Goal: Task Accomplishment & Management: Manage account settings

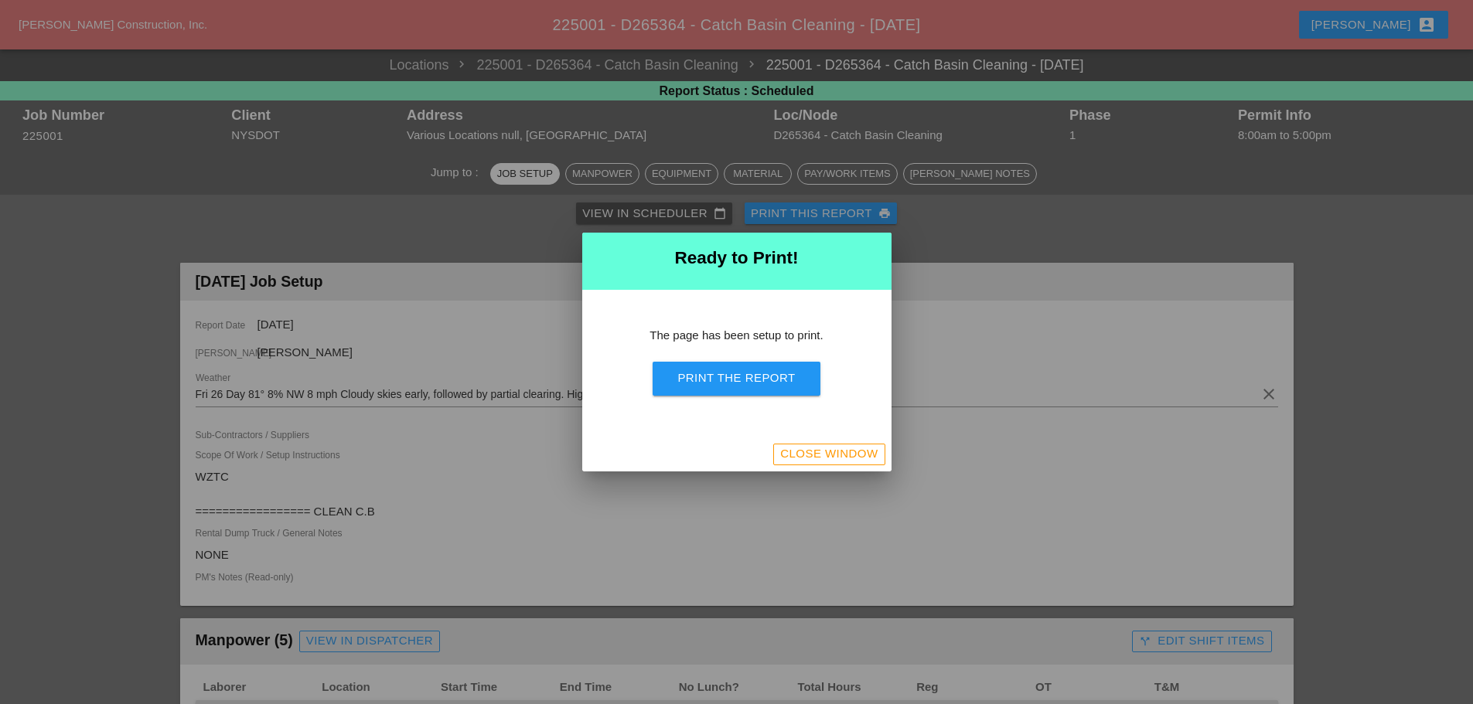
click at [810, 459] on div "Close Window" at bounding box center [828, 454] width 97 height 18
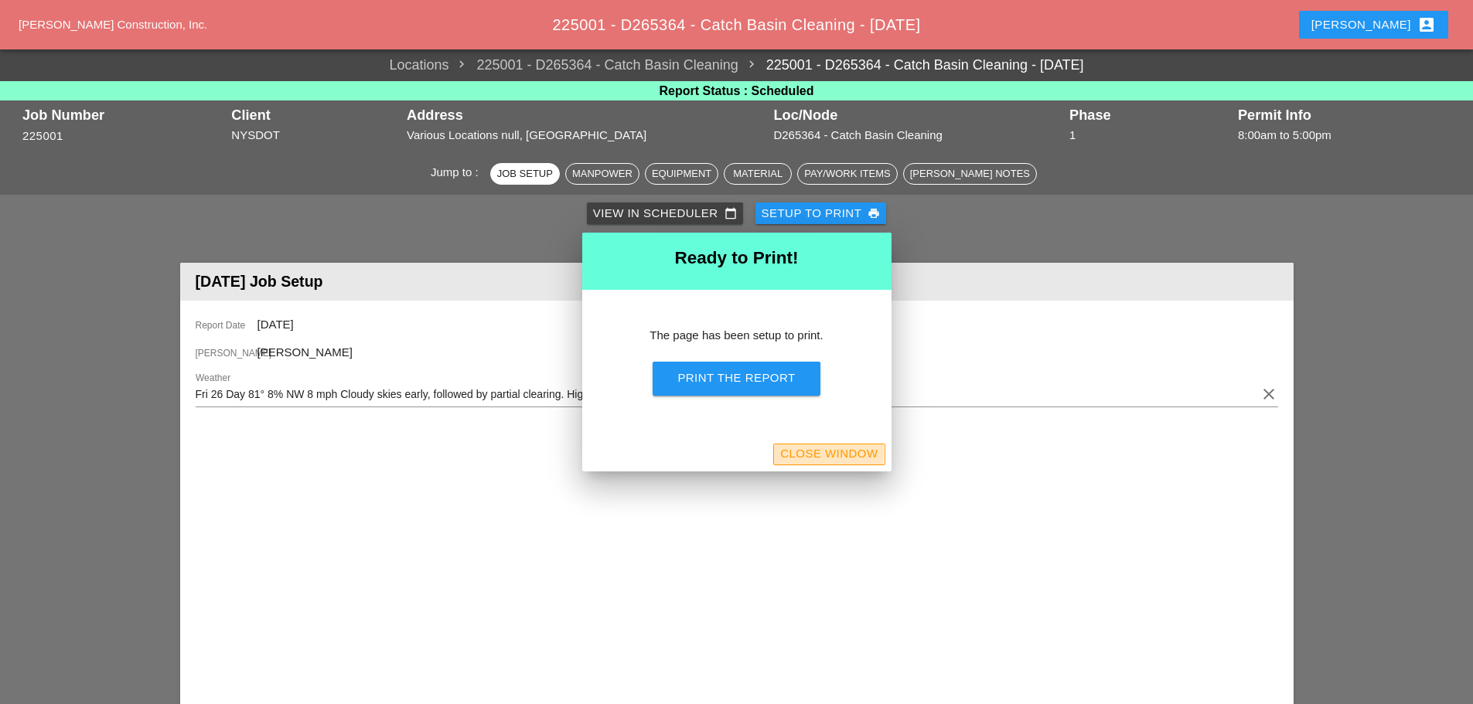
click at [814, 457] on div "Close Window" at bounding box center [828, 454] width 97 height 18
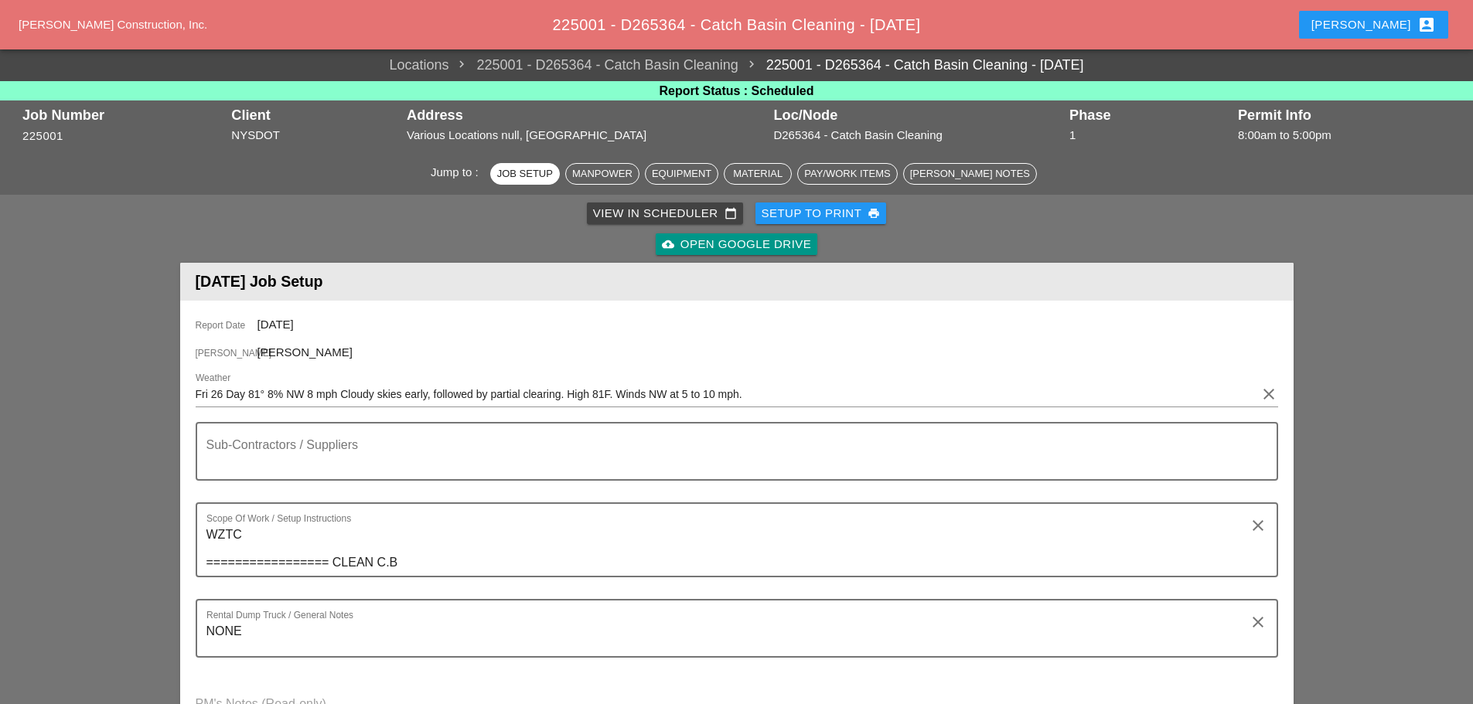
click at [1394, 22] on div "Enrico account_box" at bounding box center [1374, 24] width 125 height 19
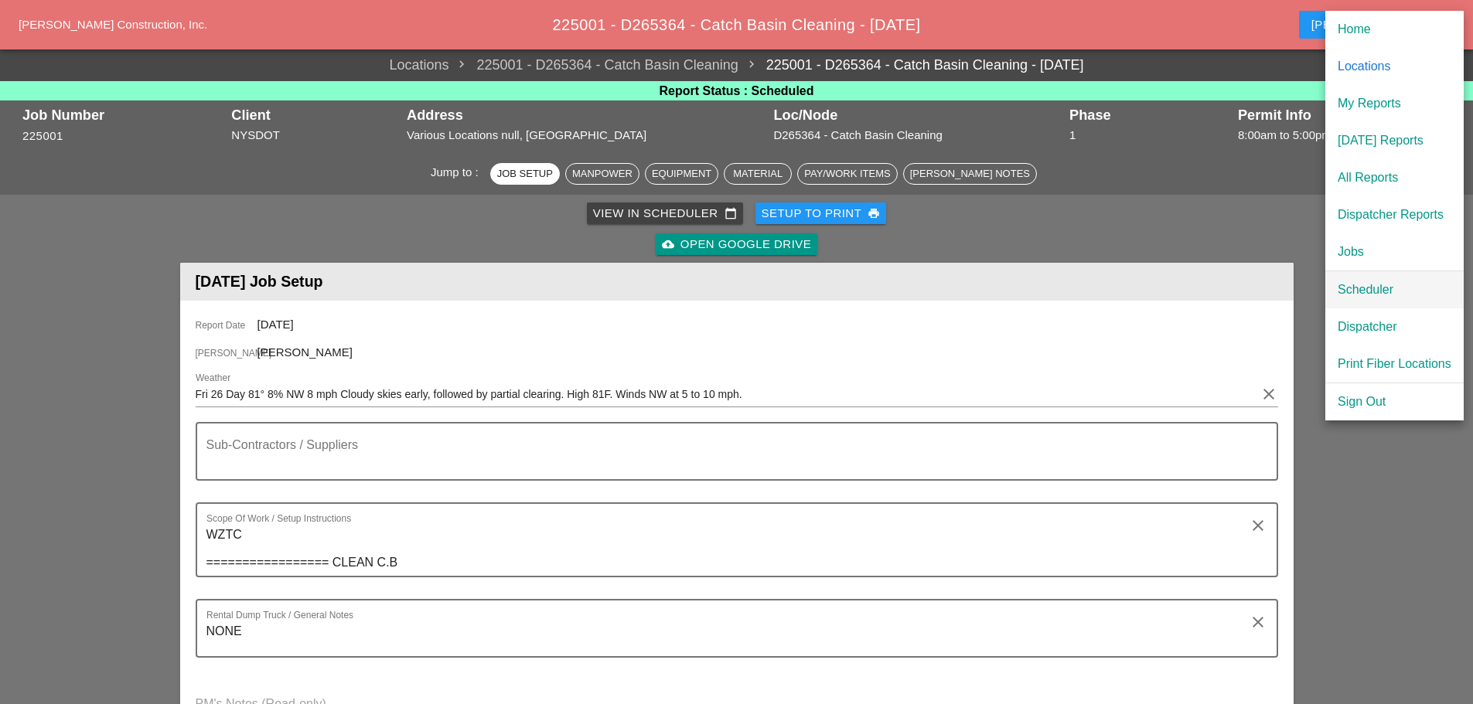
click at [1363, 282] on div "Scheduler" at bounding box center [1395, 290] width 114 height 19
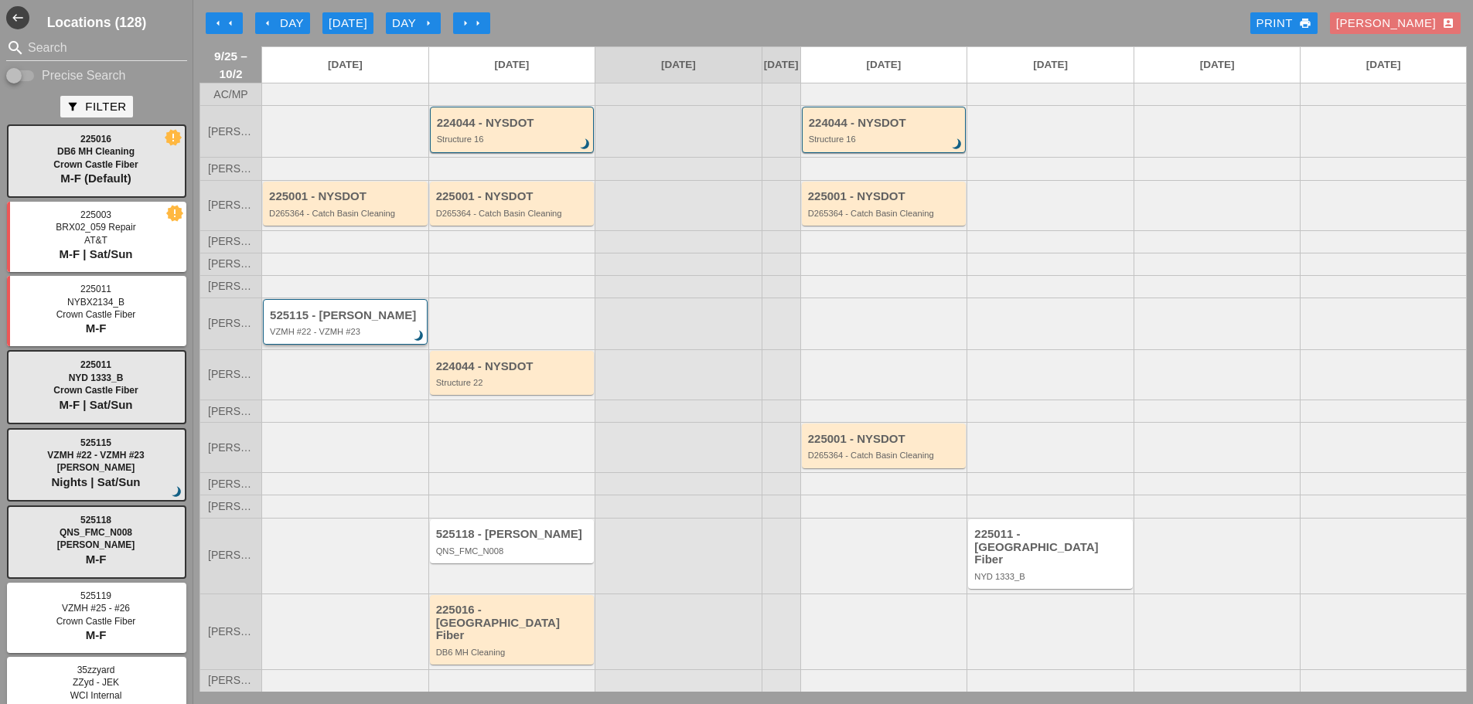
click at [352, 336] on div "VZMH #22 - VZMH #23" at bounding box center [346, 331] width 153 height 9
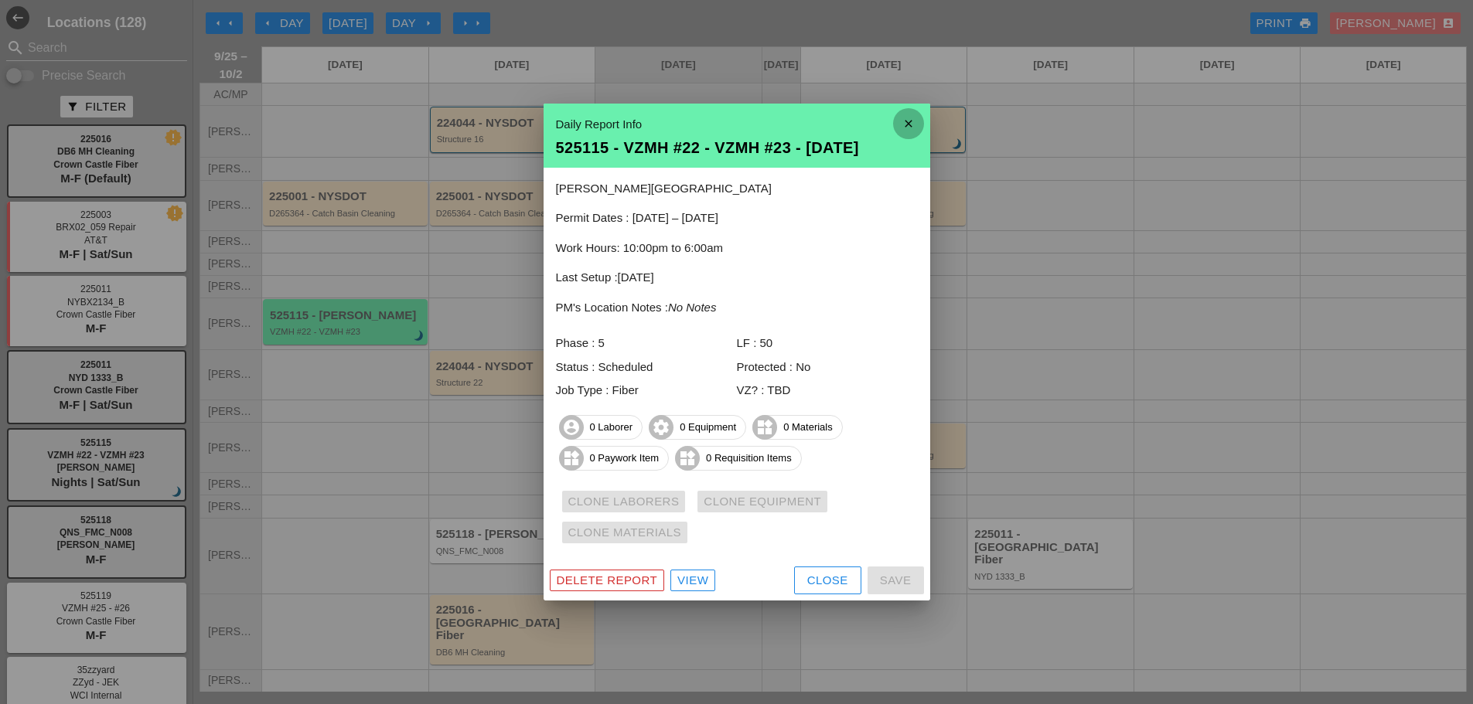
click at [897, 127] on icon "close" at bounding box center [908, 123] width 31 height 31
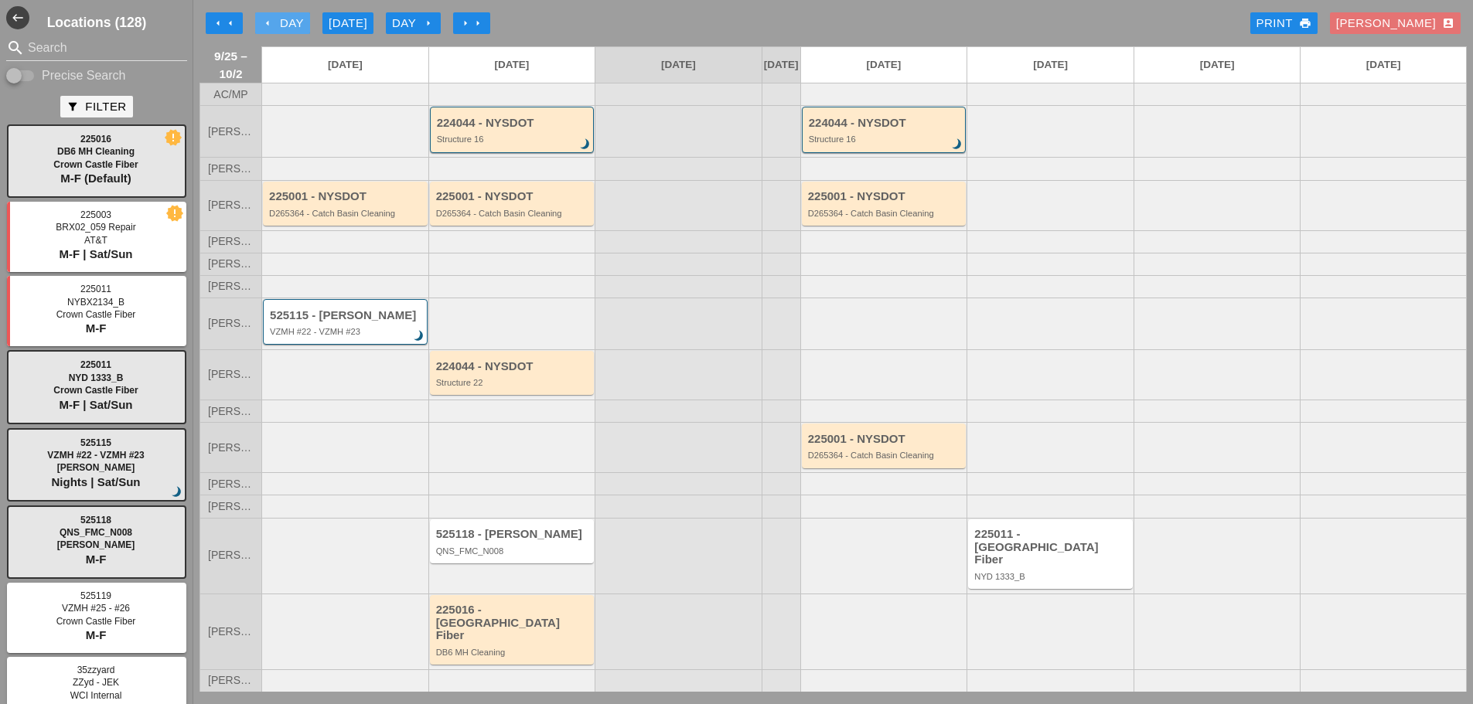
click at [264, 19] on icon "arrow_left" at bounding box center [267, 23] width 12 height 12
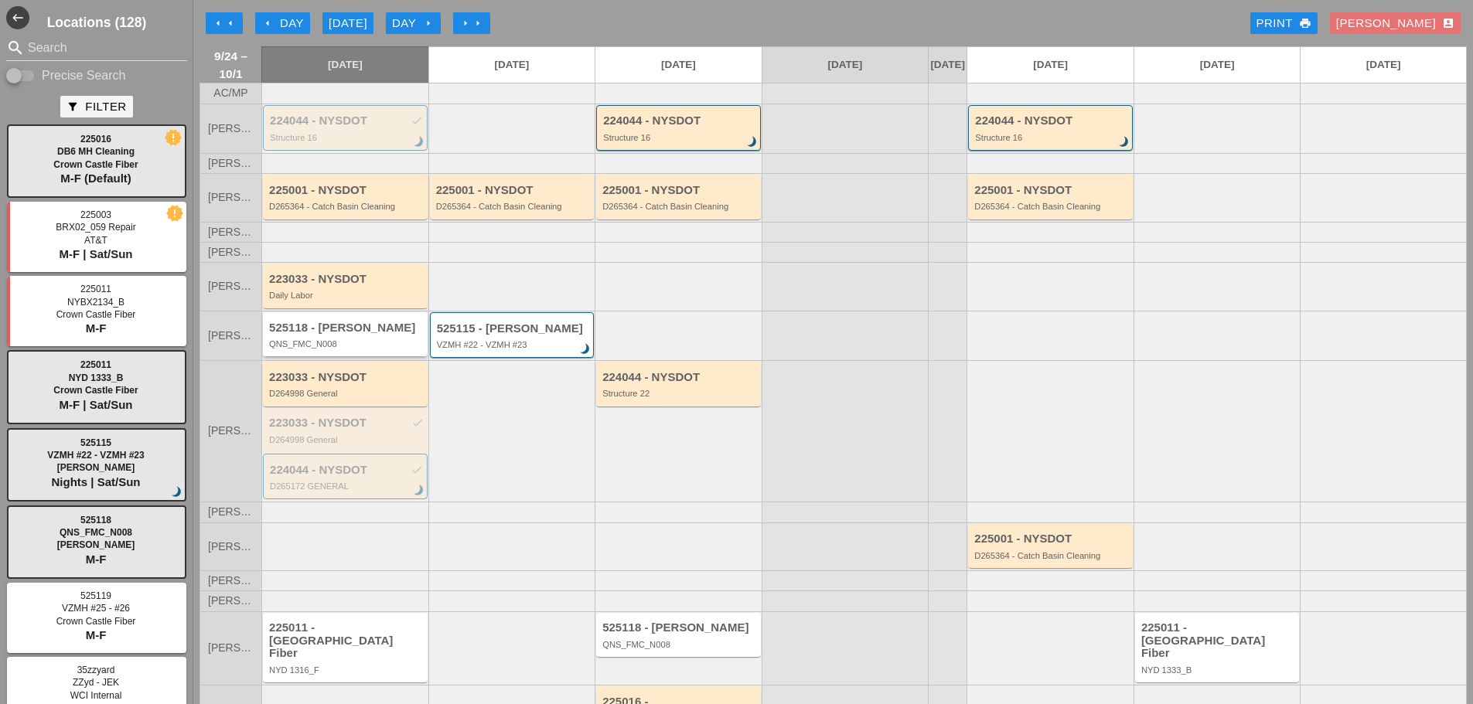
click at [346, 349] on div "QNS_FMC_N008" at bounding box center [346, 343] width 155 height 9
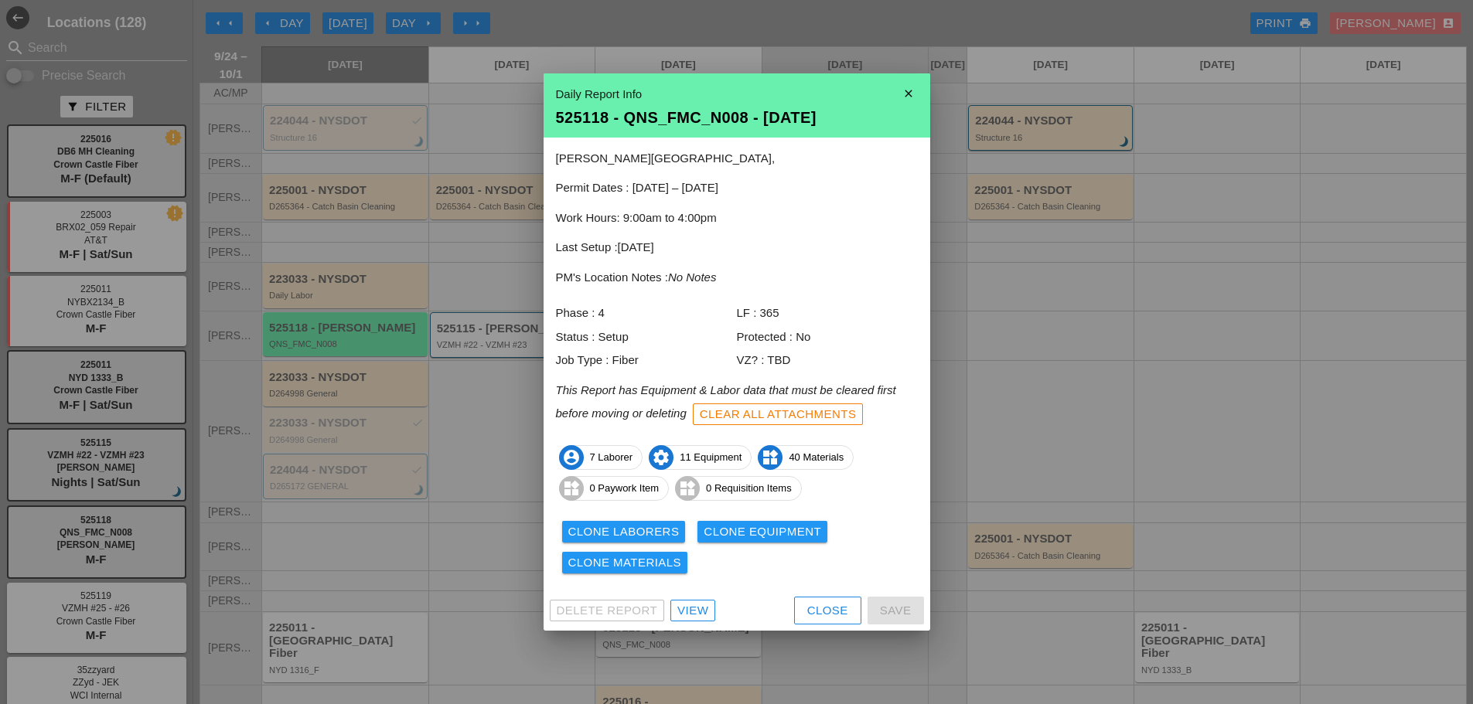
click at [605, 524] on div "Clone Laborers" at bounding box center [623, 533] width 111 height 18
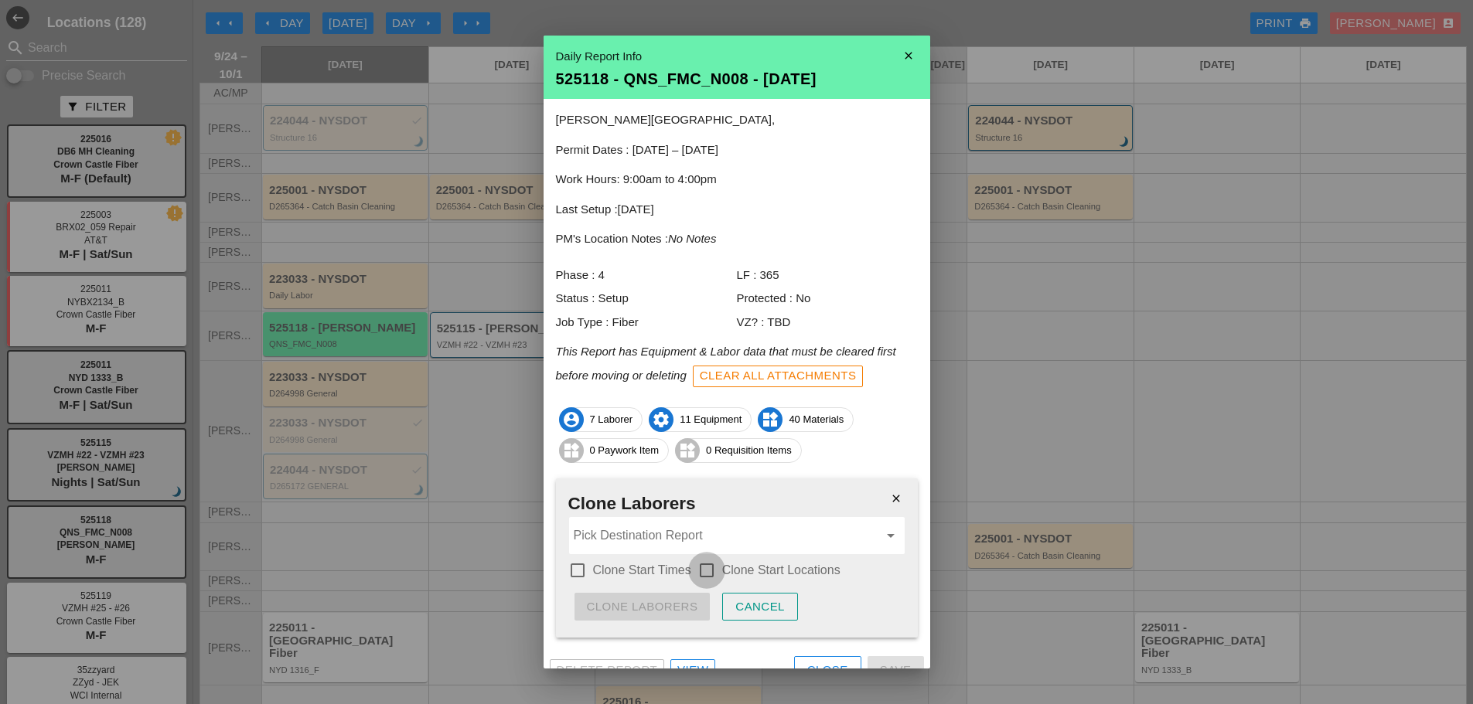
click at [706, 568] on div at bounding box center [707, 571] width 26 height 26
checkbox input "true"
click at [611, 540] on input "Pick Destination Report" at bounding box center [726, 536] width 305 height 25
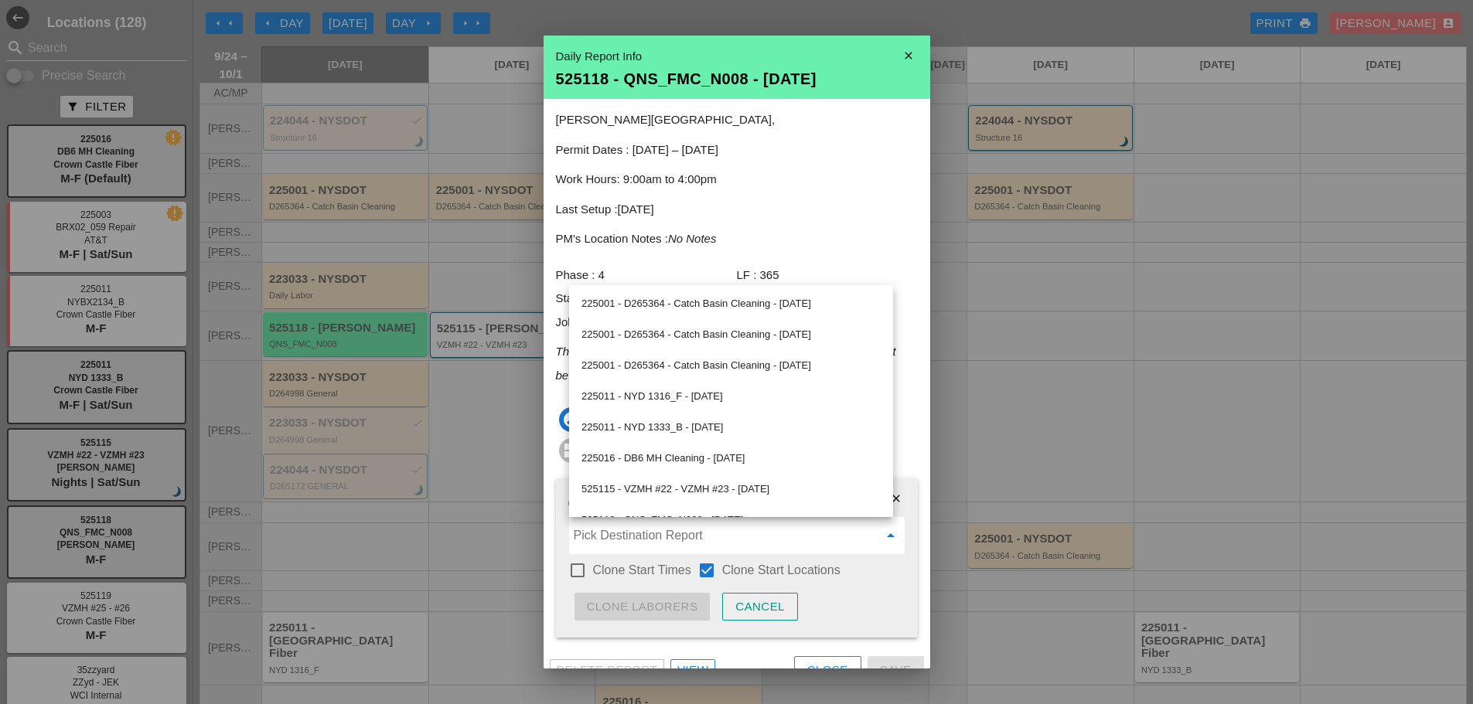
scroll to position [331, 0]
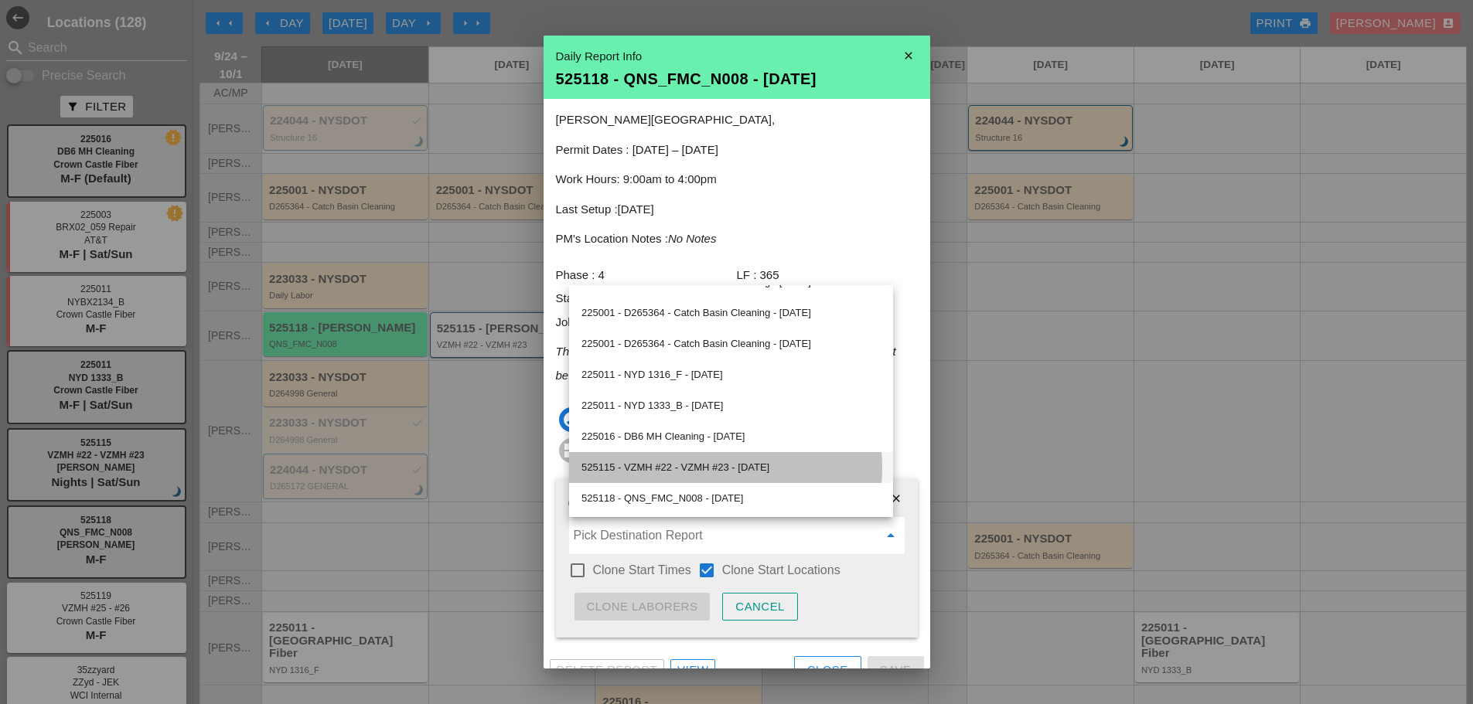
click at [646, 469] on div "525115 - VZMH #22 - VZMH #23 - [DATE]" at bounding box center [731, 468] width 299 height 19
type input "525115 - VZMH #22 - VZMH #23 - [DATE]"
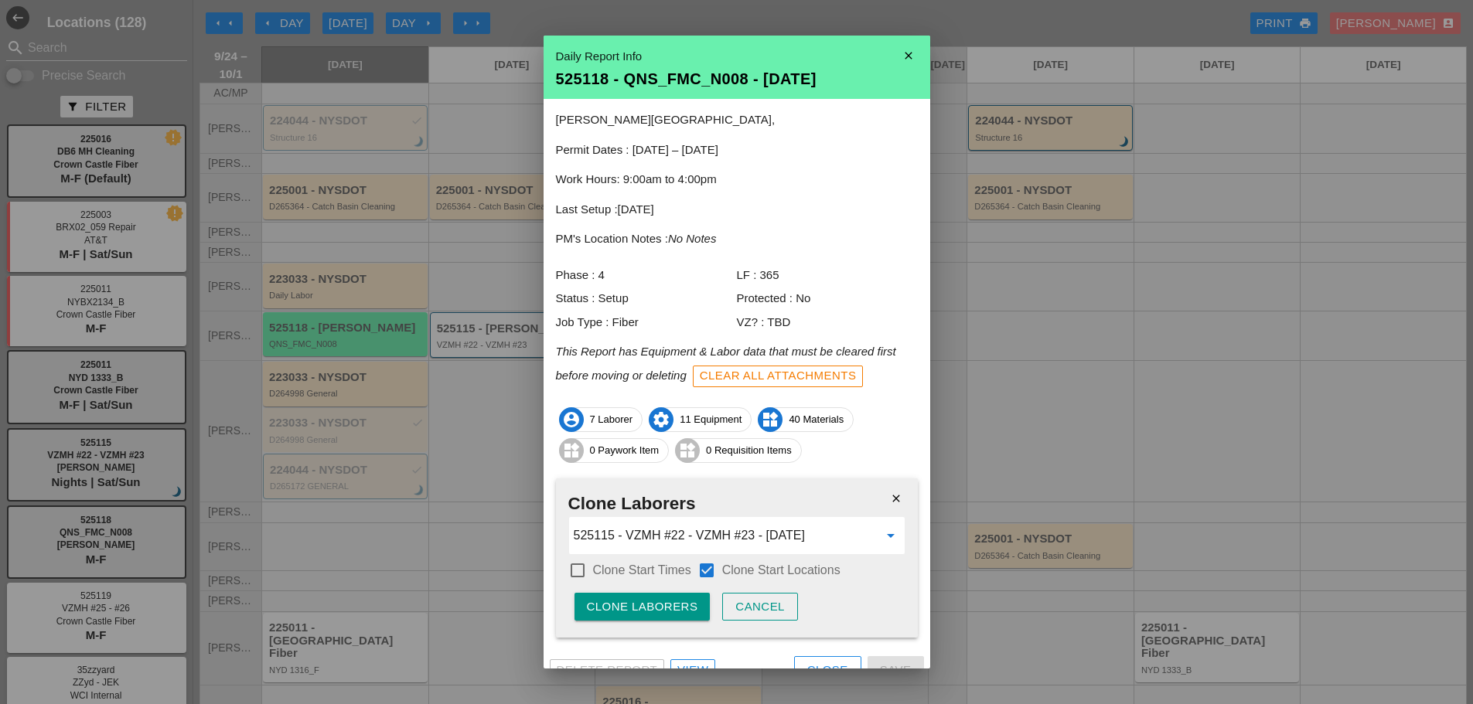
click at [649, 603] on div "Clone Laborers" at bounding box center [642, 608] width 111 height 18
click at [649, 603] on div "Are you sure?" at bounding box center [636, 608] width 98 height 18
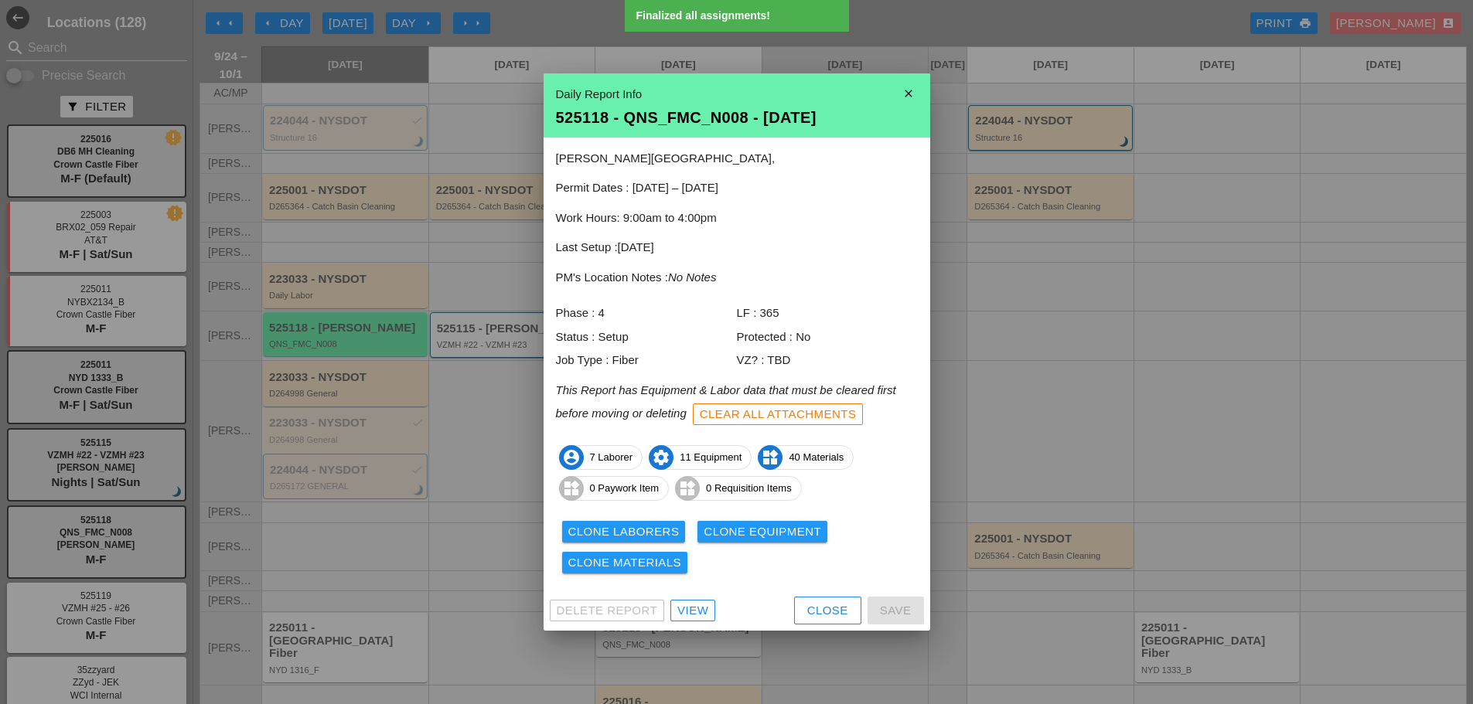
click at [664, 563] on div "Clone Materials" at bounding box center [625, 563] width 114 height 18
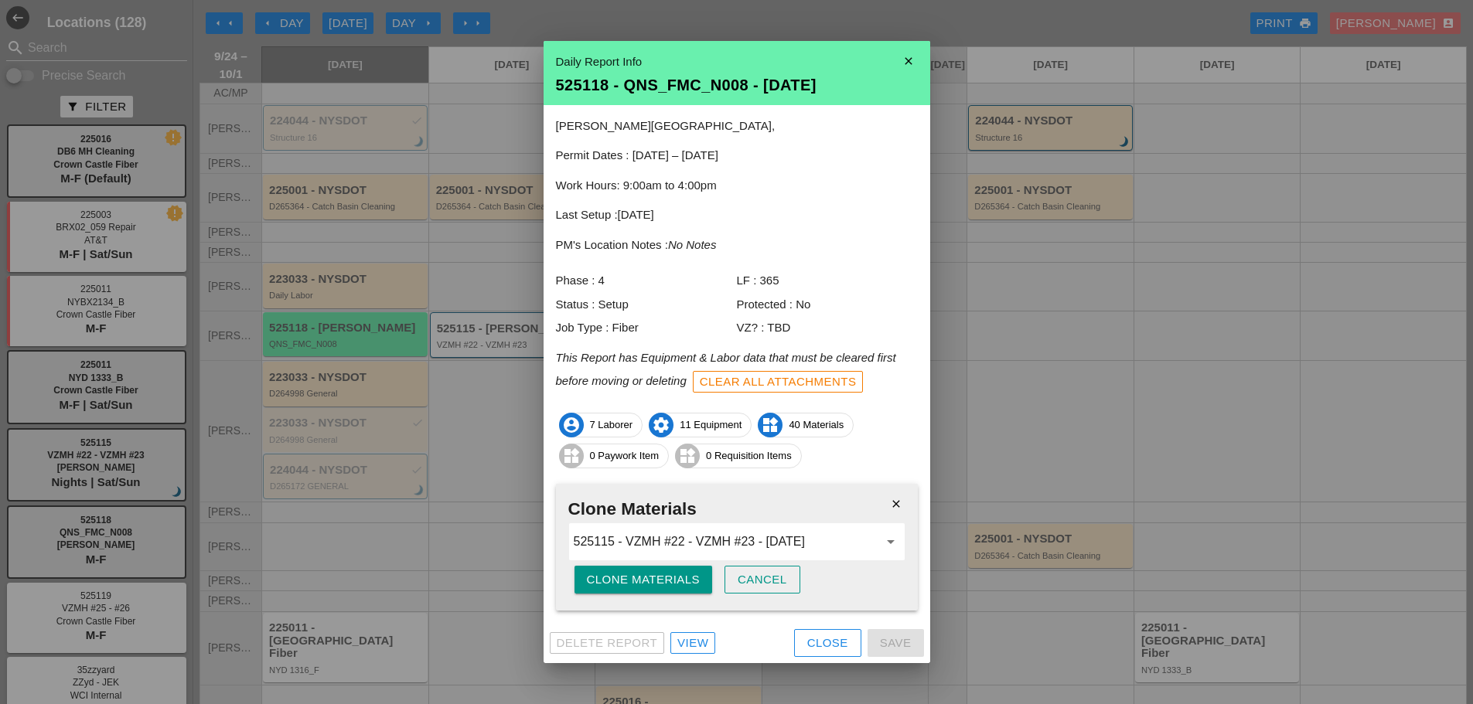
click at [653, 582] on div "Clone Materials" at bounding box center [644, 580] width 114 height 18
click at [653, 581] on div "Are you sure?" at bounding box center [636, 580] width 98 height 18
click at [653, 581] on div "Clone Materials" at bounding box center [644, 580] width 114 height 18
click at [653, 580] on div "Are you sure?" at bounding box center [636, 580] width 98 height 18
click at [653, 580] on div "Clone Materials" at bounding box center [644, 580] width 114 height 18
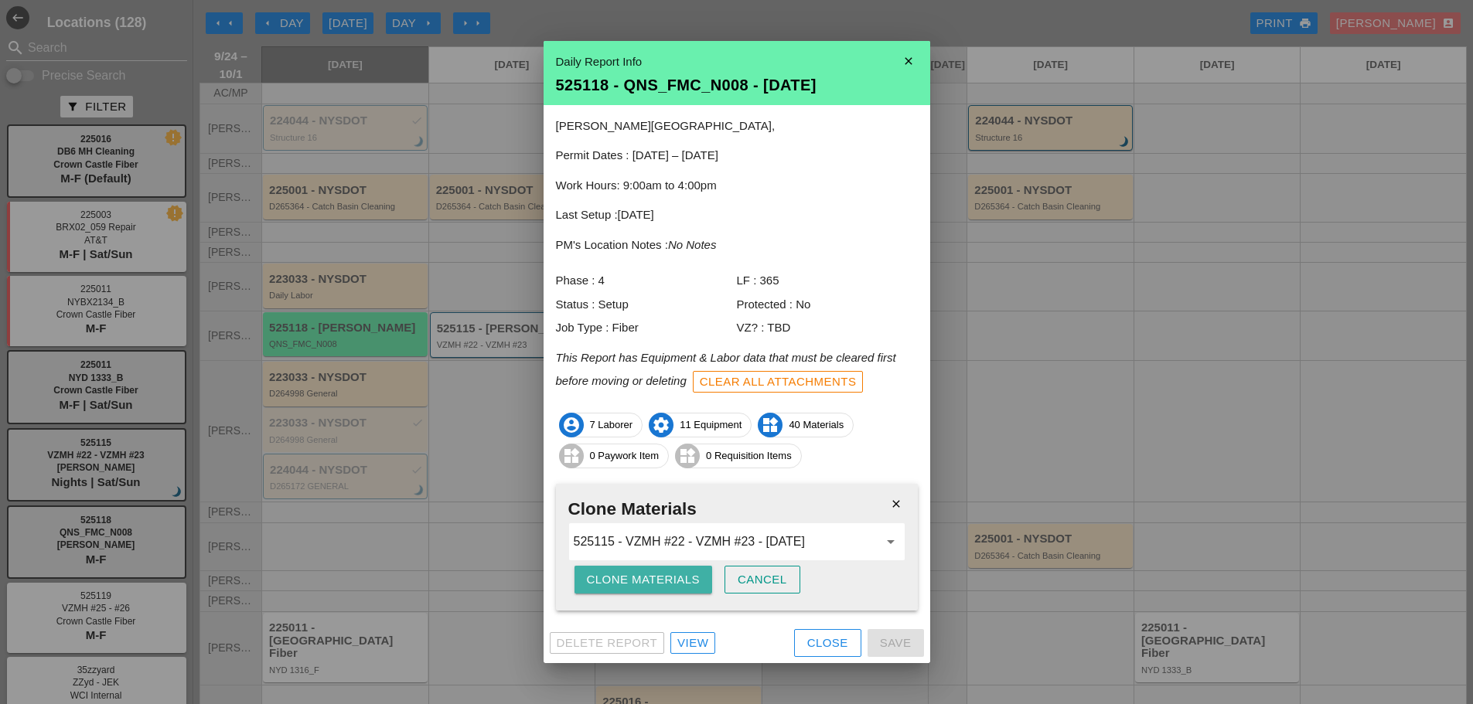
click at [653, 580] on div "Clone Materials" at bounding box center [644, 580] width 114 height 18
click at [653, 579] on div "Clone Materials" at bounding box center [644, 580] width 114 height 18
click at [653, 579] on div "Are you sure?" at bounding box center [636, 580] width 98 height 18
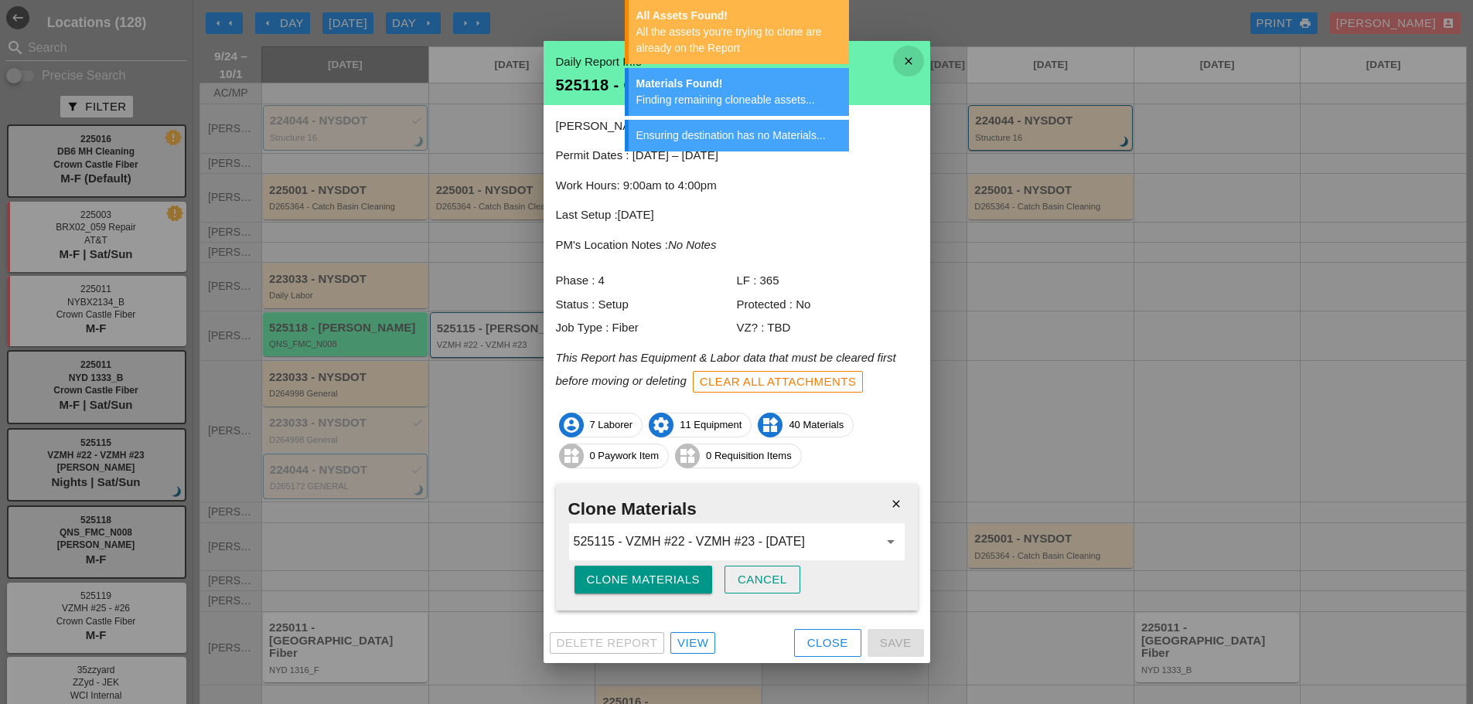
click at [907, 63] on icon "close" at bounding box center [908, 61] width 31 height 31
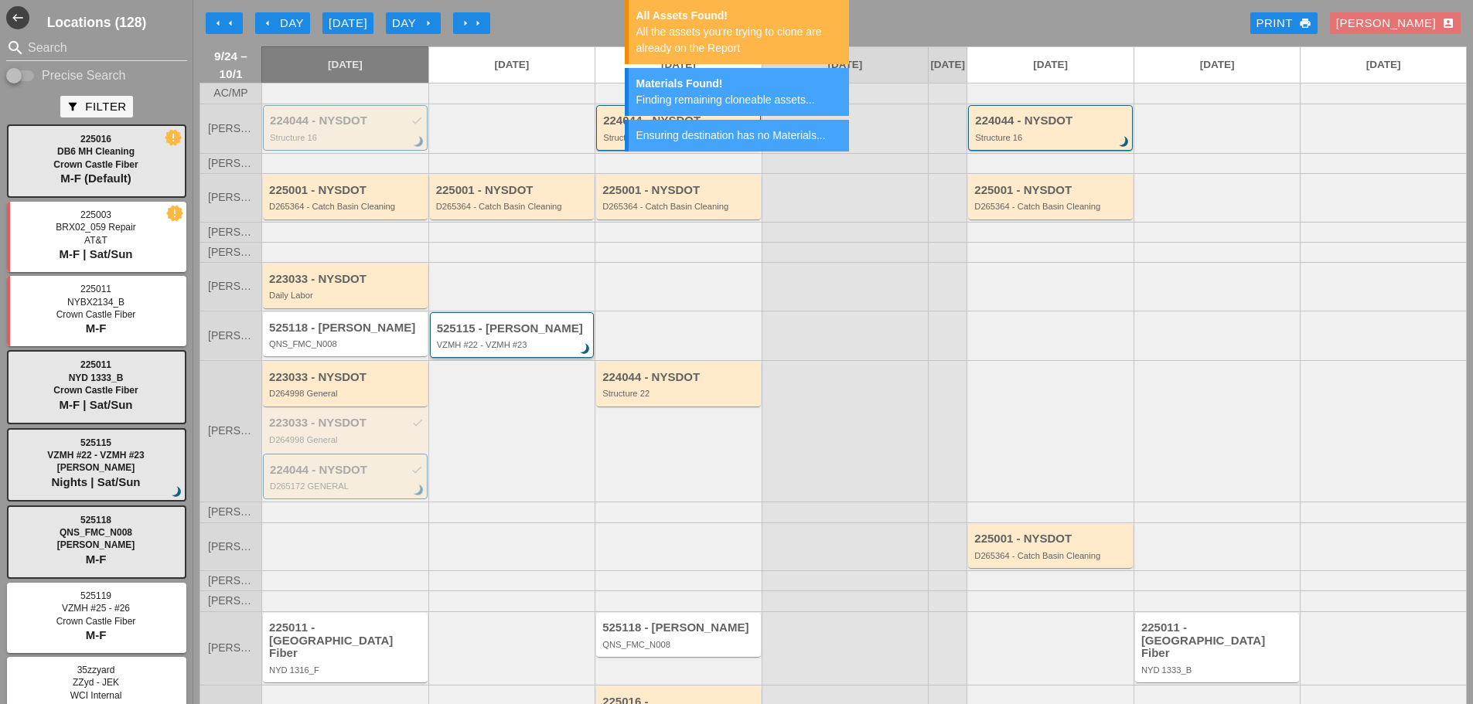
click at [537, 350] on div "525115 - [PERSON_NAME] #22 - VZMH #23 brightness_3" at bounding box center [513, 336] width 153 height 28
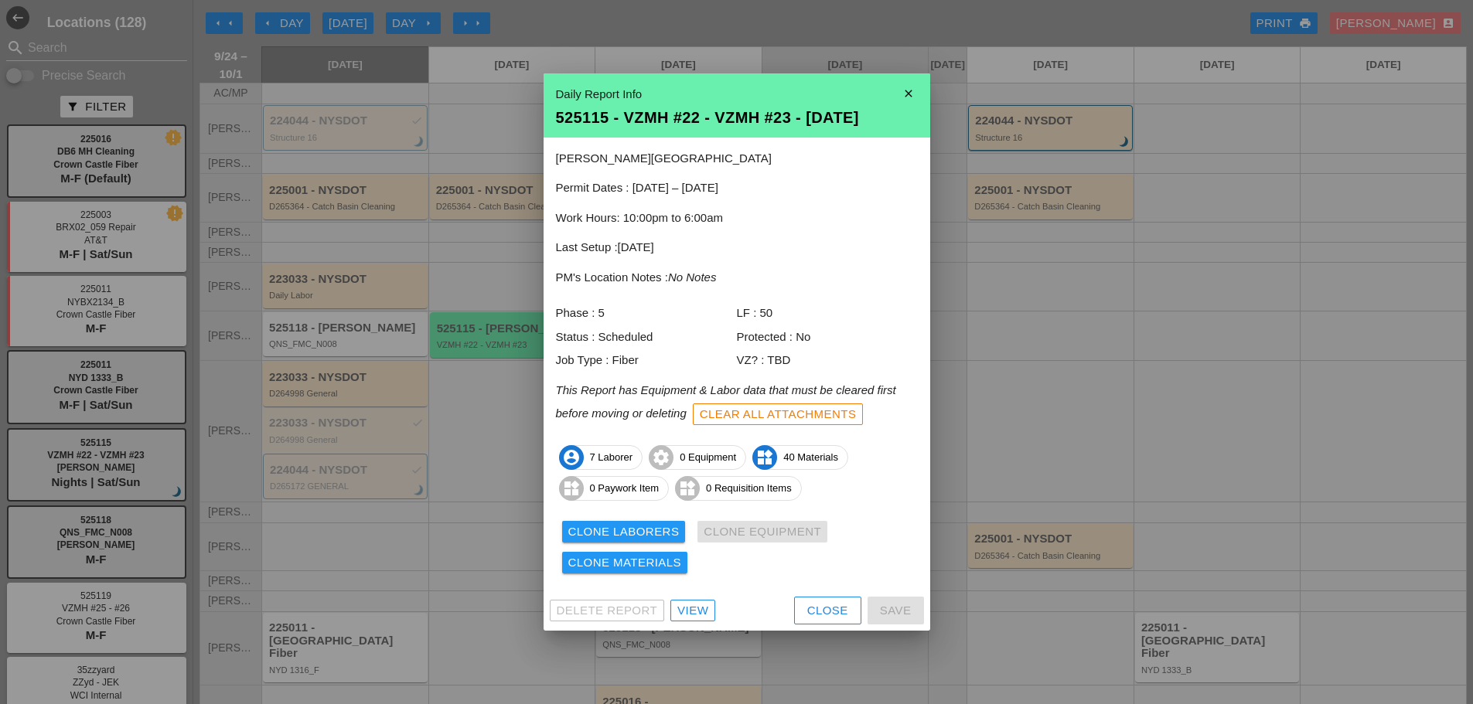
click at [917, 87] on icon "close" at bounding box center [908, 93] width 31 height 31
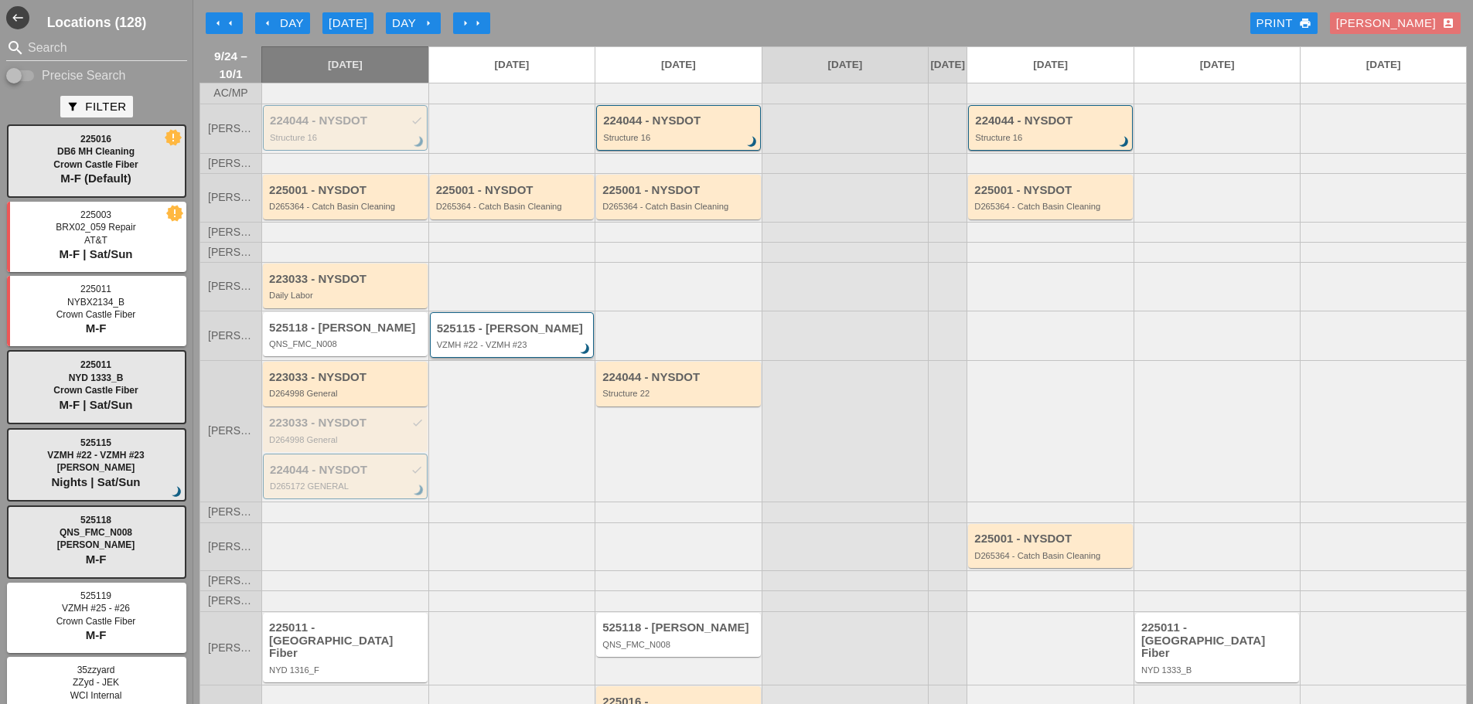
click at [518, 349] on div "525115 - [PERSON_NAME] #22 - VZMH #23 brightness_3" at bounding box center [513, 336] width 153 height 28
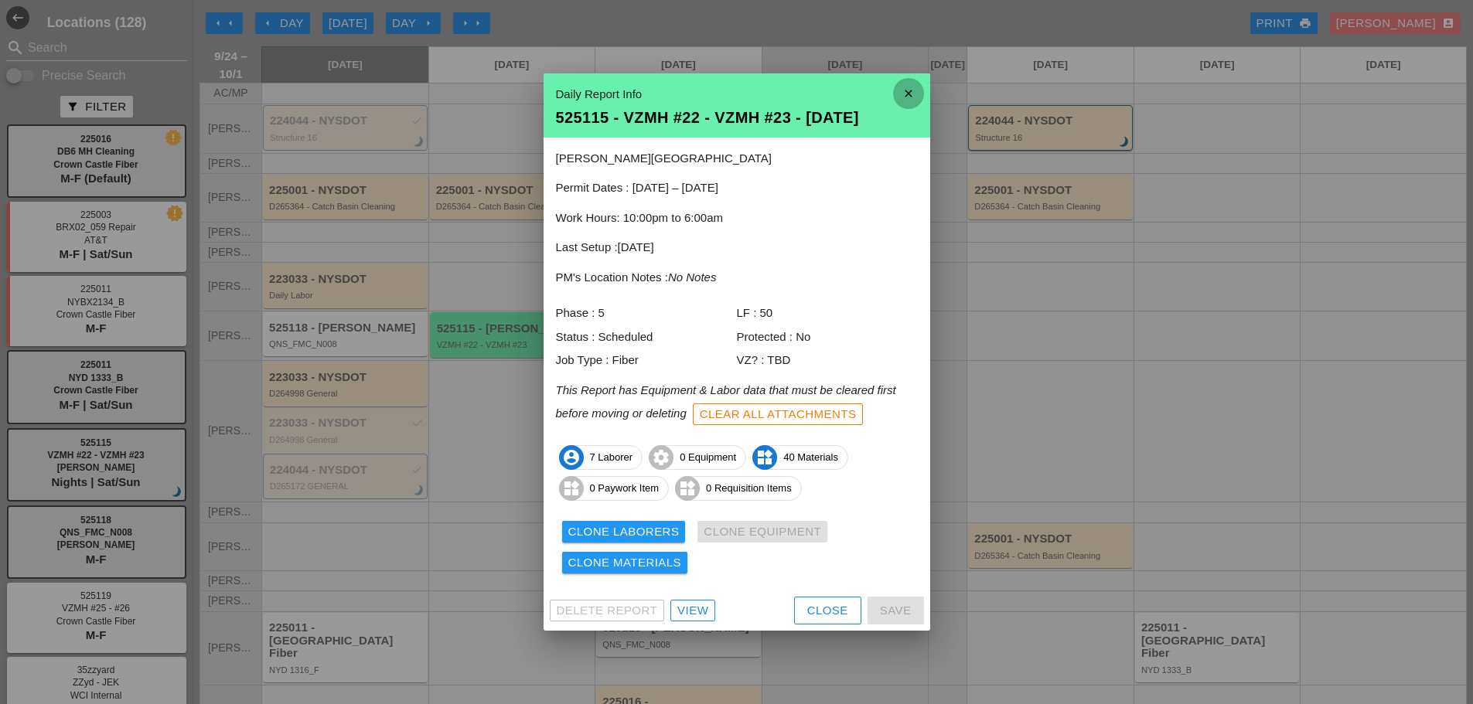
click at [909, 90] on icon "close" at bounding box center [908, 93] width 31 height 31
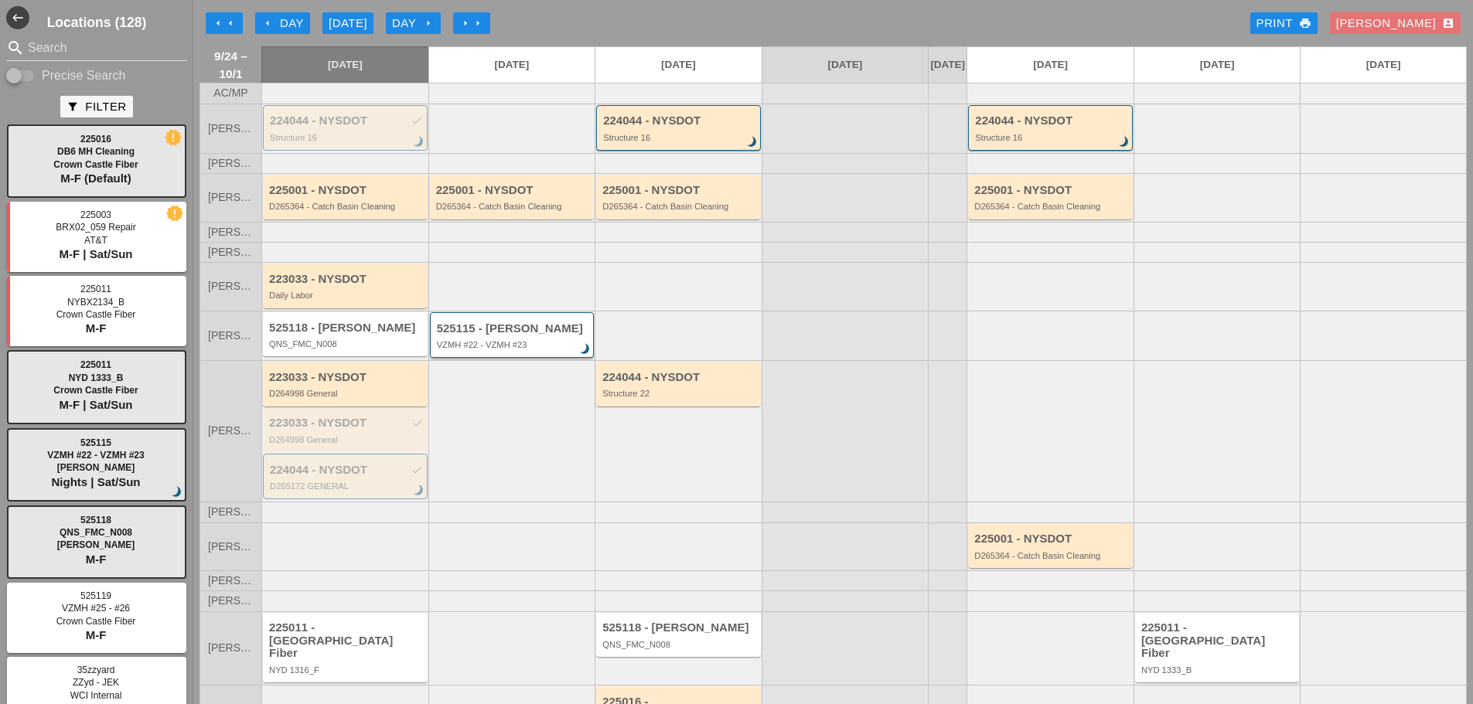
click at [520, 350] on div "VZMH #22 - VZMH #23" at bounding box center [513, 344] width 153 height 9
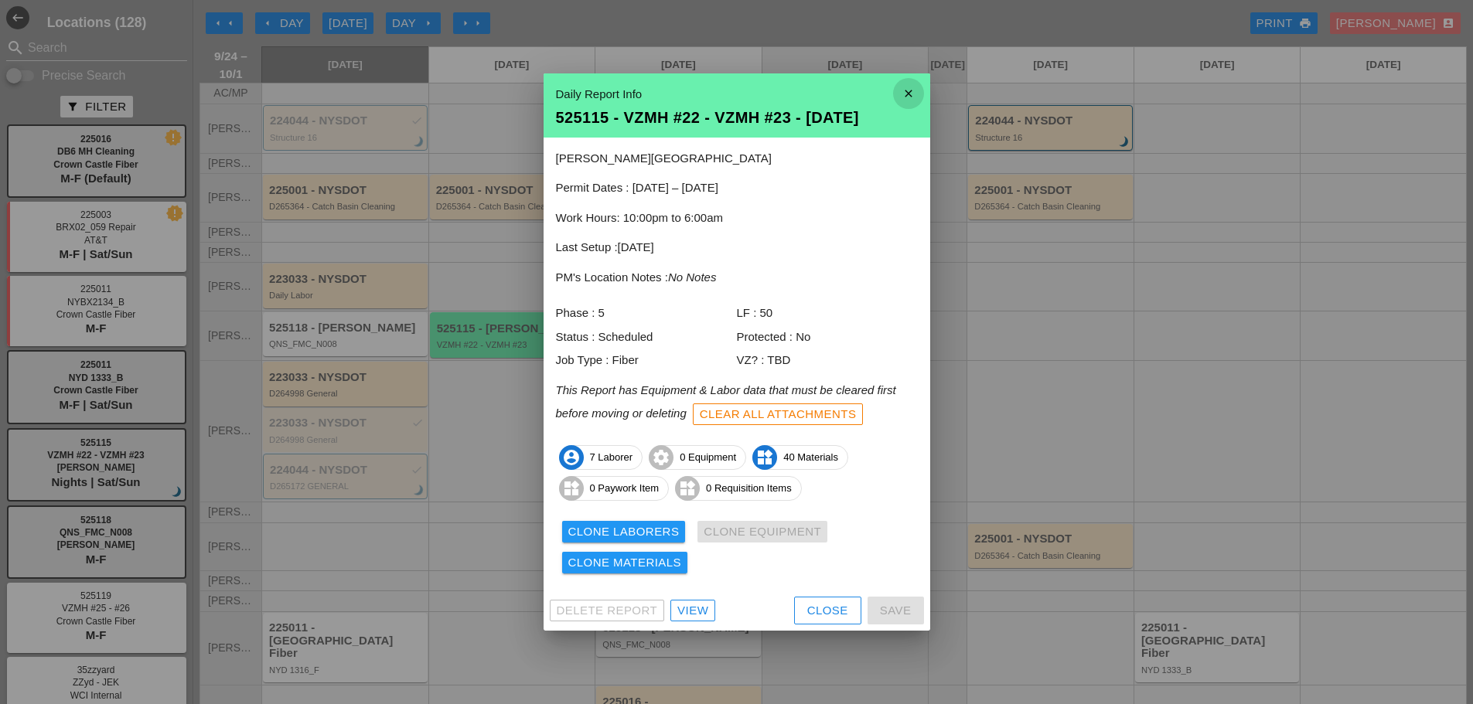
click at [901, 84] on icon "close" at bounding box center [908, 93] width 31 height 31
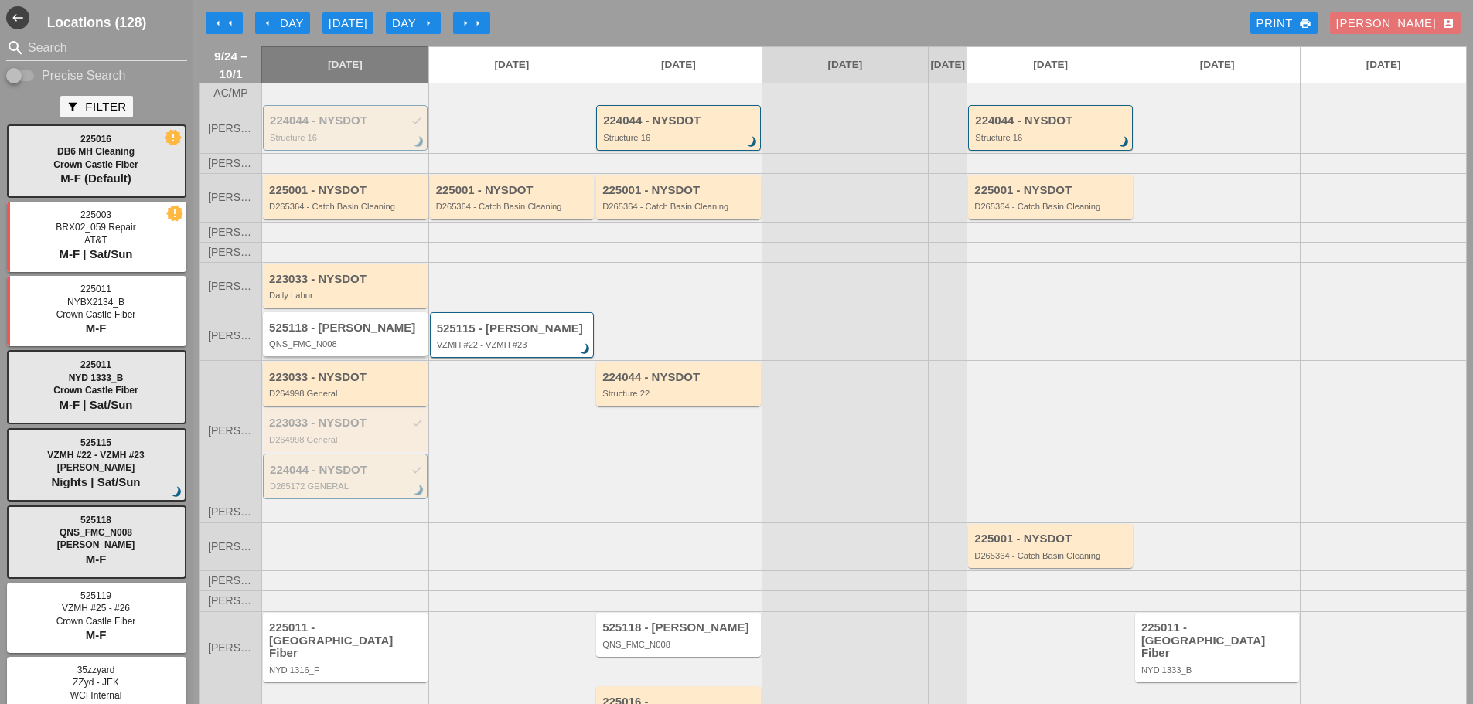
click at [377, 356] on div "525118 - [PERSON_NAME] QNS_FMC_N008" at bounding box center [345, 334] width 165 height 44
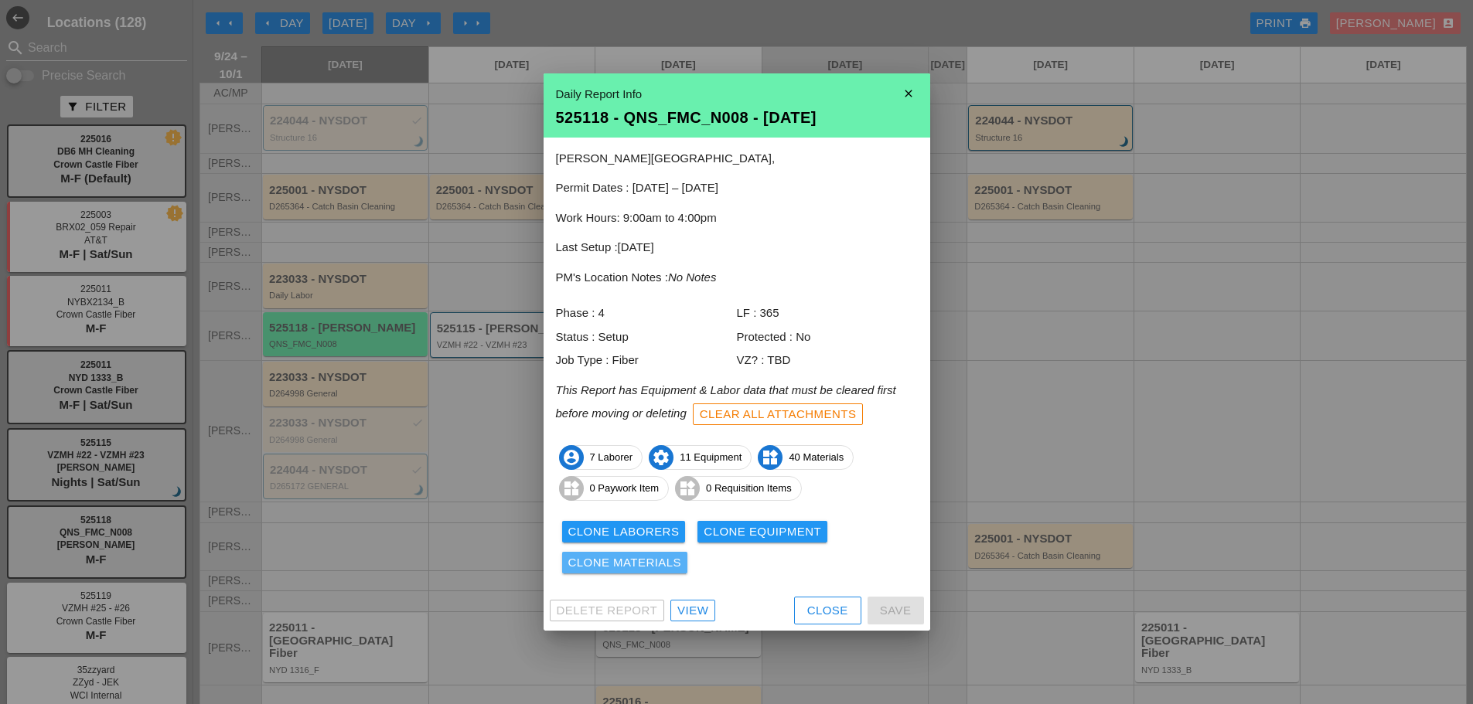
click at [670, 561] on div "Clone Materials" at bounding box center [625, 563] width 114 height 18
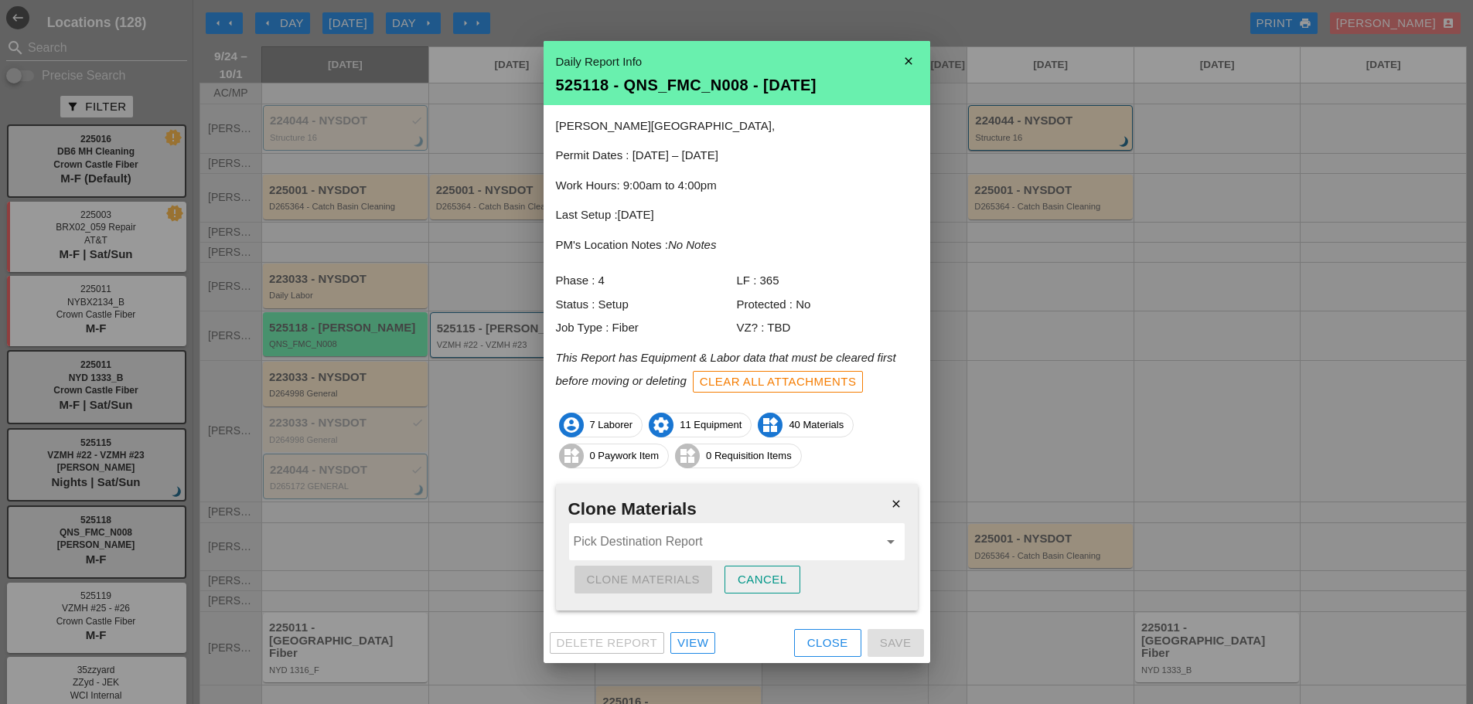
click at [645, 550] on input "Pick Destination Report" at bounding box center [726, 542] width 305 height 25
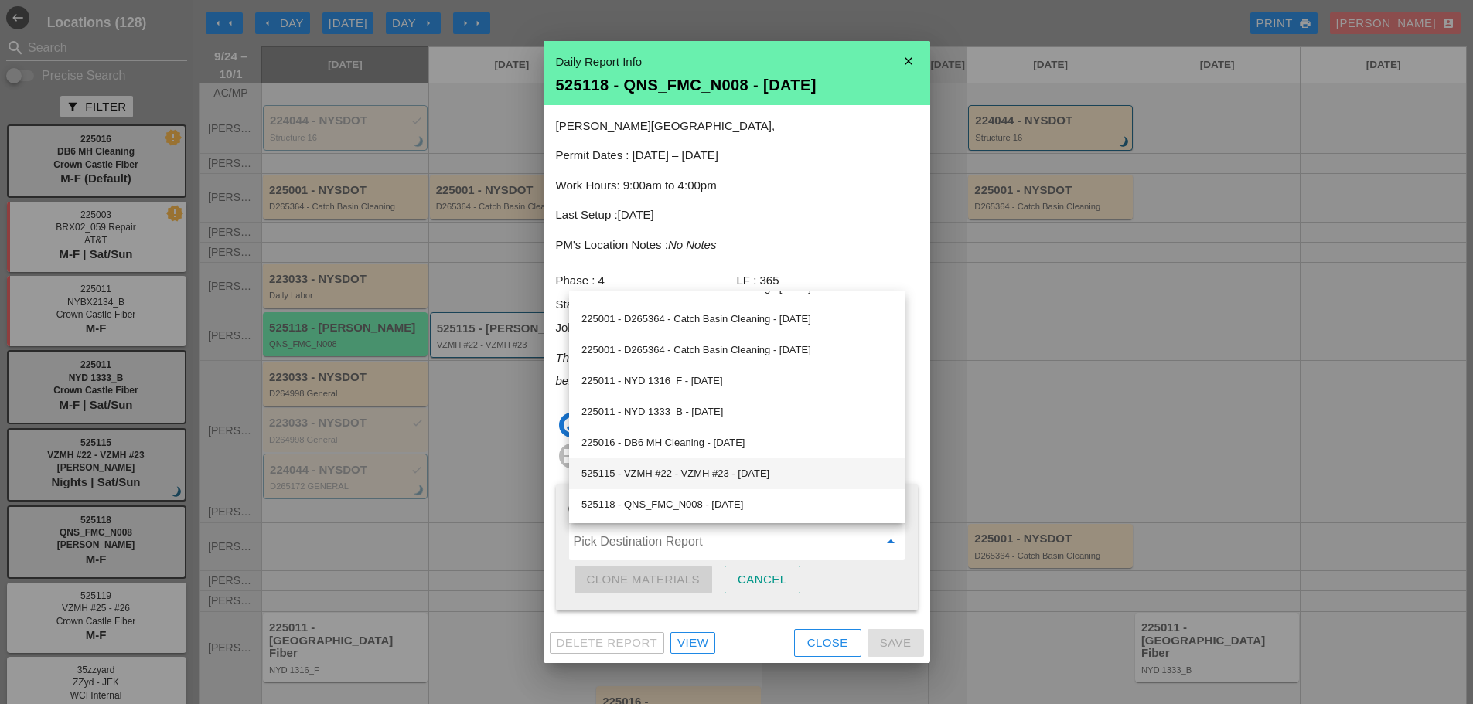
click at [719, 476] on div "525115 - VZMH #22 - VZMH #23 - [DATE]" at bounding box center [737, 474] width 311 height 19
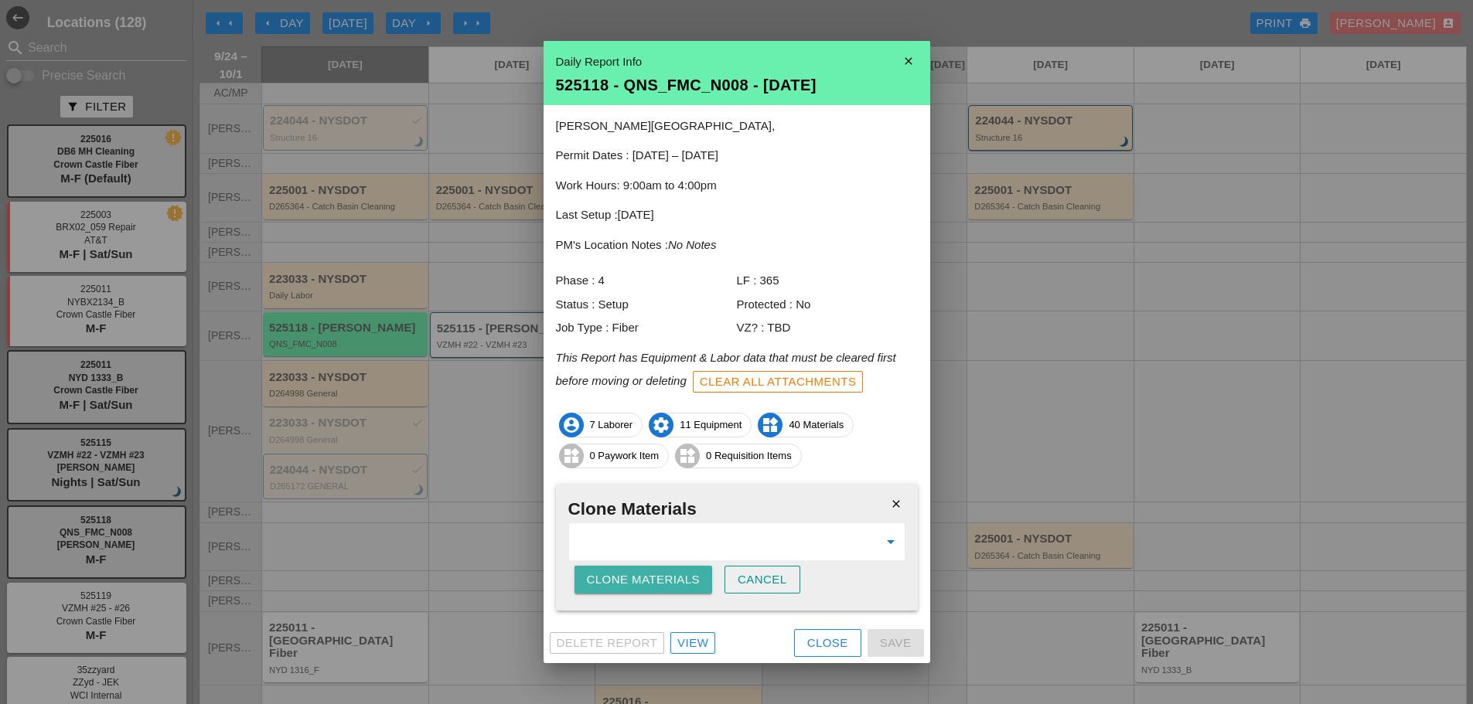
click at [680, 575] on div "Clone Materials" at bounding box center [644, 580] width 114 height 18
click at [660, 581] on div "Clone Materials" at bounding box center [644, 580] width 114 height 18
click at [660, 581] on div "Are you sure?" at bounding box center [636, 580] width 98 height 18
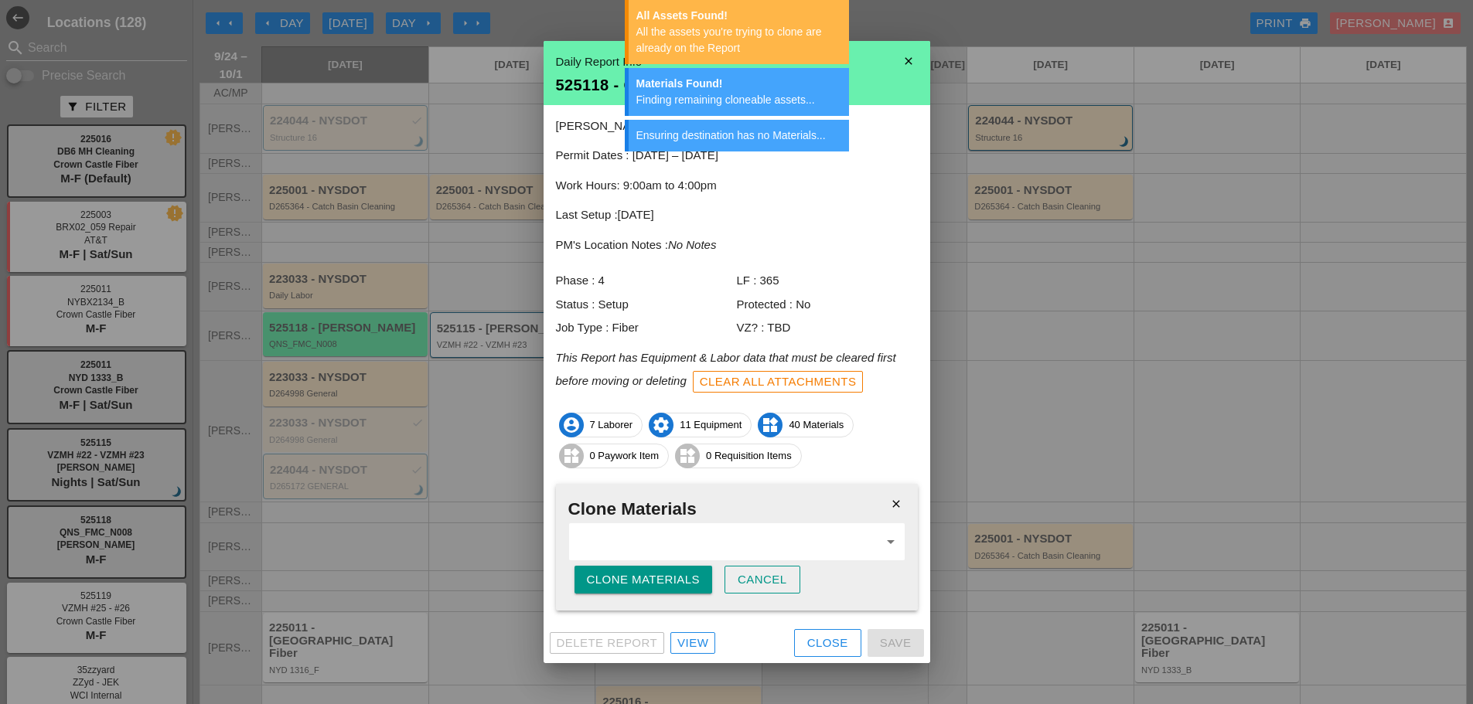
click at [914, 70] on icon "close" at bounding box center [908, 61] width 31 height 31
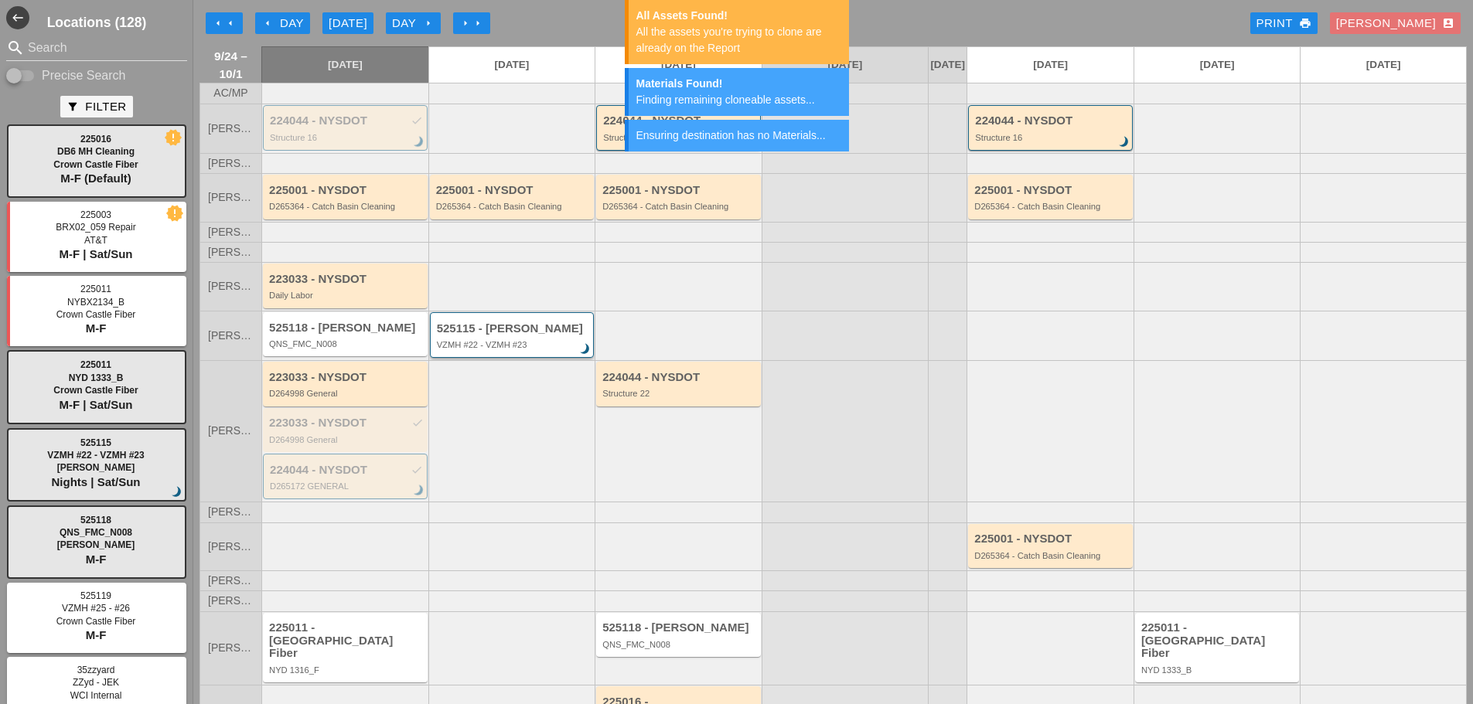
click at [519, 348] on div "525115 - [PERSON_NAME] #22 - VZMH #23 brightness_3" at bounding box center [513, 336] width 153 height 28
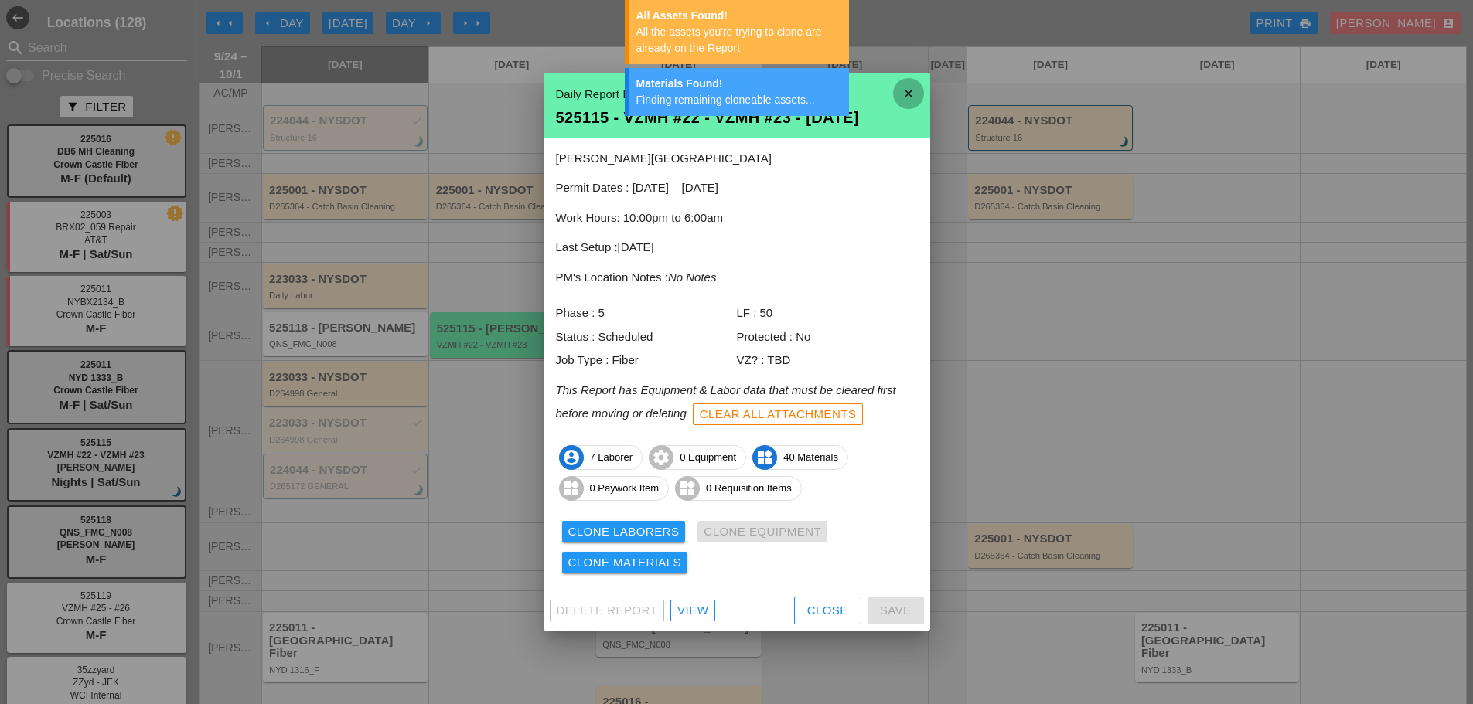
click at [902, 100] on icon "close" at bounding box center [908, 93] width 31 height 31
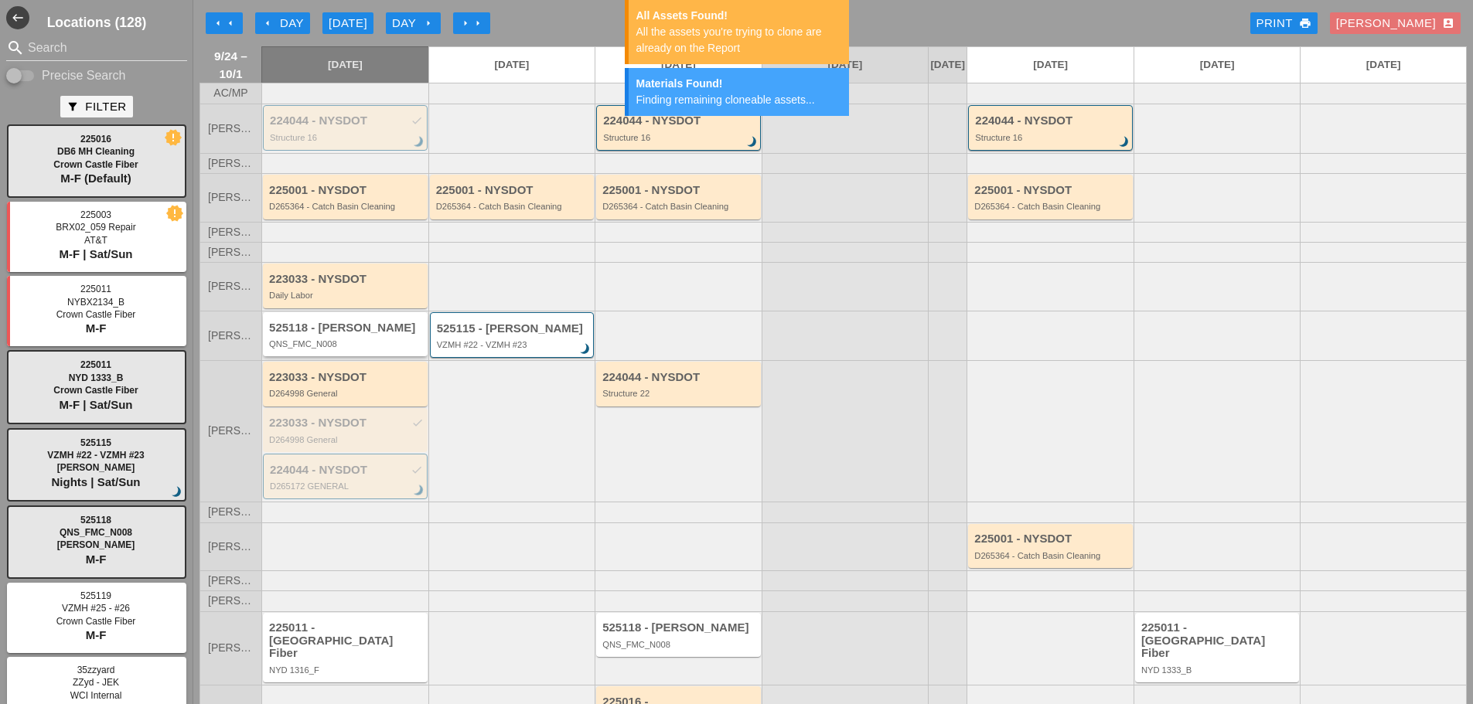
click at [348, 349] on div "QNS_FMC_N008" at bounding box center [346, 343] width 155 height 9
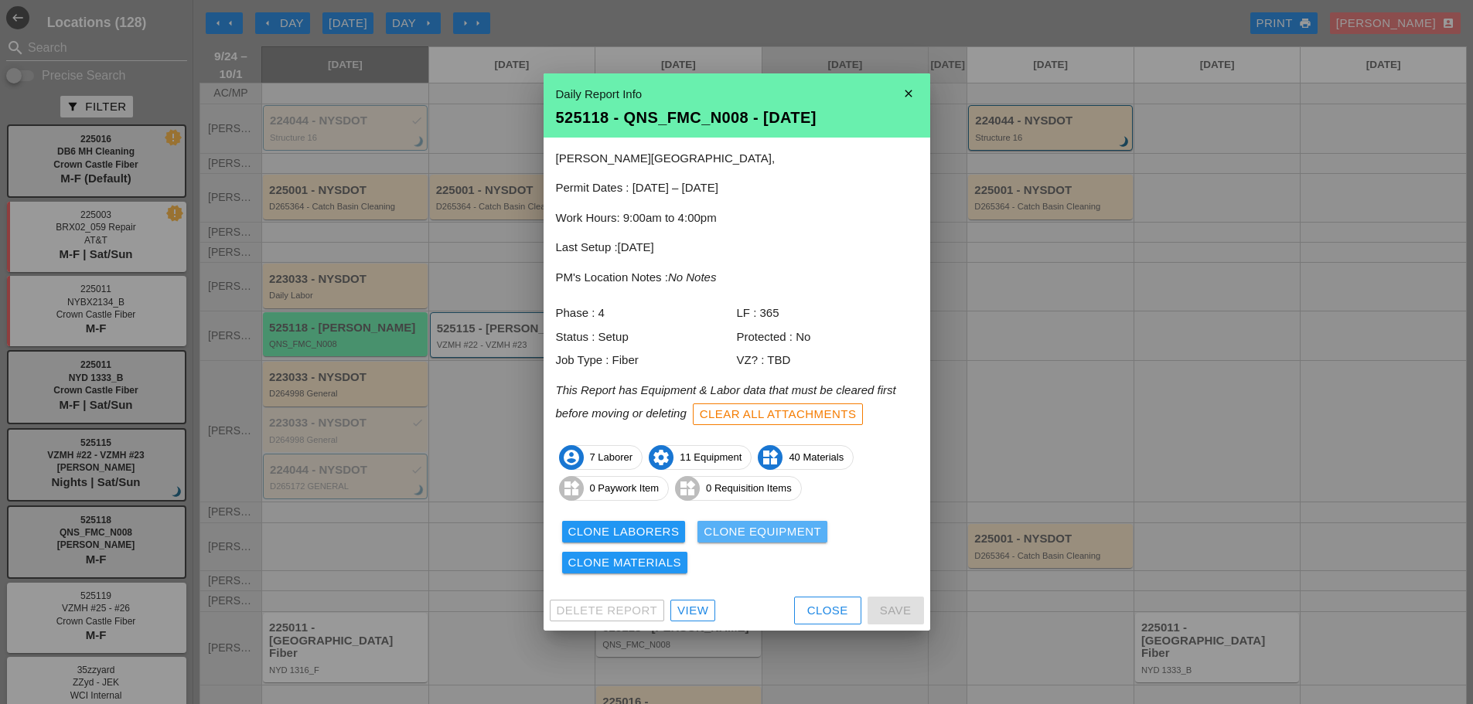
click at [718, 536] on div "Clone Equipment" at bounding box center [763, 533] width 118 height 18
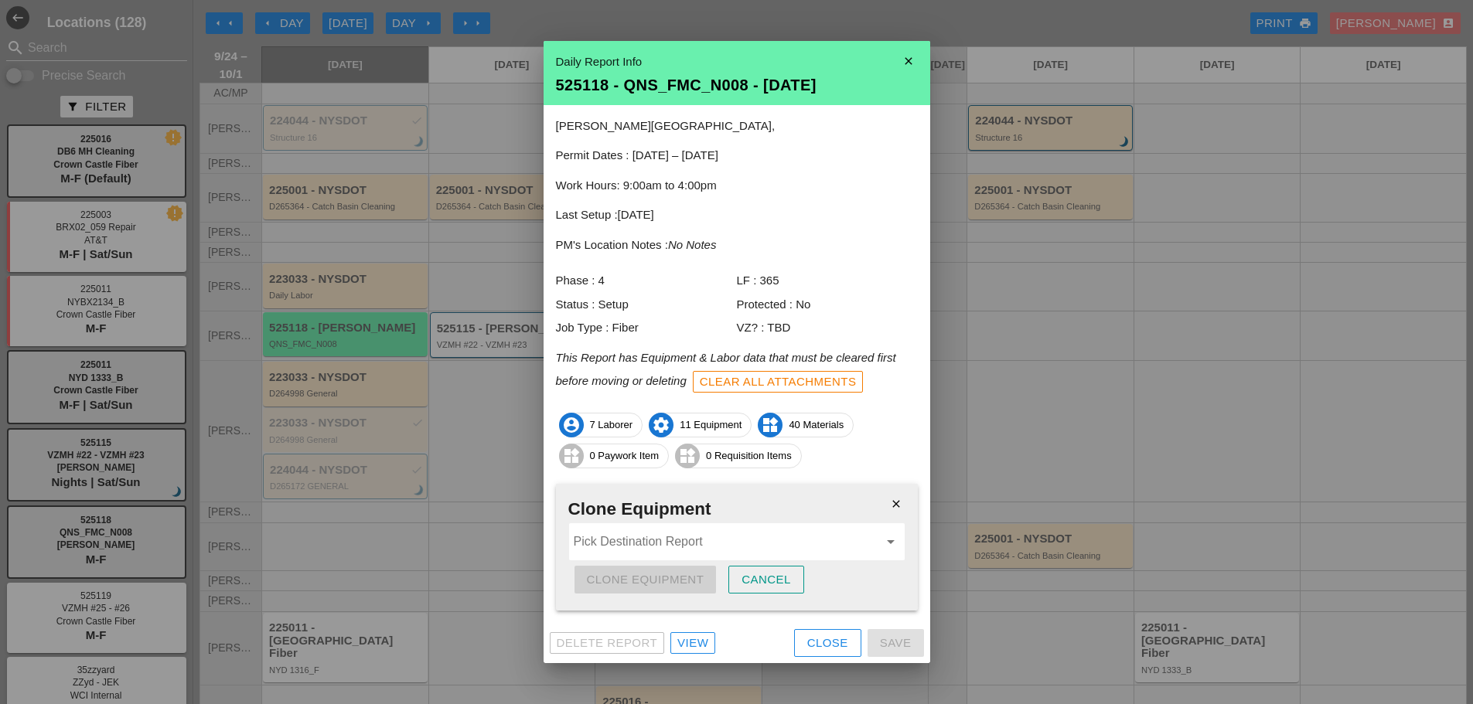
click at [626, 543] on input "Pick Destination Report" at bounding box center [726, 542] width 305 height 25
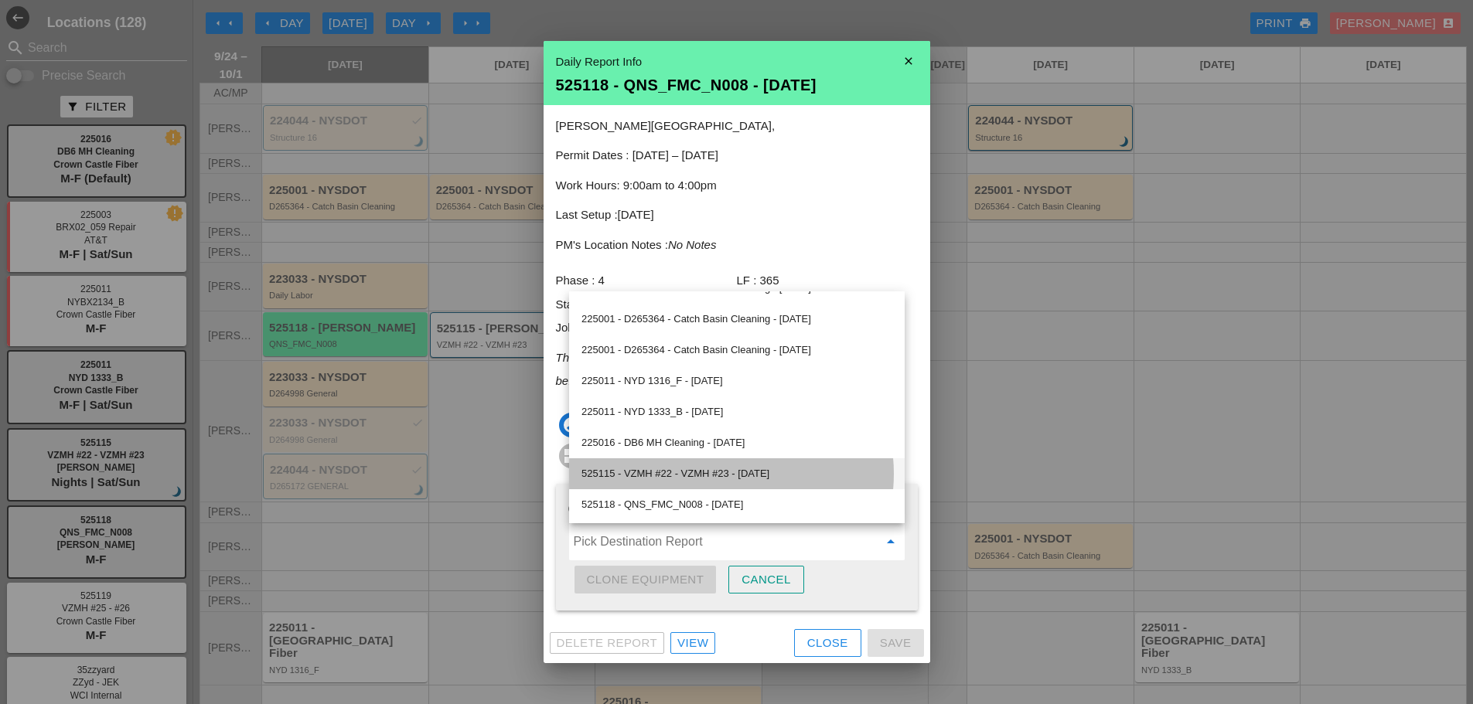
click at [704, 474] on div "525115 - VZMH #22 - VZMH #23 - [DATE]" at bounding box center [737, 474] width 311 height 19
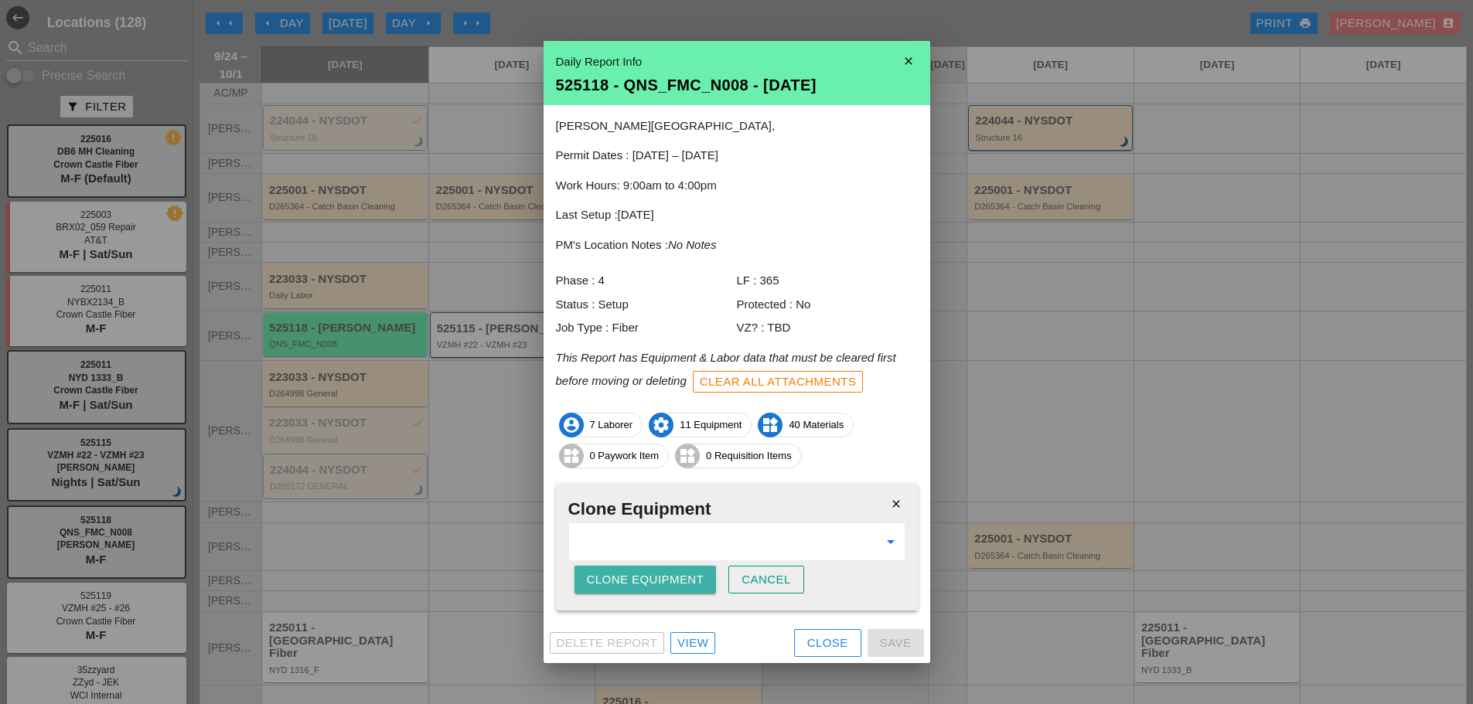
click at [671, 582] on div "Clone Equipment" at bounding box center [646, 580] width 118 height 18
click at [671, 587] on div "Clone Equipment" at bounding box center [646, 580] width 118 height 18
click at [672, 587] on div "Are you sure?" at bounding box center [636, 580] width 98 height 18
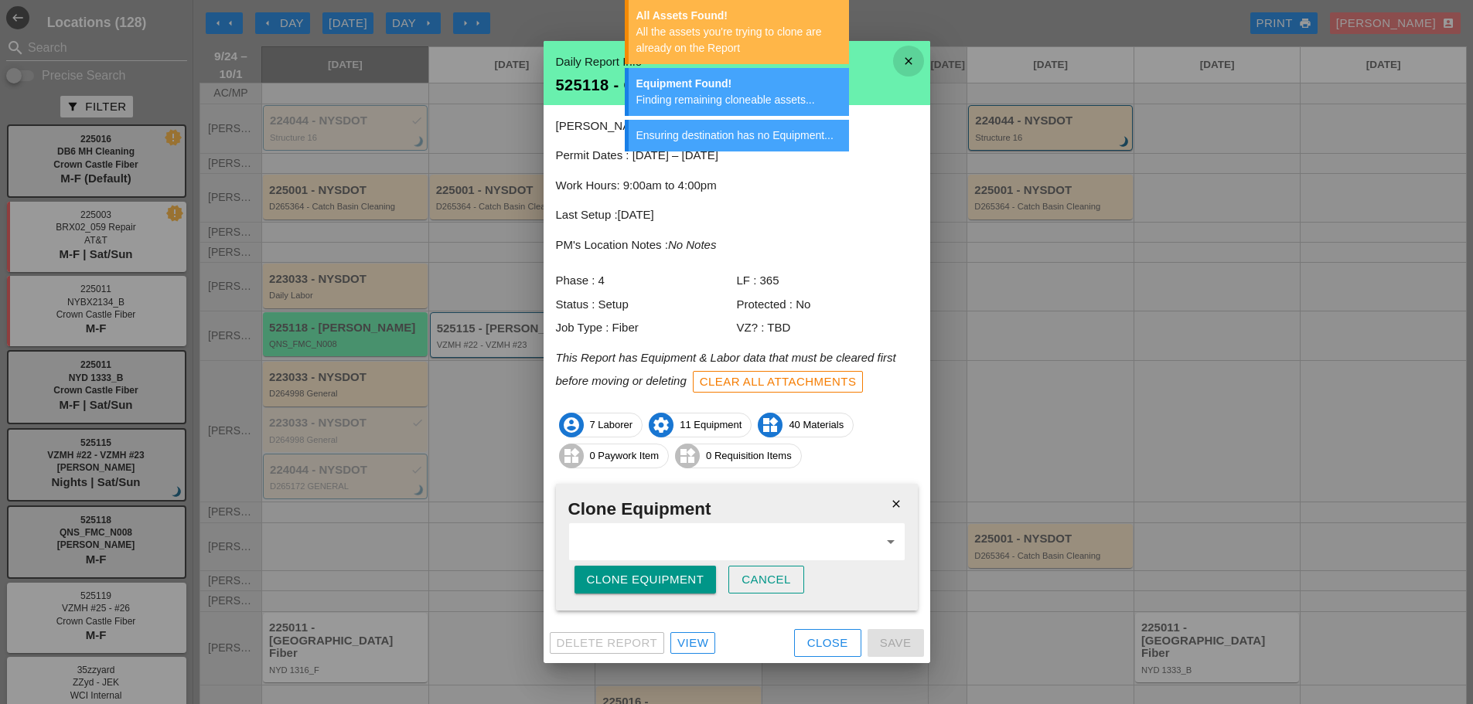
click at [897, 55] on icon "close" at bounding box center [908, 61] width 31 height 31
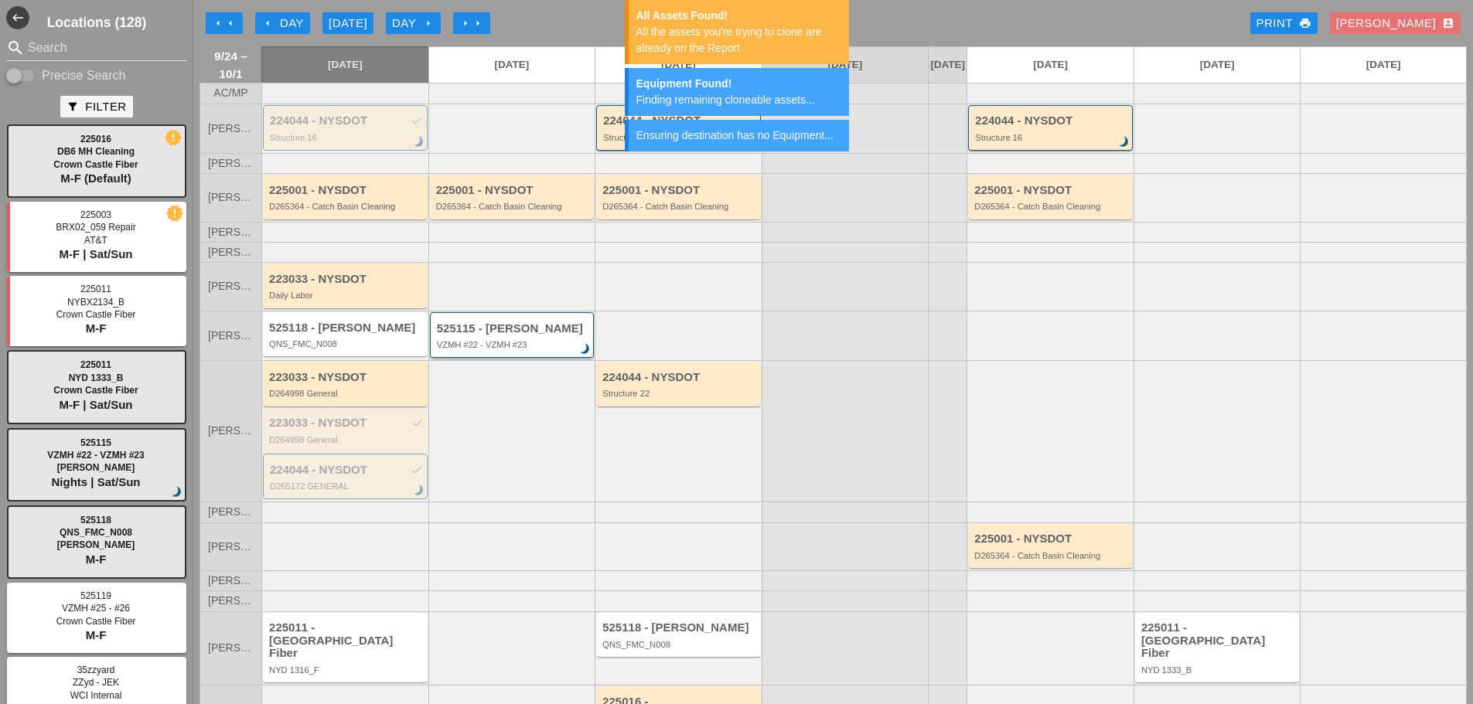
click at [524, 350] on div "VZMH #22 - VZMH #23" at bounding box center [513, 344] width 153 height 9
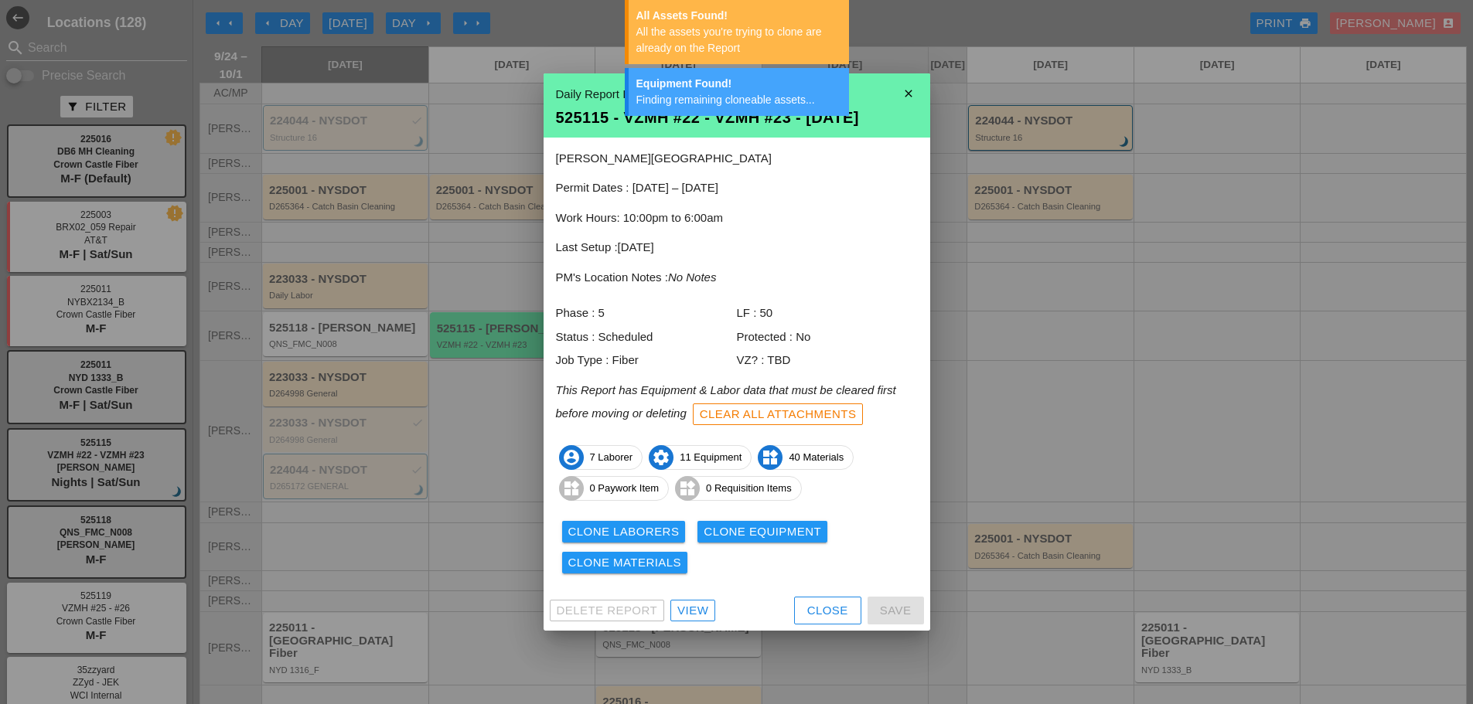
click at [699, 609] on div "View" at bounding box center [692, 611] width 31 height 18
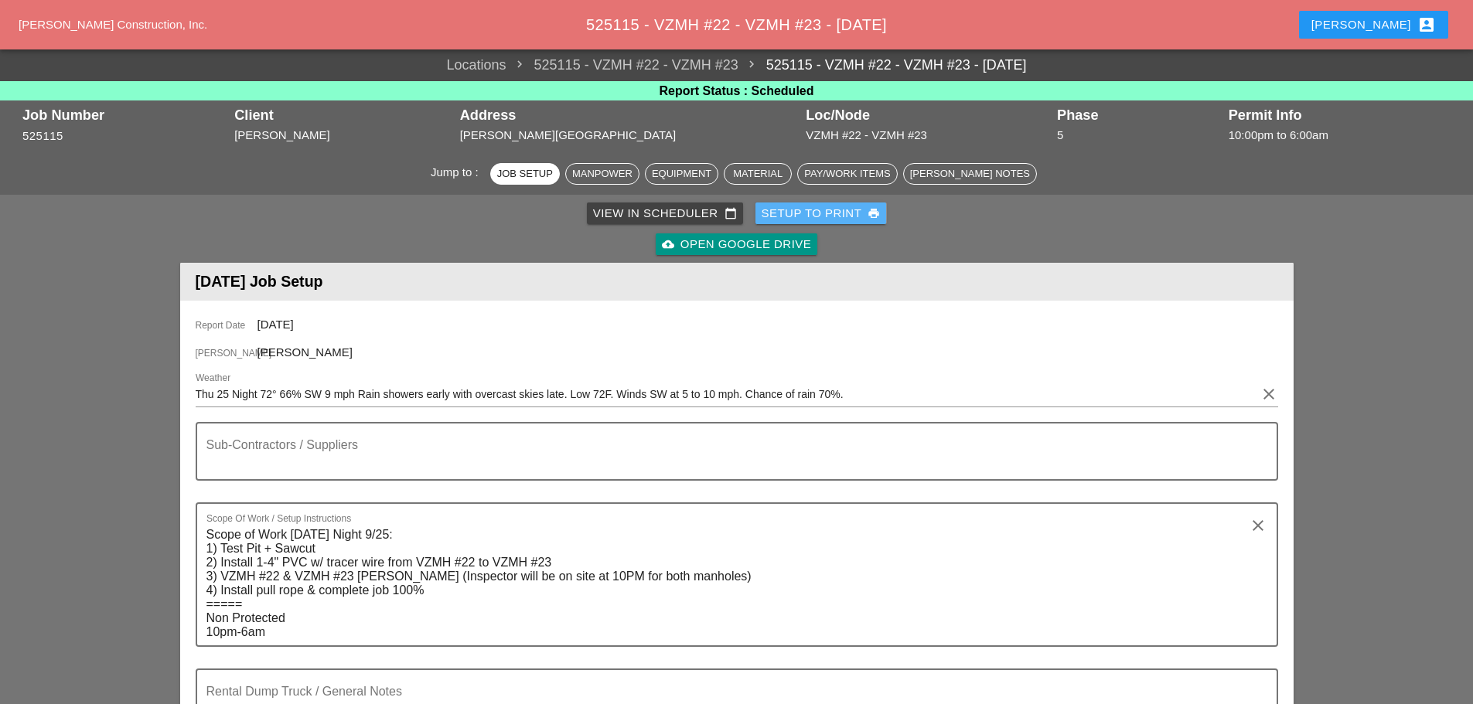
click at [849, 206] on div "Setup to Print print" at bounding box center [821, 214] width 119 height 18
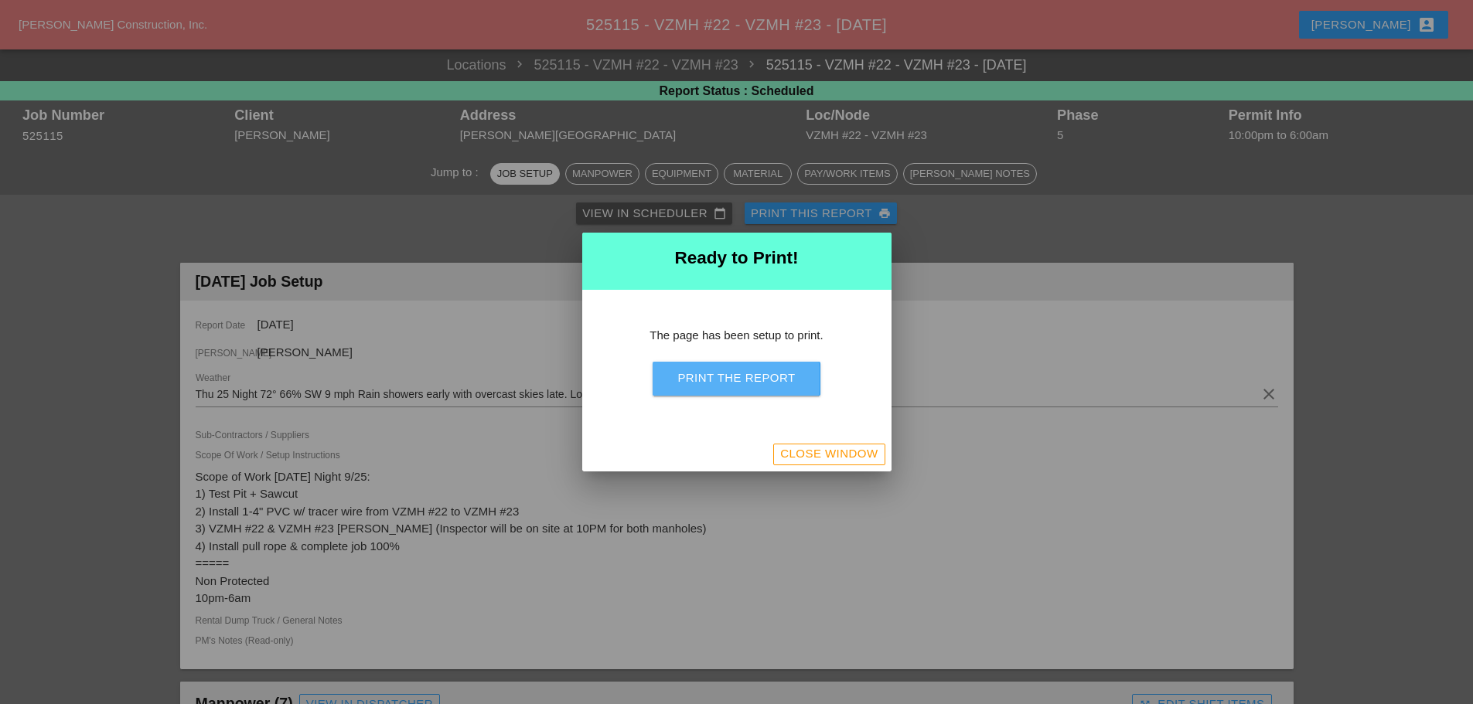
click at [766, 393] on button "Print the Report" at bounding box center [736, 379] width 167 height 34
click at [791, 455] on div "Close Window" at bounding box center [828, 454] width 97 height 18
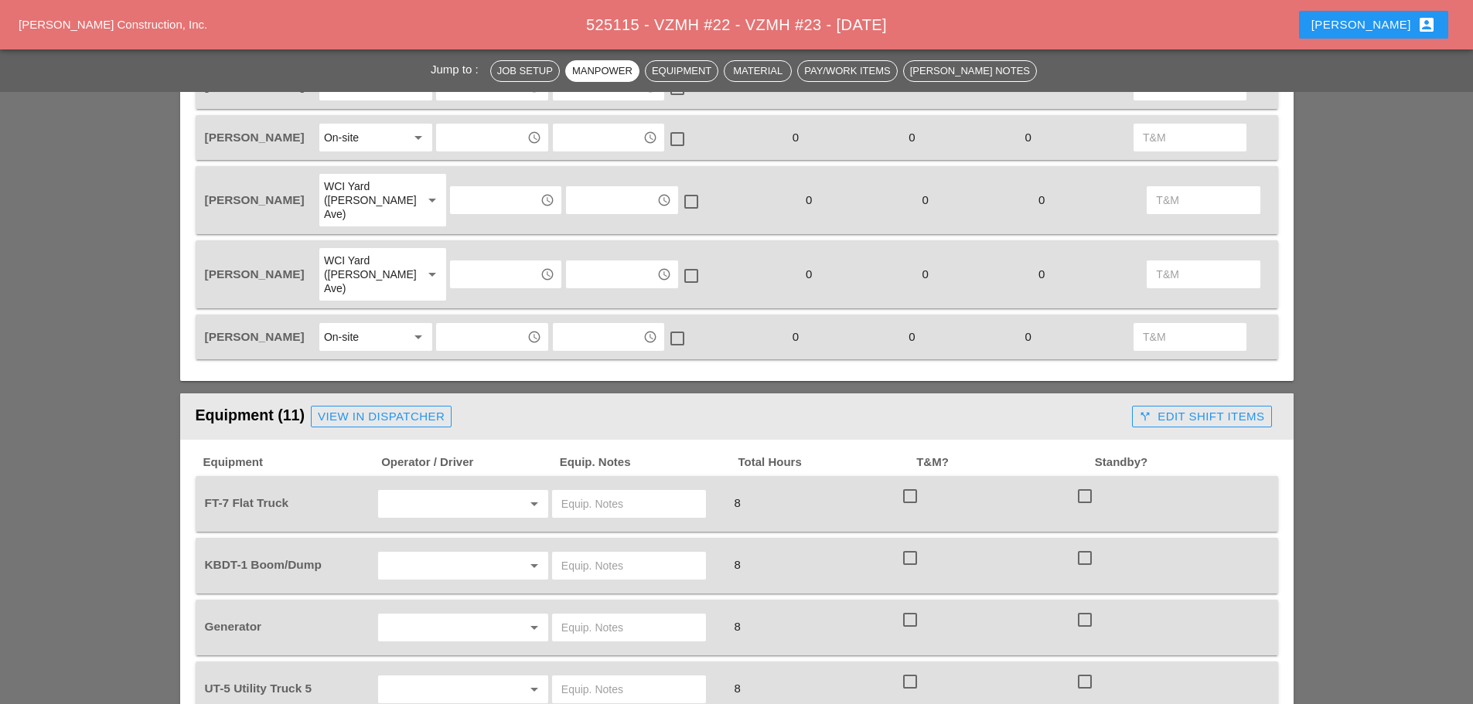
scroll to position [1005, 0]
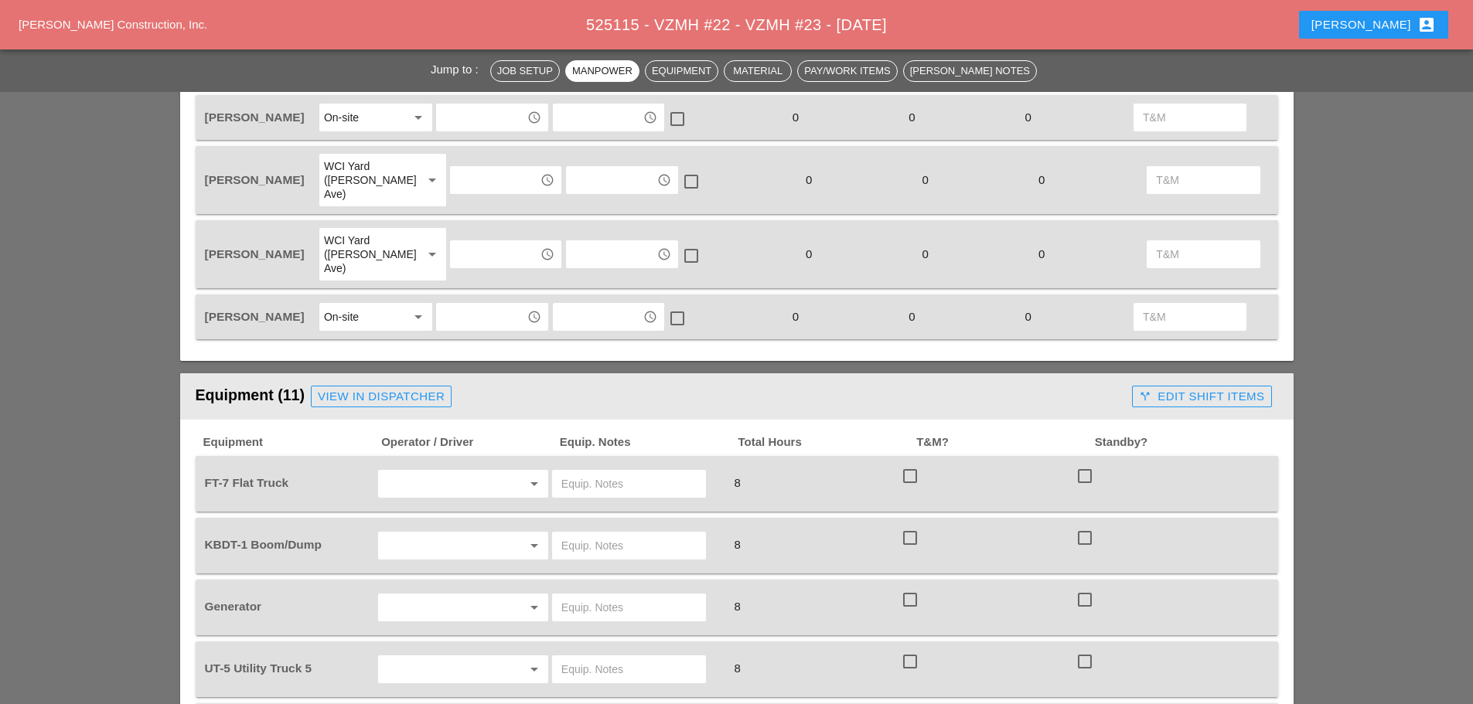
click at [433, 472] on input "text" at bounding box center [442, 484] width 118 height 25
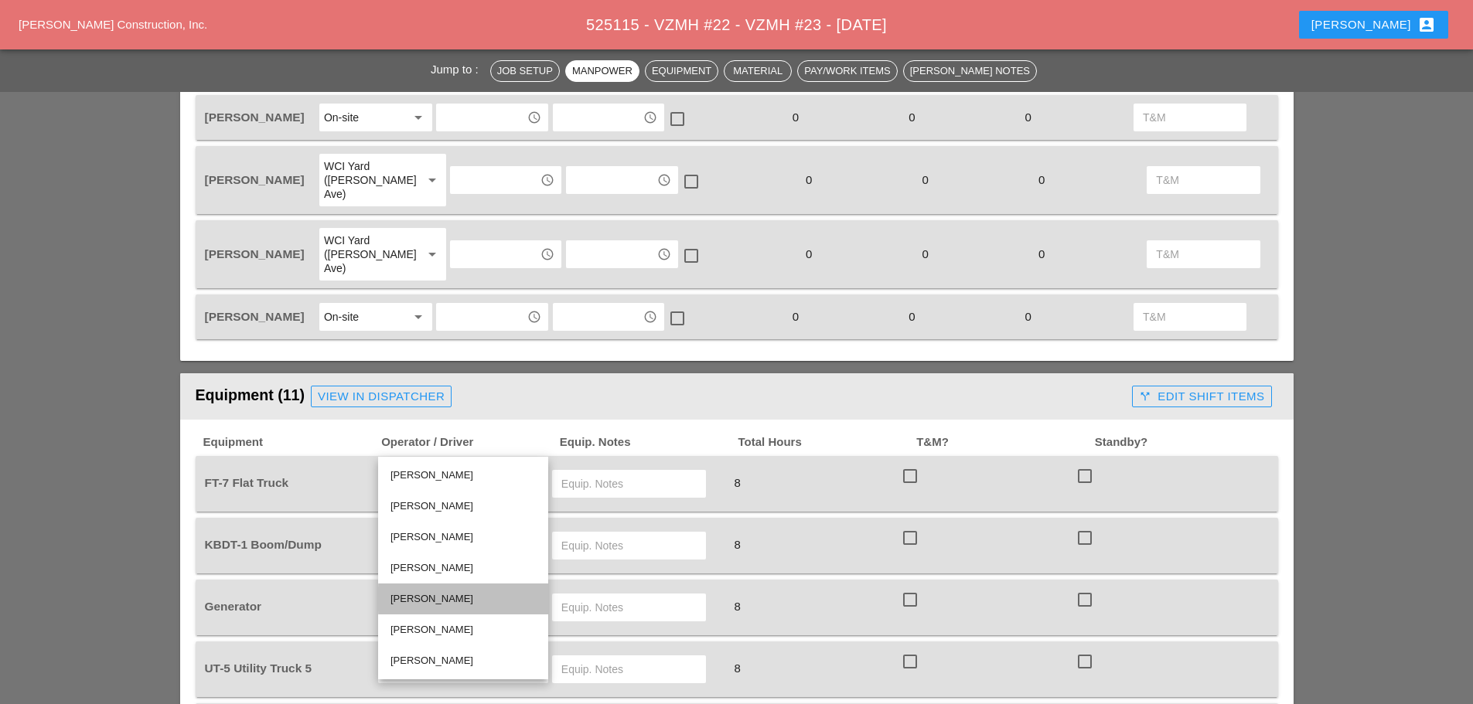
click at [443, 589] on div "[PERSON_NAME]" at bounding box center [463, 599] width 145 height 31
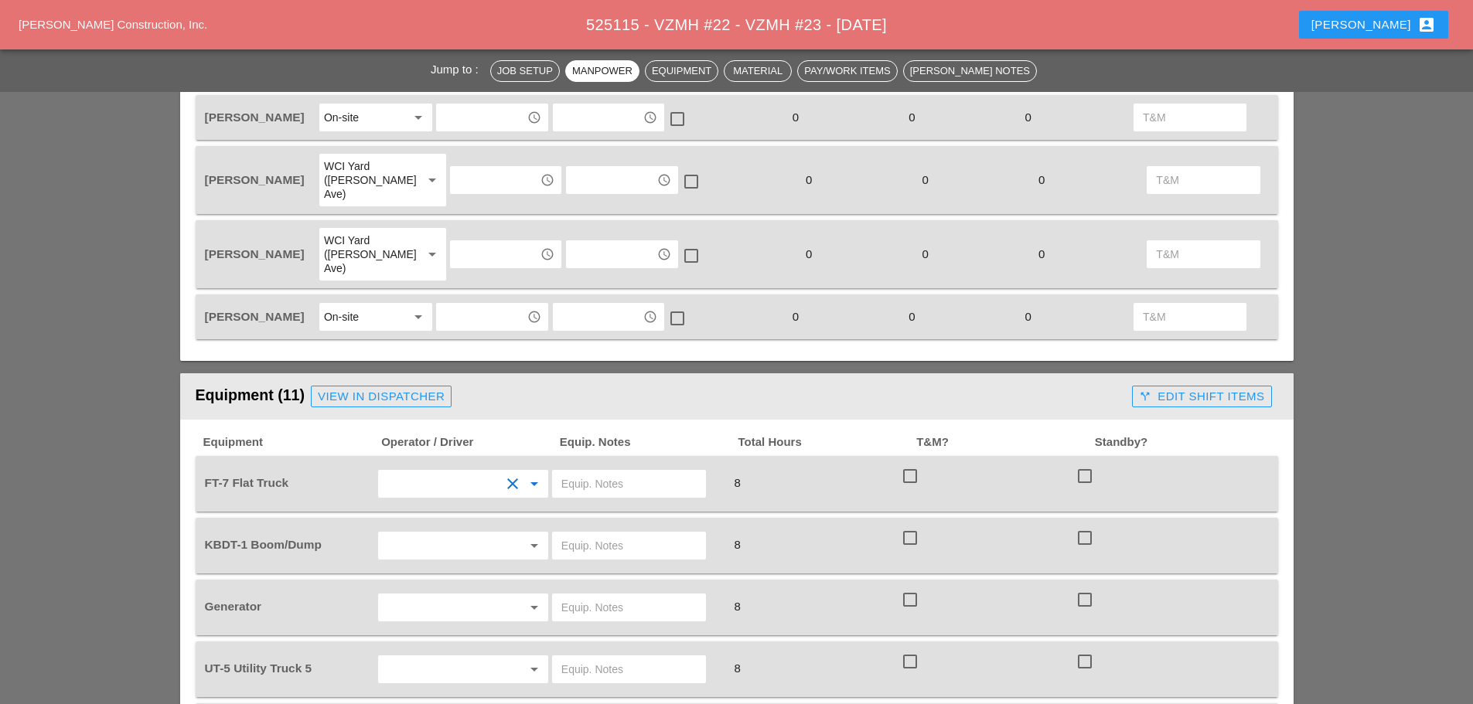
click at [438, 534] on input "text" at bounding box center [442, 546] width 118 height 25
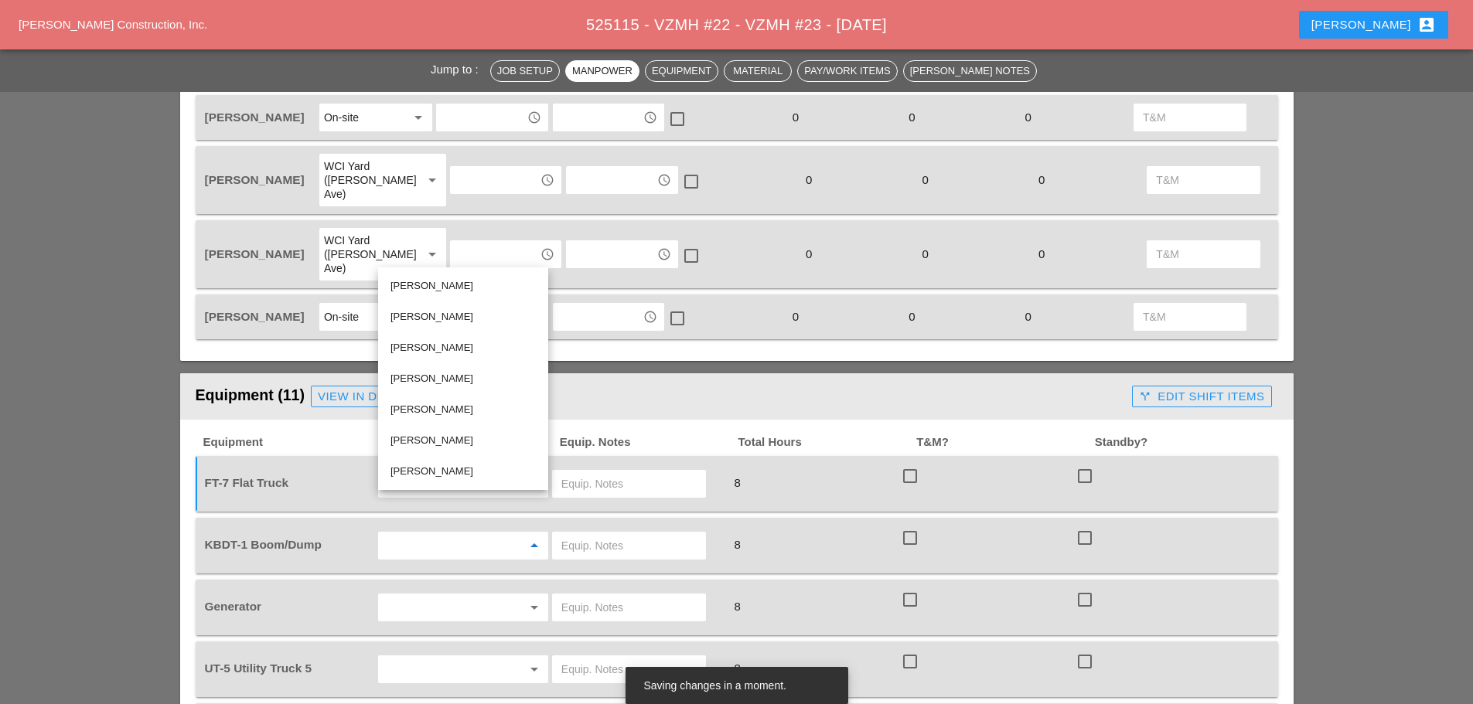
click at [442, 425] on div "[PERSON_NAME]" at bounding box center [463, 440] width 145 height 31
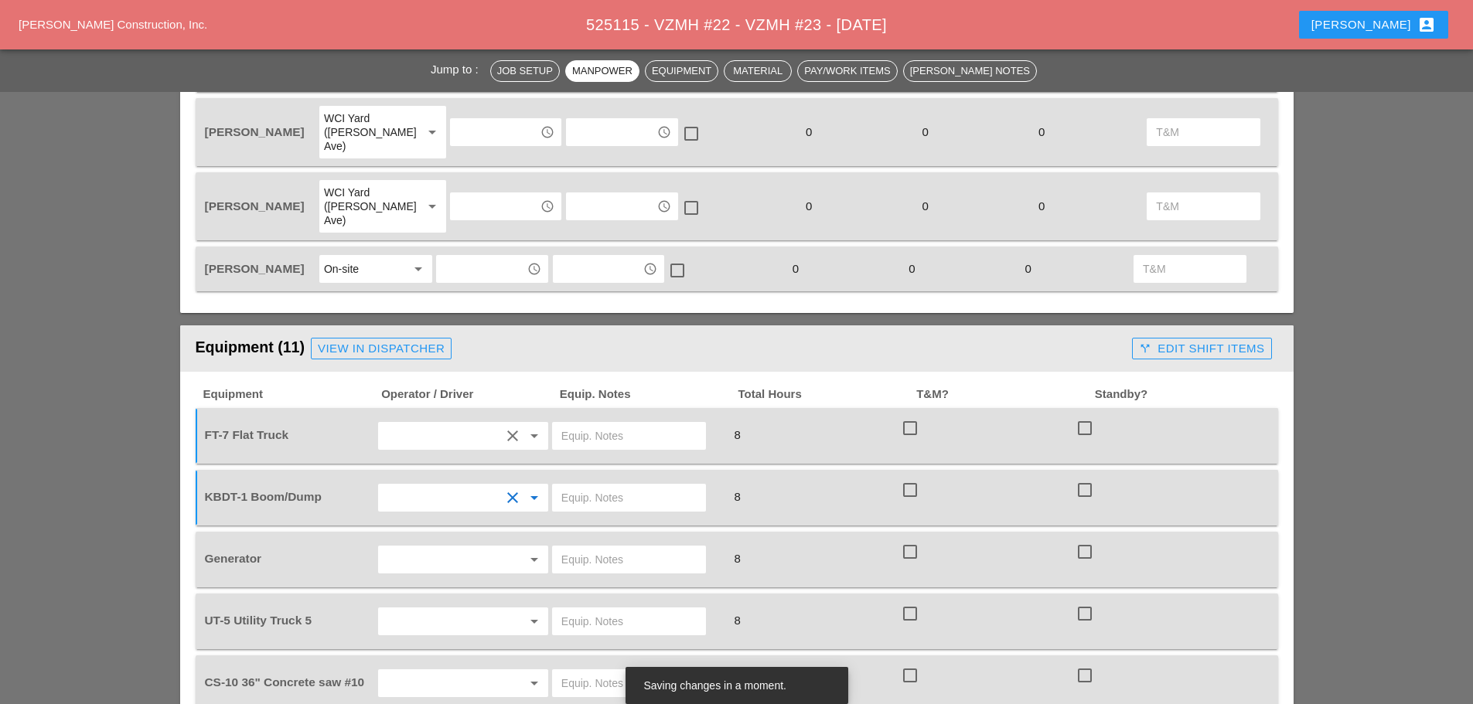
scroll to position [1160, 0]
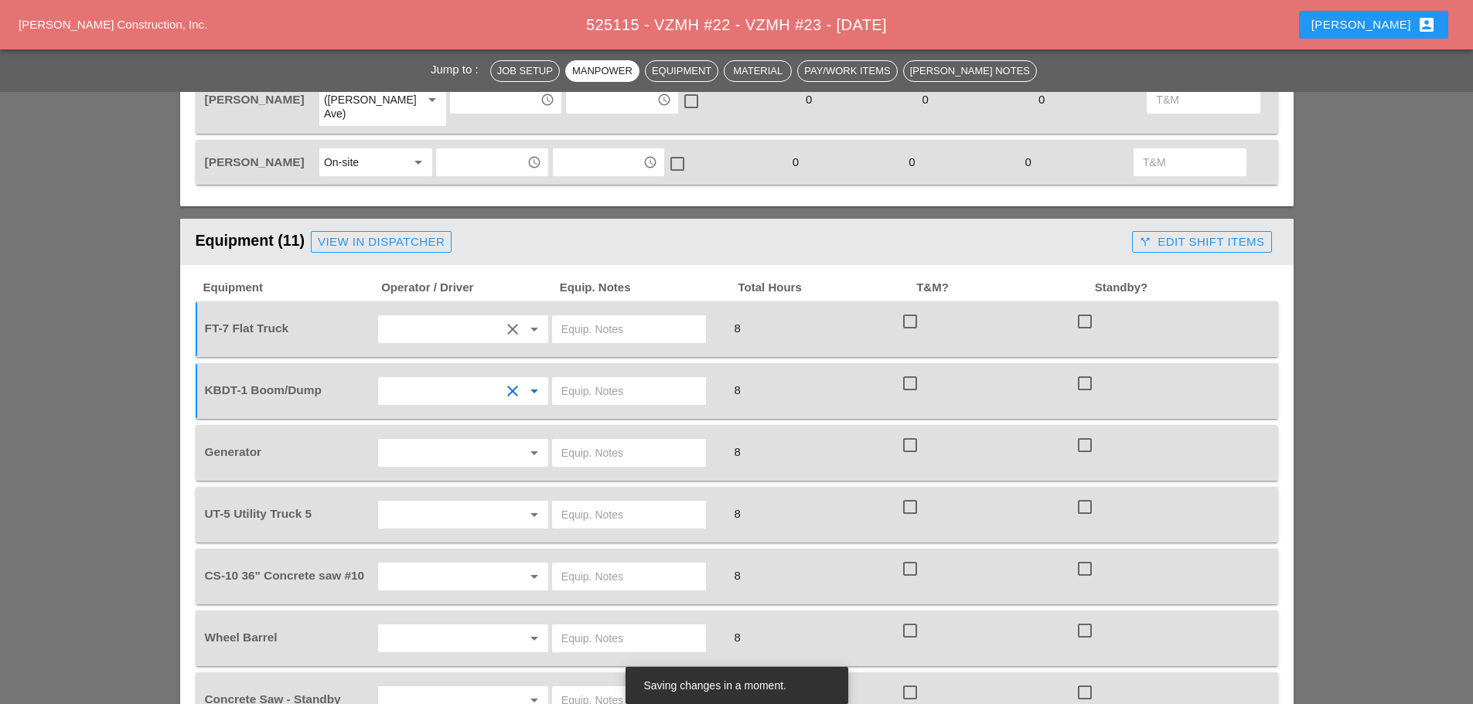
click at [442, 441] on input "text" at bounding box center [442, 453] width 118 height 25
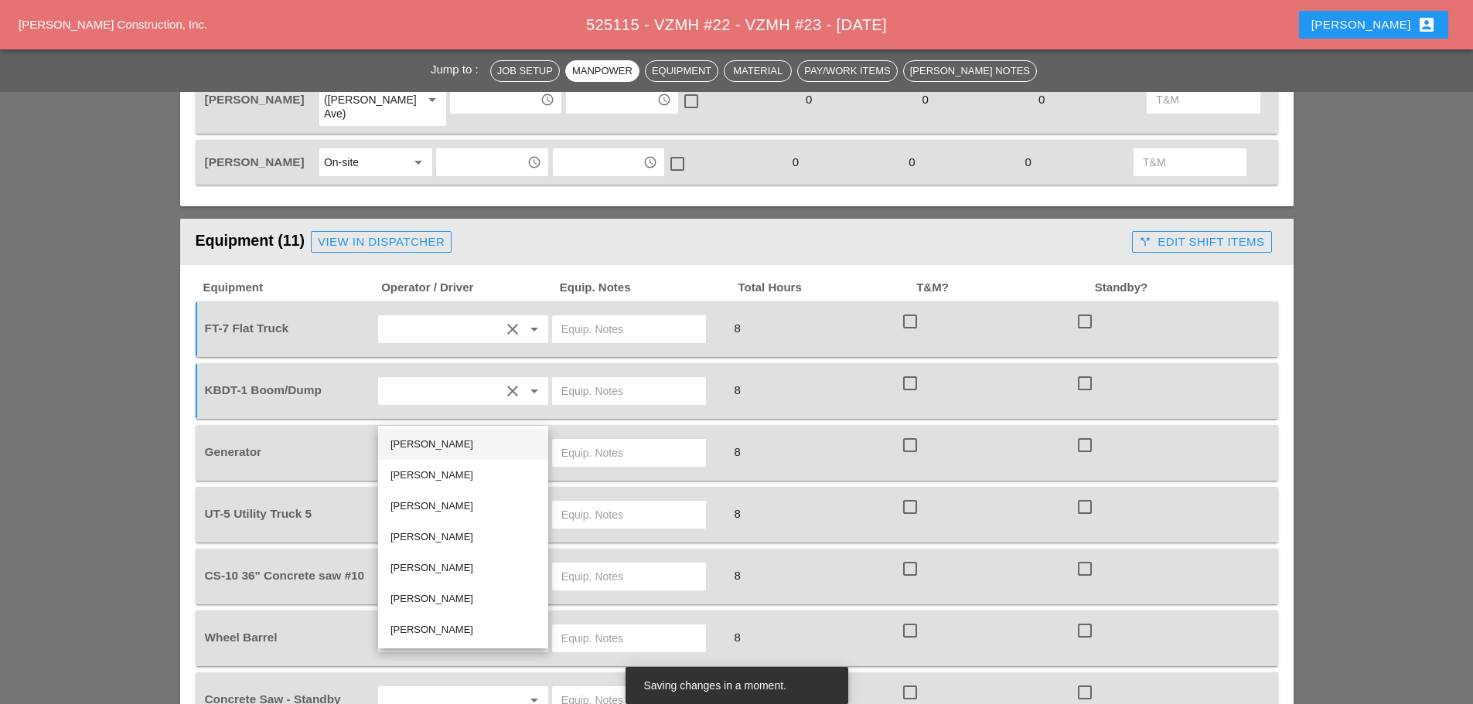
click at [445, 445] on div "[PERSON_NAME]" at bounding box center [463, 444] width 145 height 19
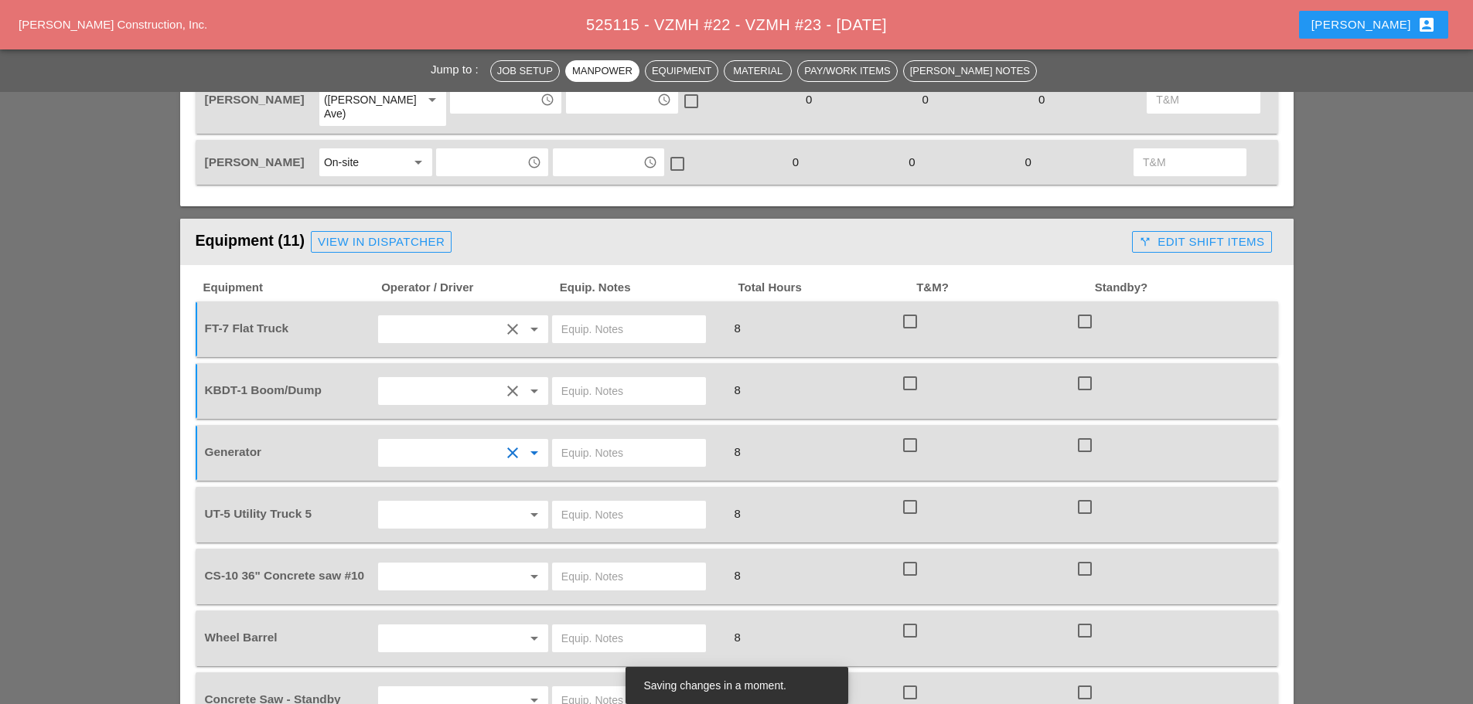
click at [442, 503] on input "text" at bounding box center [442, 515] width 118 height 25
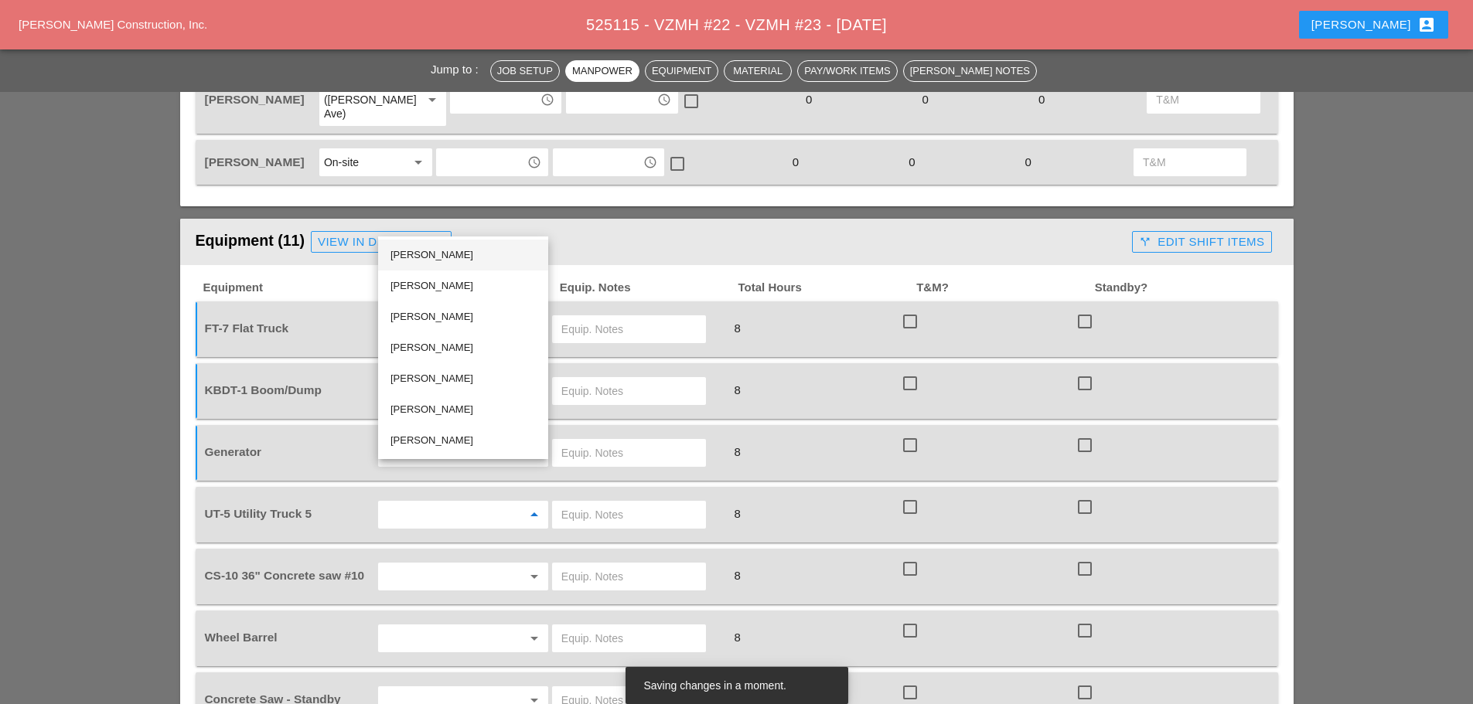
click at [432, 250] on div "[PERSON_NAME]" at bounding box center [463, 255] width 145 height 19
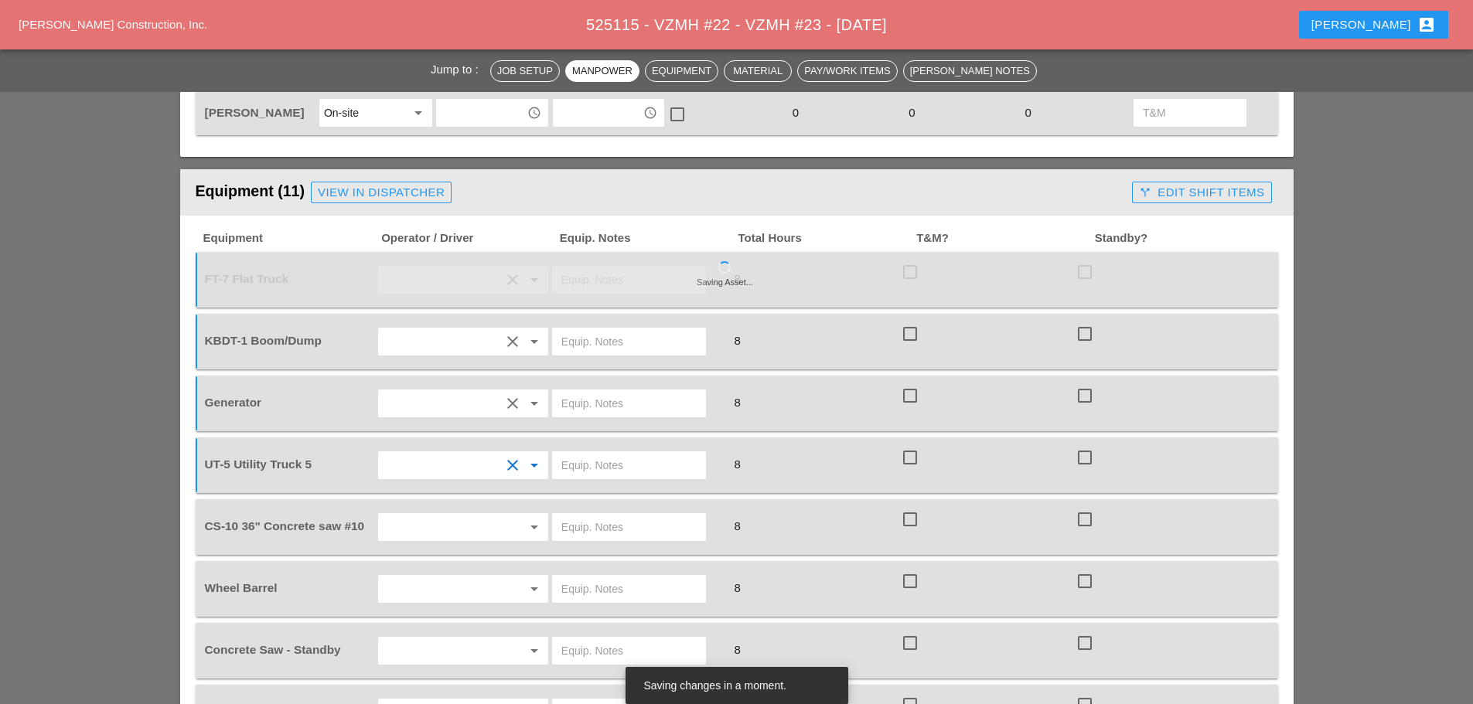
scroll to position [1392, 0]
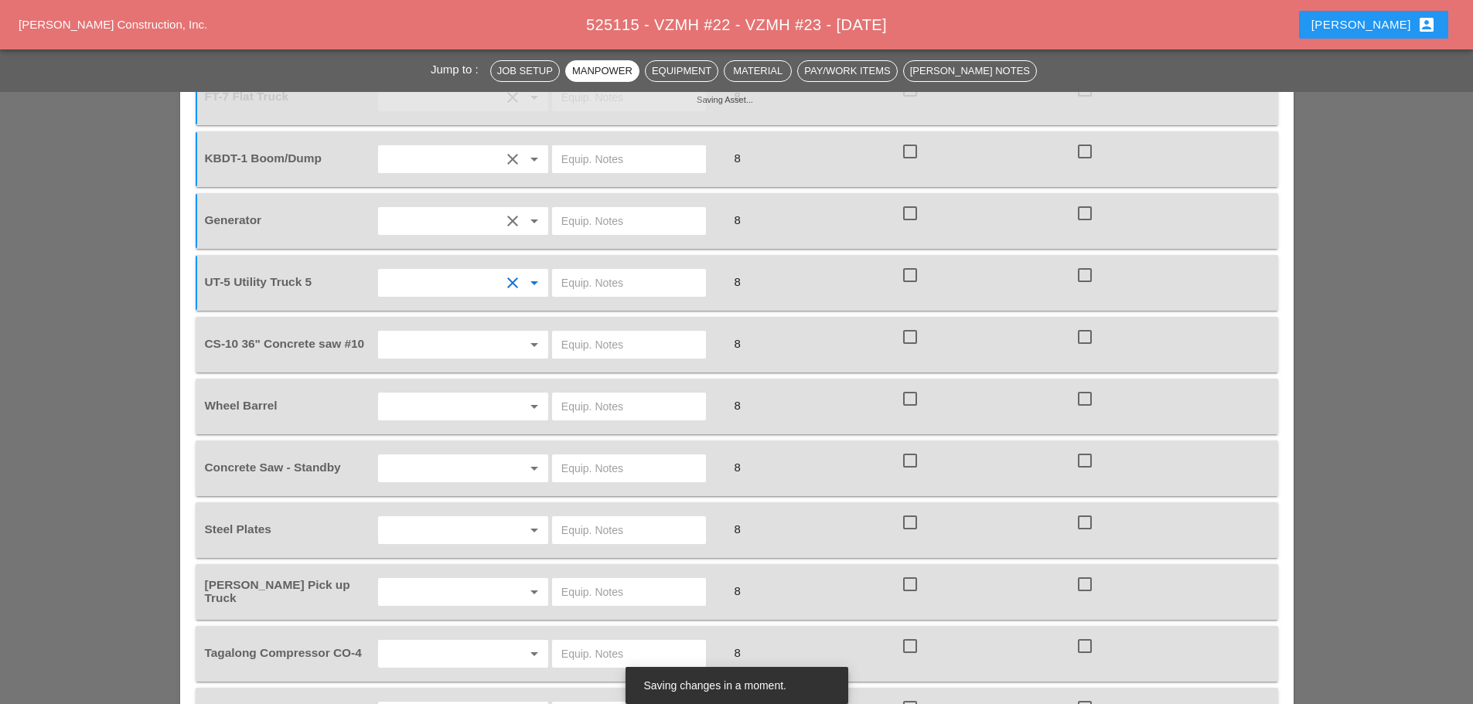
click at [421, 333] on input "text" at bounding box center [442, 345] width 118 height 25
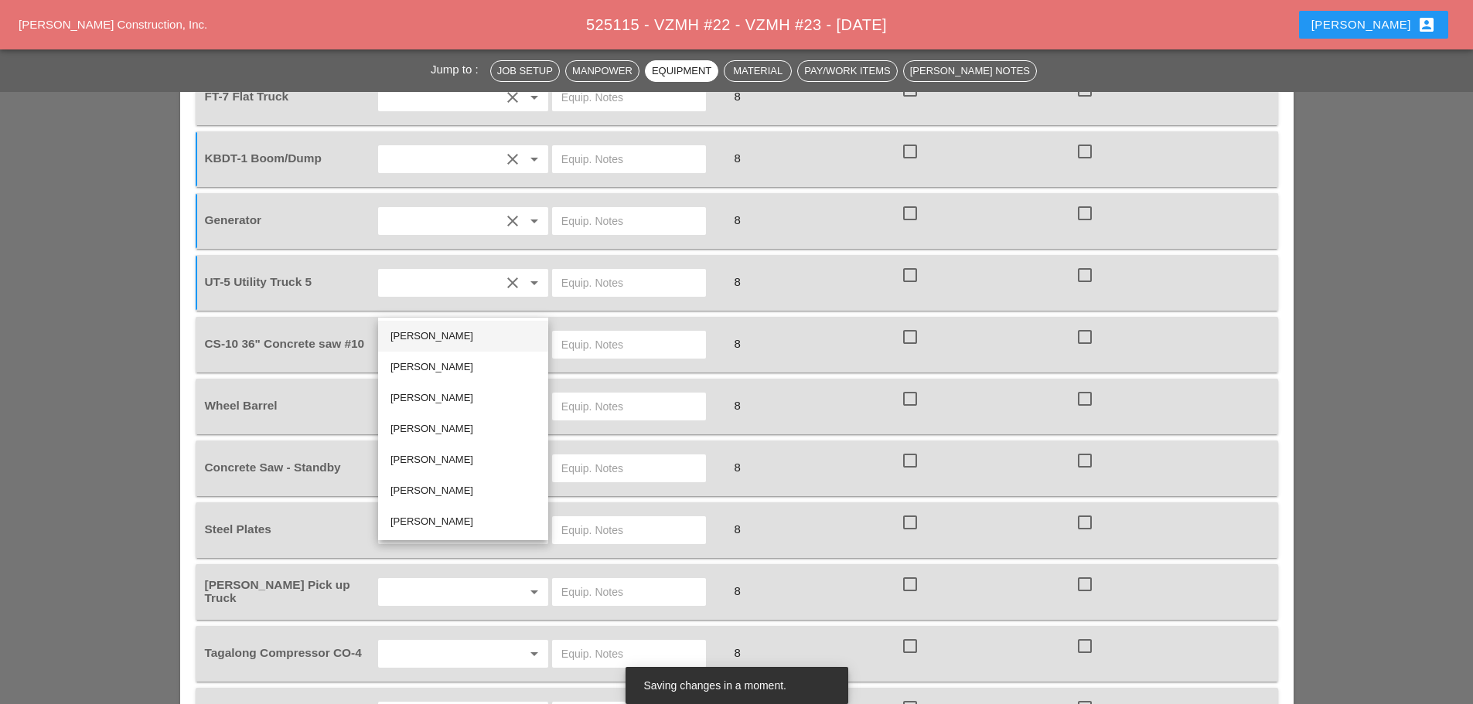
click at [440, 337] on div "[PERSON_NAME]" at bounding box center [463, 336] width 145 height 19
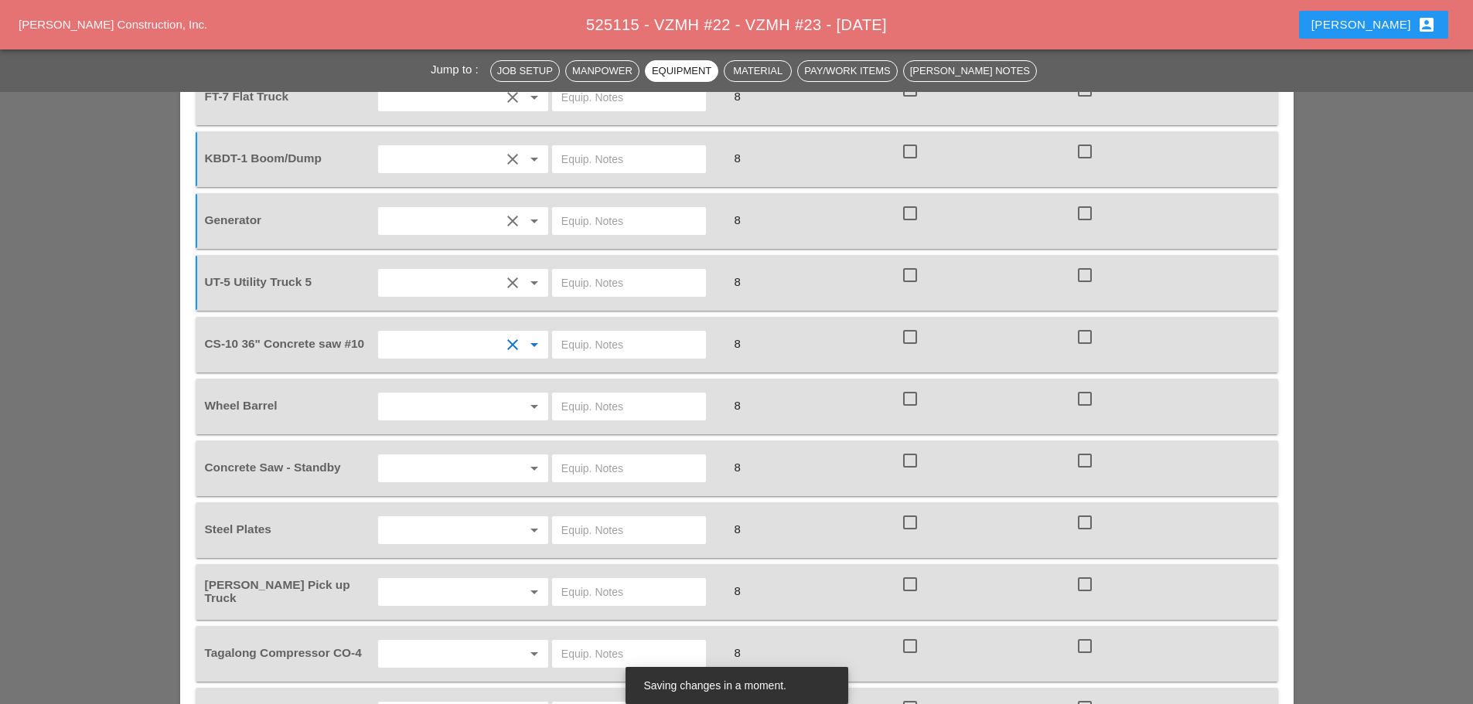
click at [449, 394] on input "text" at bounding box center [442, 406] width 118 height 25
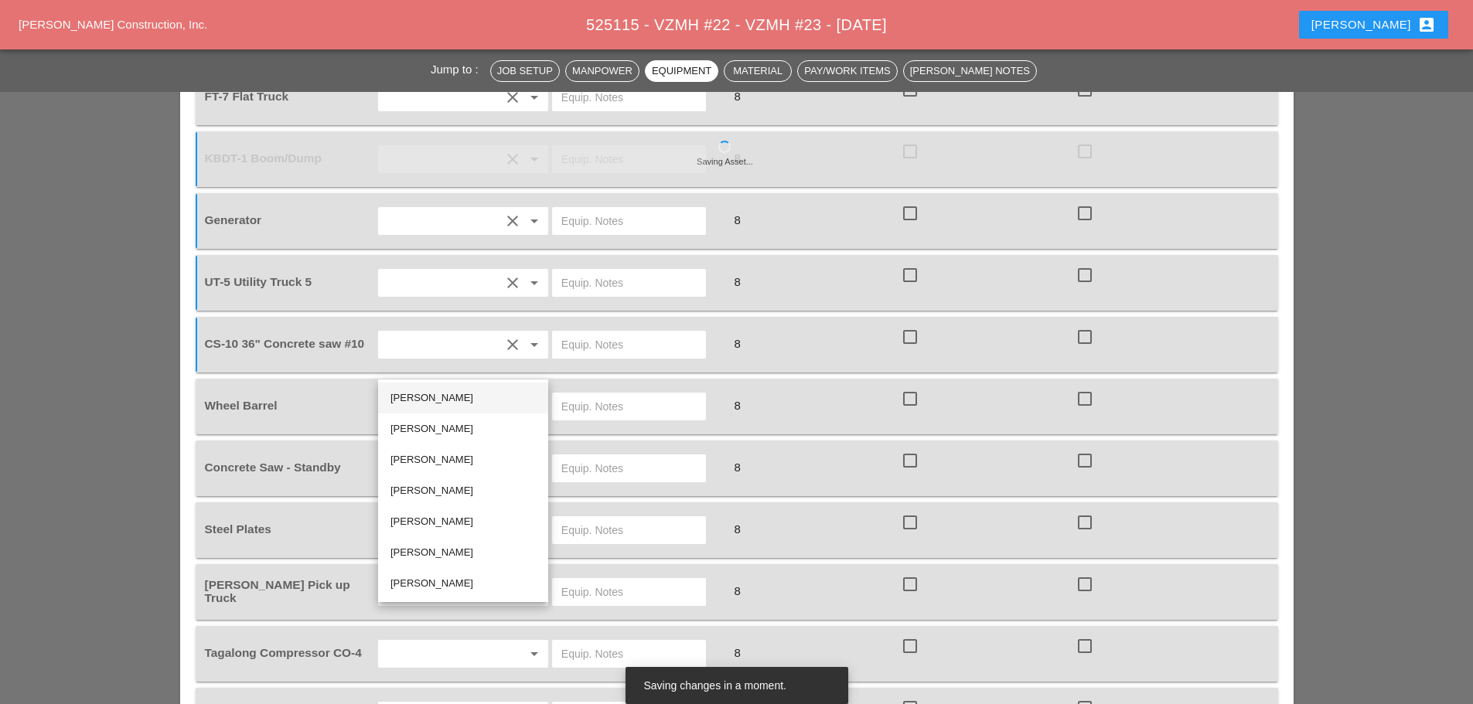
click at [444, 404] on div "[PERSON_NAME]" at bounding box center [463, 398] width 145 height 19
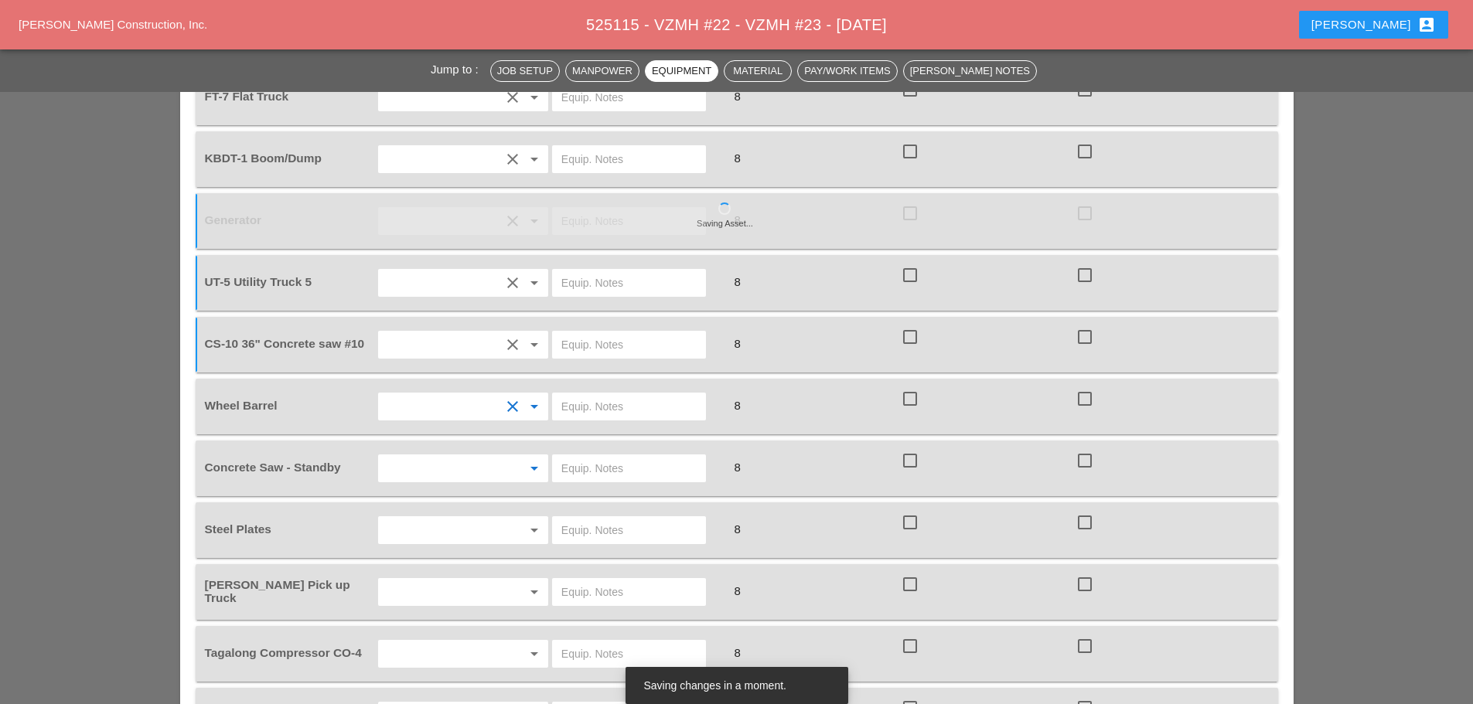
click at [452, 456] on input "text" at bounding box center [442, 468] width 118 height 25
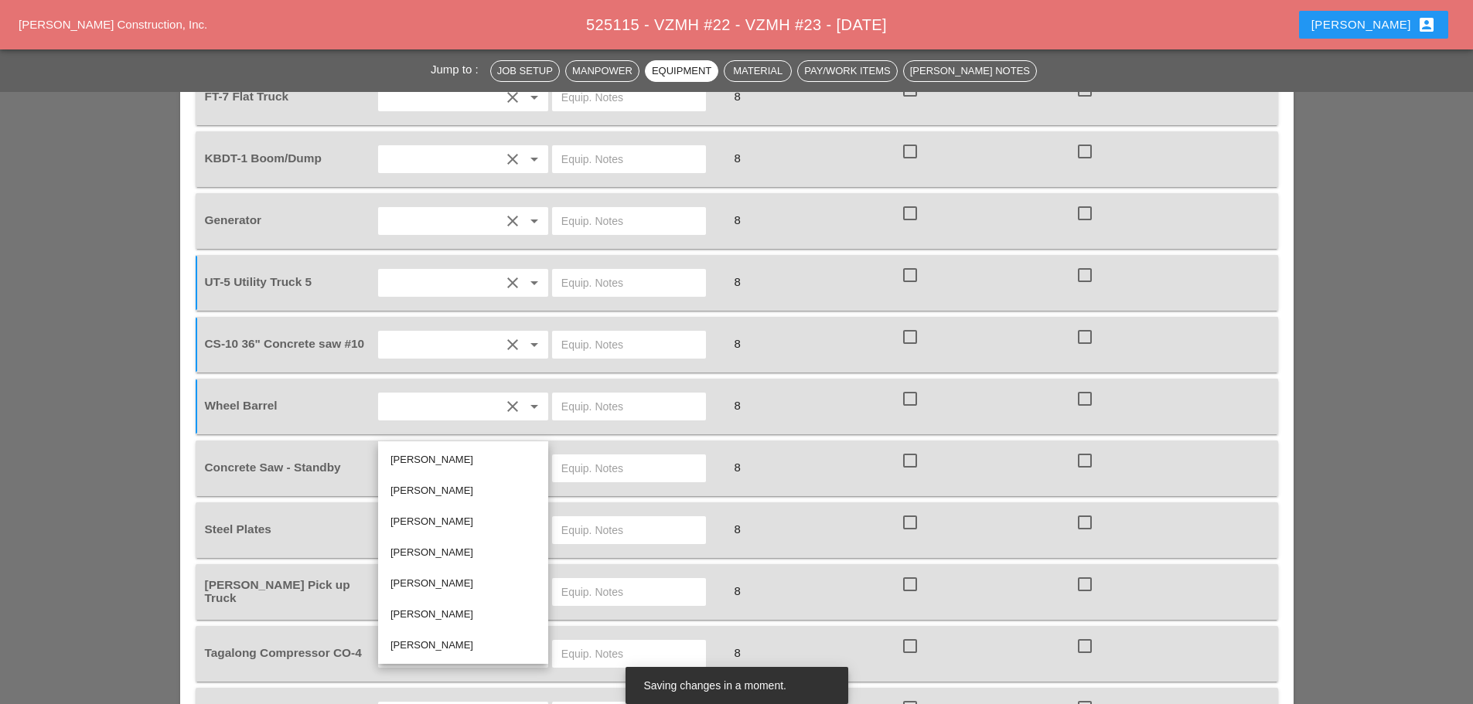
drag, startPoint x: 430, startPoint y: 576, endPoint x: 432, endPoint y: 564, distance: 12.6
click at [430, 575] on div "[PERSON_NAME]" at bounding box center [463, 584] width 145 height 19
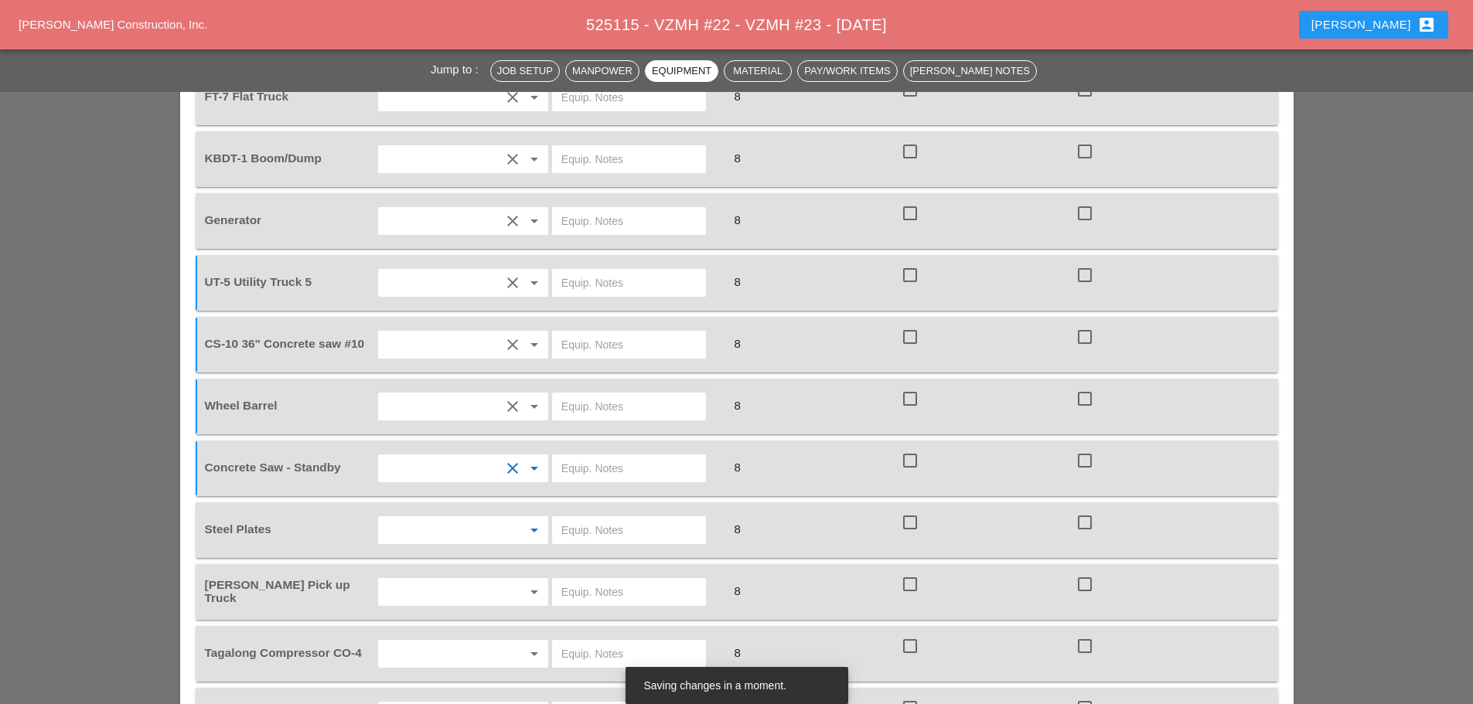
click at [433, 518] on input "text" at bounding box center [442, 530] width 118 height 25
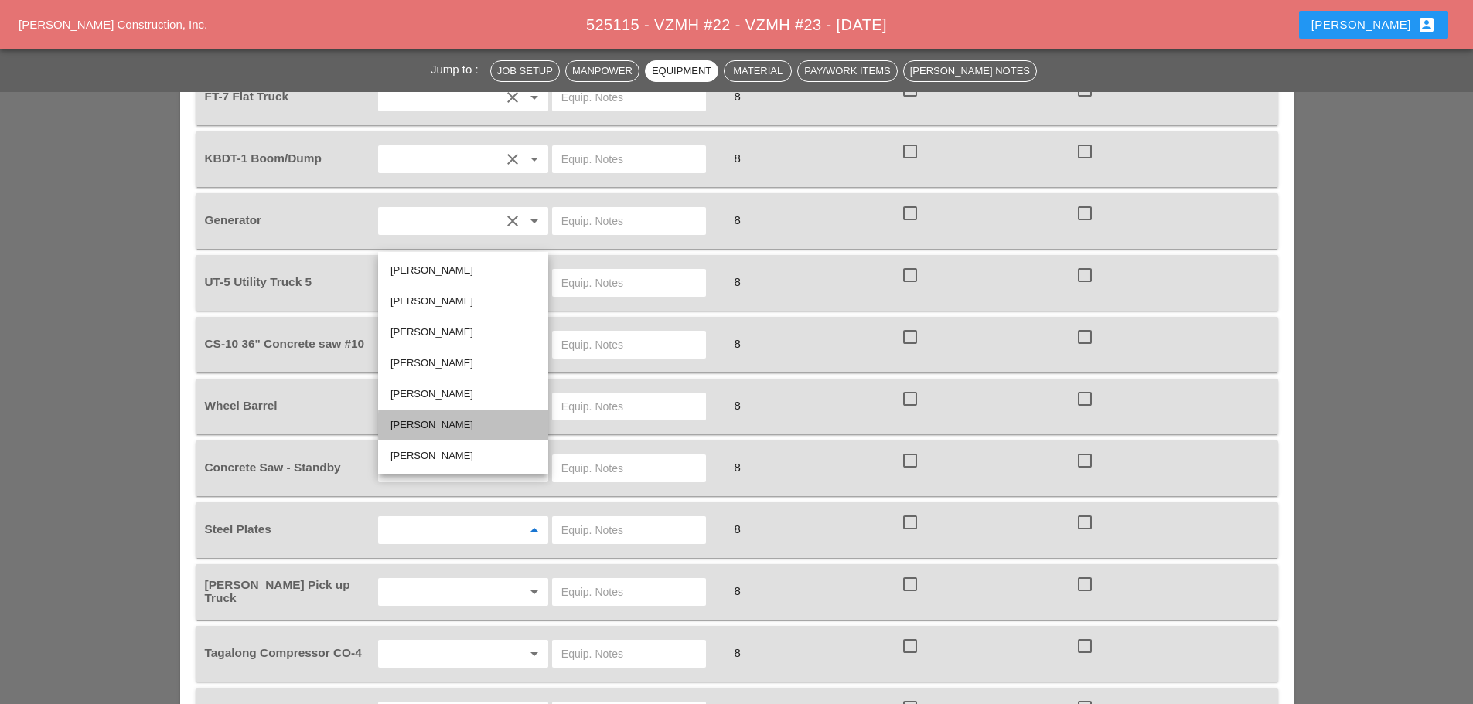
click at [426, 415] on div "[PERSON_NAME]" at bounding box center [463, 425] width 145 height 31
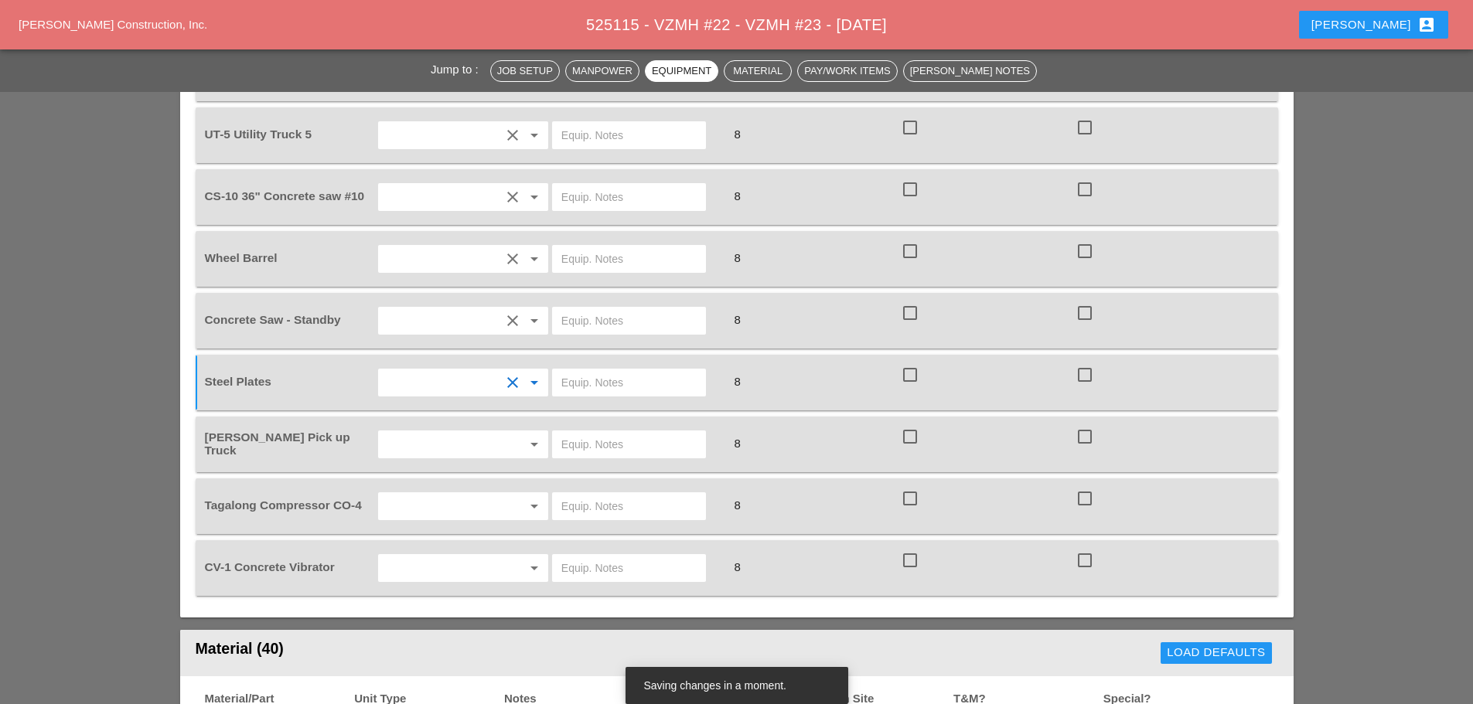
scroll to position [1547, 0]
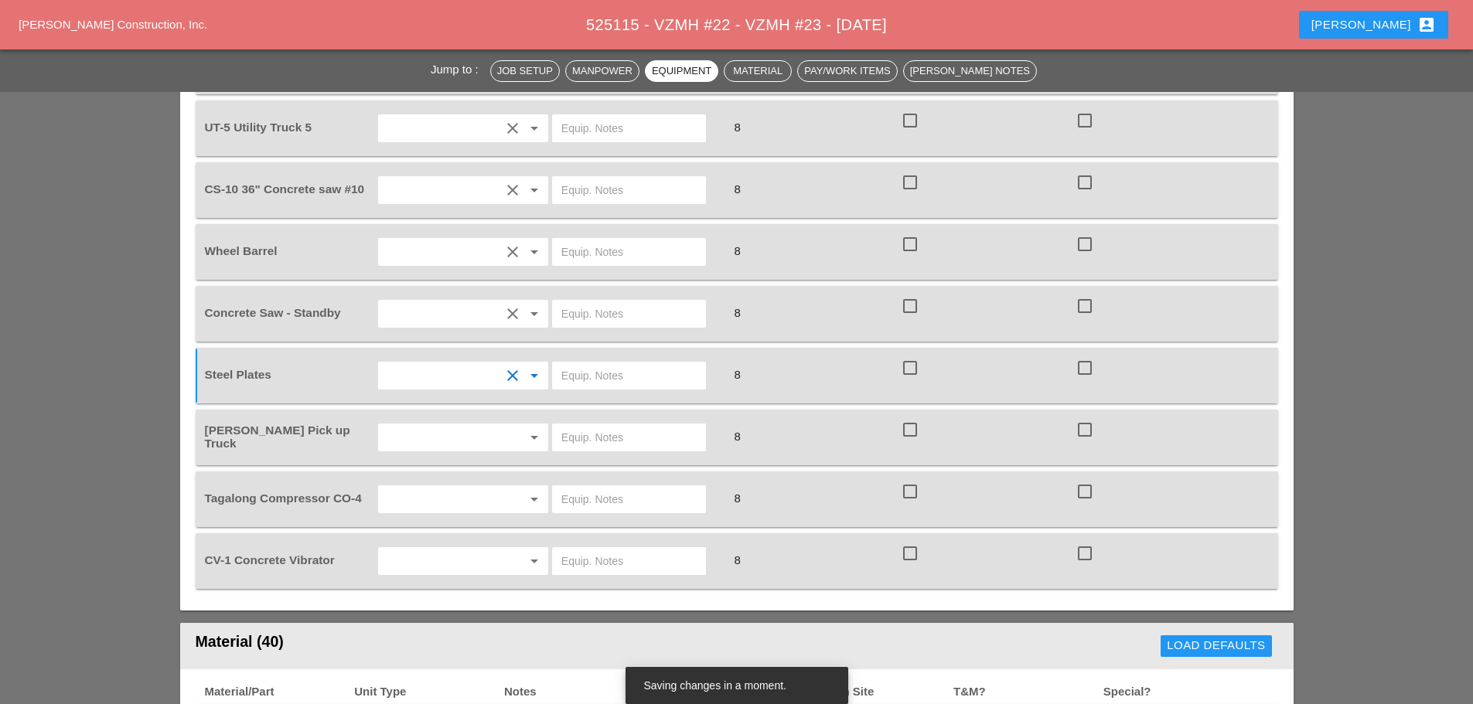
click at [418, 425] on input "text" at bounding box center [442, 437] width 118 height 25
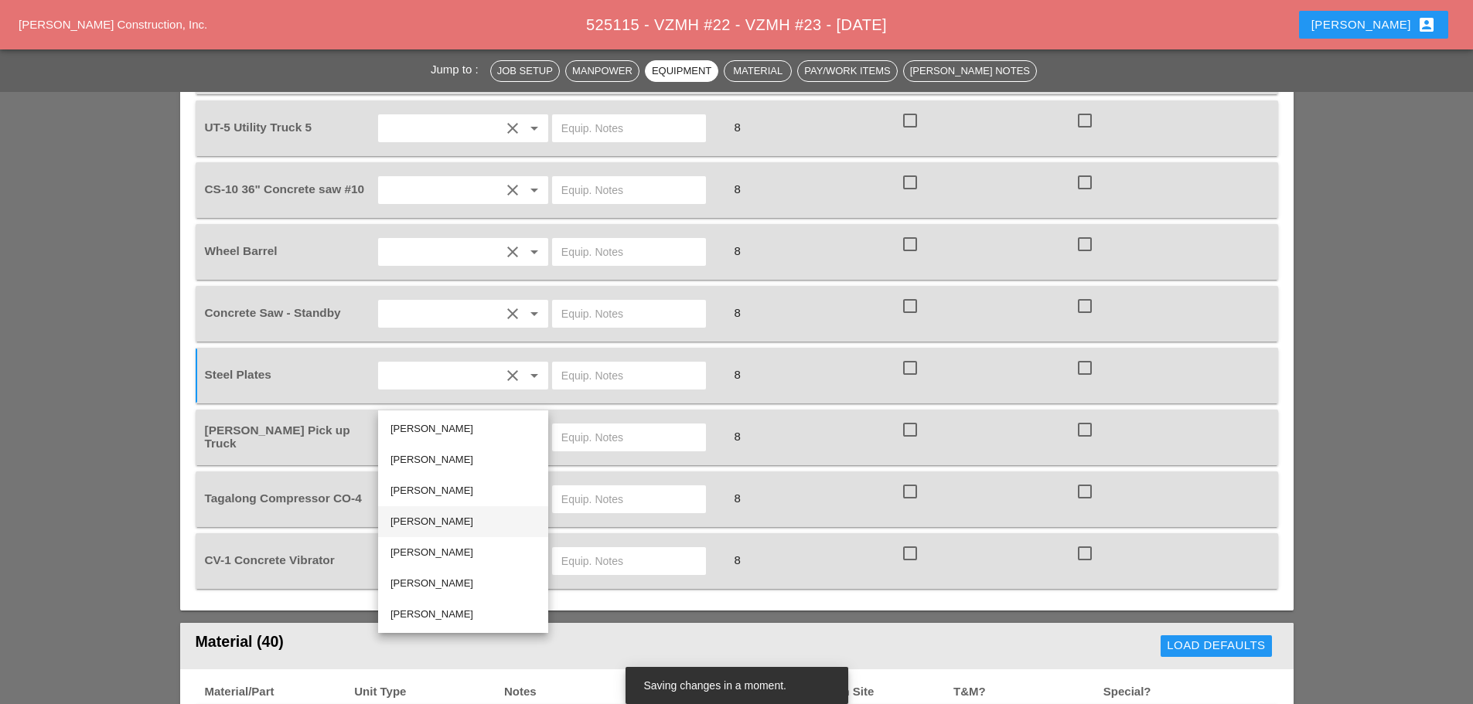
click at [431, 522] on div "[PERSON_NAME]" at bounding box center [463, 522] width 145 height 19
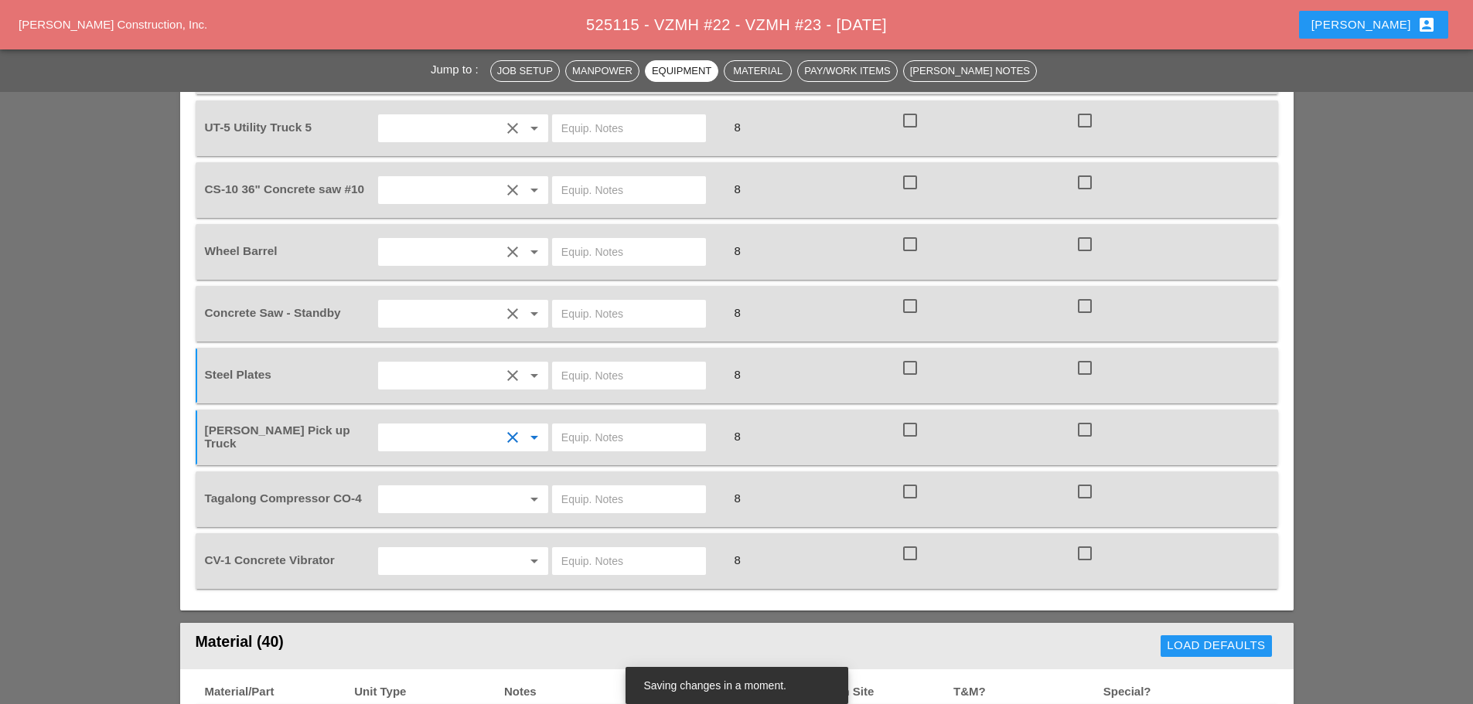
click at [430, 487] on input "text" at bounding box center [442, 499] width 118 height 25
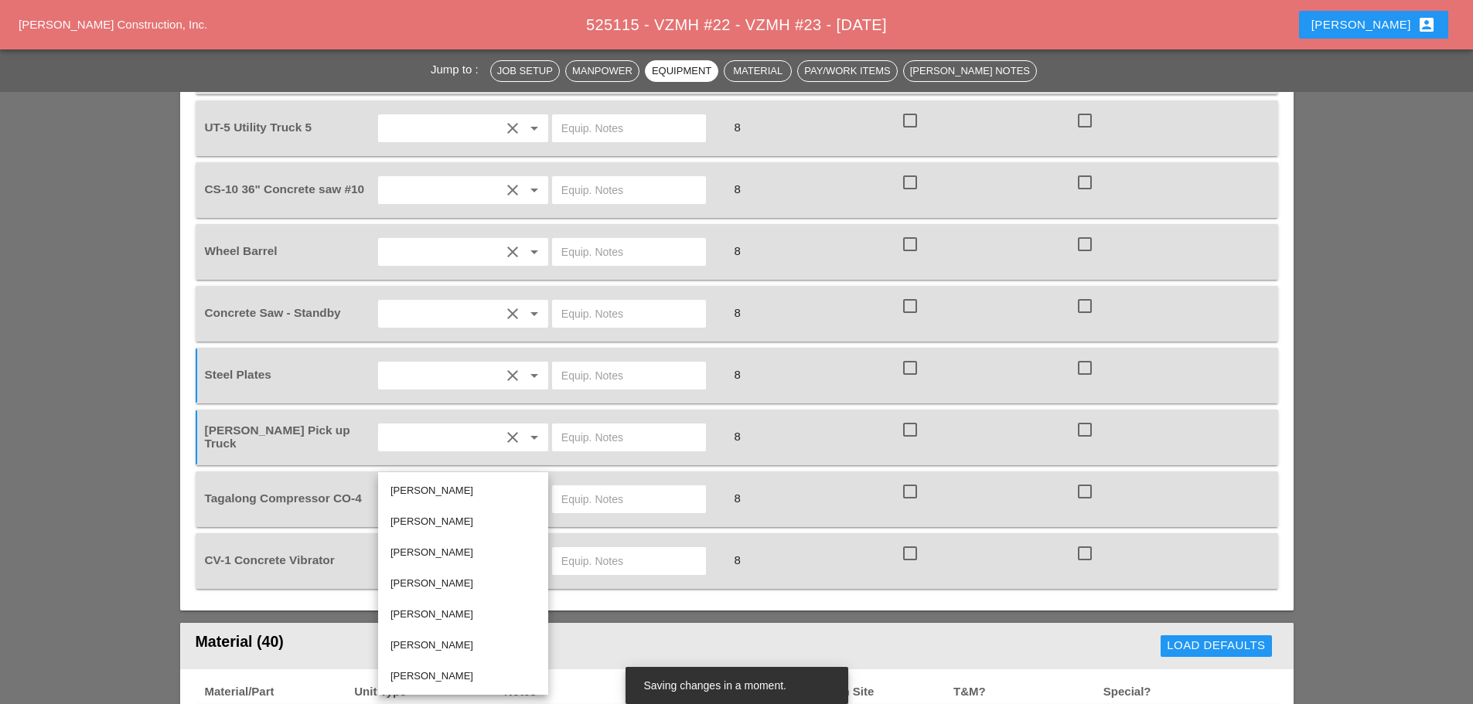
click at [431, 612] on div "[PERSON_NAME]" at bounding box center [463, 614] width 145 height 19
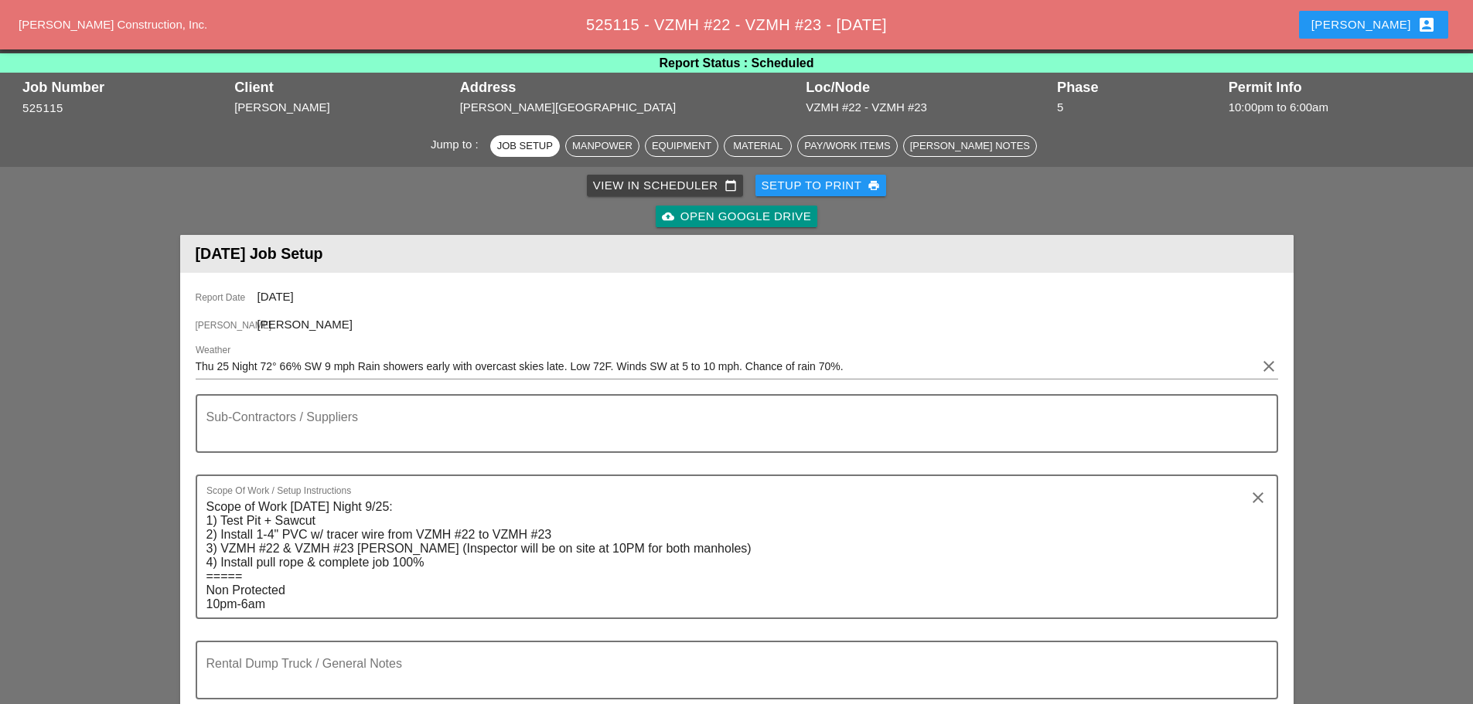
scroll to position [0, 0]
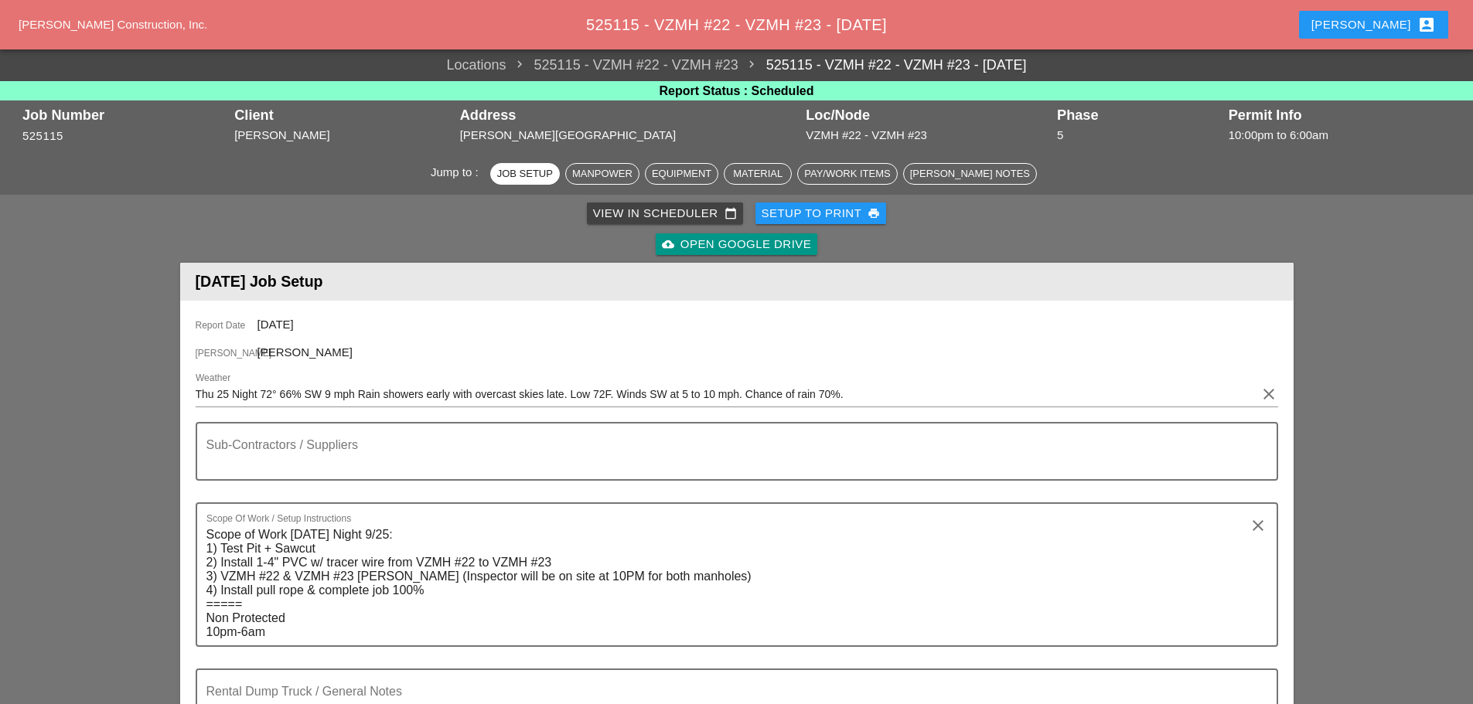
click at [808, 212] on div "Setup to Print print" at bounding box center [821, 214] width 119 height 18
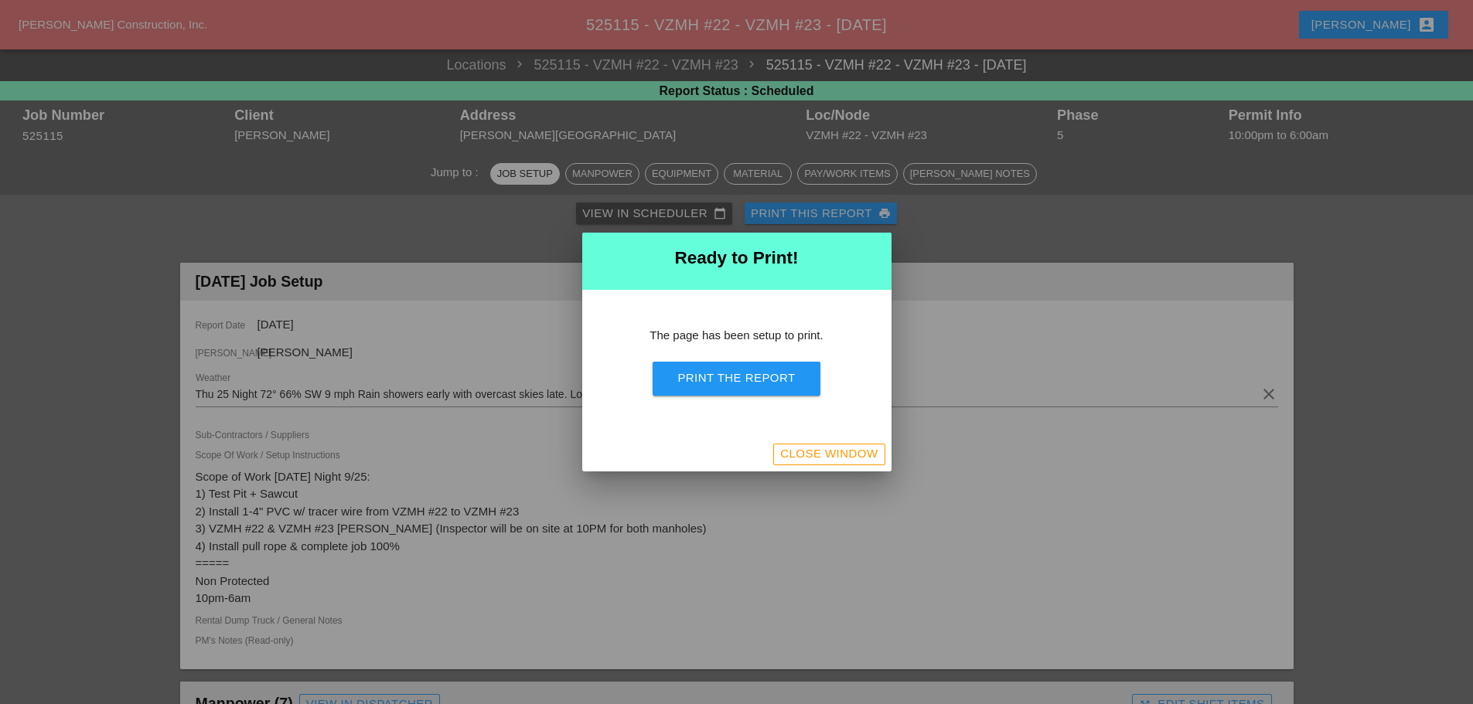
click at [783, 388] on button "Print the Report" at bounding box center [736, 379] width 167 height 34
click at [799, 454] on div "Close Window" at bounding box center [828, 454] width 97 height 18
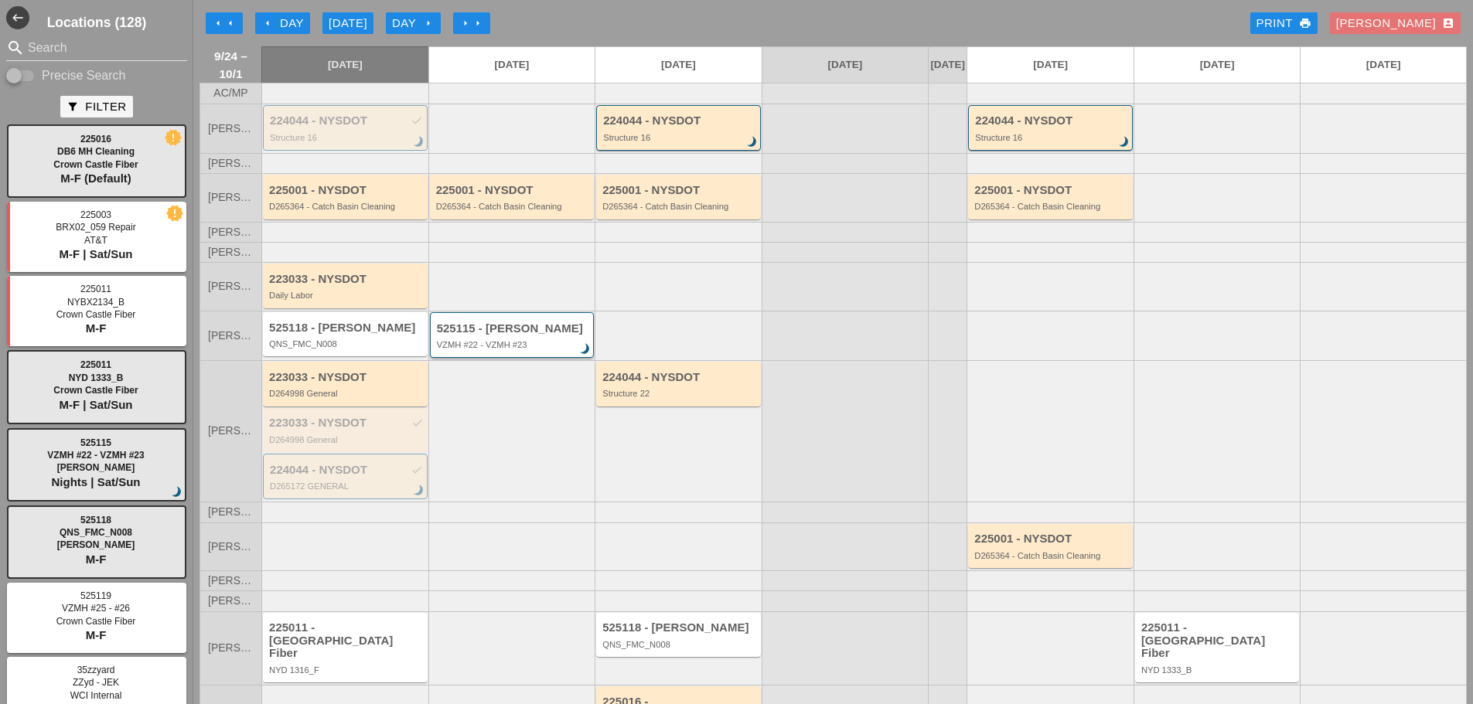
click at [522, 350] on div "VZMH #22 - VZMH #23" at bounding box center [513, 344] width 153 height 9
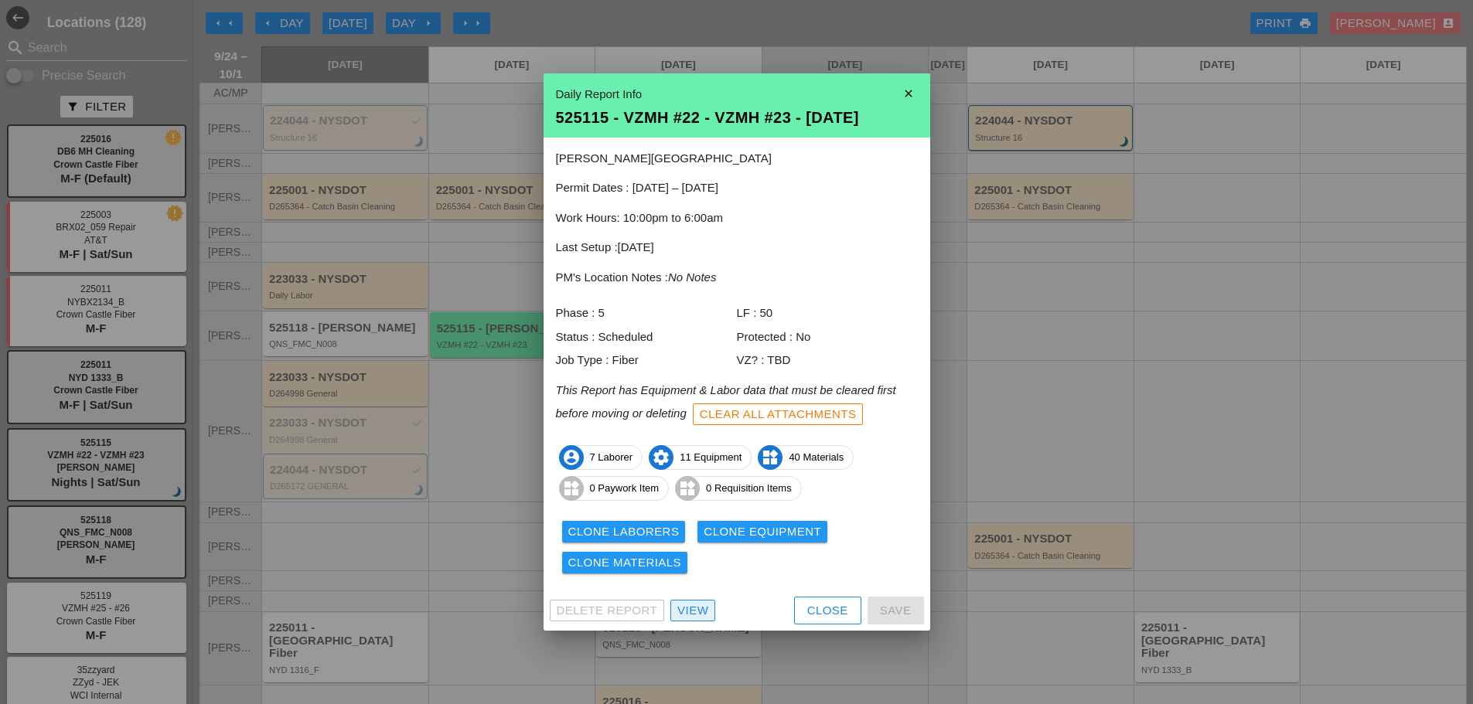
click at [689, 613] on div "View" at bounding box center [692, 611] width 31 height 18
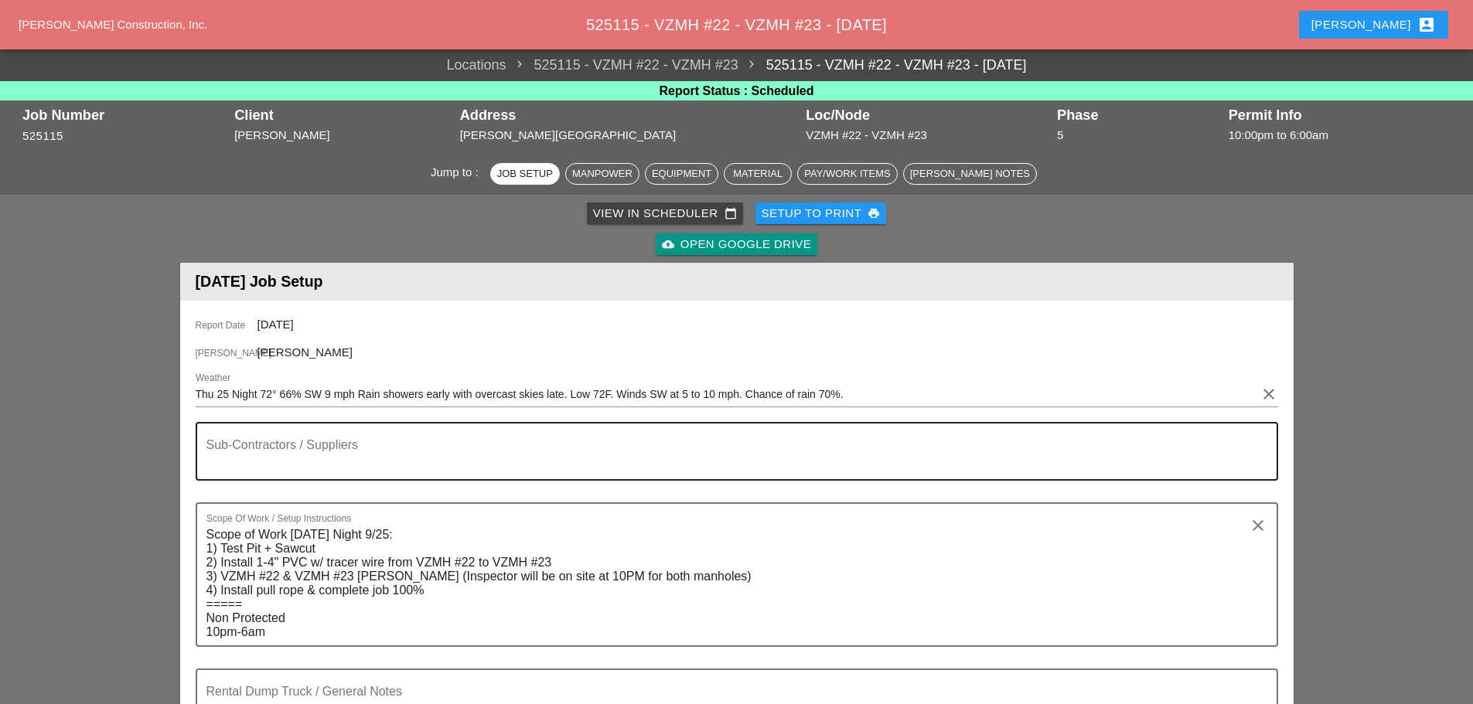
click at [234, 445] on textarea "Sub-Contractors / Suppliers" at bounding box center [730, 460] width 1049 height 37
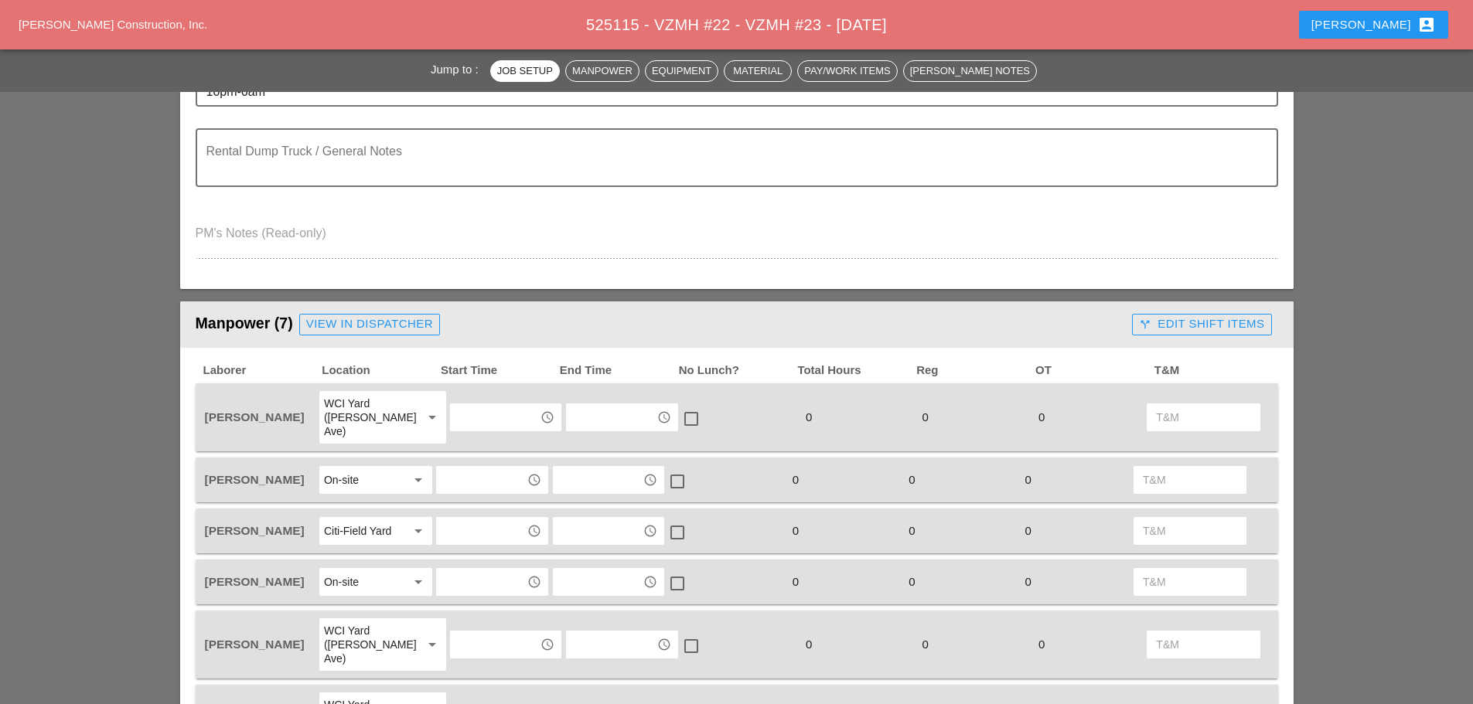
scroll to position [541, 0]
type textarea "========================= [DEMOGRAPHIC_DATA] CONCRETE 8 YDS 2:30 AM"
click at [472, 411] on input "text" at bounding box center [495, 416] width 80 height 25
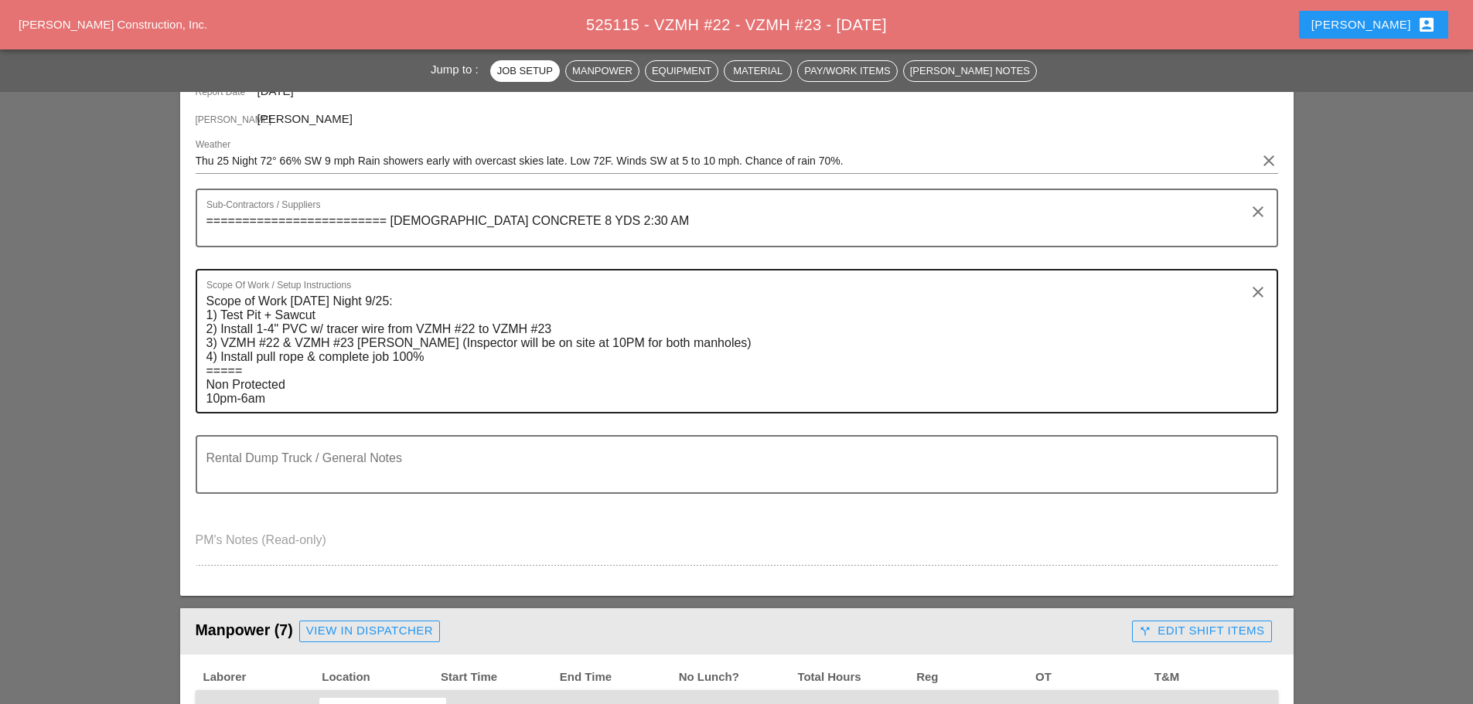
scroll to position [232, 0]
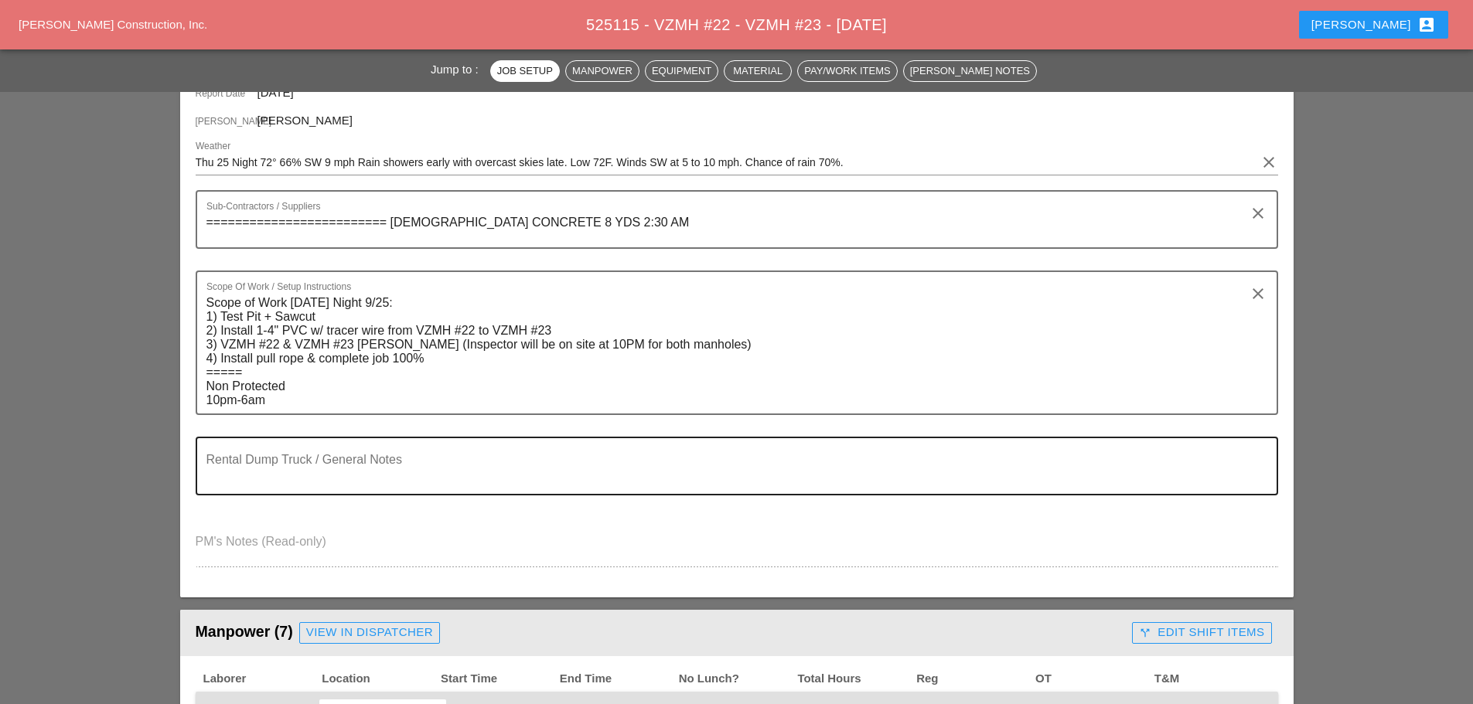
click at [293, 468] on textarea "Rental Dump Truck / General Notes" at bounding box center [730, 475] width 1049 height 37
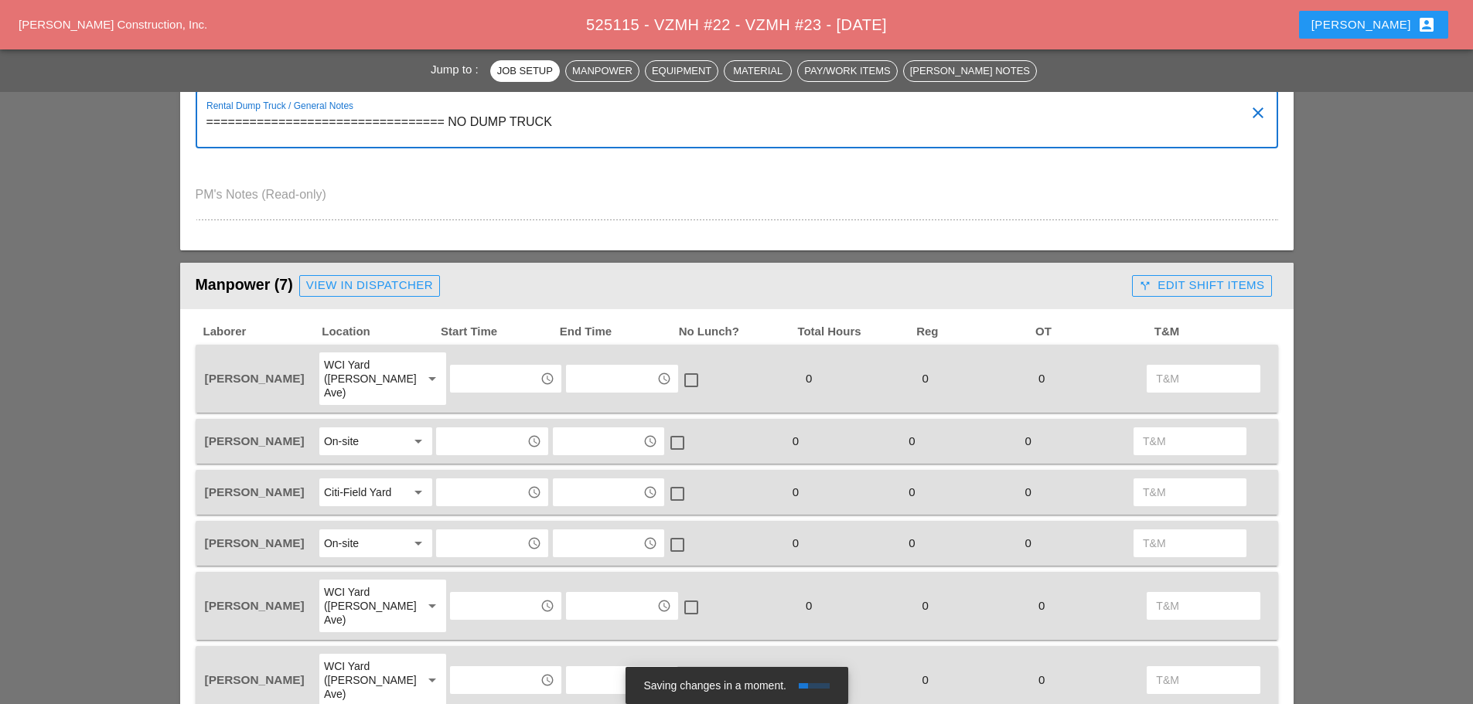
scroll to position [619, 0]
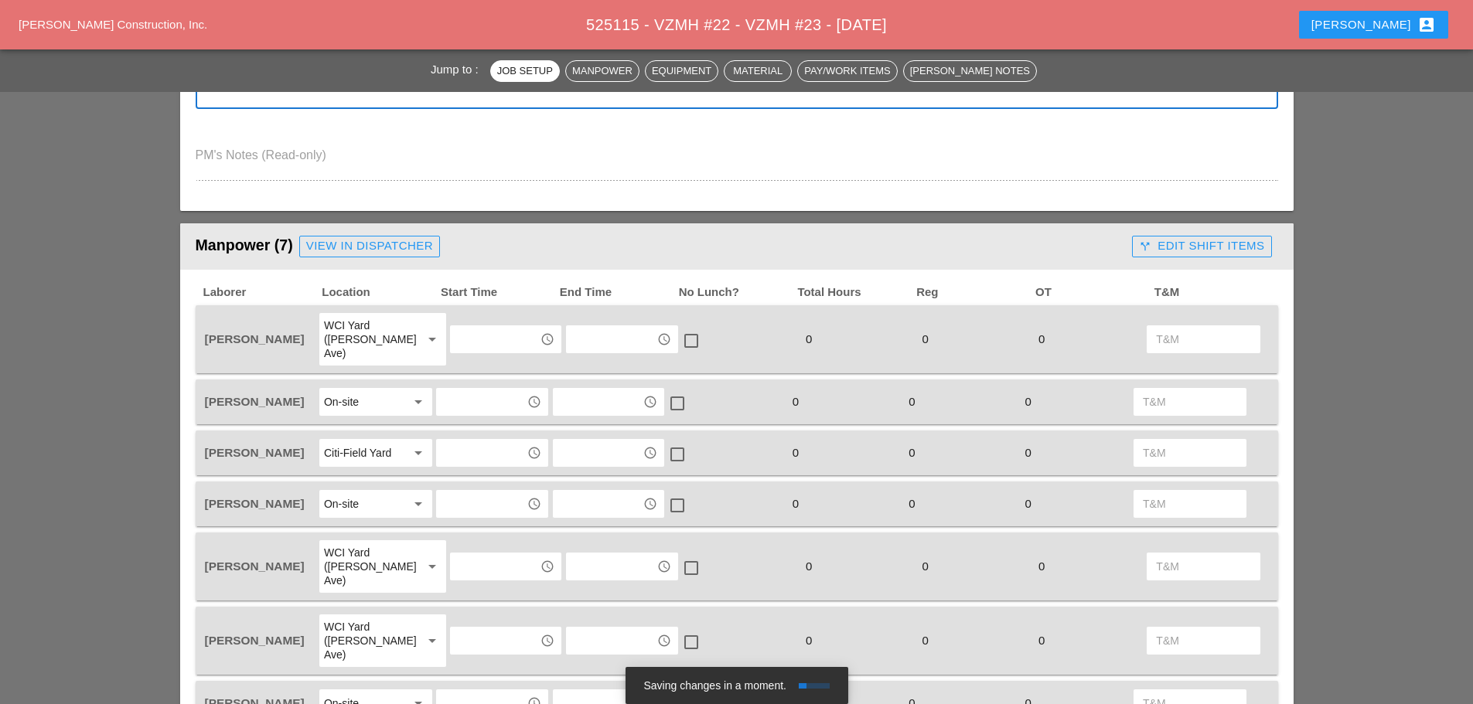
type textarea "================================= NO DUMP TRUCK"
click at [471, 328] on input "text" at bounding box center [495, 339] width 80 height 25
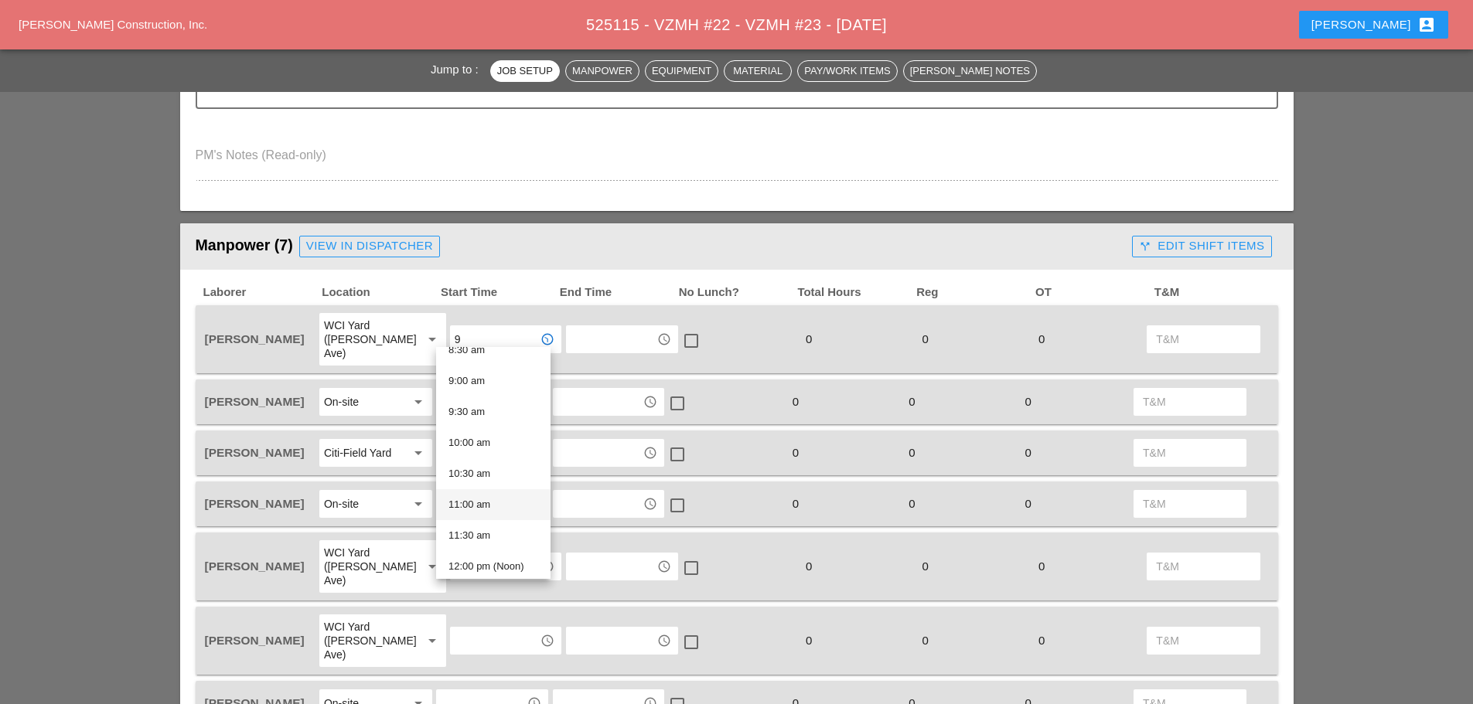
scroll to position [0, 0]
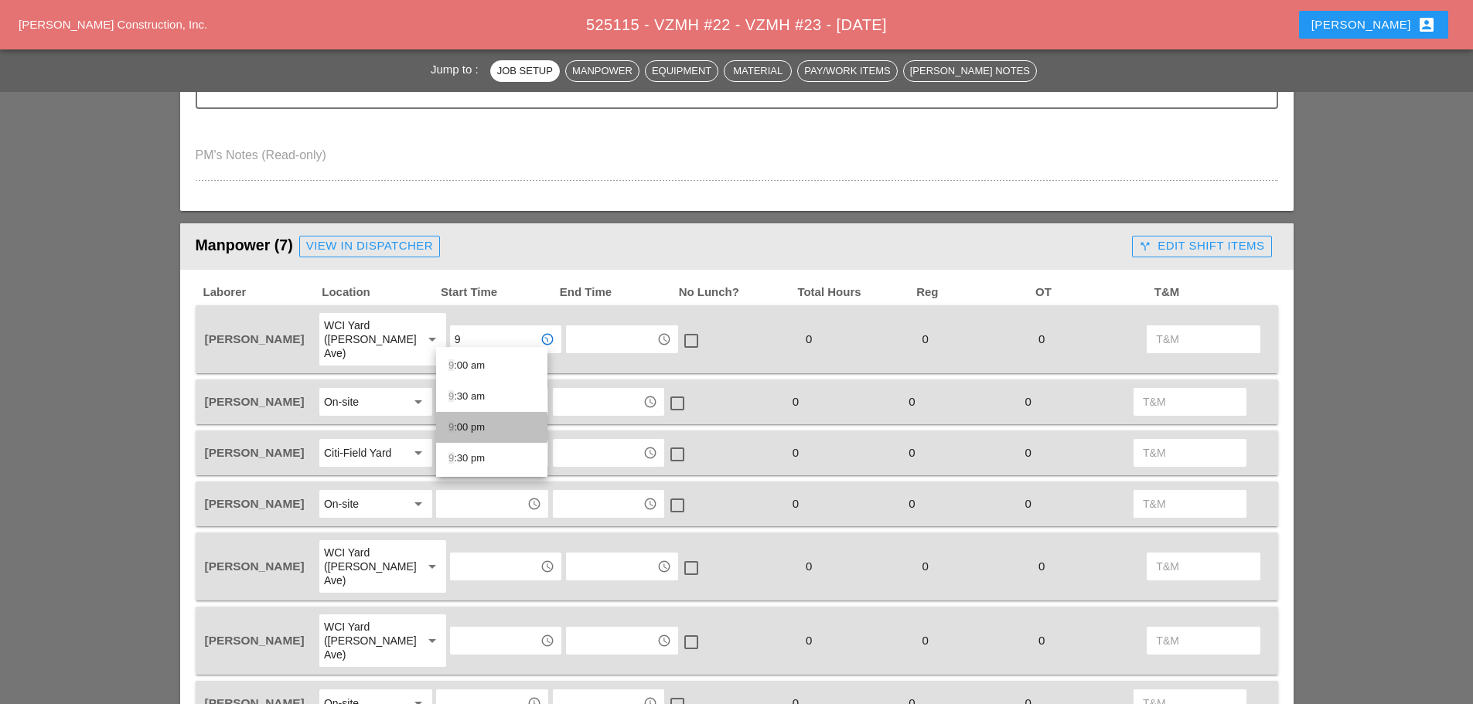
click at [469, 421] on div "9 :00 pm" at bounding box center [492, 427] width 87 height 19
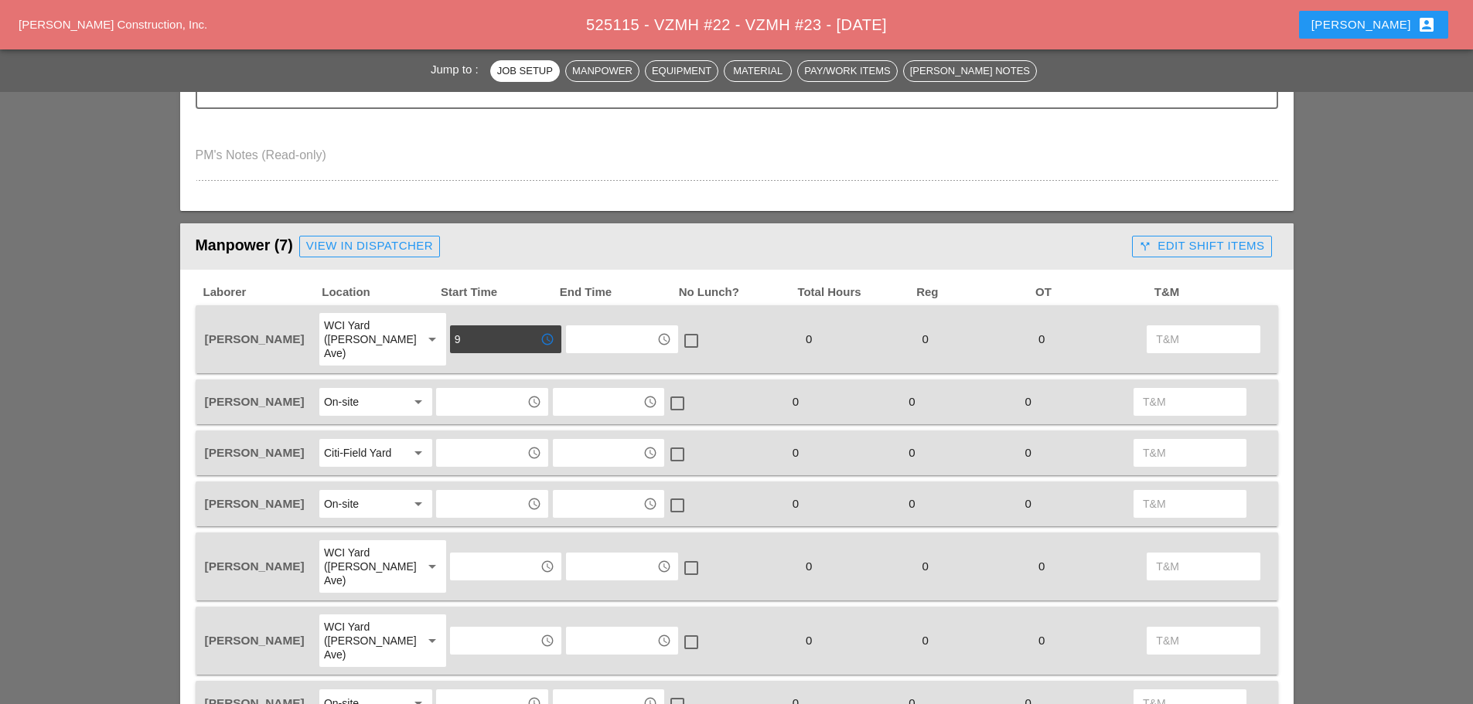
type input "9:00 pm"
click at [469, 393] on input "text" at bounding box center [481, 402] width 80 height 25
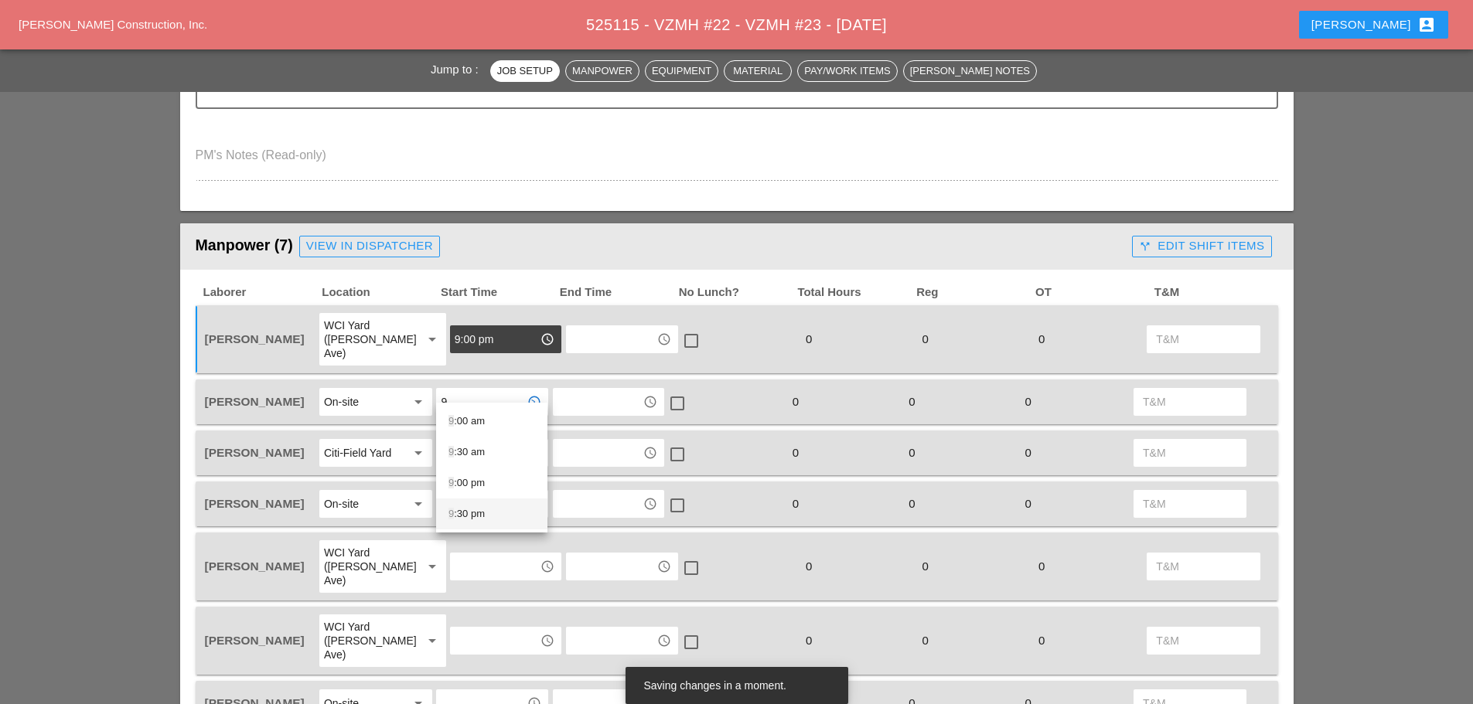
click at [490, 522] on div "9 :30 pm" at bounding box center [492, 514] width 87 height 19
type input "9:30 pm"
click at [479, 449] on input "text" at bounding box center [481, 453] width 80 height 25
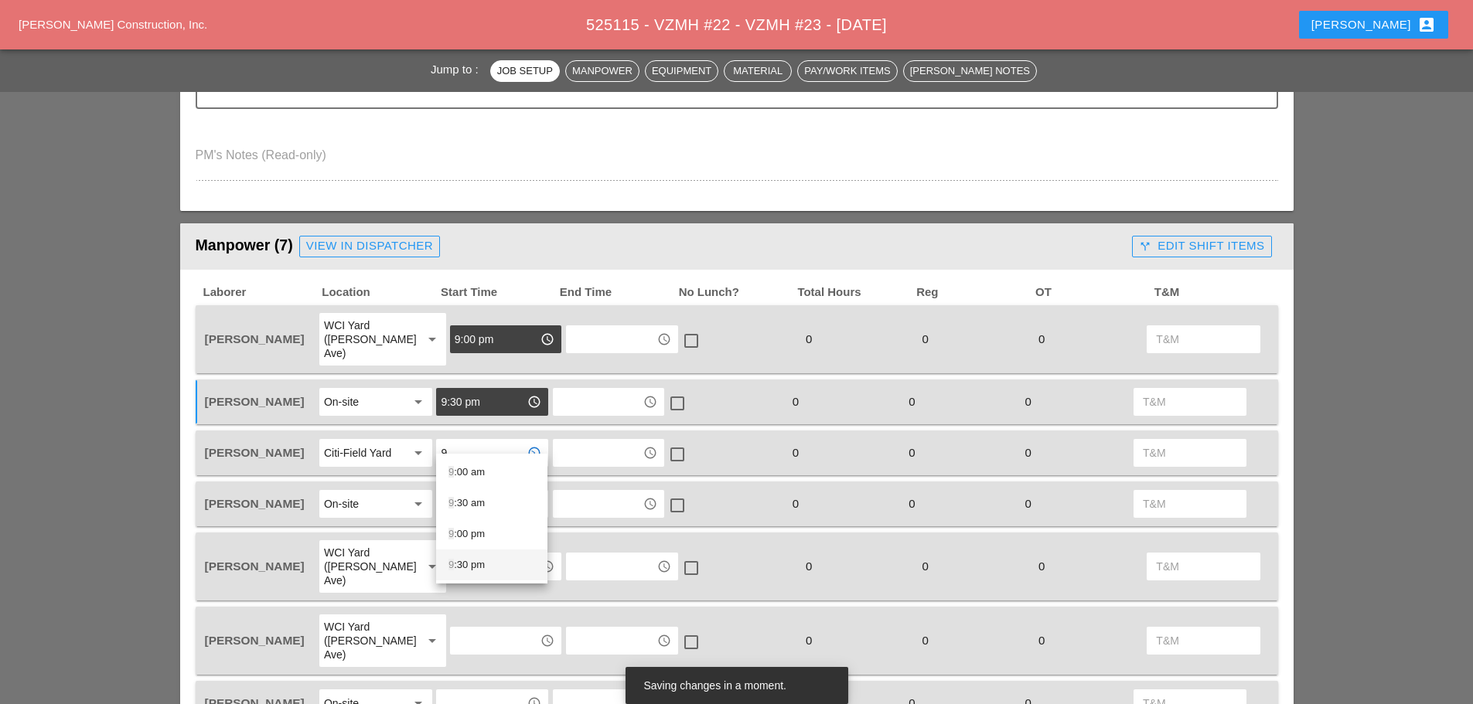
click at [479, 560] on div "9 :30 pm" at bounding box center [492, 565] width 87 height 19
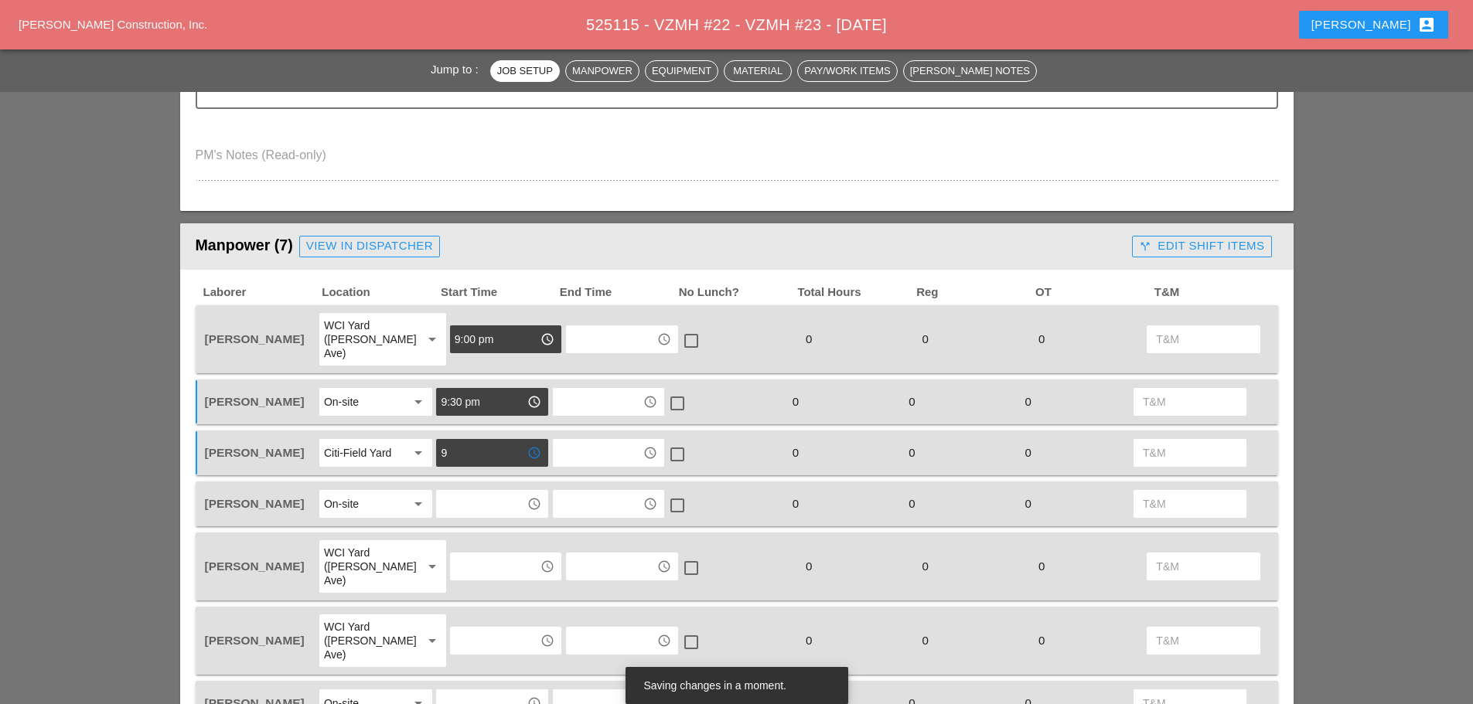
type input "9:30 pm"
click at [483, 492] on input "text" at bounding box center [481, 504] width 80 height 25
click at [479, 589] on div "10 :00 pm" at bounding box center [492, 585] width 87 height 19
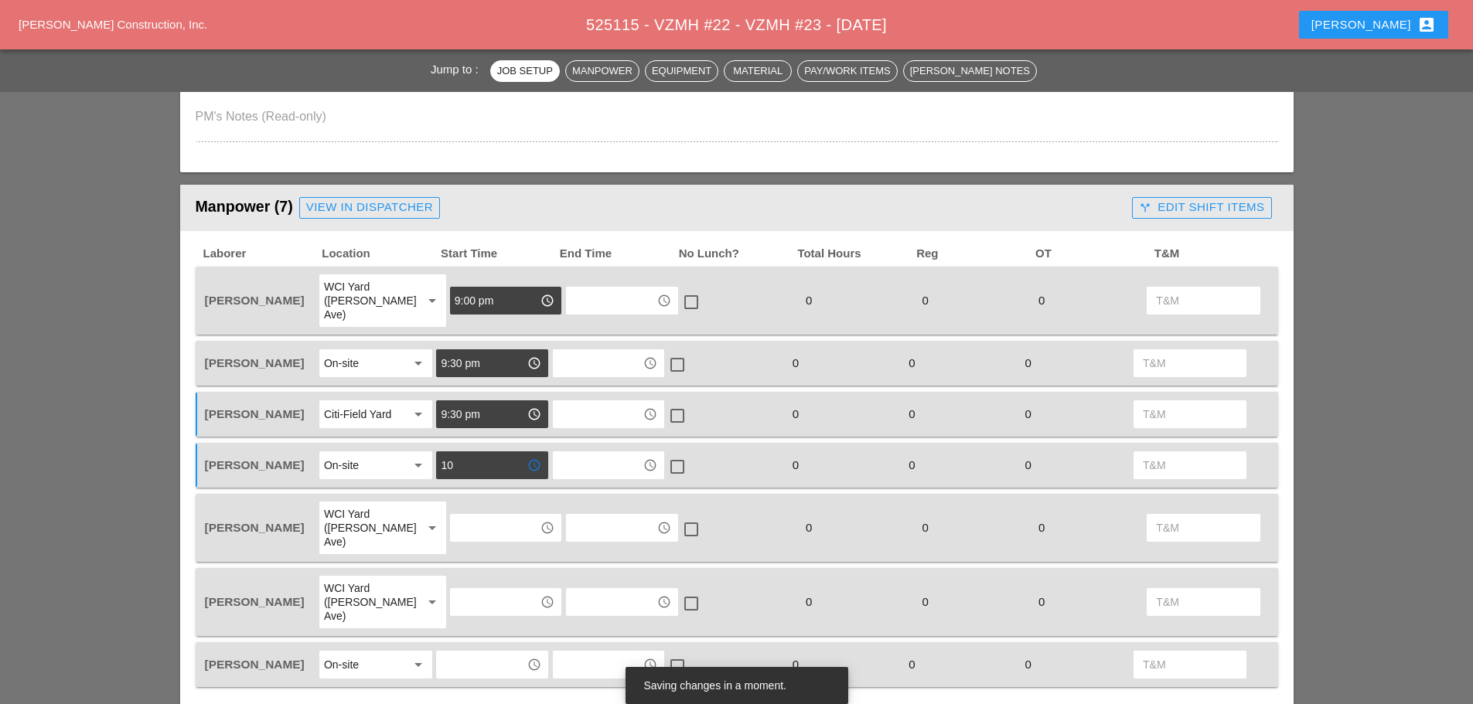
scroll to position [696, 0]
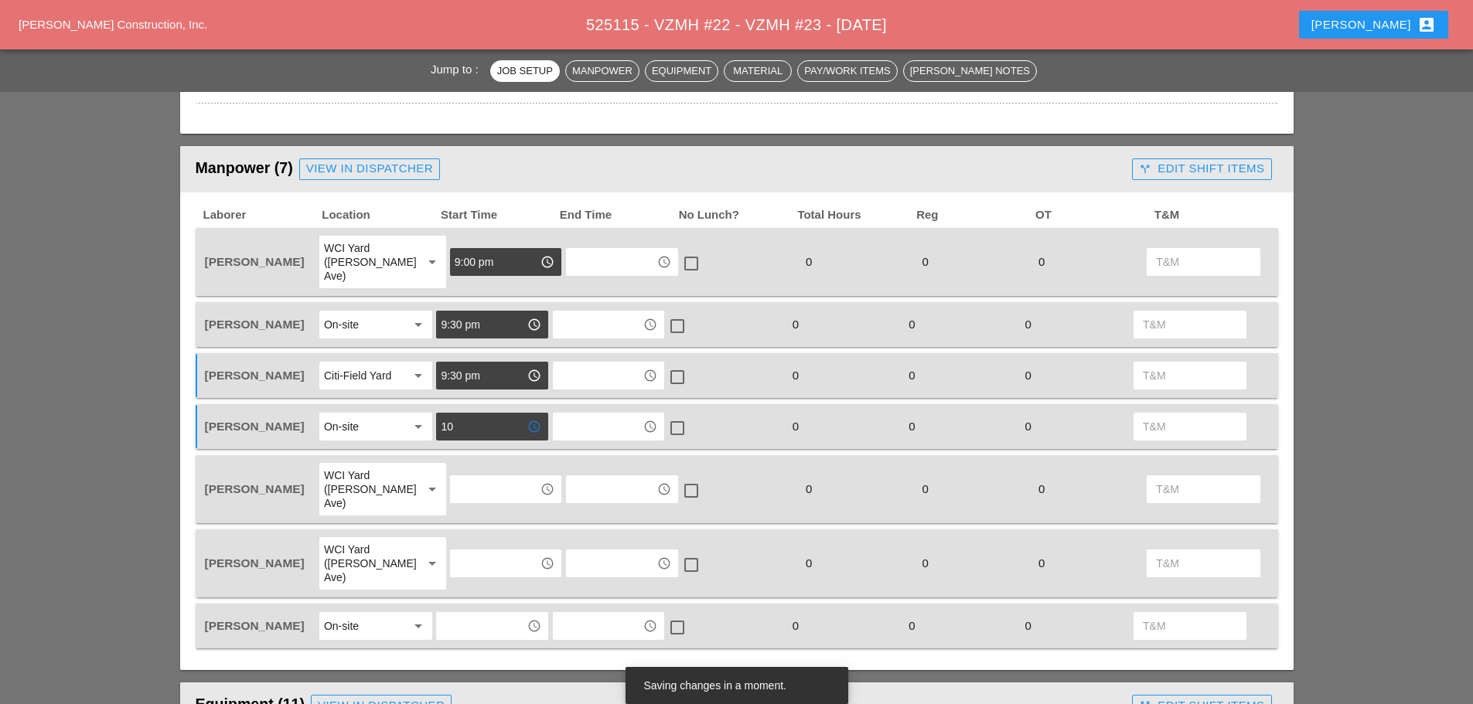
type input "10:00 pm"
click at [459, 477] on input "text" at bounding box center [495, 489] width 80 height 25
click at [490, 562] on div "9 :00 pm" at bounding box center [492, 563] width 87 height 19
type input "9:00 pm"
click at [476, 551] on input "text" at bounding box center [495, 563] width 80 height 25
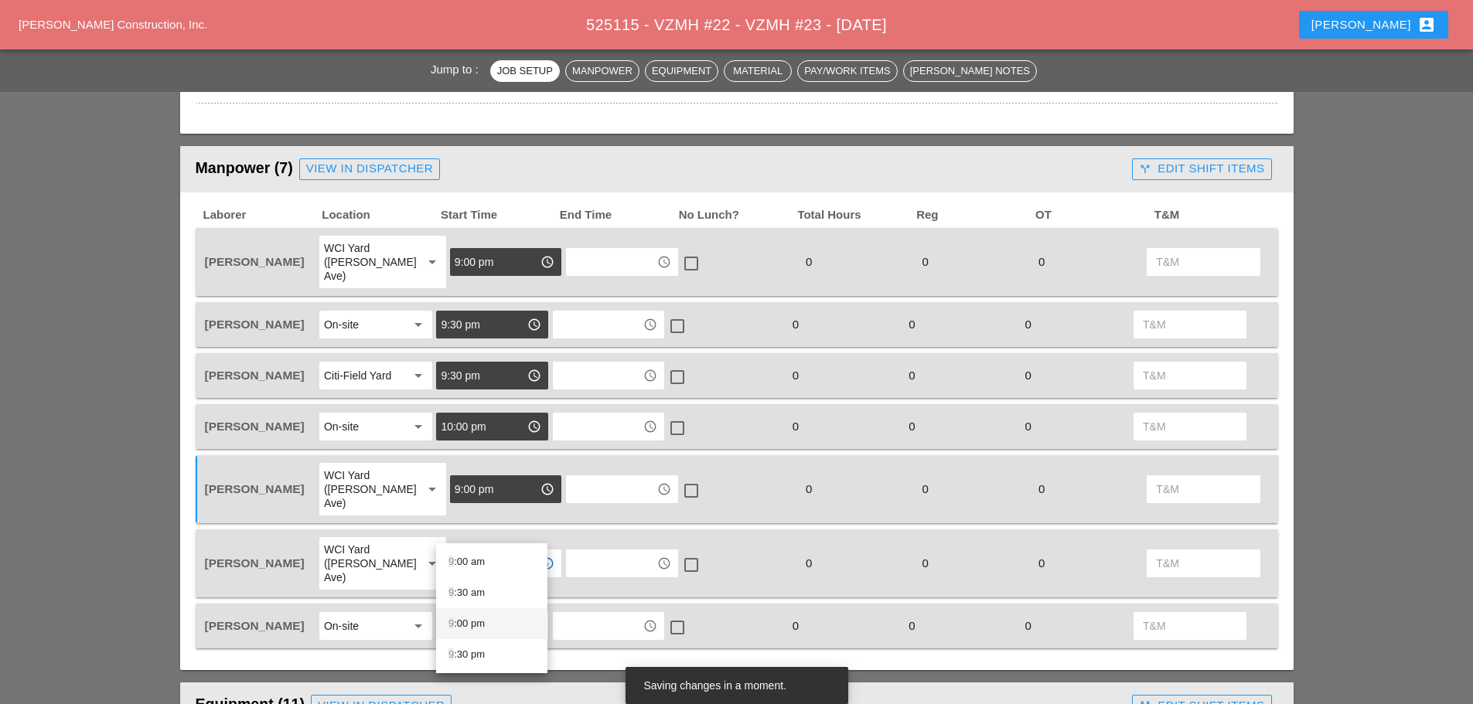
click at [469, 622] on div "9 :00 pm" at bounding box center [492, 624] width 87 height 19
type input "9:00 pm"
click at [481, 614] on input "text" at bounding box center [481, 626] width 80 height 25
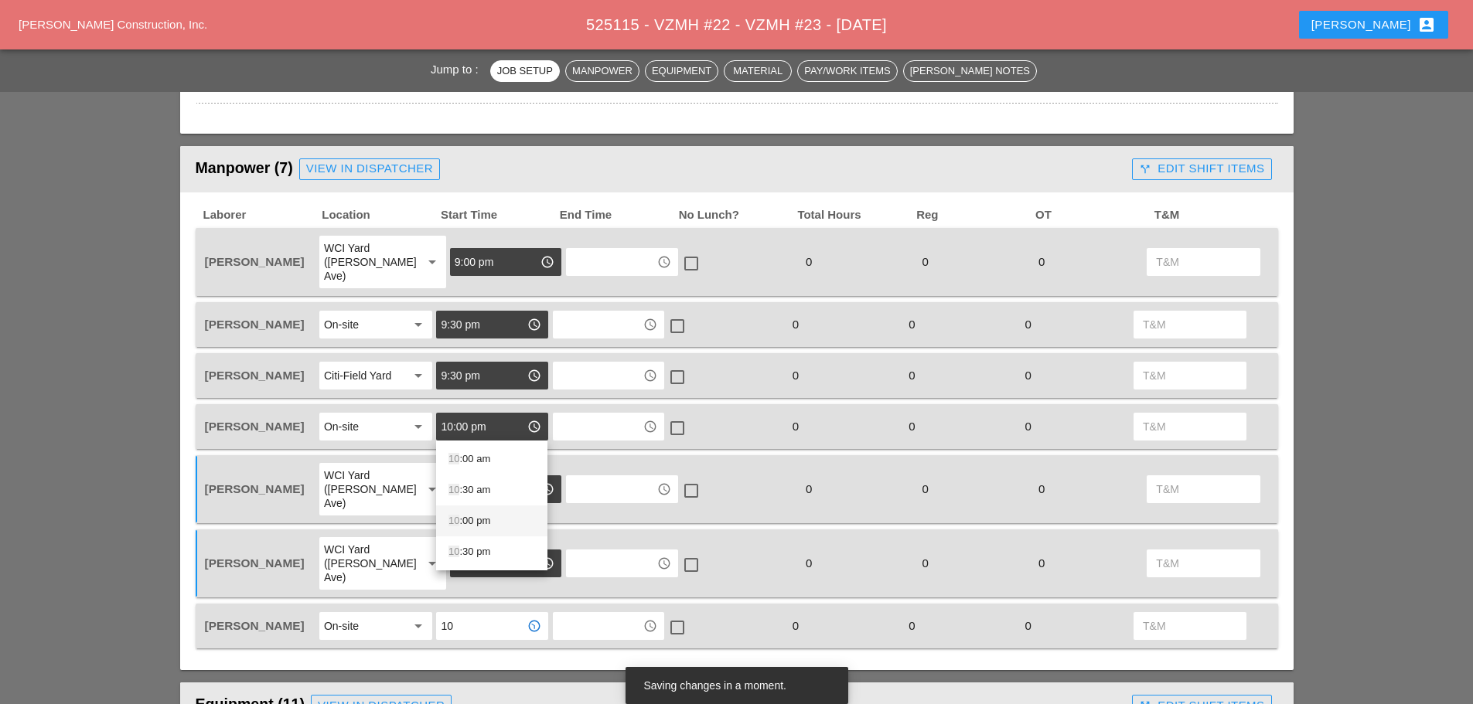
click at [483, 518] on div "10 :00 pm" at bounding box center [492, 521] width 87 height 19
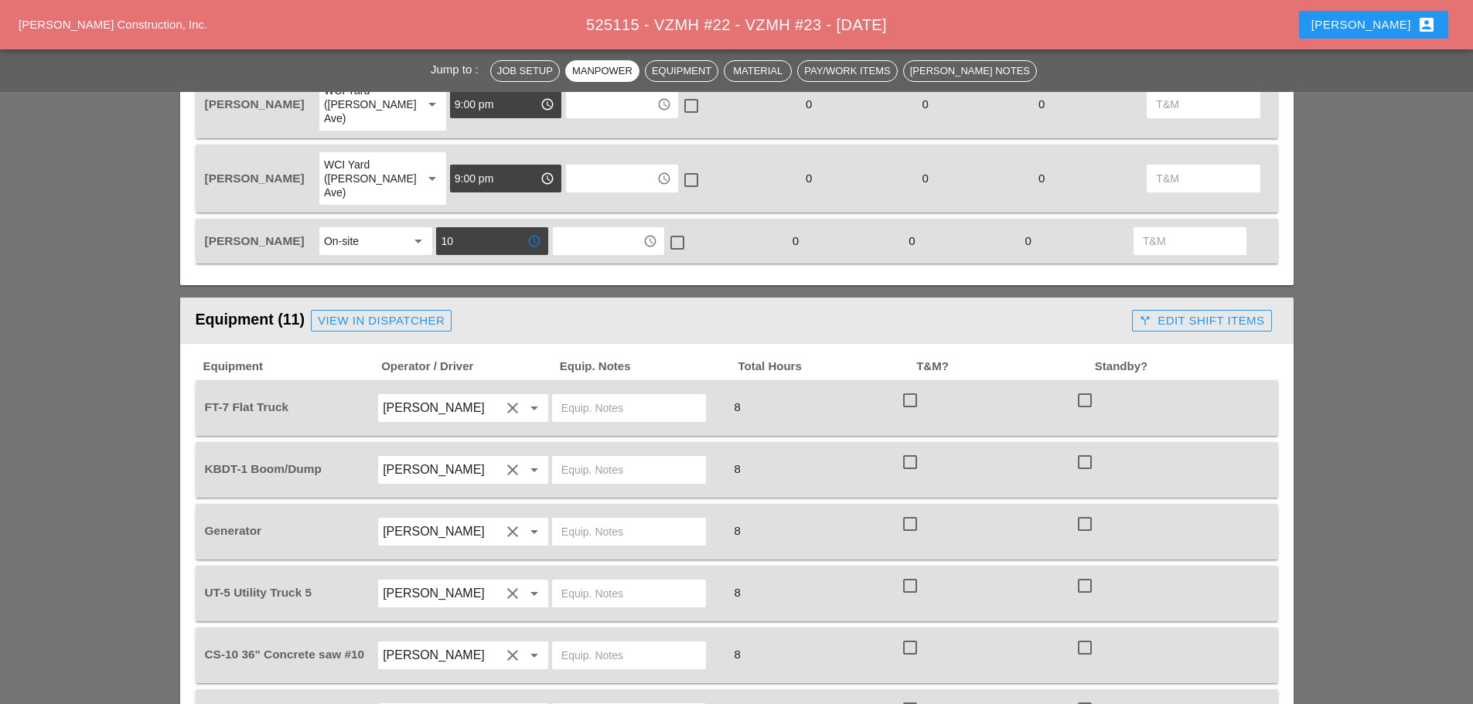
scroll to position [1083, 0]
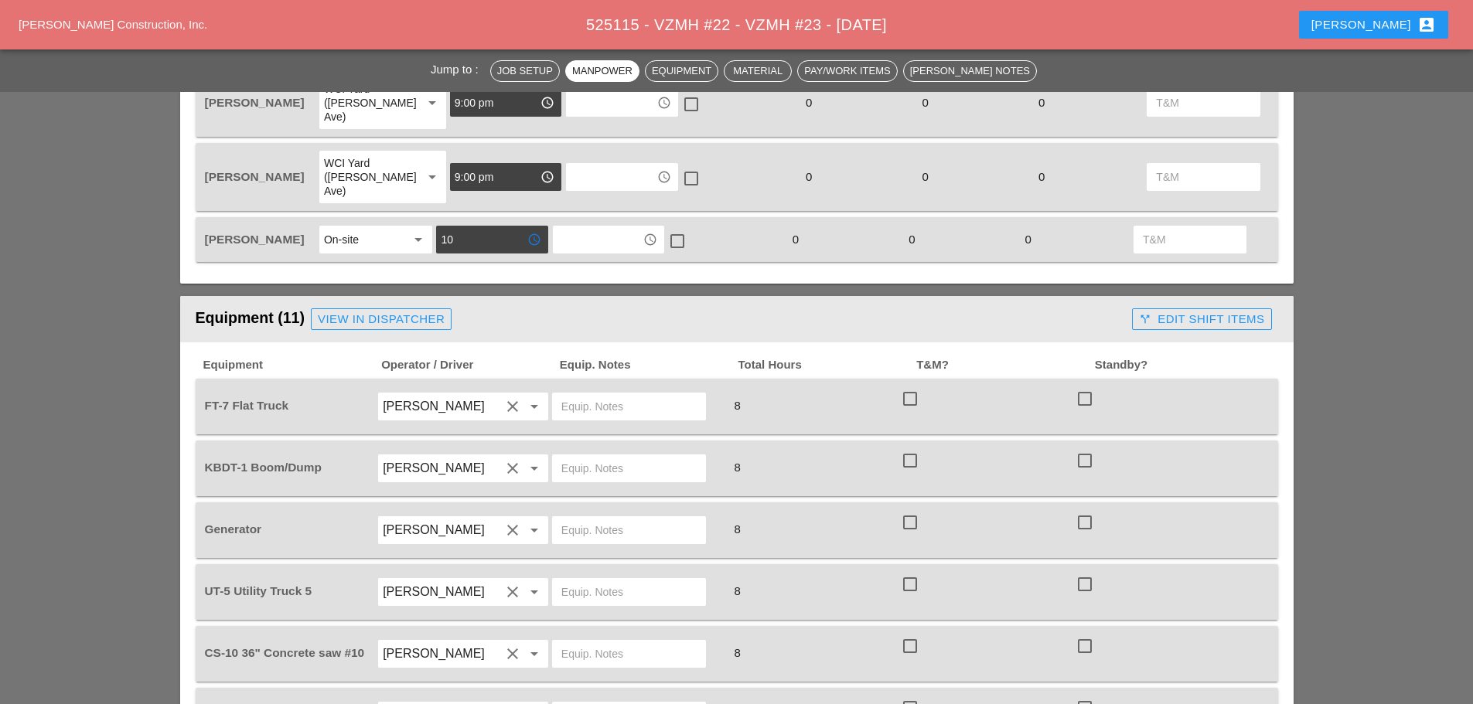
type input "10:00 pm"
click at [571, 394] on input "text" at bounding box center [628, 406] width 135 height 25
type input "W/ MATERIALS"
click at [565, 456] on input "text" at bounding box center [628, 468] width 135 height 25
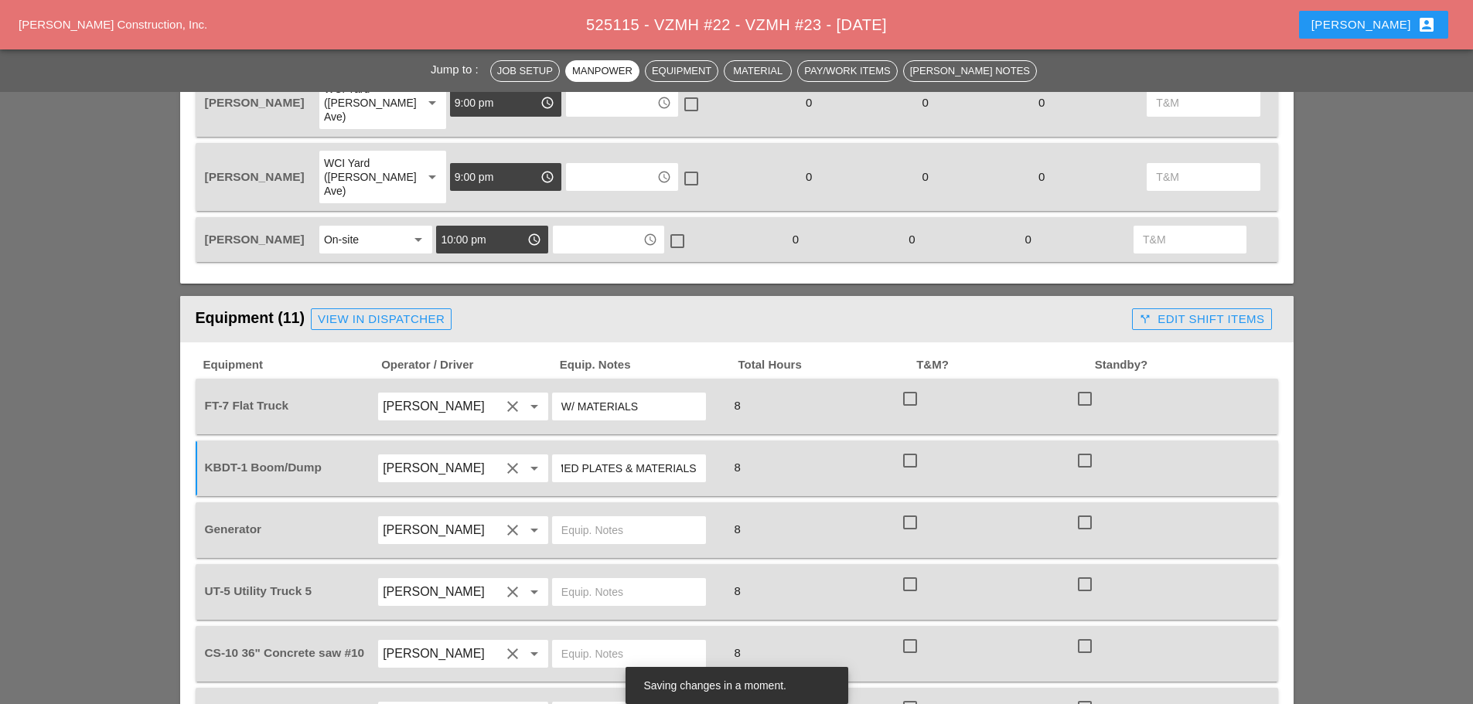
scroll to position [0, 38]
type input "W/ 4 MED PLATES & MATERIALS"
click at [599, 518] on input "text" at bounding box center [628, 530] width 135 height 25
type input "ON TRUCK"
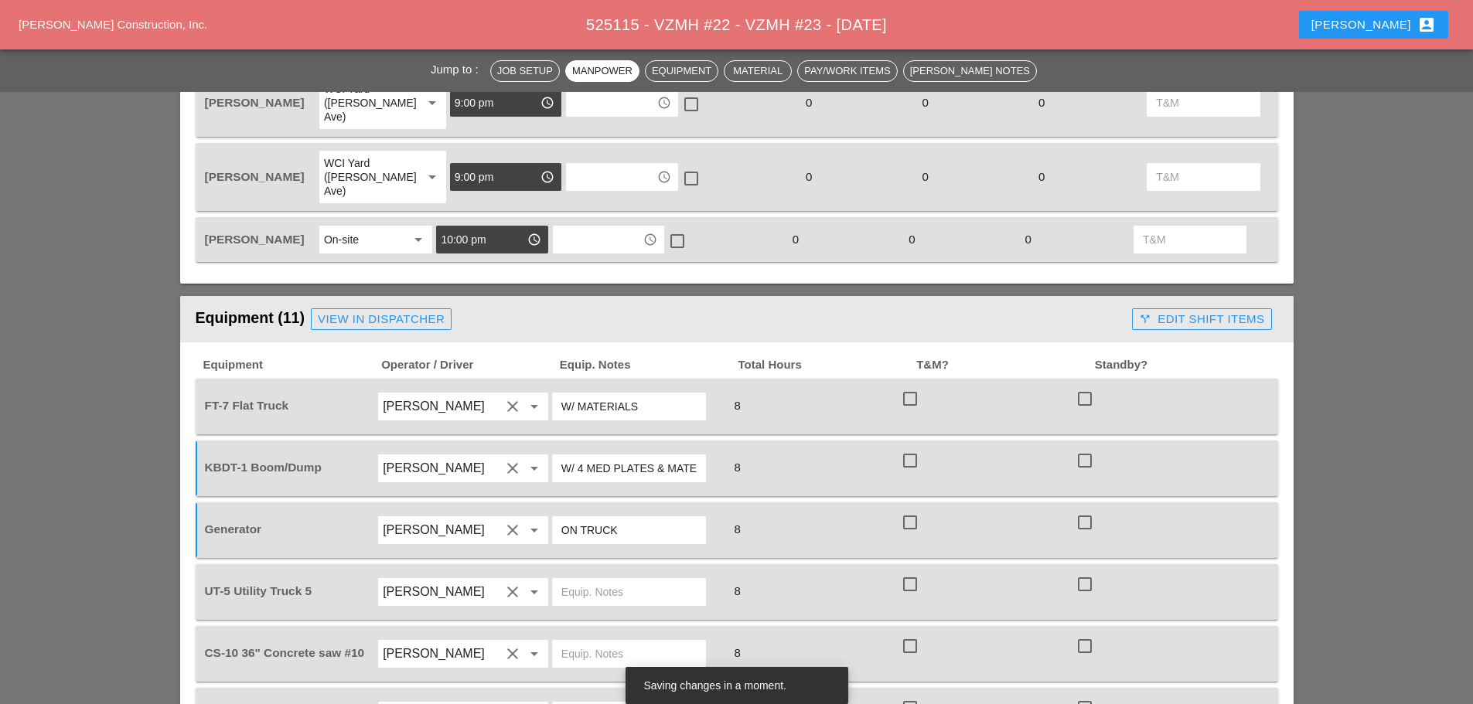
click at [598, 580] on input "text" at bounding box center [628, 592] width 135 height 25
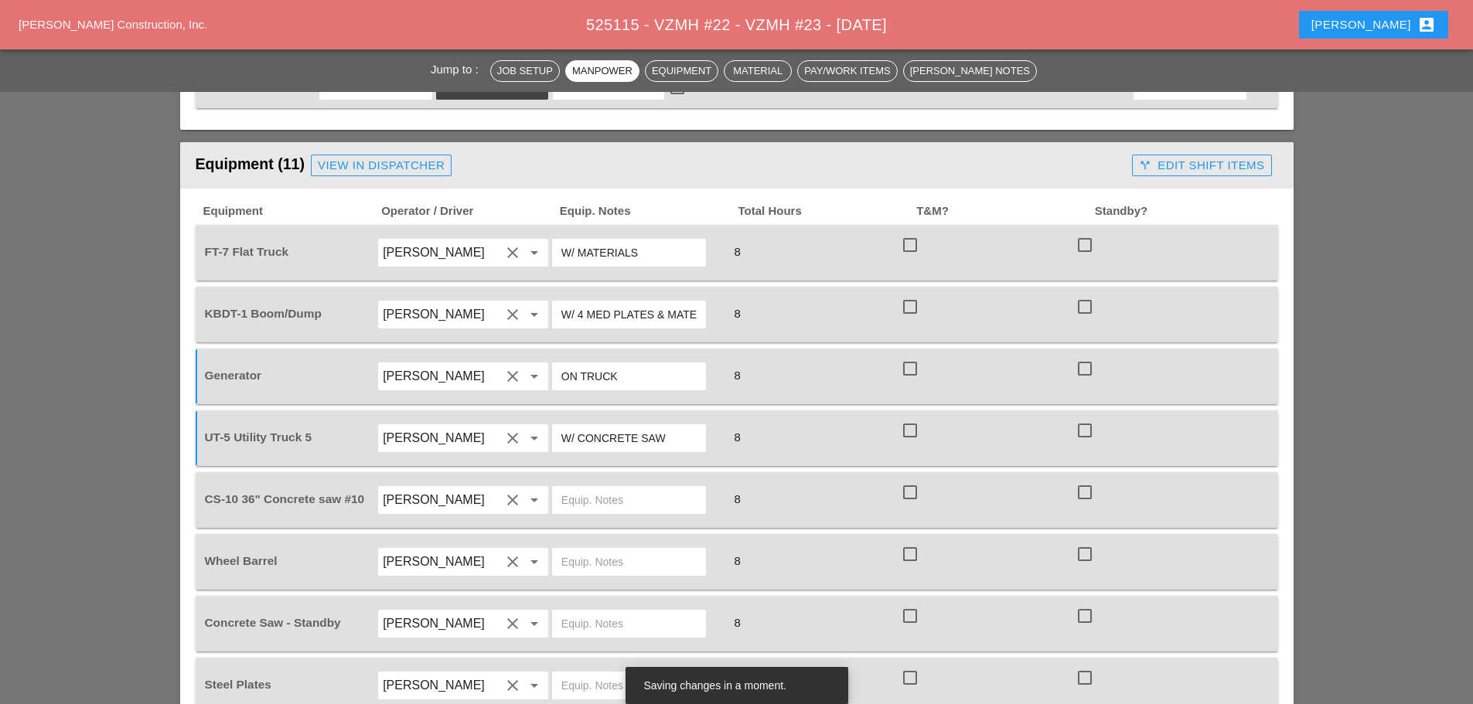
scroll to position [1237, 0]
type input "W/ CONCRETE SAW"
click at [593, 487] on input "text" at bounding box center [628, 499] width 135 height 25
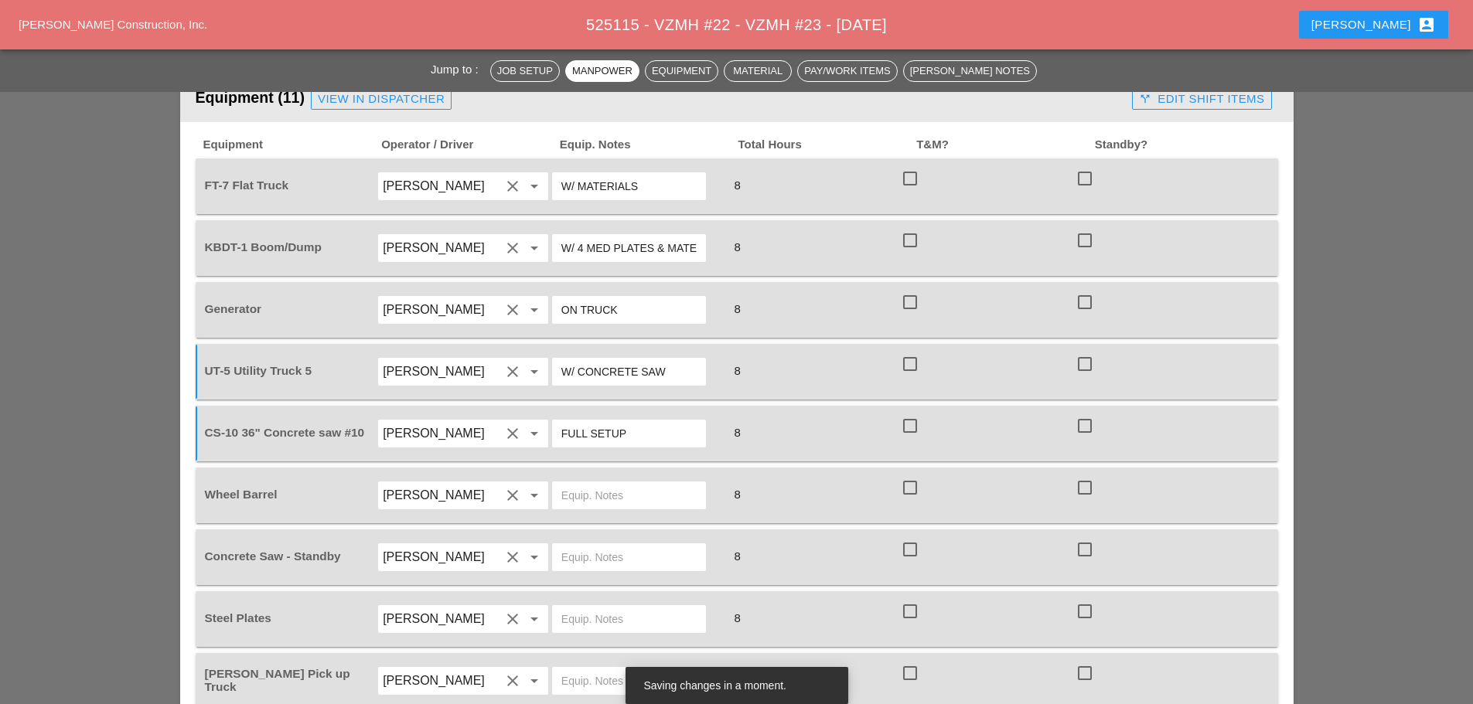
scroll to position [1392, 0]
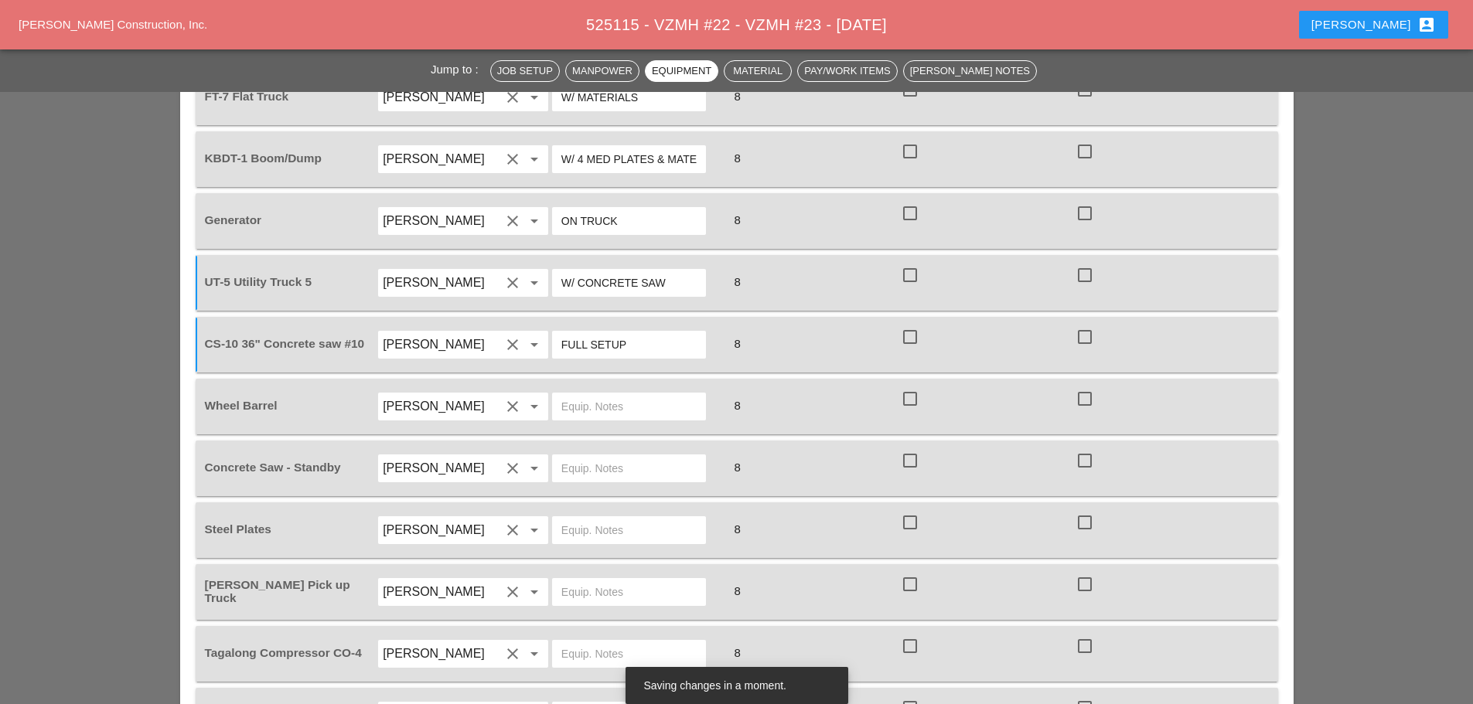
type input "FULL SETUP"
click at [582, 394] on input "text" at bounding box center [628, 406] width 135 height 25
type input "ON TRUCK"
click at [581, 456] on input "text" at bounding box center [628, 468] width 135 height 25
type input "FULL SETUP"
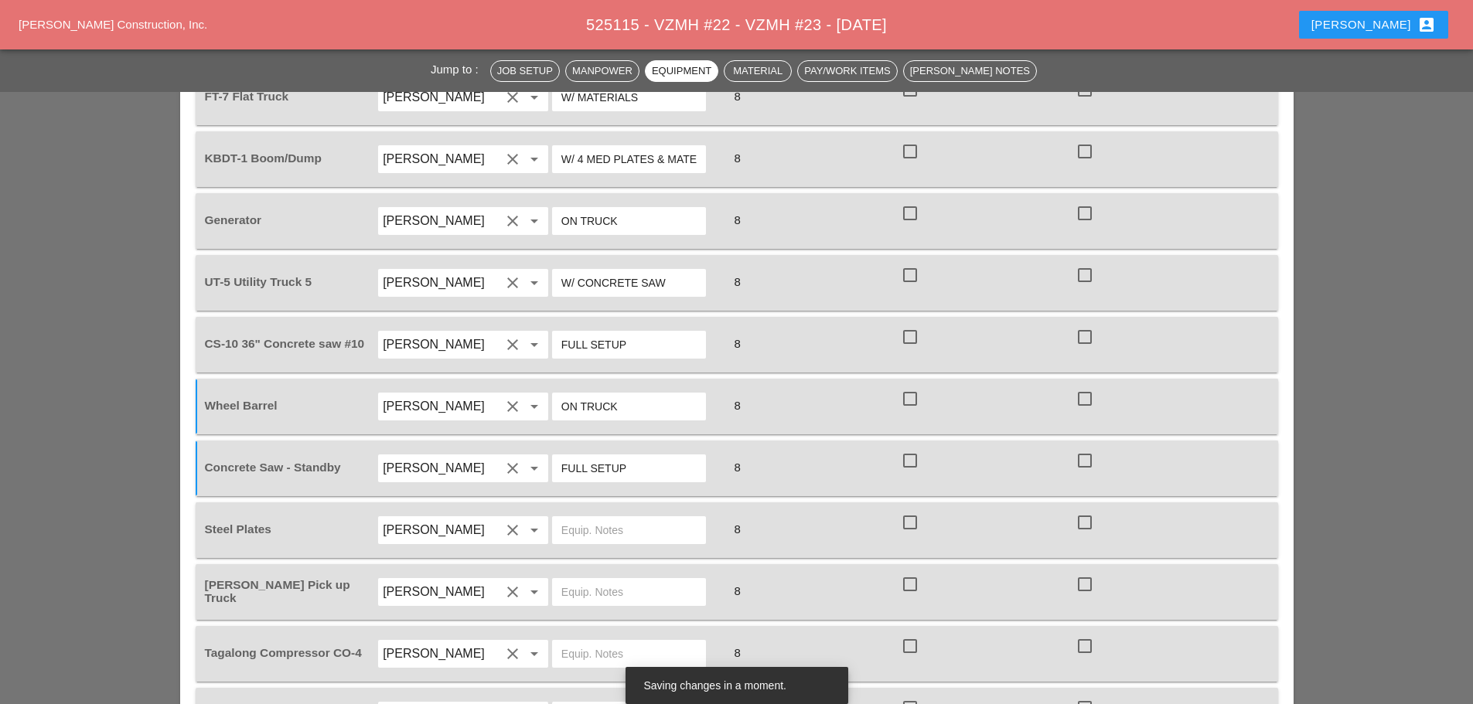
click at [613, 518] on input "text" at bounding box center [628, 530] width 135 height 25
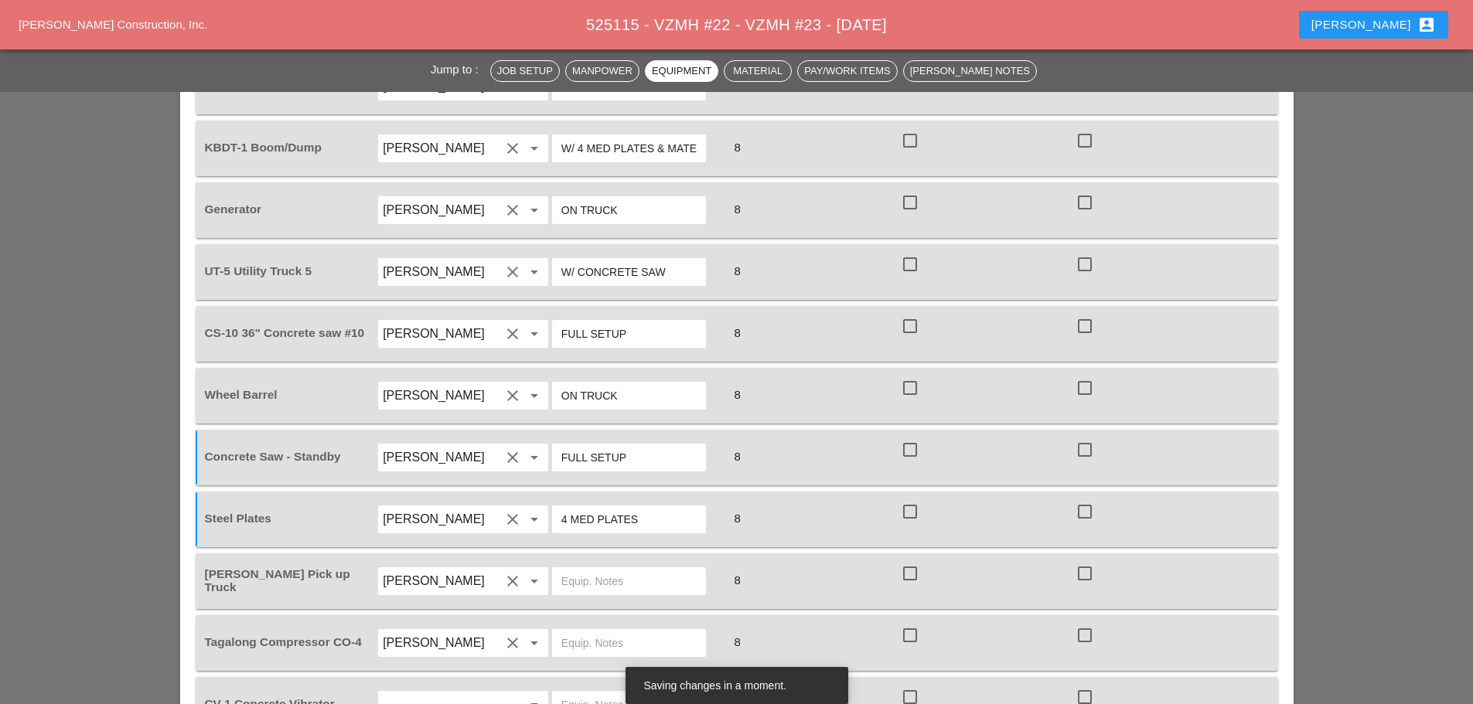
scroll to position [1547, 0]
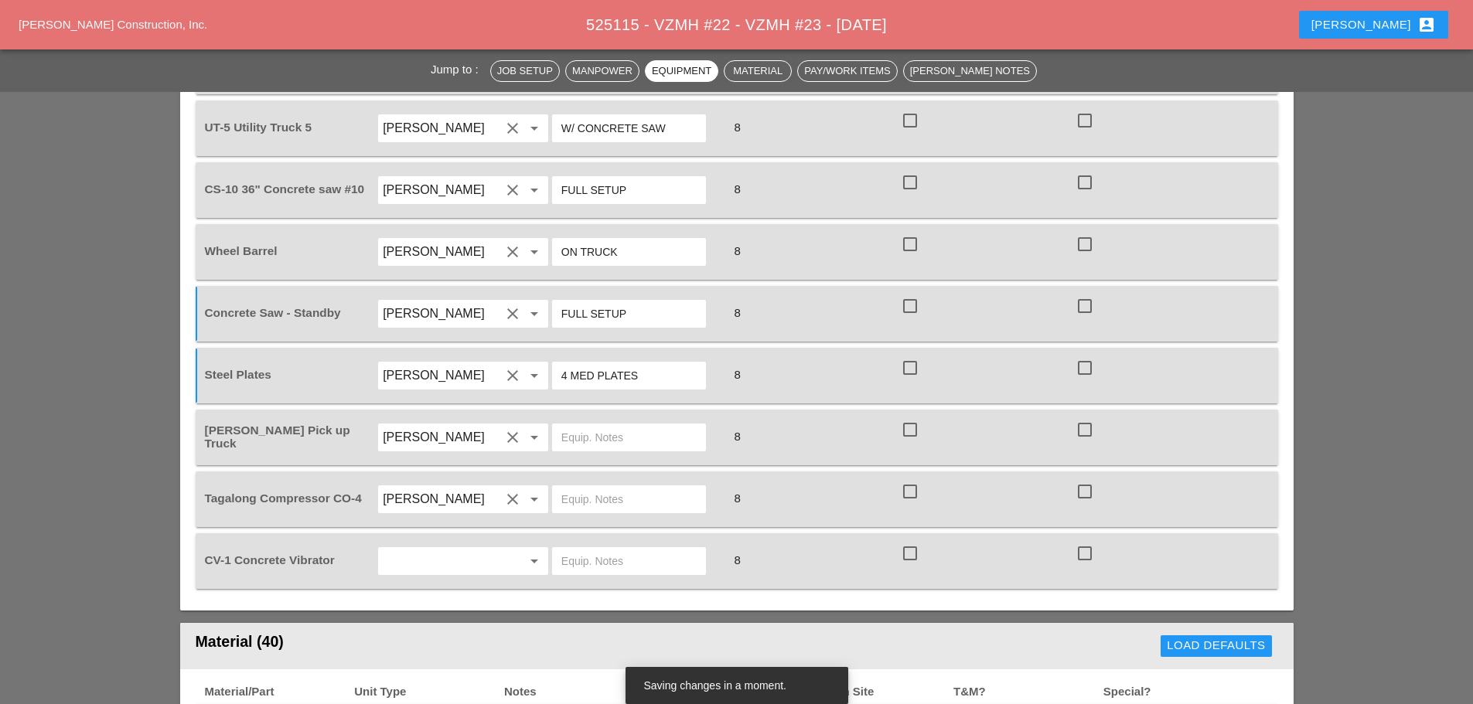
type input "4 MED PLATES"
click at [602, 425] on input "text" at bounding box center [628, 437] width 135 height 25
type input "W/ SMALL TOOLS"
click at [604, 487] on input "text" at bounding box center [628, 499] width 135 height 25
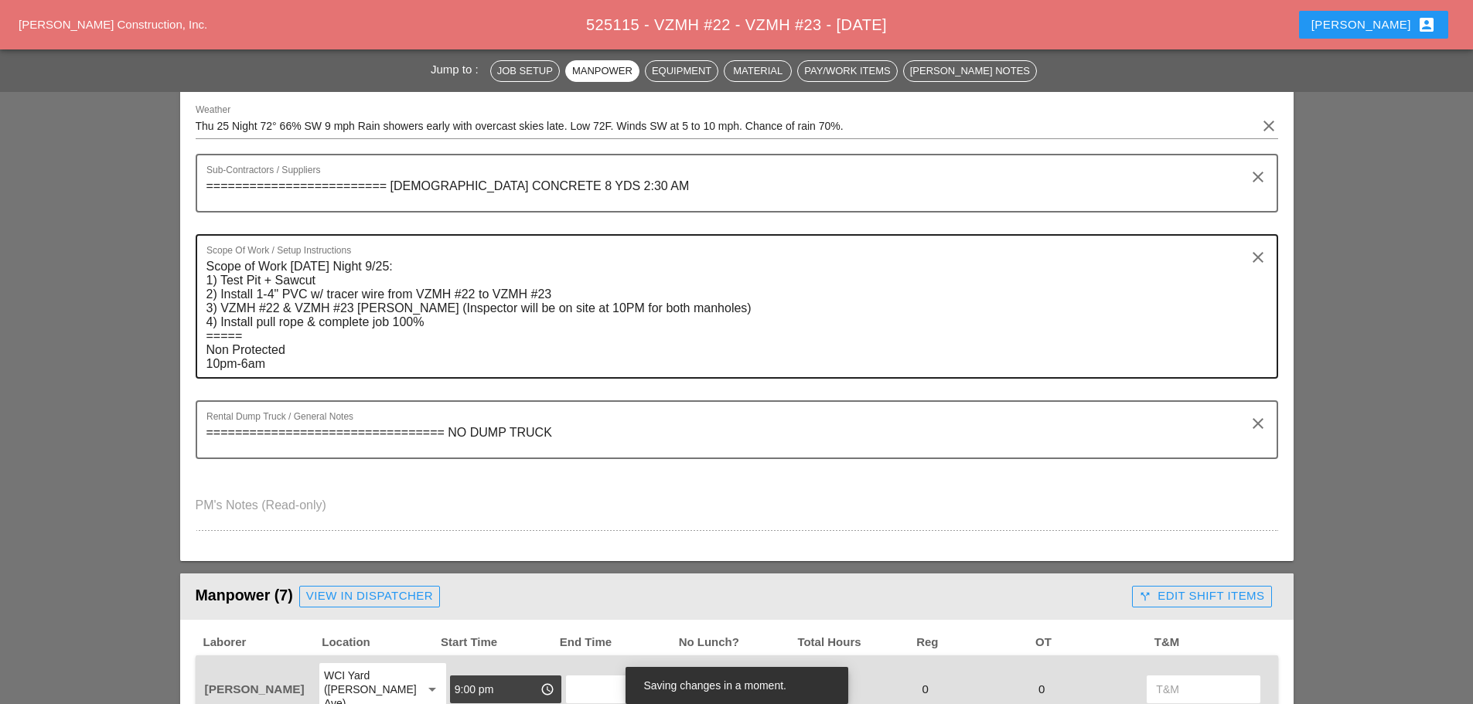
scroll to position [232, 0]
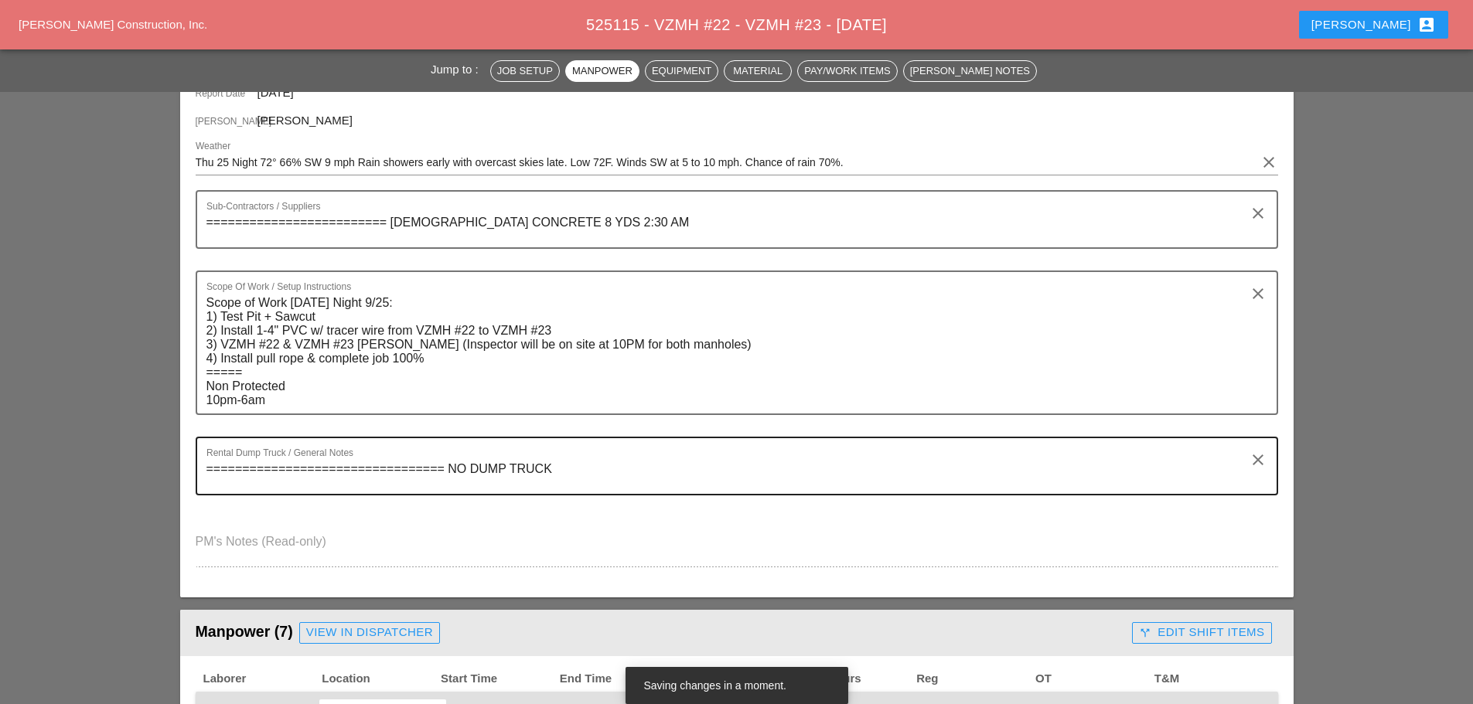
type input "START"
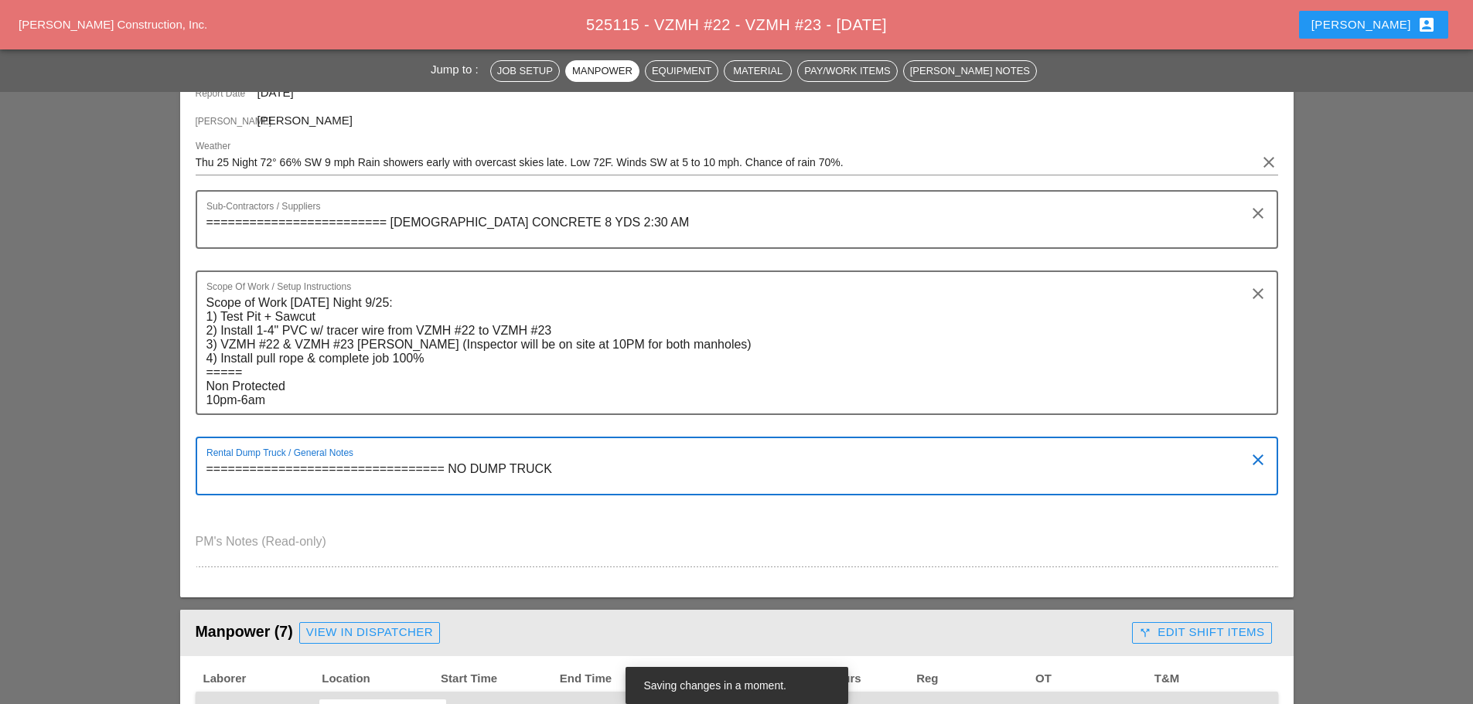
click at [572, 465] on textarea "================================= NO DUMP TRUCK" at bounding box center [730, 475] width 1049 height 37
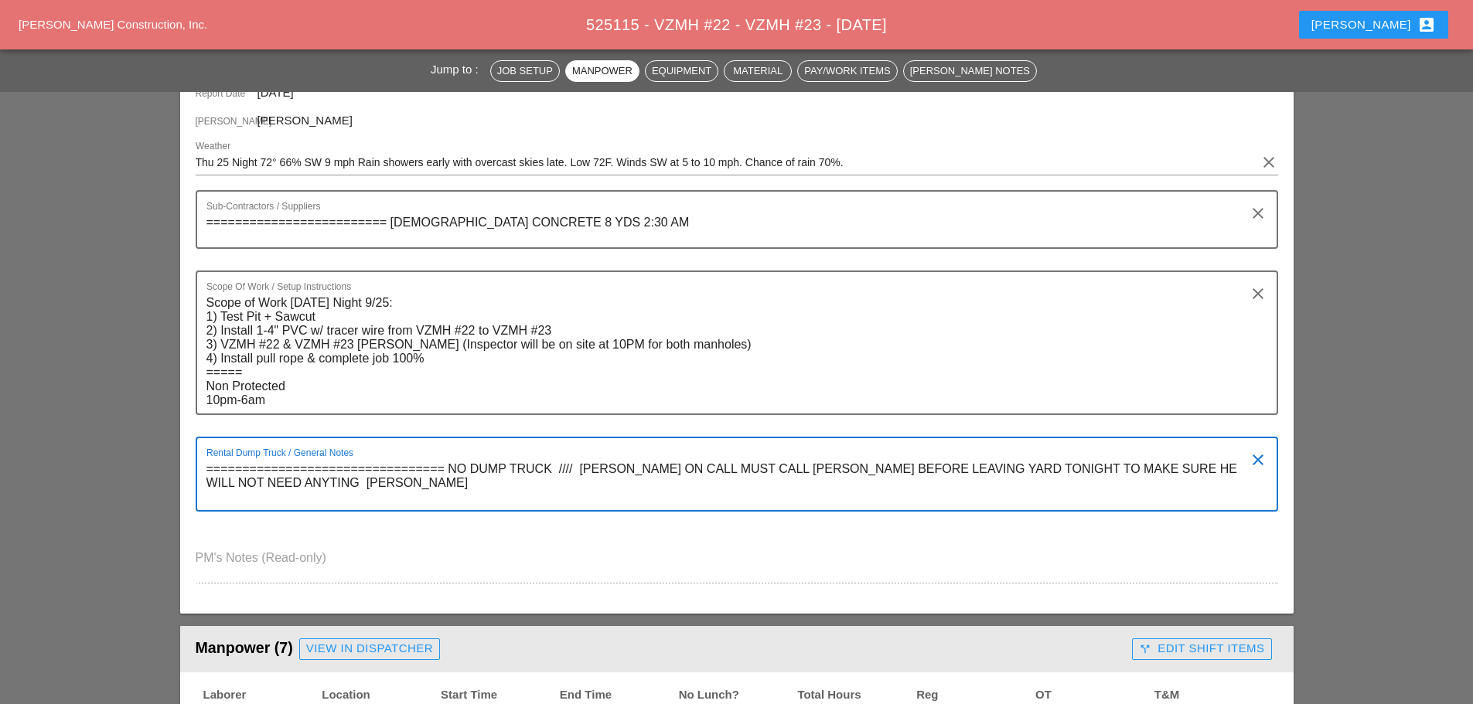
click at [694, 469] on textarea "================================= NO DUMP TRUCK //// [PERSON_NAME] ON CALL MUST…" at bounding box center [730, 483] width 1049 height 53
click at [1236, 467] on textarea "================================= NO DUMP TRUCK //// [PERSON_NAME] MUST CALL [P…" at bounding box center [730, 483] width 1049 height 53
click at [203, 481] on div "Rental Dump Truck / General Notes ================================= NO DUMP TRU…" at bounding box center [737, 474] width 1083 height 75
click at [204, 480] on div "Rental Dump Truck / General Notes ================================= NO DUMP TRU…" at bounding box center [737, 474] width 1083 height 75
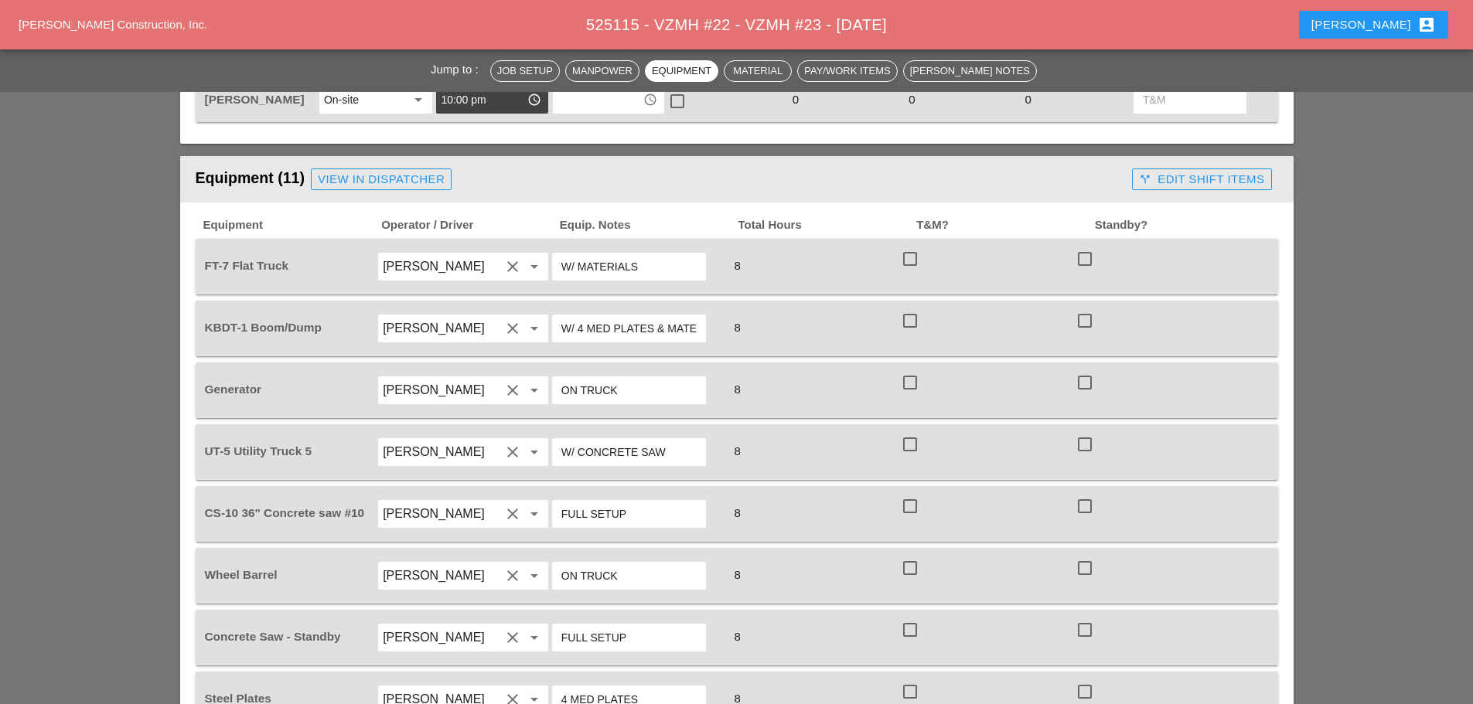
scroll to position [1237, 0]
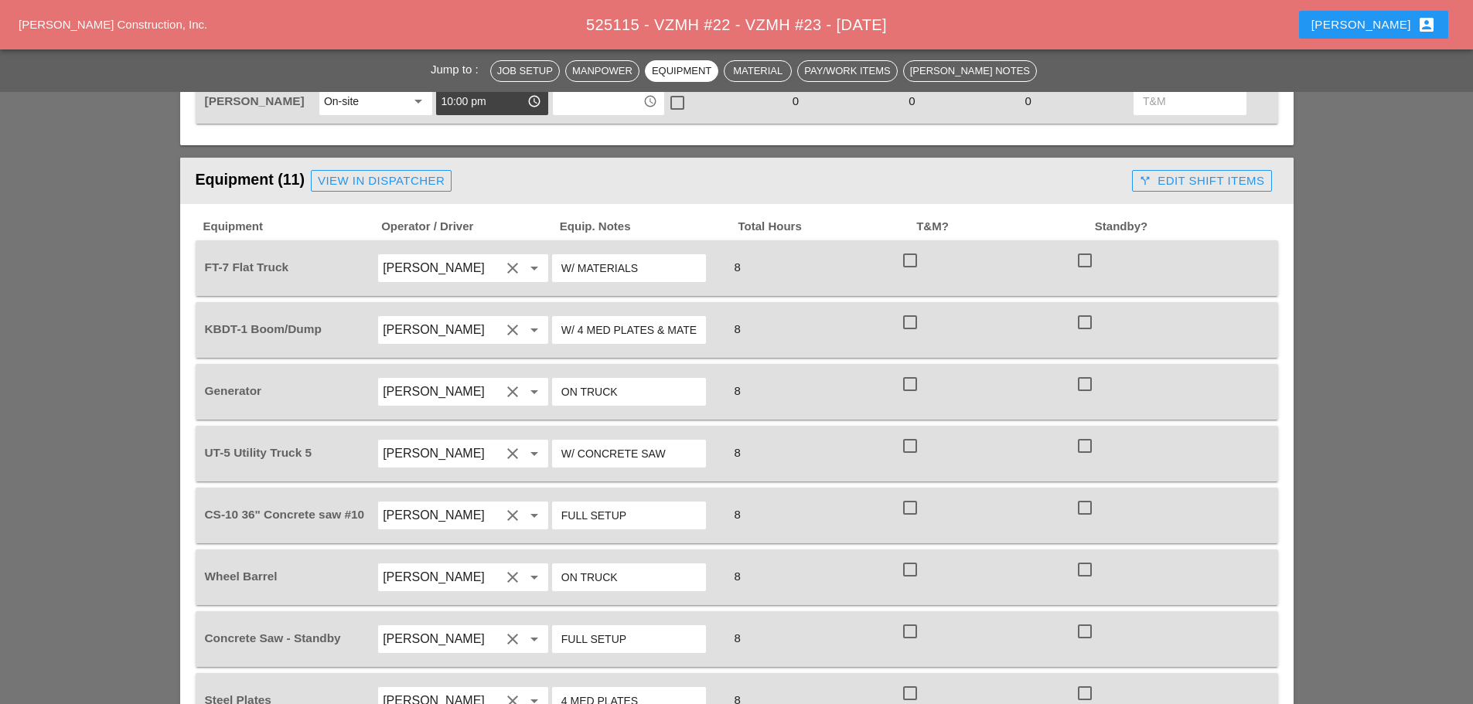
type textarea "================================= NO DUMP TRUCK //// [PERSON_NAME] MUST CALL [P…"
click at [375, 172] on div "View in Dispatcher" at bounding box center [381, 181] width 127 height 18
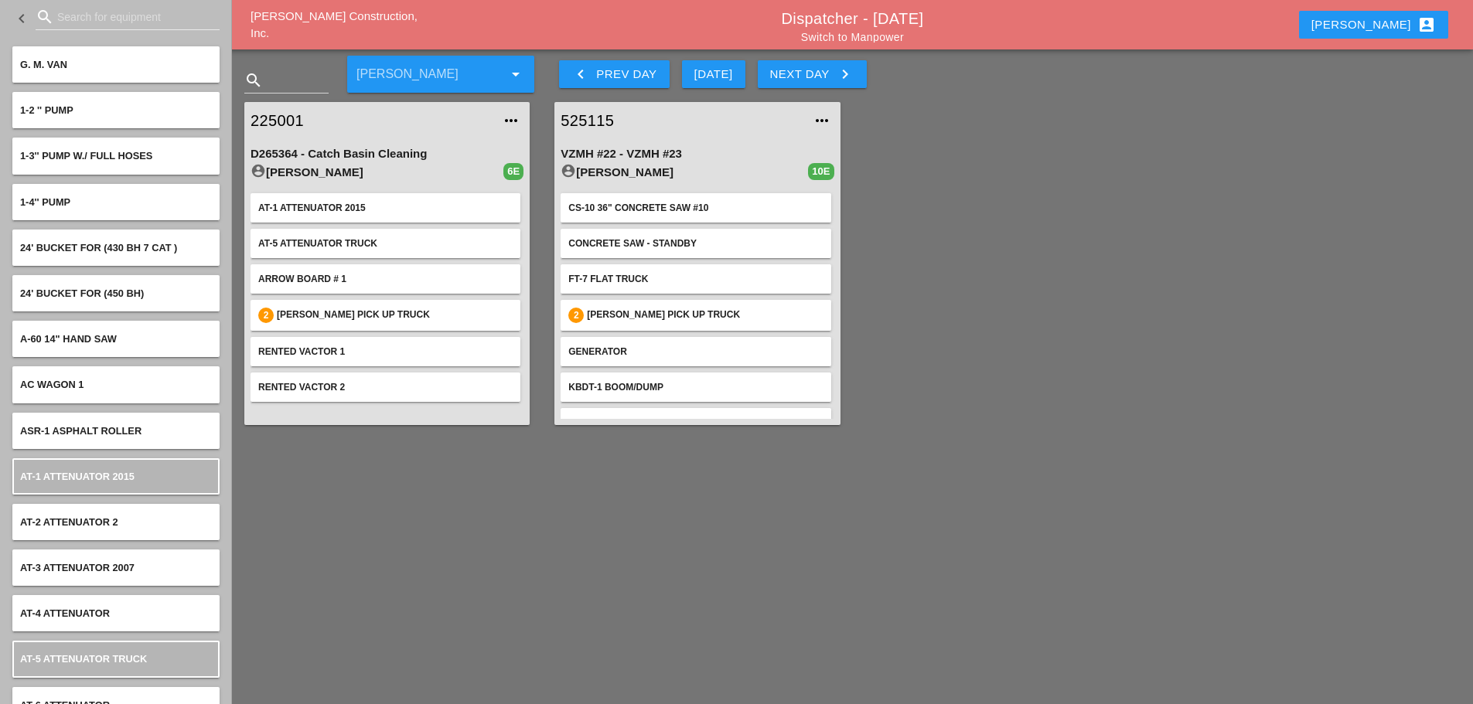
click at [580, 123] on link "525115" at bounding box center [682, 120] width 242 height 23
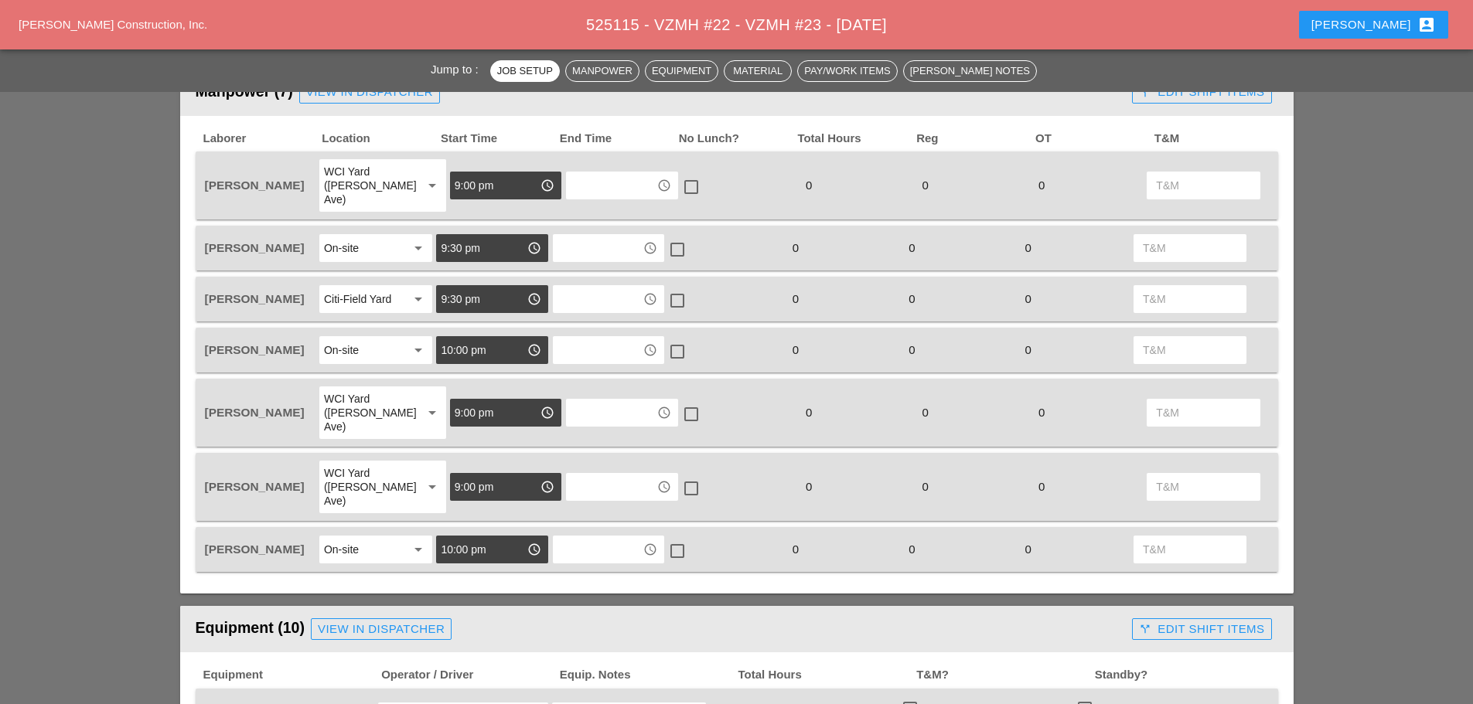
scroll to position [851, 0]
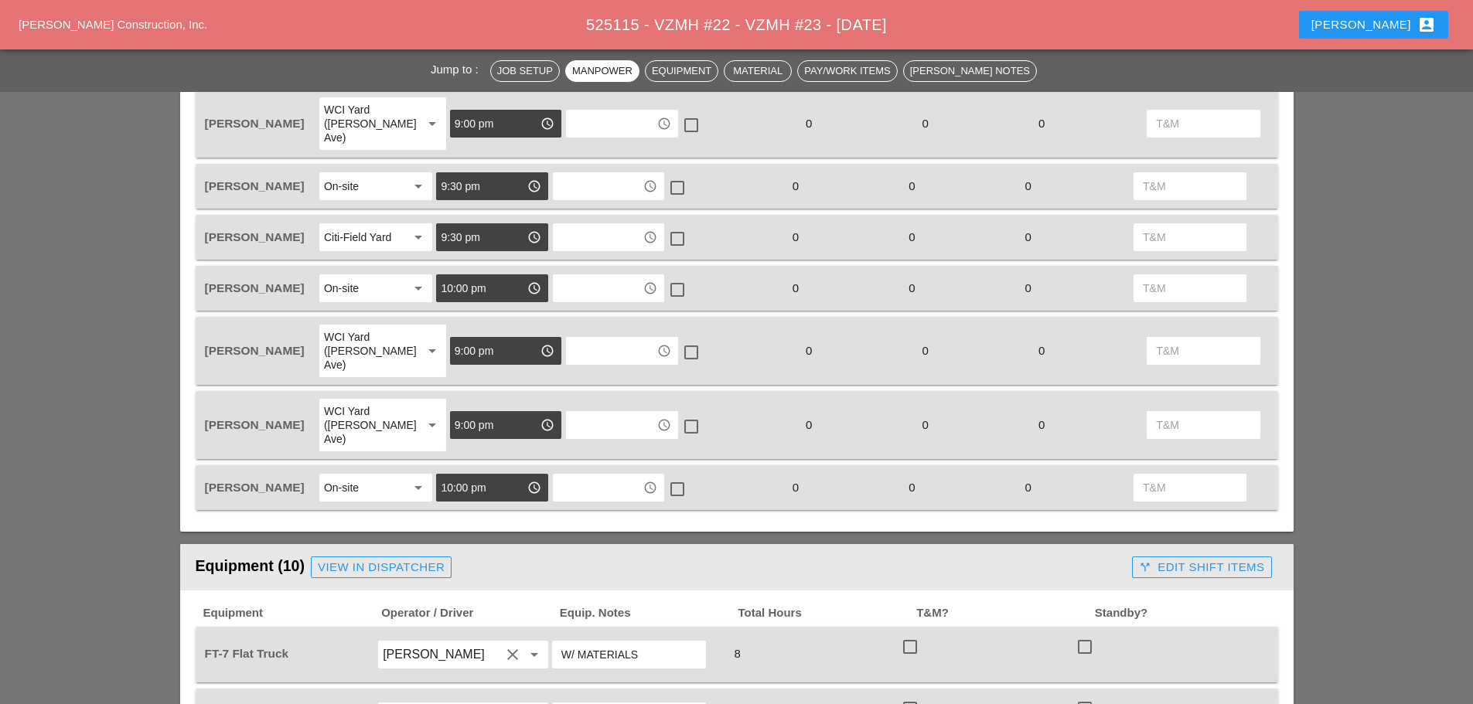
click at [340, 559] on div "View in Dispatcher" at bounding box center [381, 568] width 127 height 18
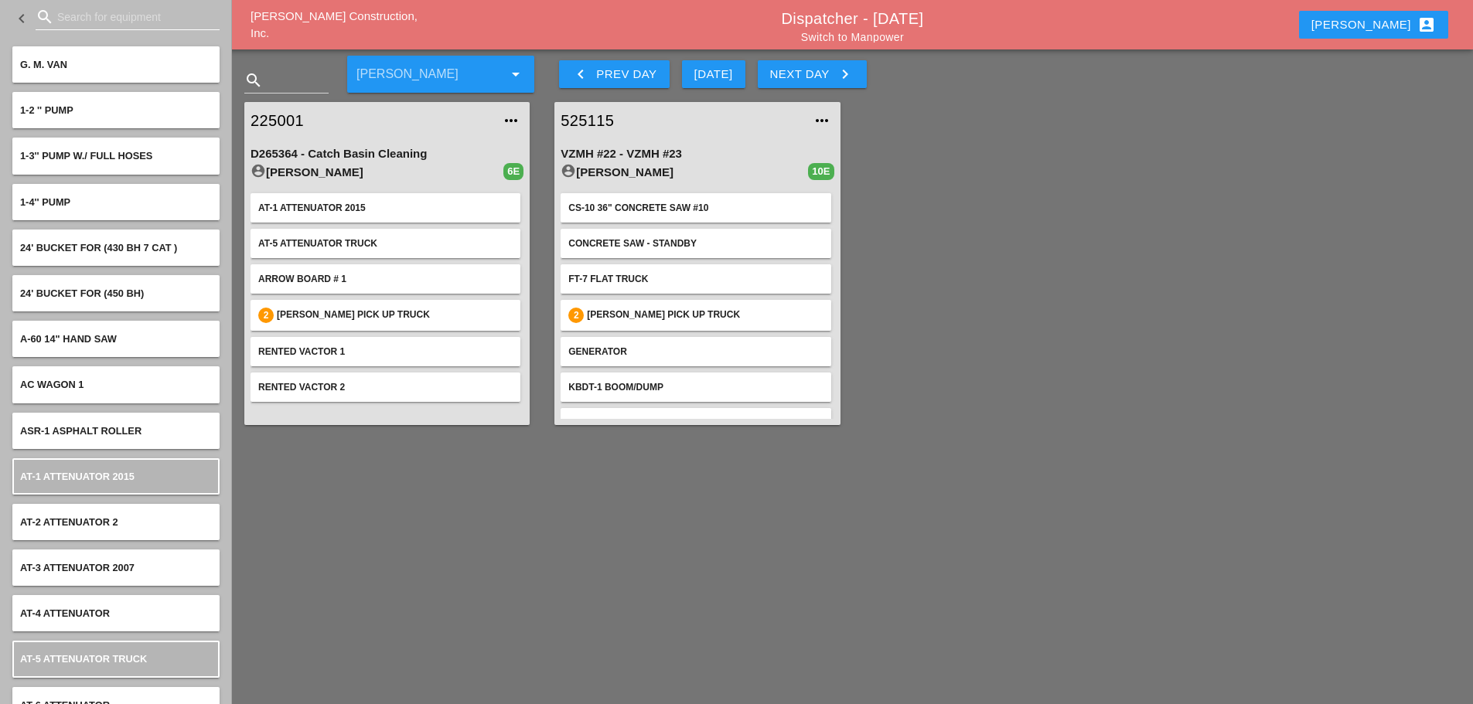
click at [107, 28] on input "Search for equipment" at bounding box center [127, 17] width 141 height 25
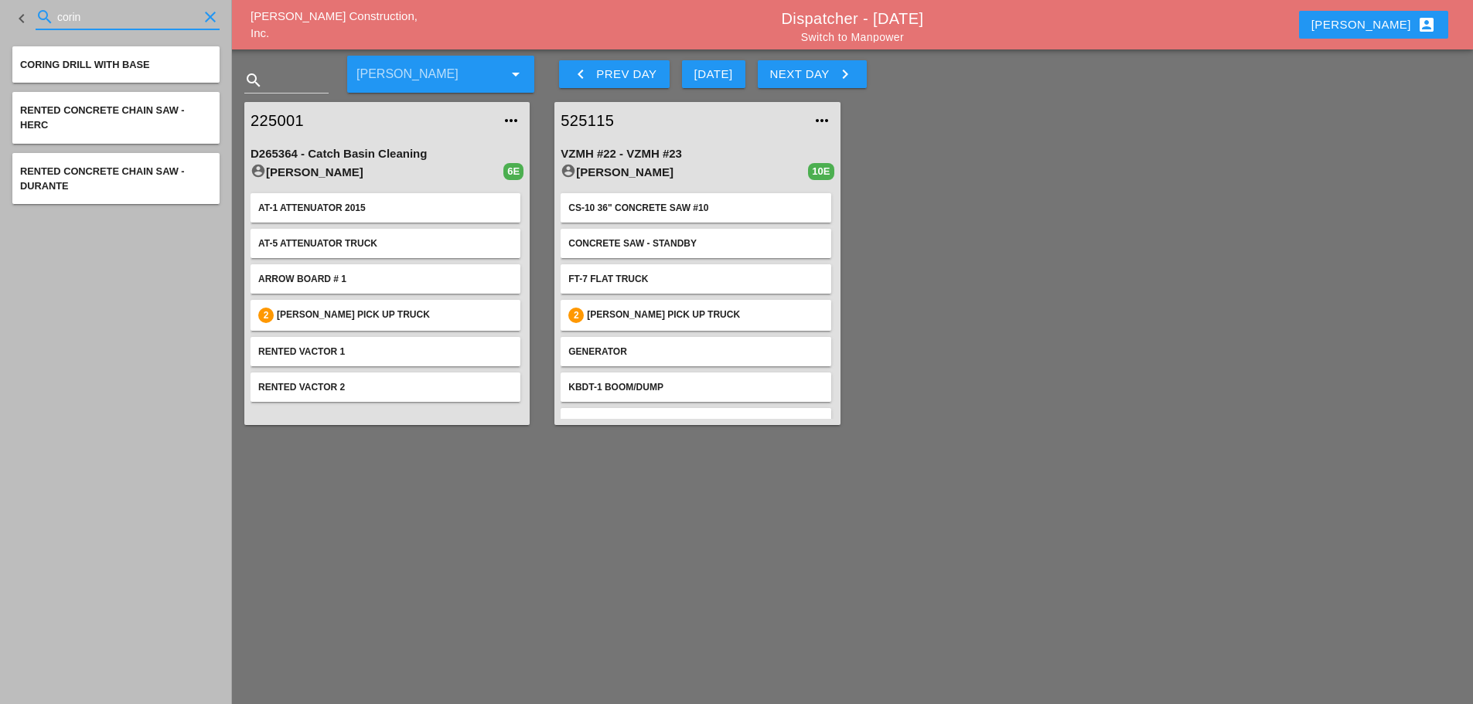
type input "corin"
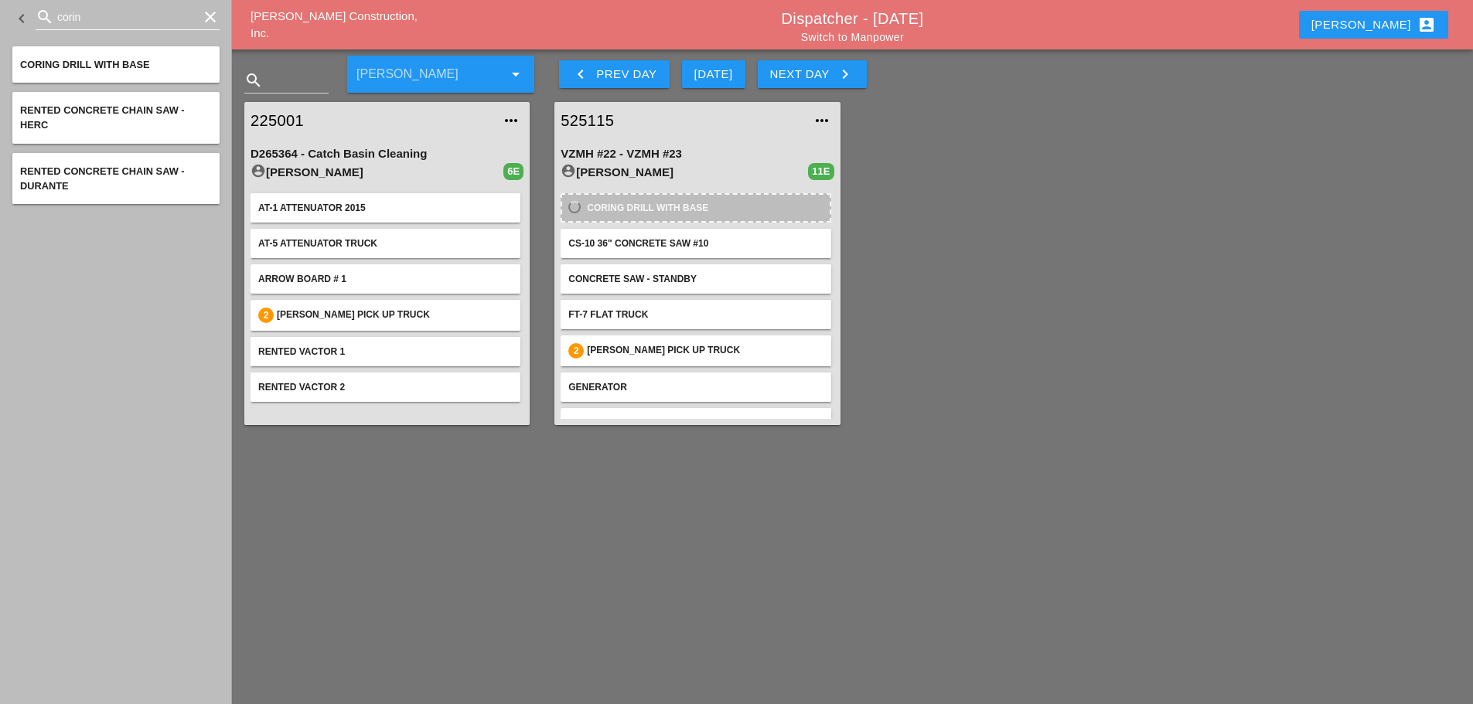
click at [207, 16] on icon "clear" at bounding box center [210, 17] width 19 height 19
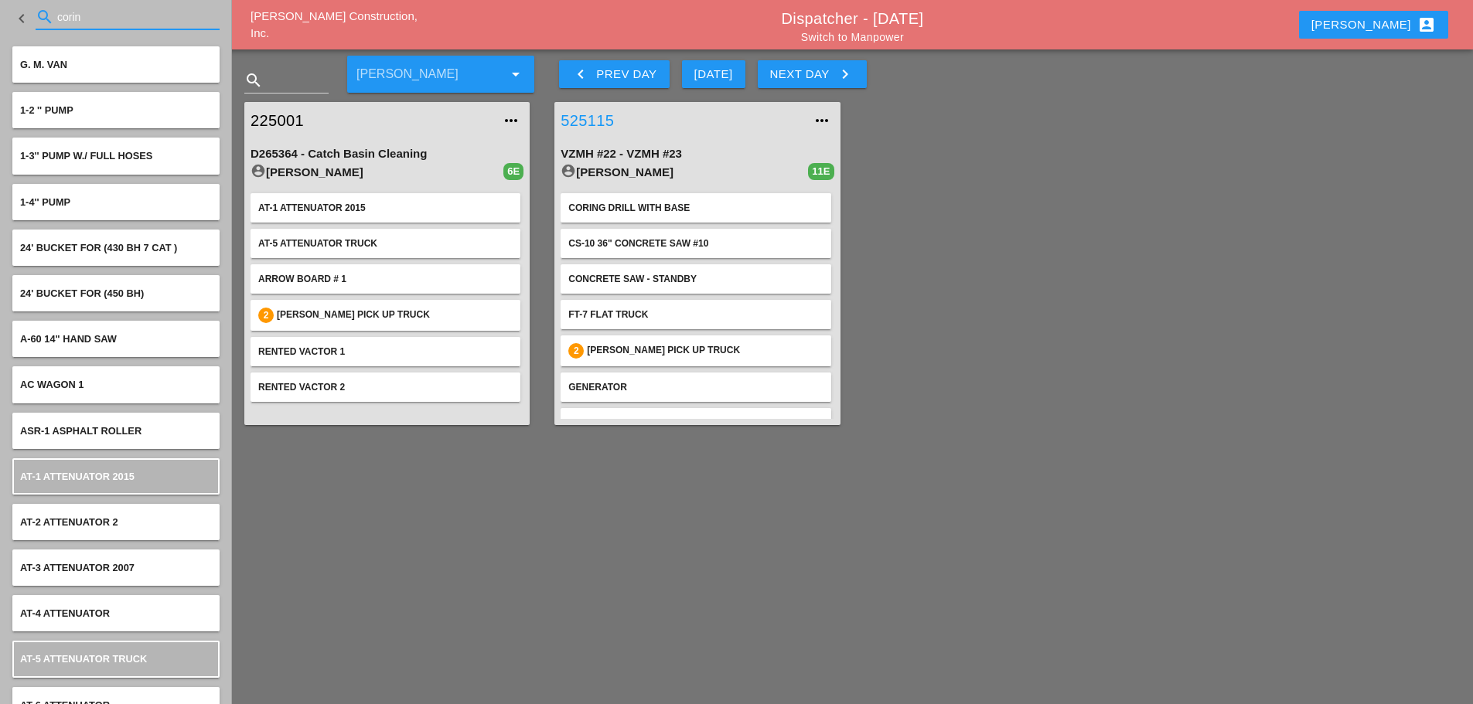
click at [586, 122] on link "525115" at bounding box center [682, 120] width 242 height 23
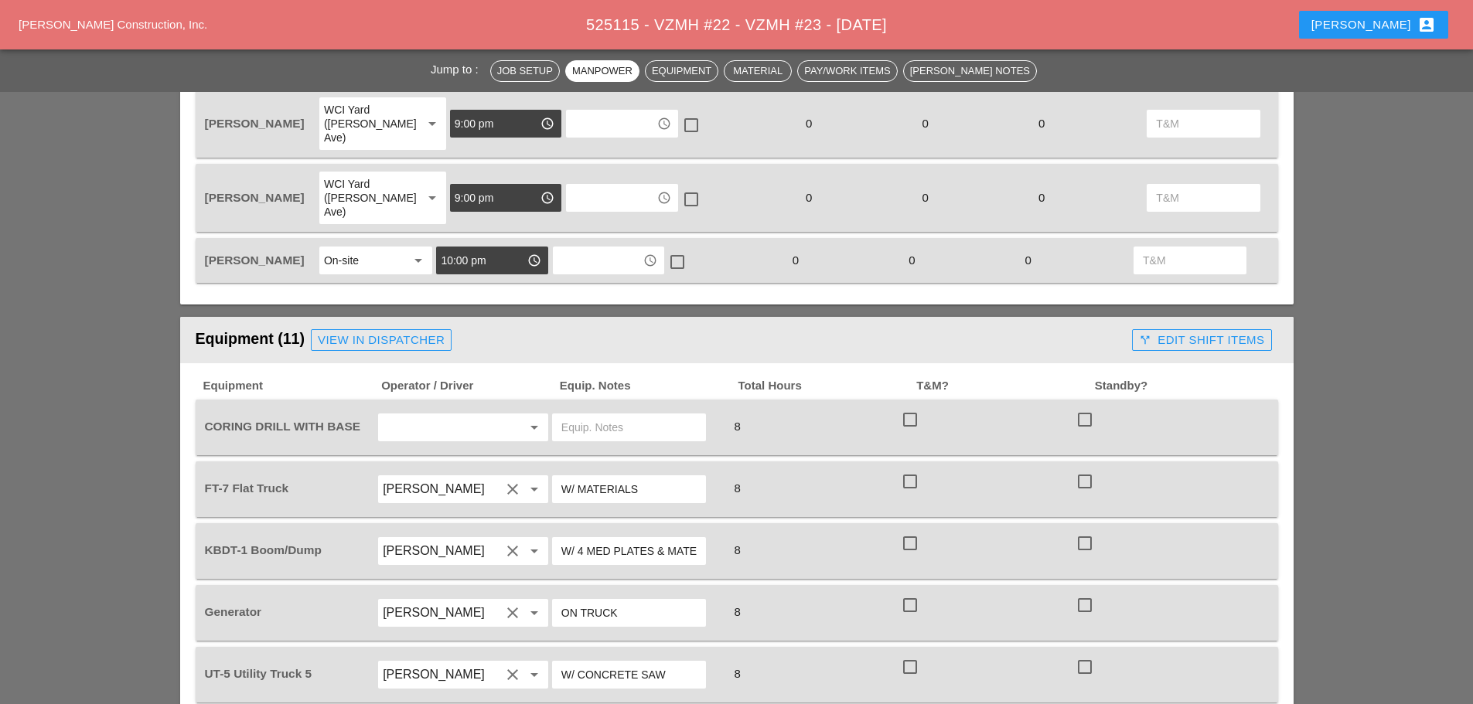
scroll to position [1083, 0]
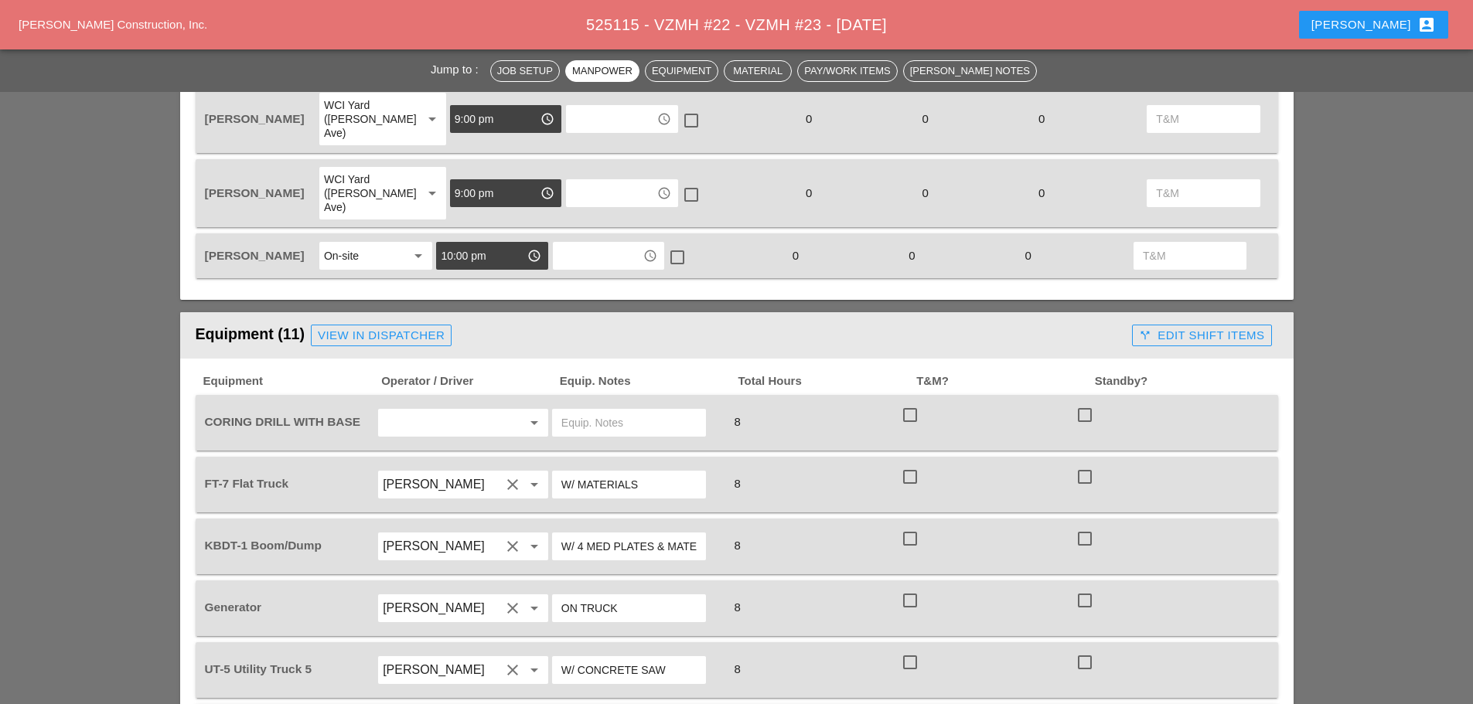
click at [435, 411] on input "text" at bounding box center [442, 423] width 118 height 25
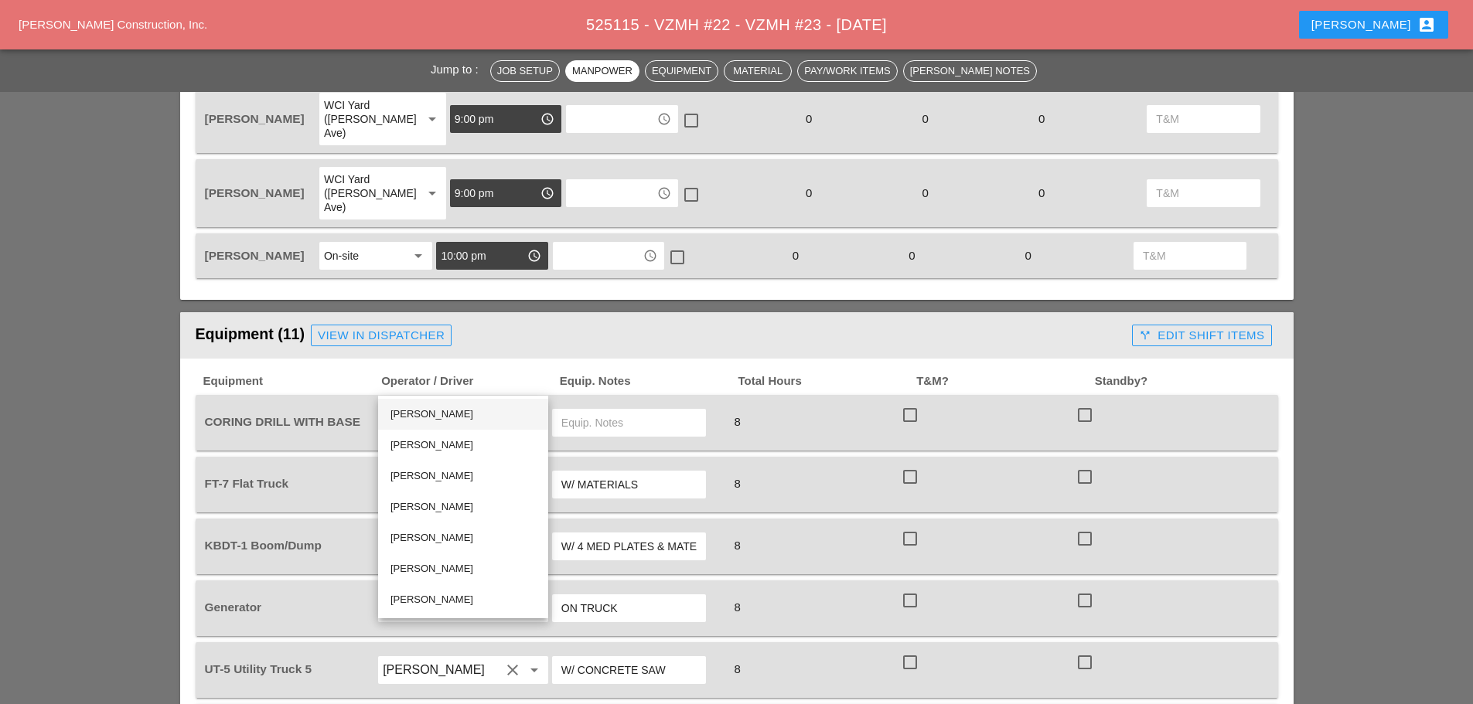
drag, startPoint x: 431, startPoint y: 410, endPoint x: 473, endPoint y: 404, distance: 42.9
click at [432, 410] on div "[PERSON_NAME]" at bounding box center [463, 414] width 145 height 19
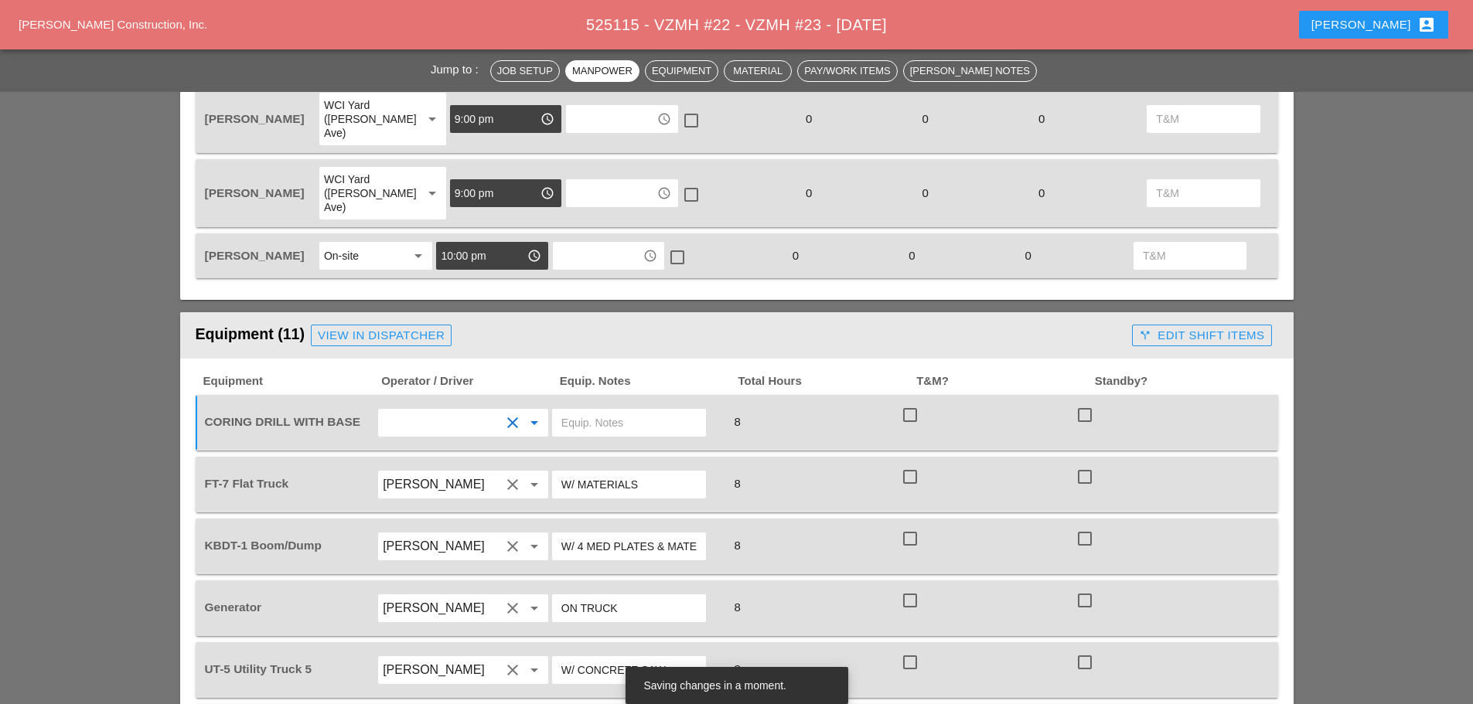
click at [659, 411] on input "text" at bounding box center [628, 423] width 135 height 25
type input "f"
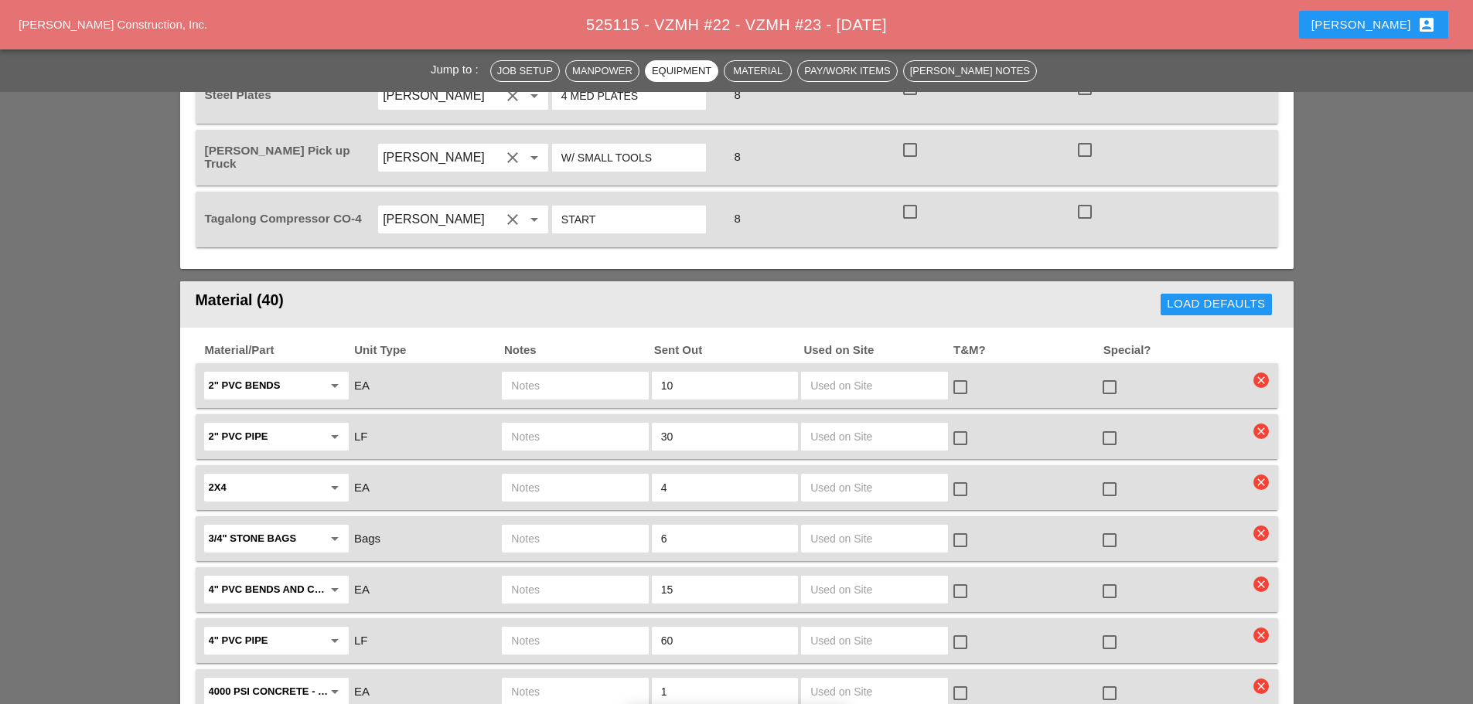
scroll to position [2088, 0]
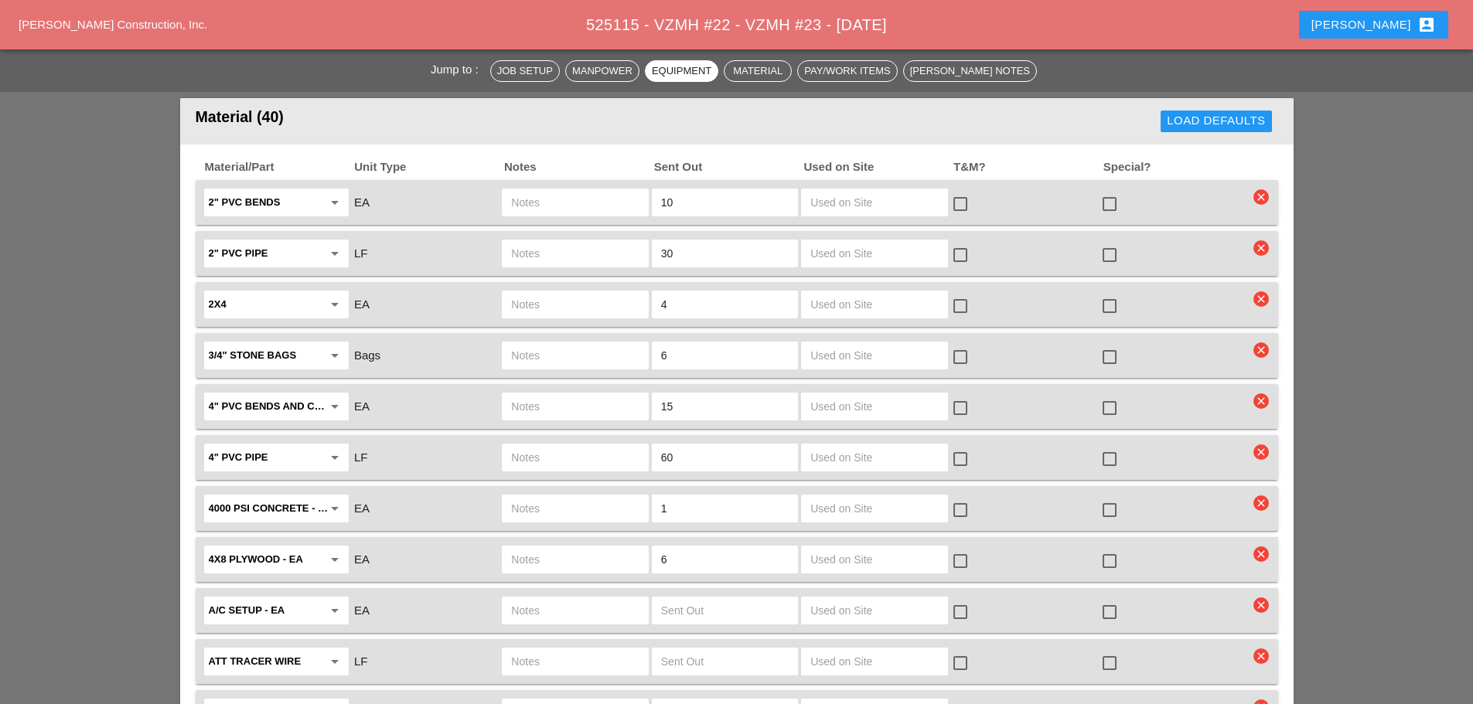
type input "FULL SETUP WITH NEW CROWN"
click at [691, 445] on input "60" at bounding box center [725, 457] width 128 height 25
type input "6"
type input "80"
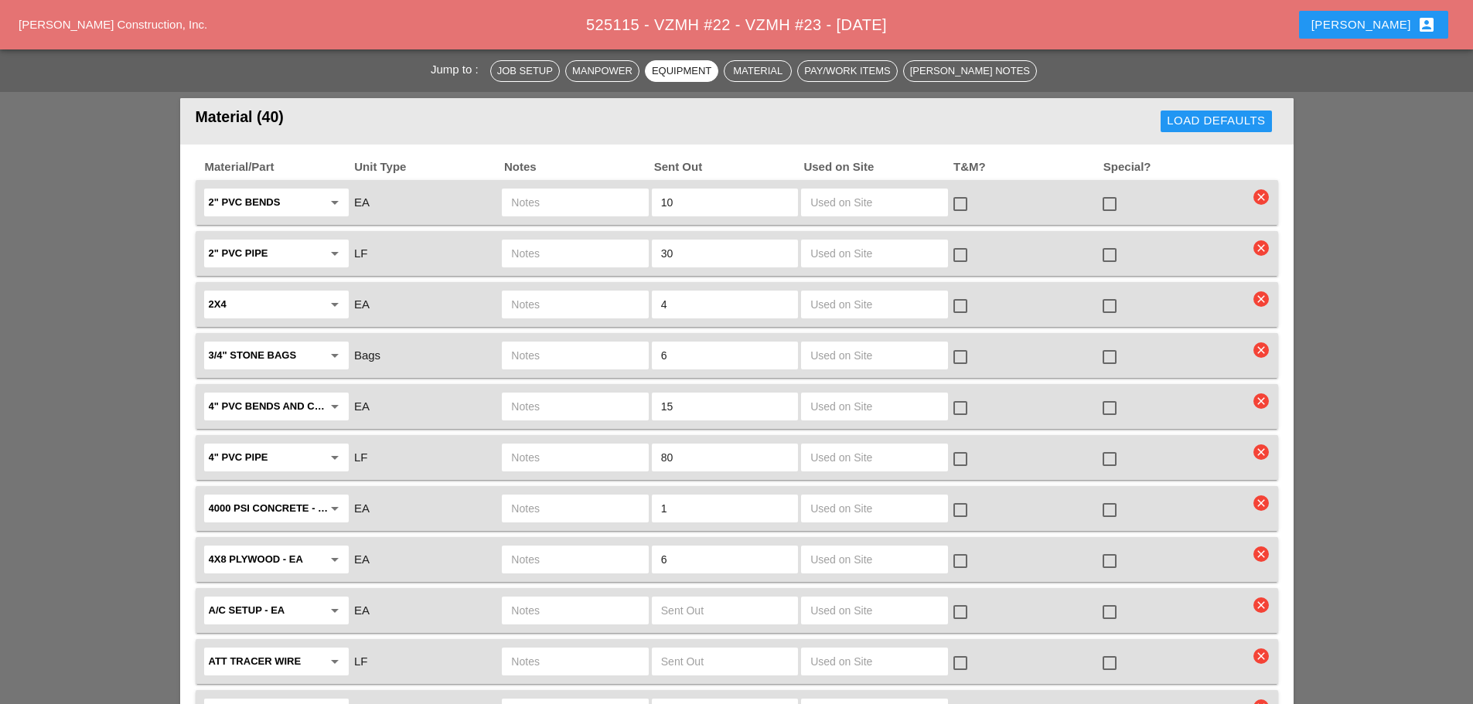
click at [616, 394] on input "text" at bounding box center [575, 406] width 128 height 25
type input "ALL KINDS"
click at [1117, 395] on div at bounding box center [1110, 408] width 26 height 26
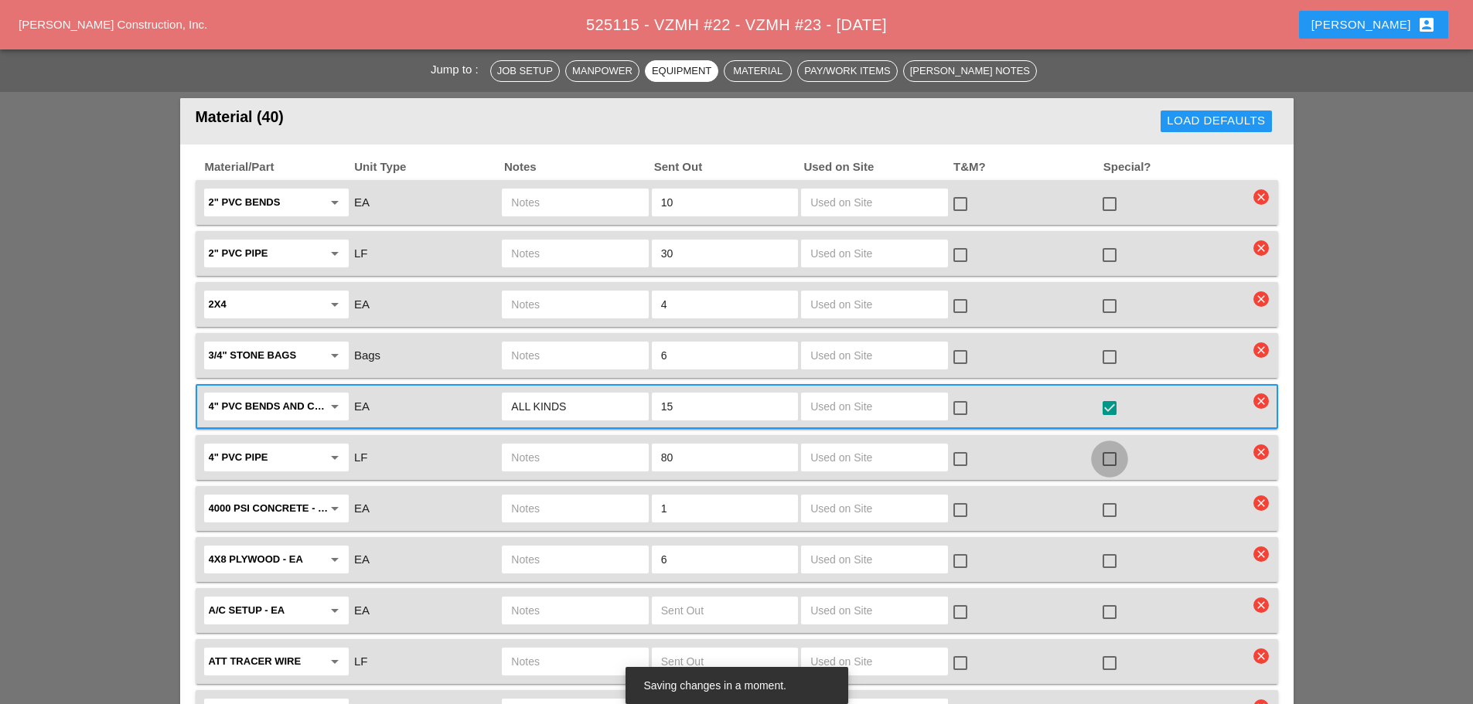
click at [1114, 446] on div at bounding box center [1110, 459] width 26 height 26
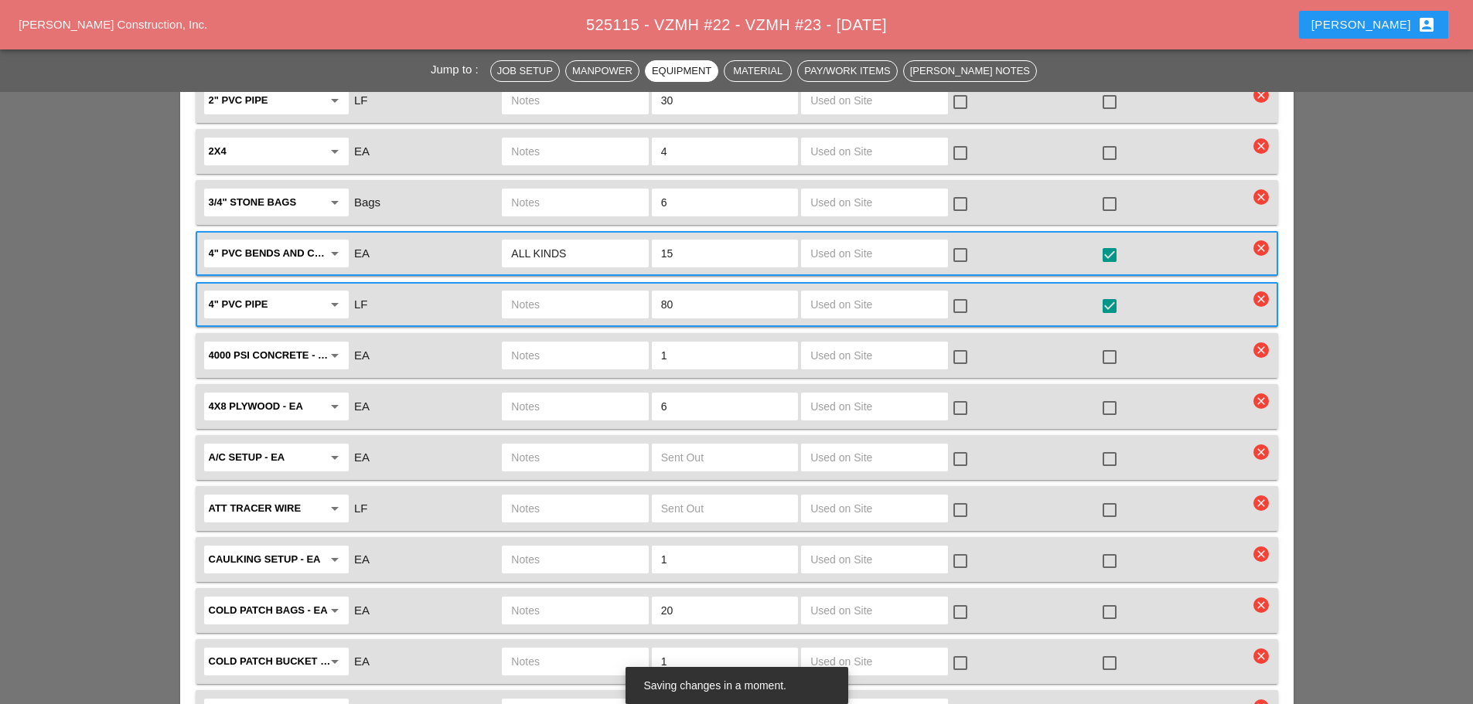
scroll to position [2243, 0]
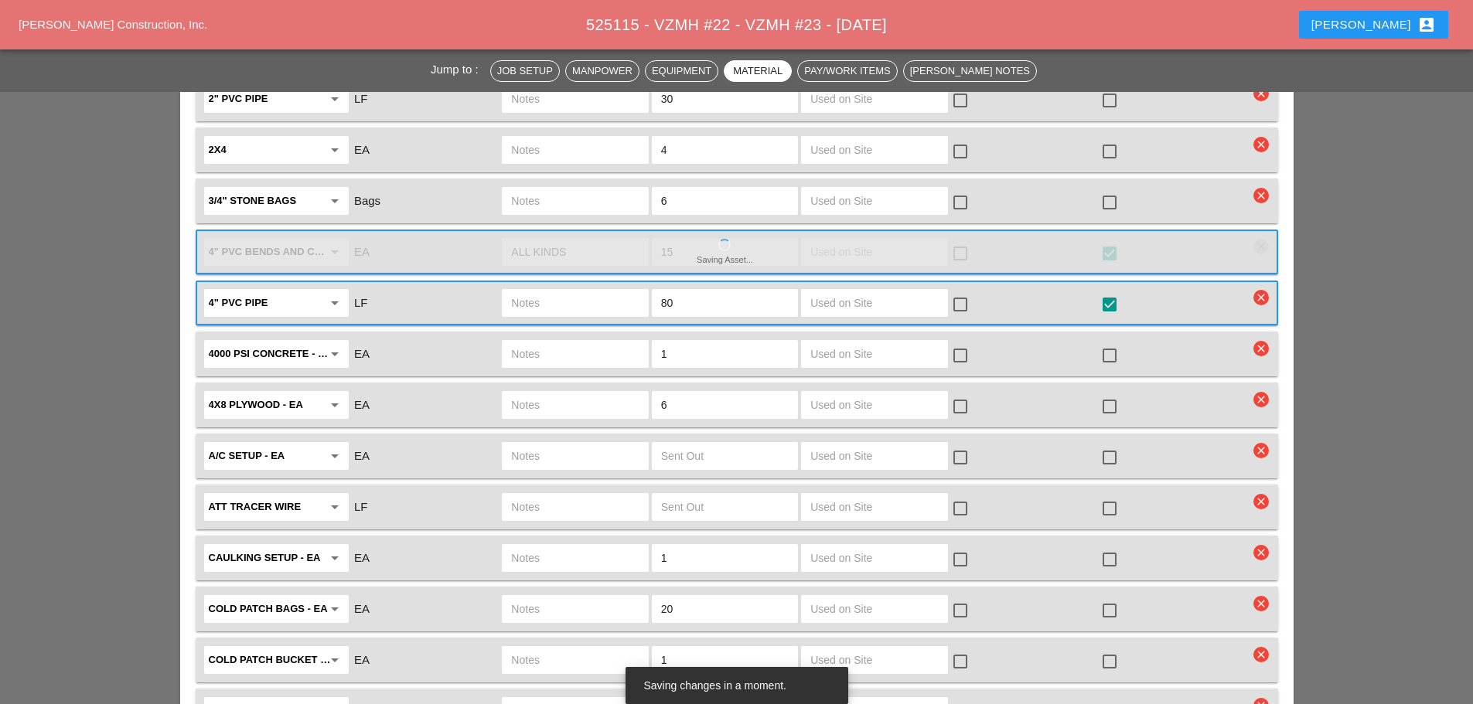
click at [692, 393] on input "6" at bounding box center [725, 405] width 128 height 25
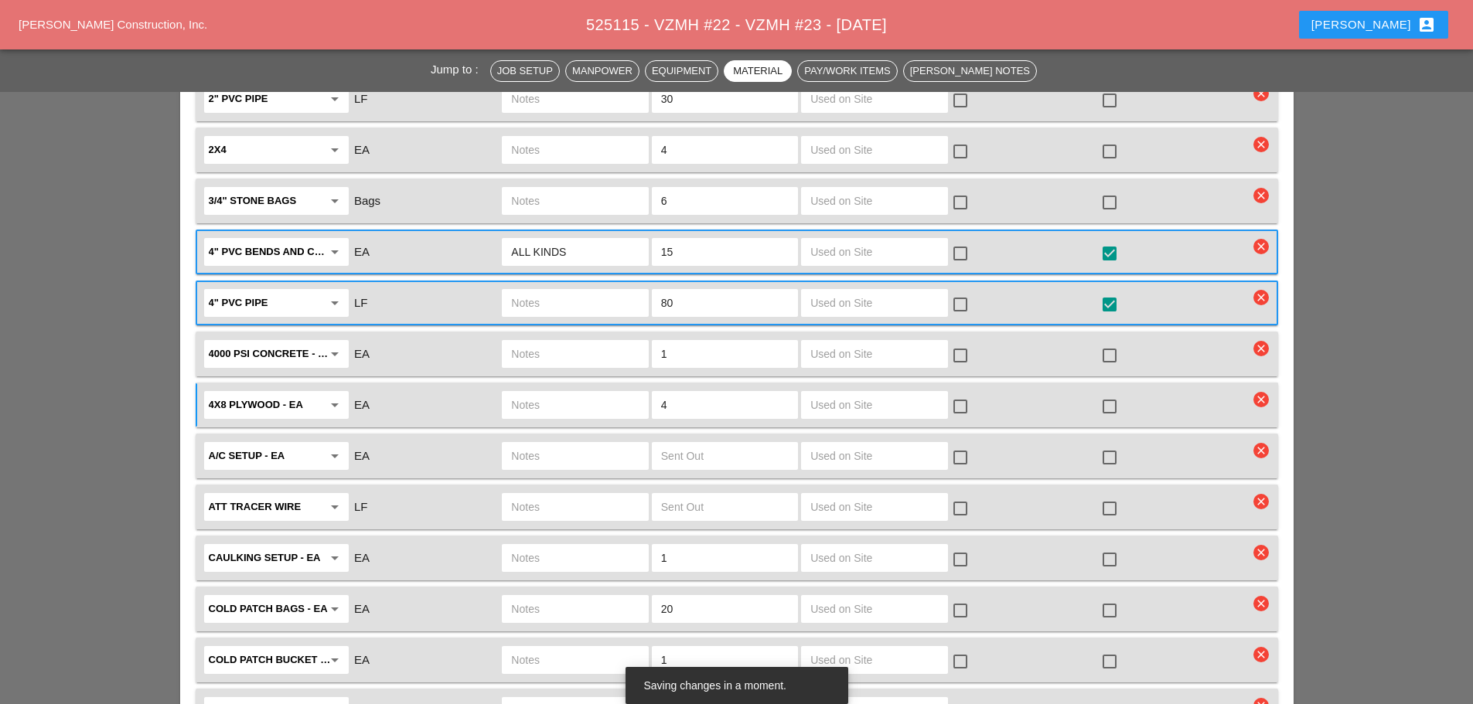
type input "4"
click at [1112, 394] on div at bounding box center [1110, 407] width 26 height 26
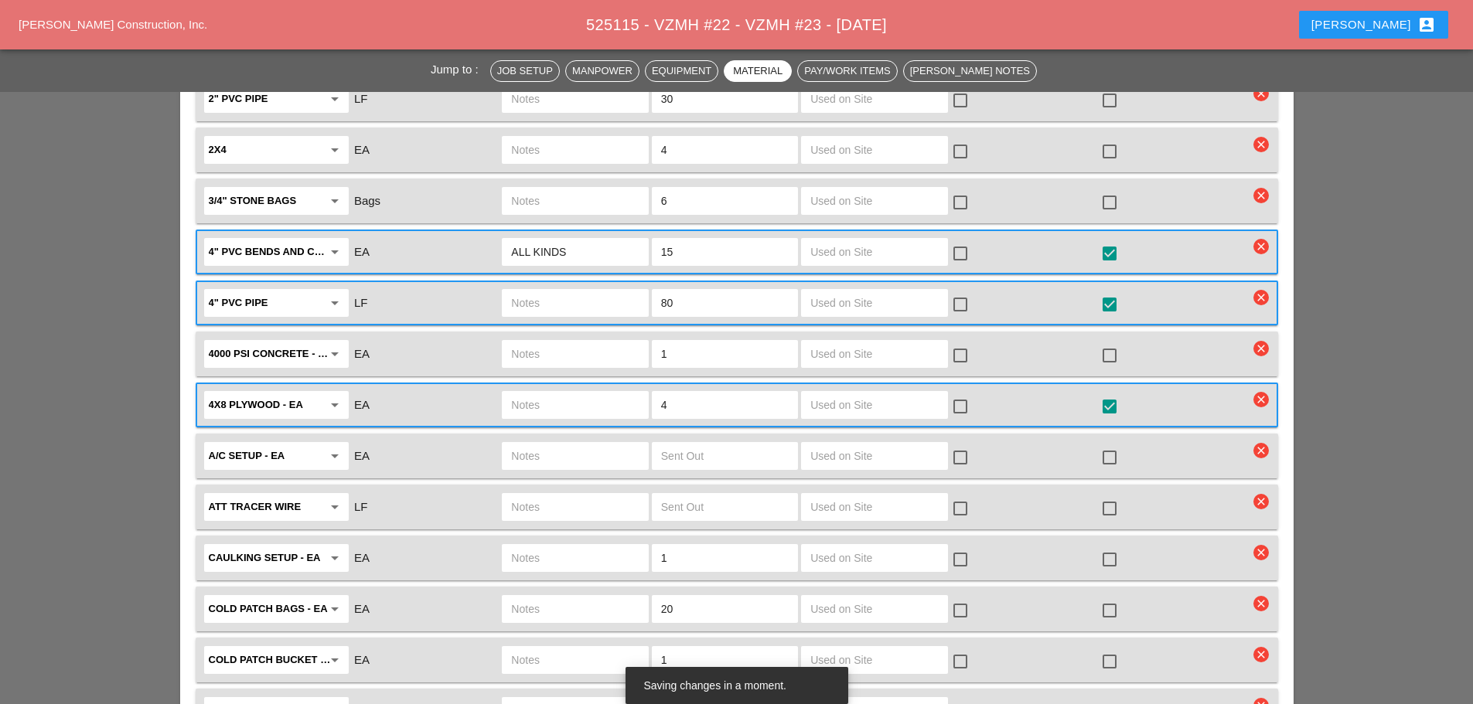
click at [636, 342] on input "text" at bounding box center [575, 354] width 128 height 25
type input "FULL SKID"
click at [1109, 343] on div at bounding box center [1110, 356] width 26 height 26
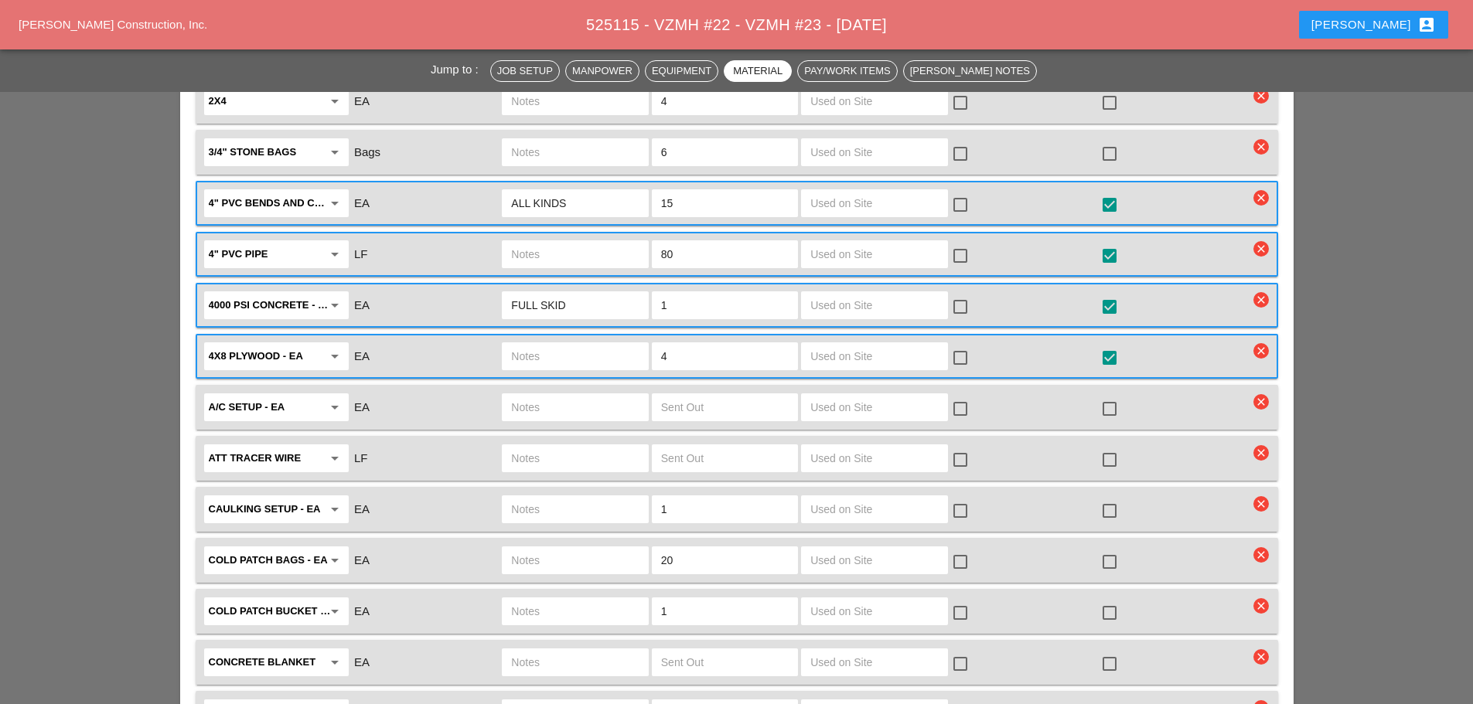
scroll to position [2397, 0]
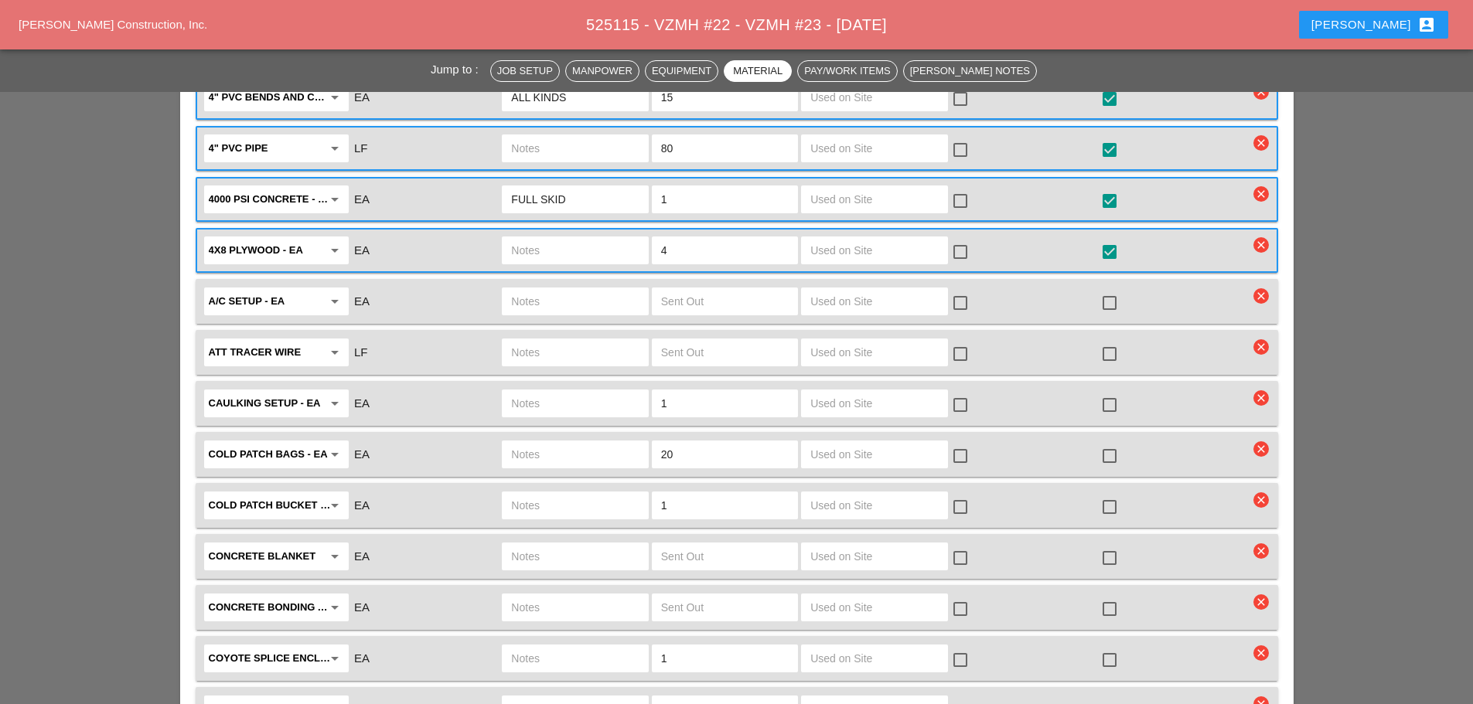
click at [556, 493] on input "text" at bounding box center [575, 505] width 128 height 25
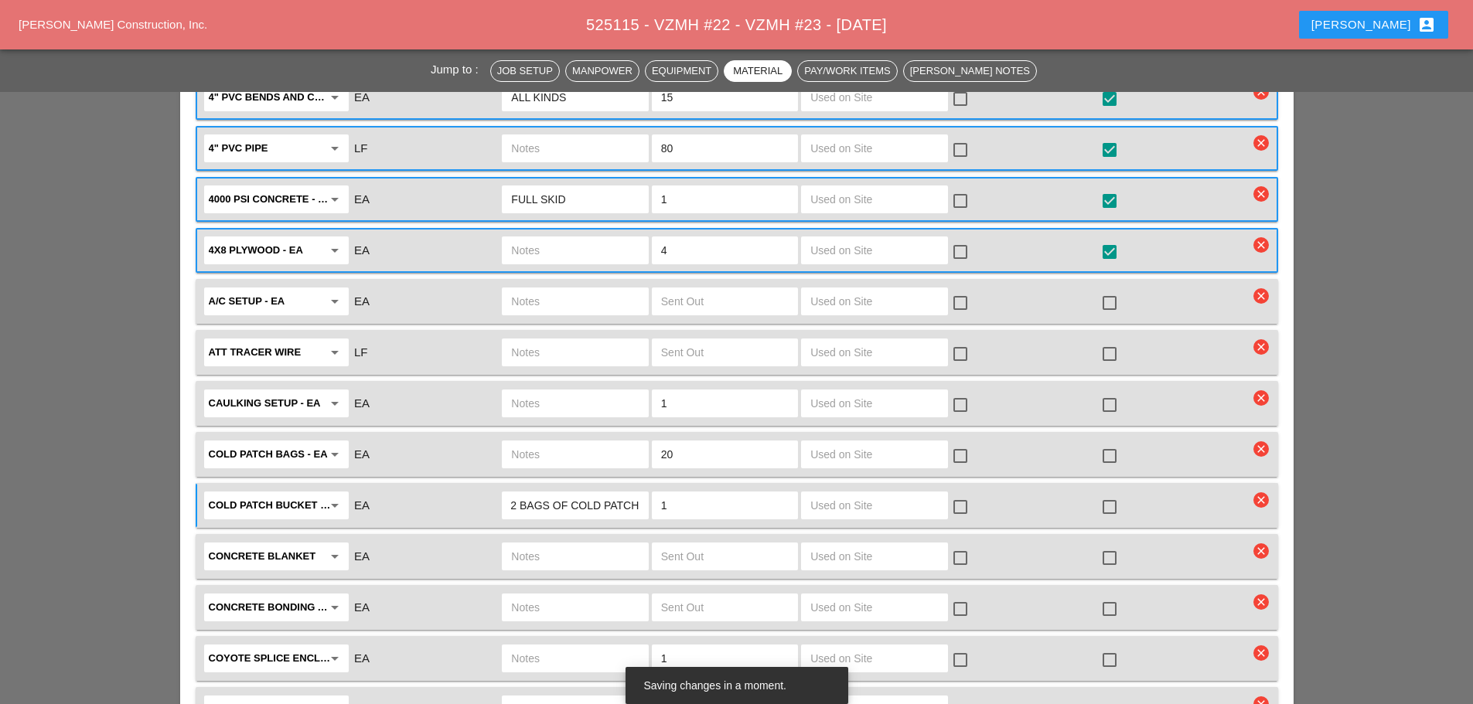
type input "2 BAGS OF COLD PATCH"
click at [692, 493] on input "1" at bounding box center [725, 505] width 128 height 25
type input "2"
click at [1102, 494] on div at bounding box center [1110, 507] width 26 height 26
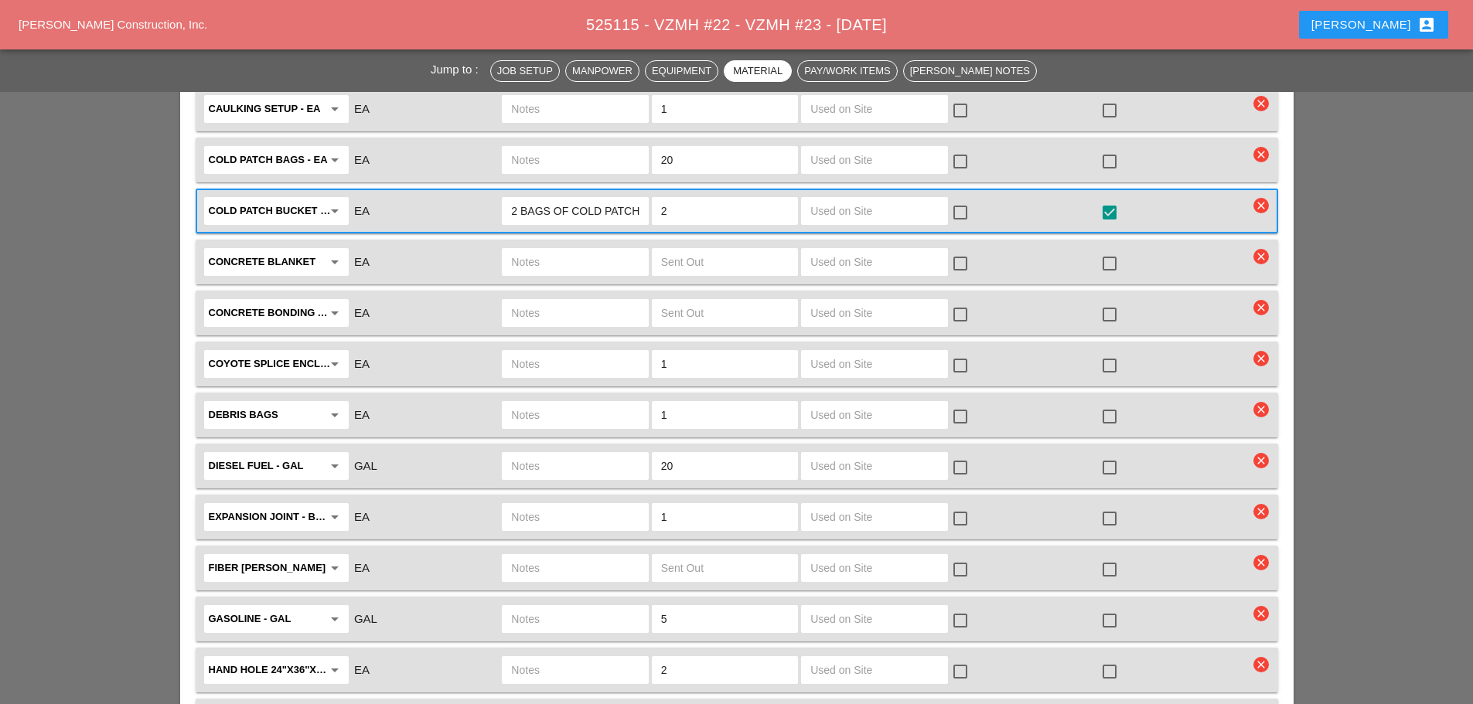
scroll to position [2784, 0]
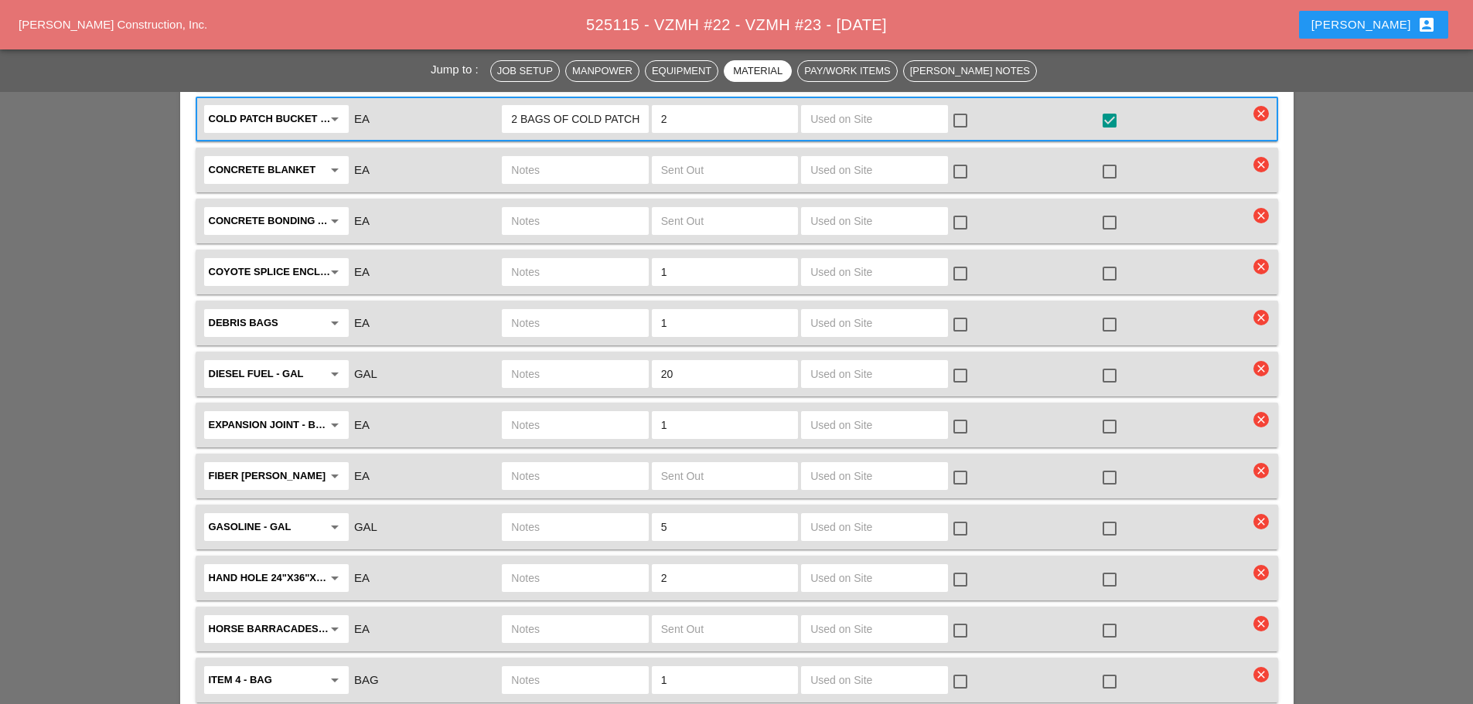
click at [1264, 565] on icon "clear" at bounding box center [1261, 572] width 15 height 15
drag, startPoint x: 1265, startPoint y: 495, endPoint x: 1271, endPoint y: 490, distance: 8.2
click at [1265, 494] on div "Are you Sure?" at bounding box center [1262, 497] width 98 height 18
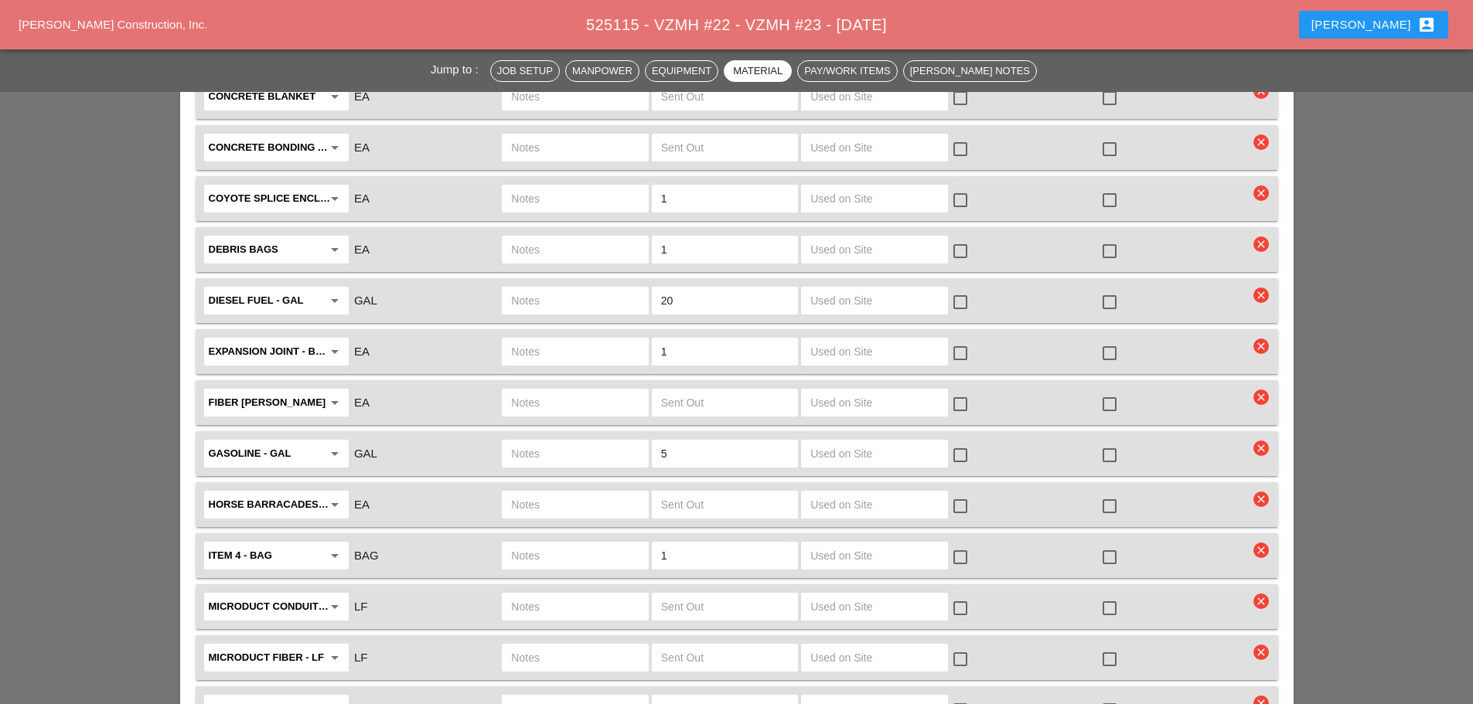
scroll to position [2861, 0]
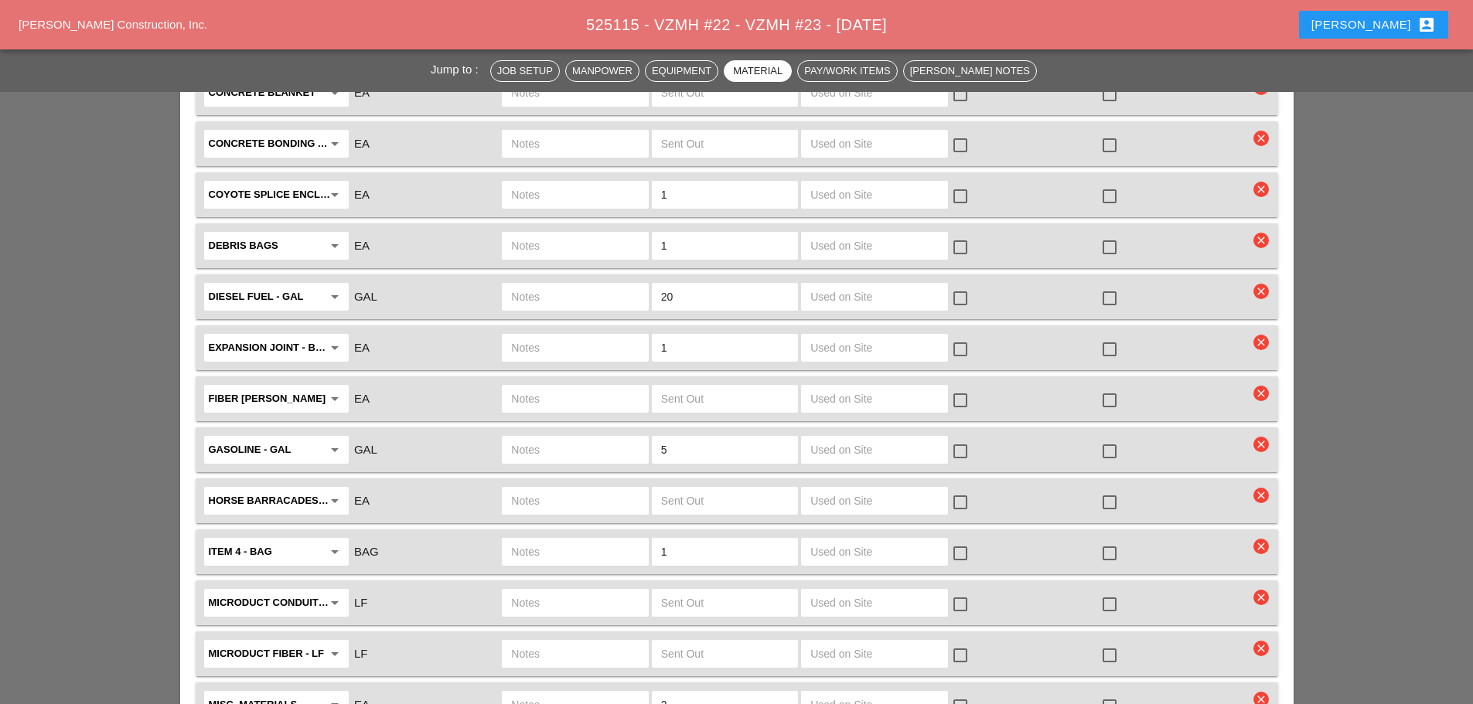
click at [570, 540] on input "text" at bounding box center [575, 552] width 128 height 25
type input "1 BAG OF ITEM 4"
click at [1114, 541] on div at bounding box center [1110, 554] width 26 height 26
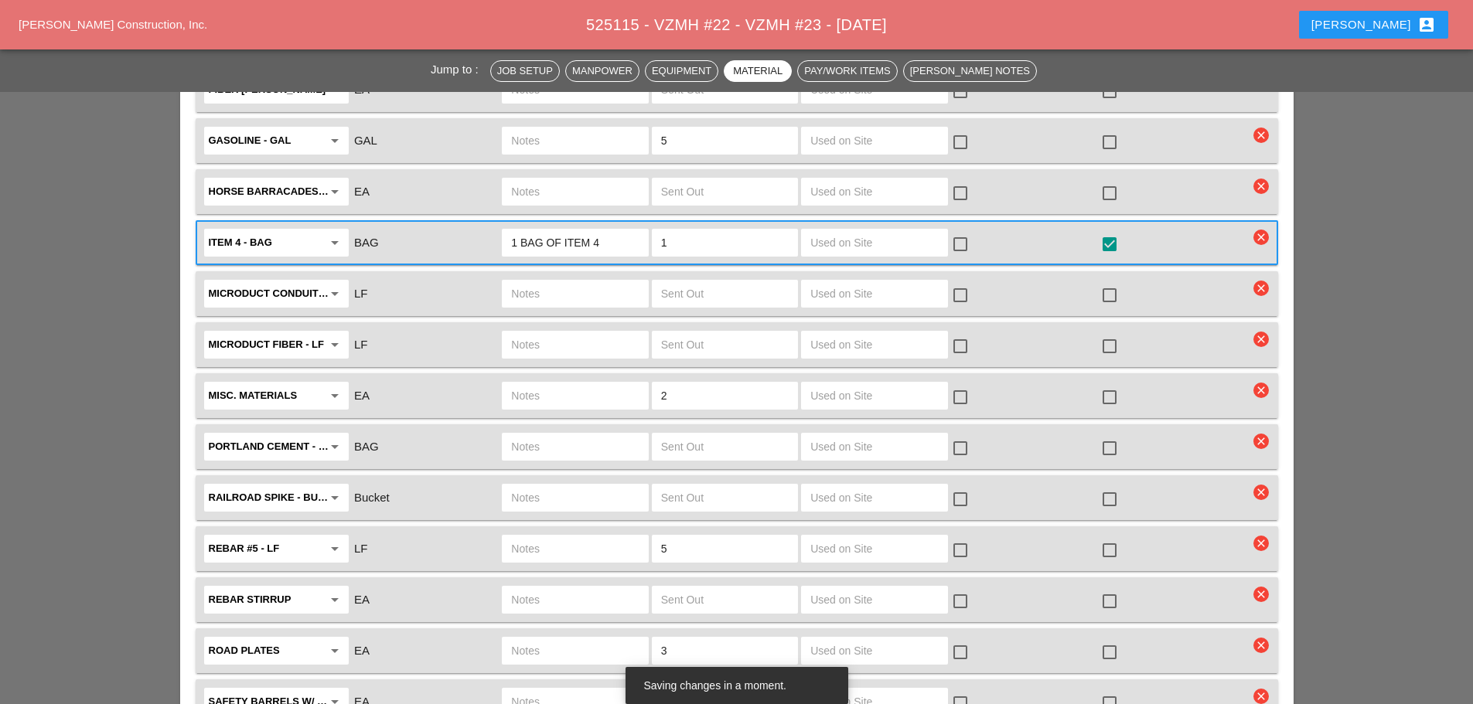
scroll to position [3325, 0]
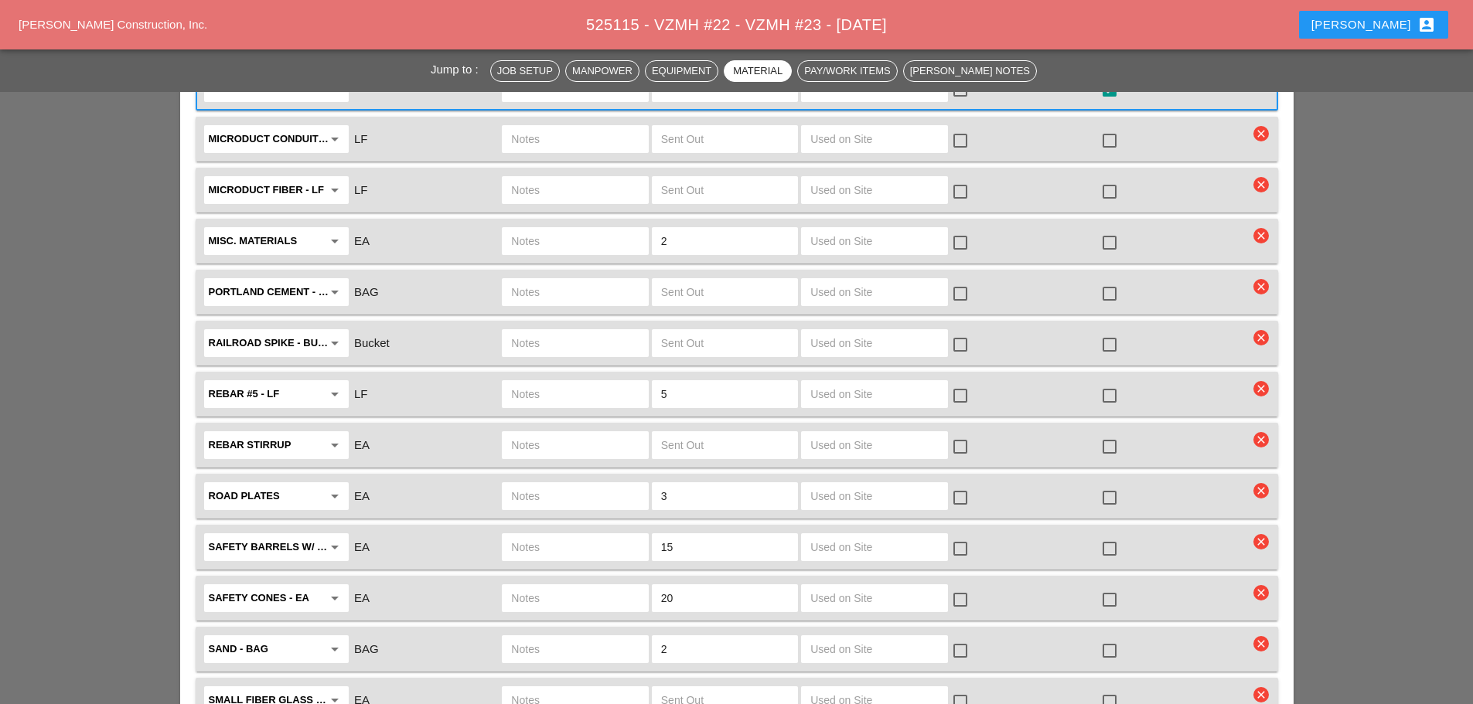
click at [538, 484] on input "text" at bounding box center [575, 496] width 128 height 25
type input "4 MED PLATES"
click at [681, 484] on input "3" at bounding box center [725, 496] width 128 height 25
type input "4"
click at [1110, 485] on div at bounding box center [1110, 498] width 26 height 26
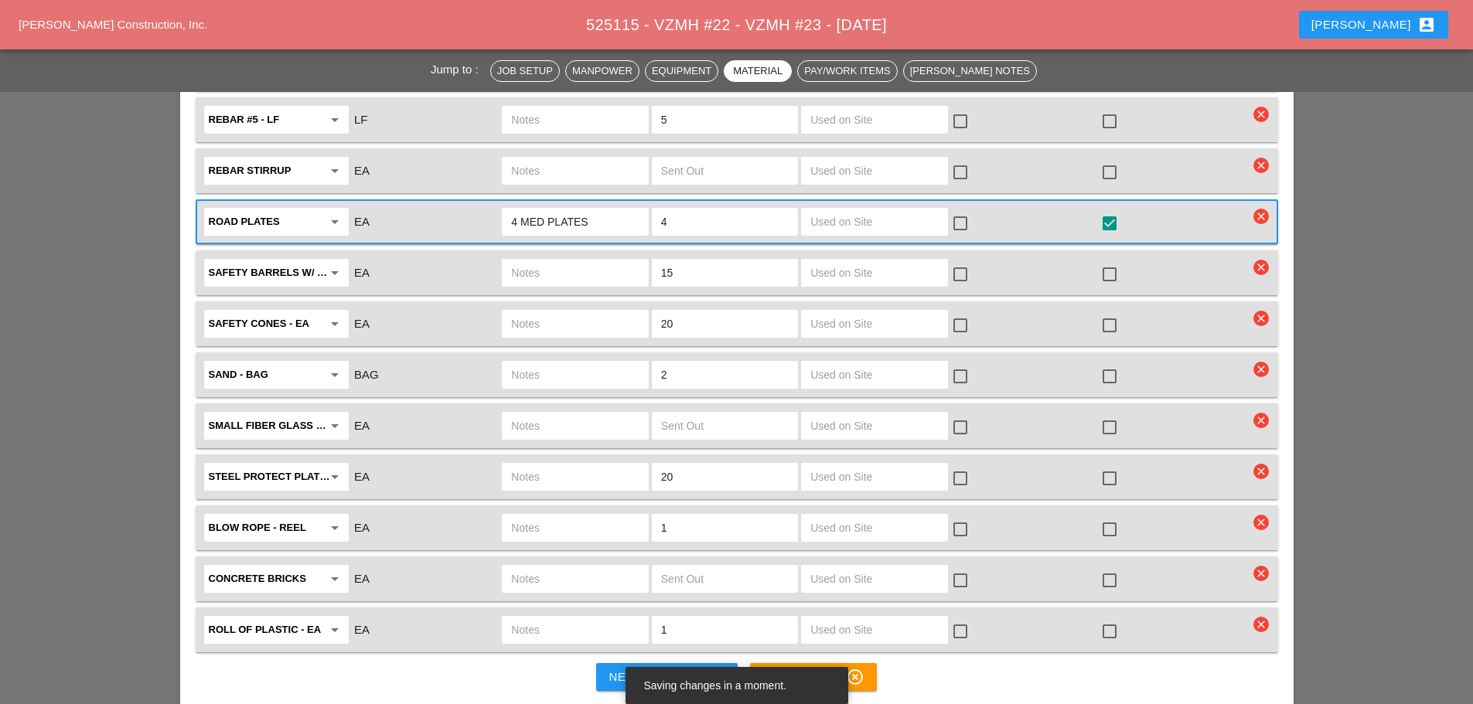
scroll to position [3635, 0]
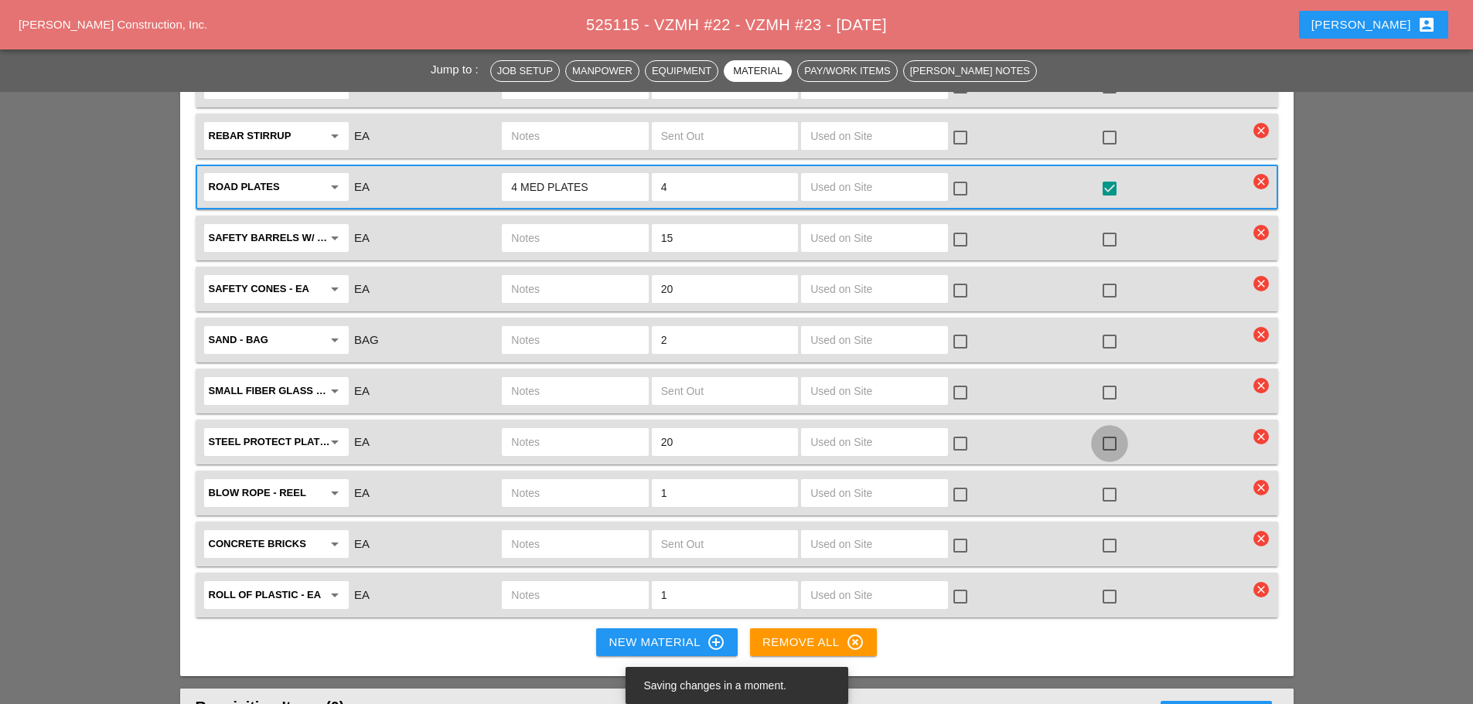
click at [1115, 431] on div at bounding box center [1110, 444] width 26 height 26
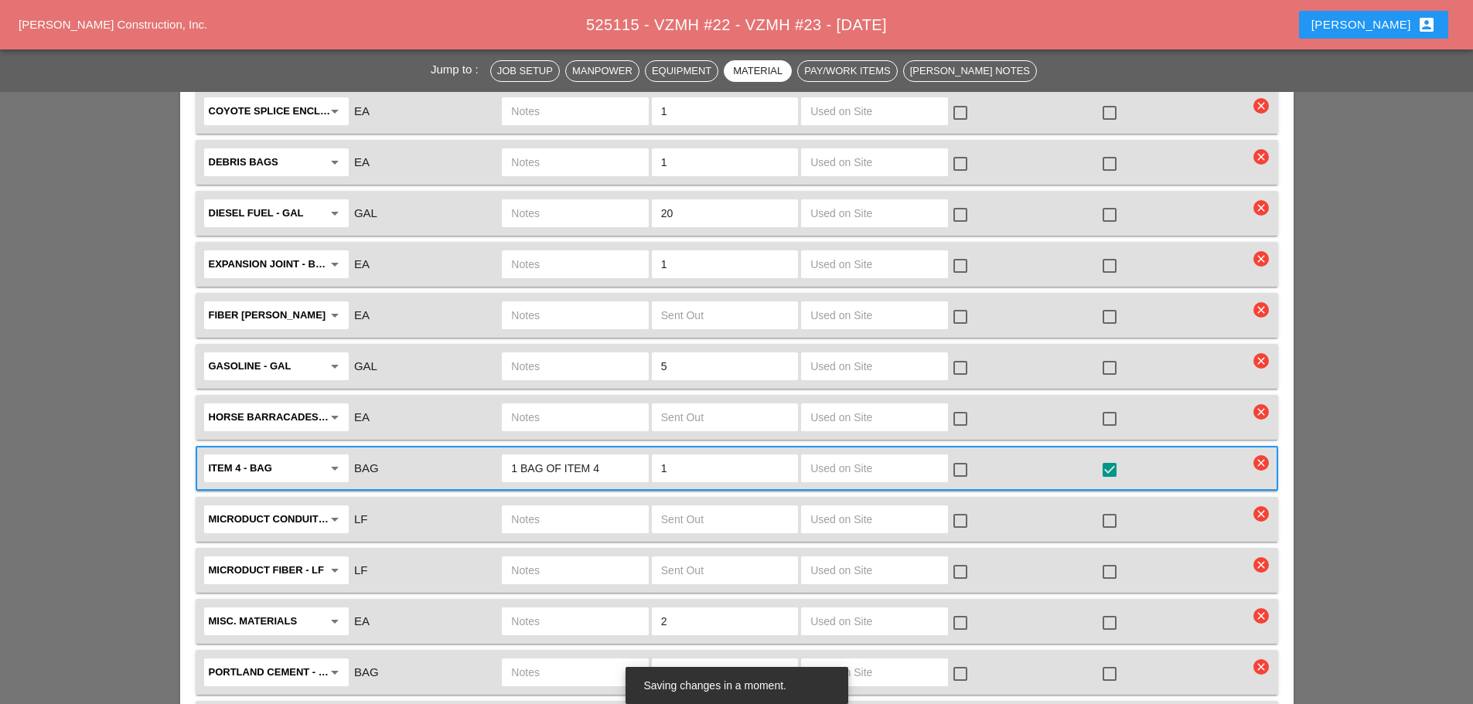
scroll to position [2939, 0]
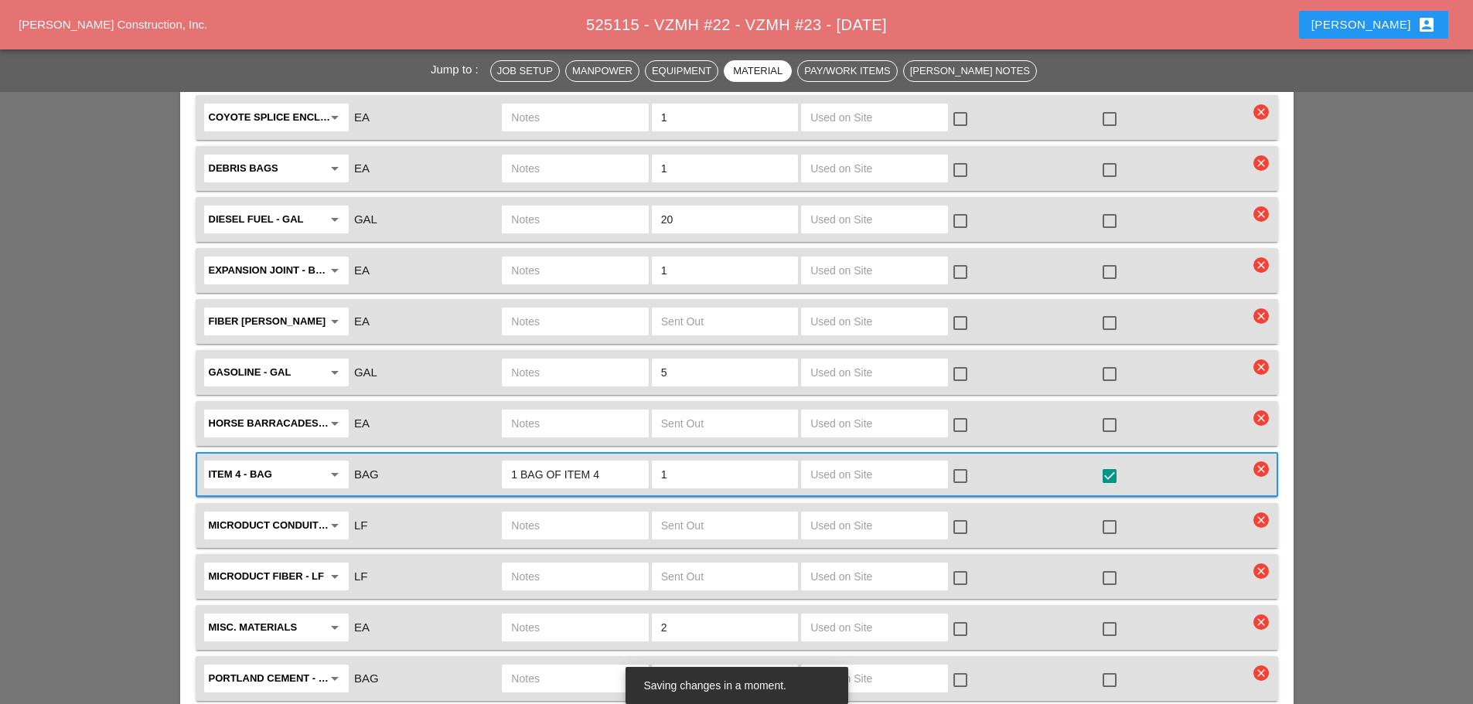
click at [701, 616] on input "2" at bounding box center [725, 628] width 128 height 25
type input "0"
click at [619, 616] on input "text" at bounding box center [575, 628] width 128 height 25
type input "LINK SEALS"
click at [680, 616] on input "0" at bounding box center [725, 628] width 128 height 25
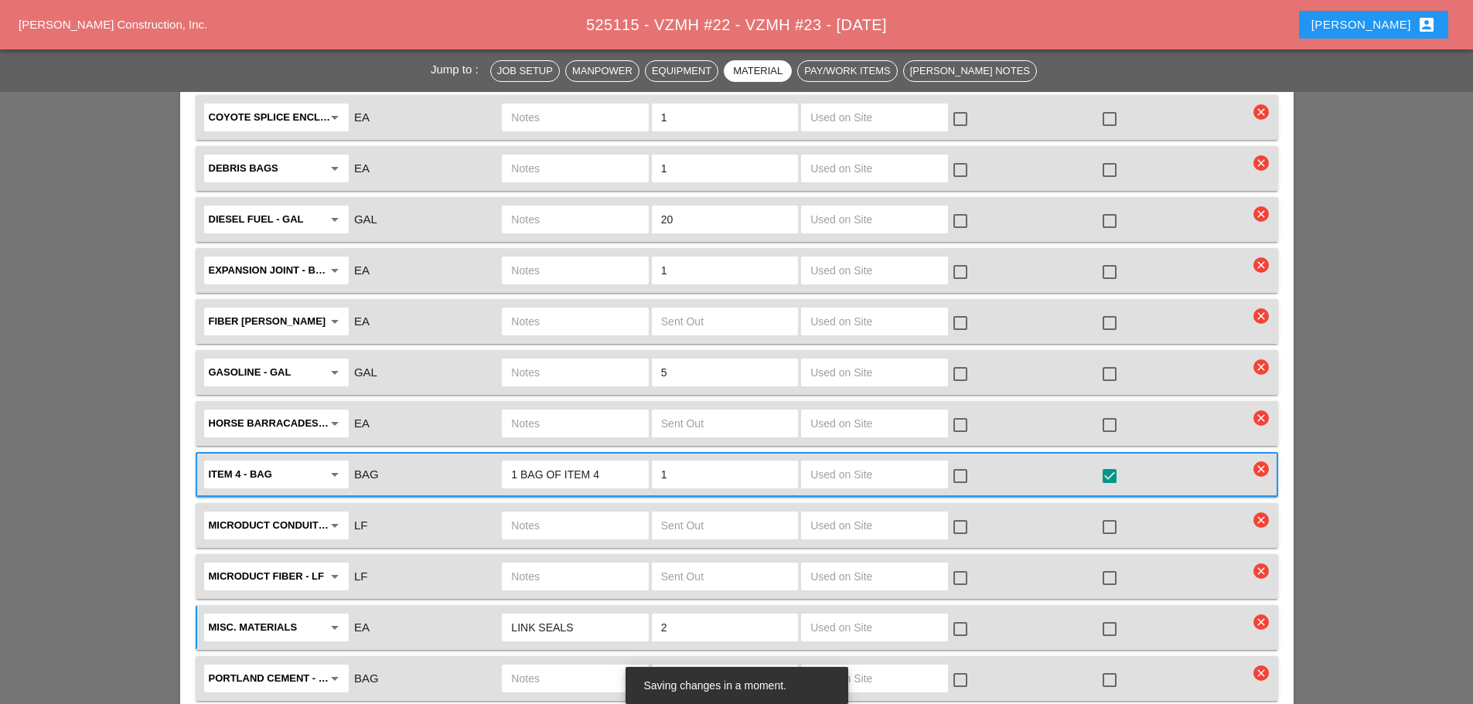
type input "2"
click at [1114, 616] on div at bounding box center [1110, 629] width 26 height 26
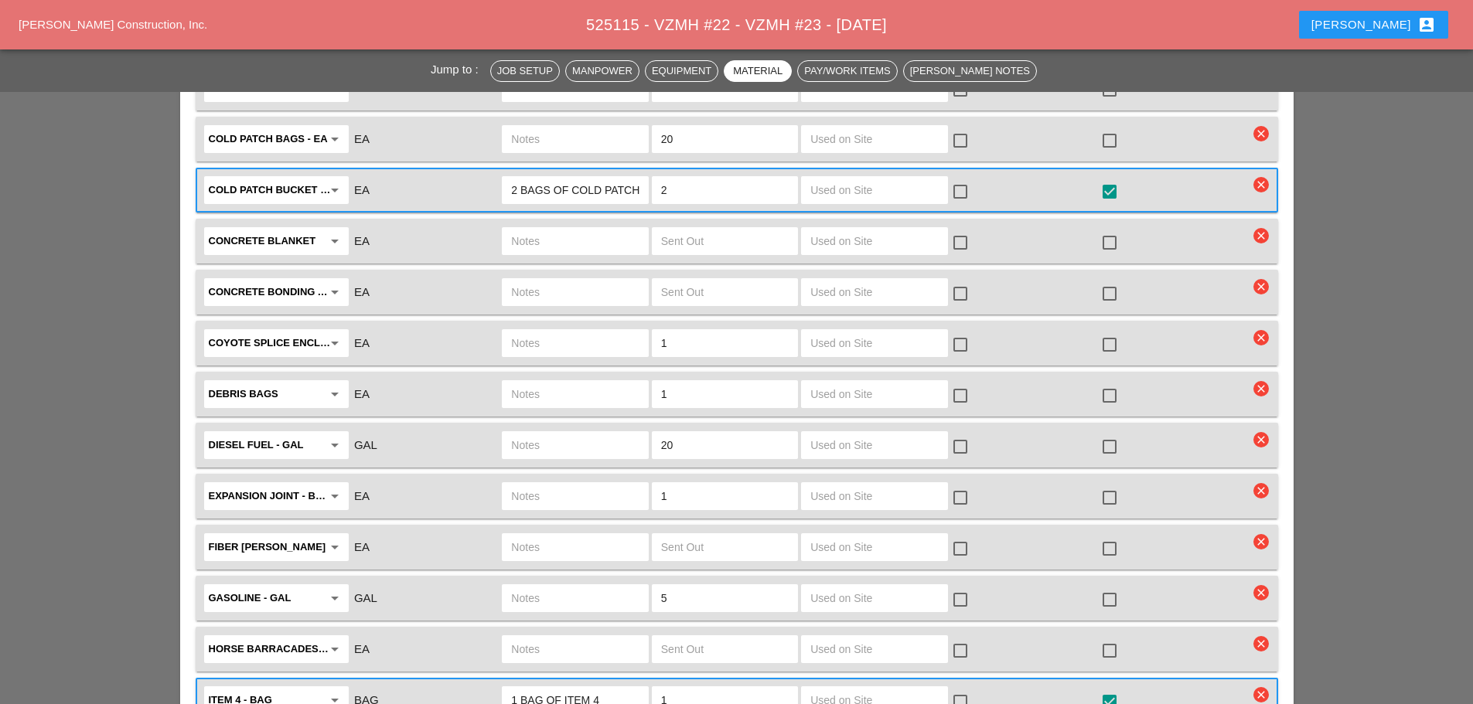
scroll to position [2707, 0]
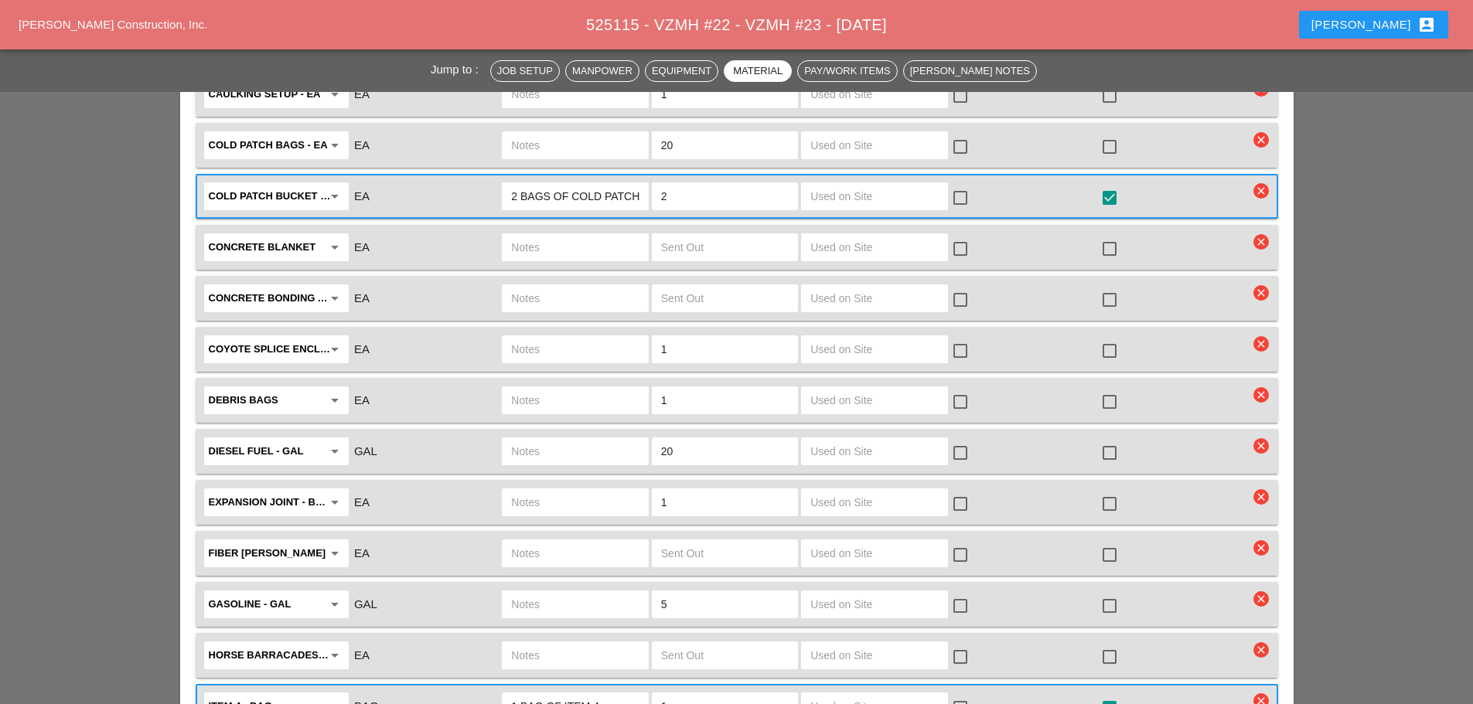
click at [696, 337] on input "1" at bounding box center [725, 349] width 128 height 25
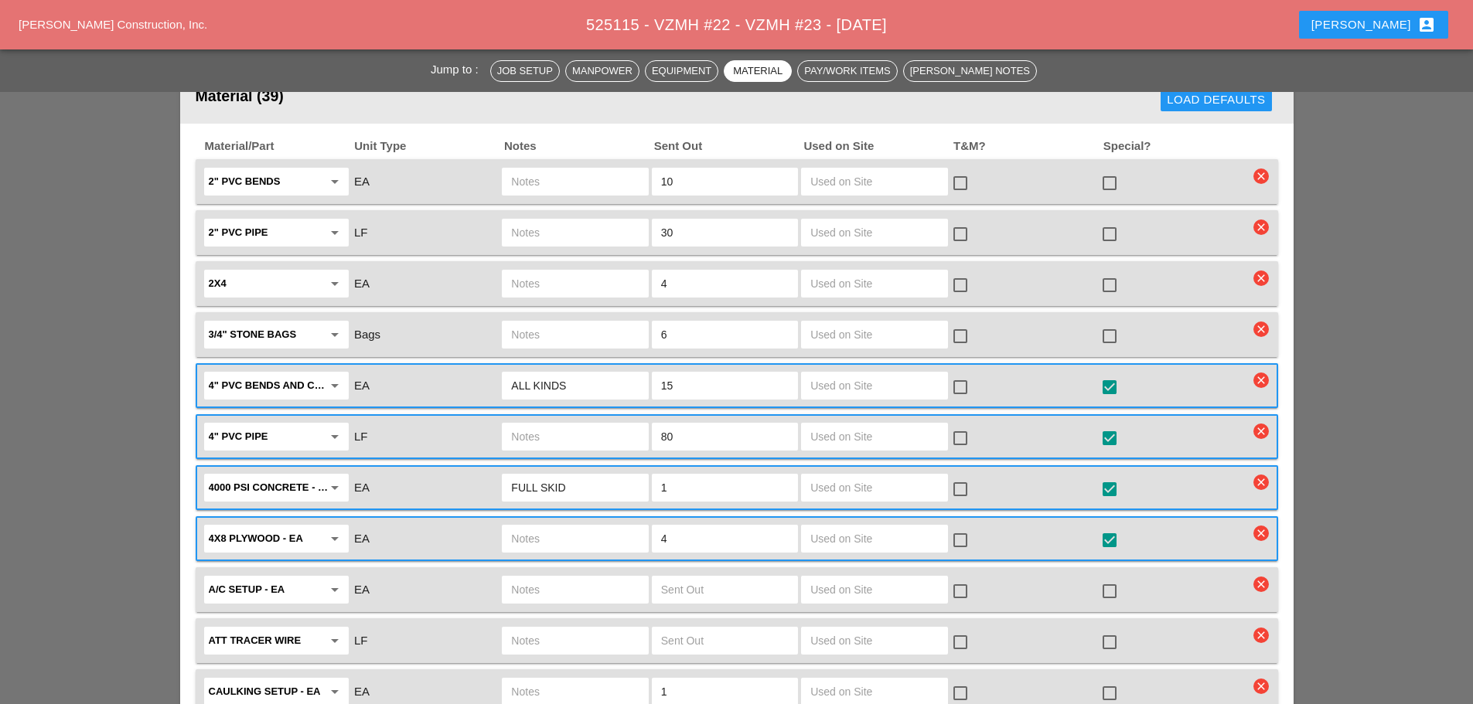
scroll to position [2088, 0]
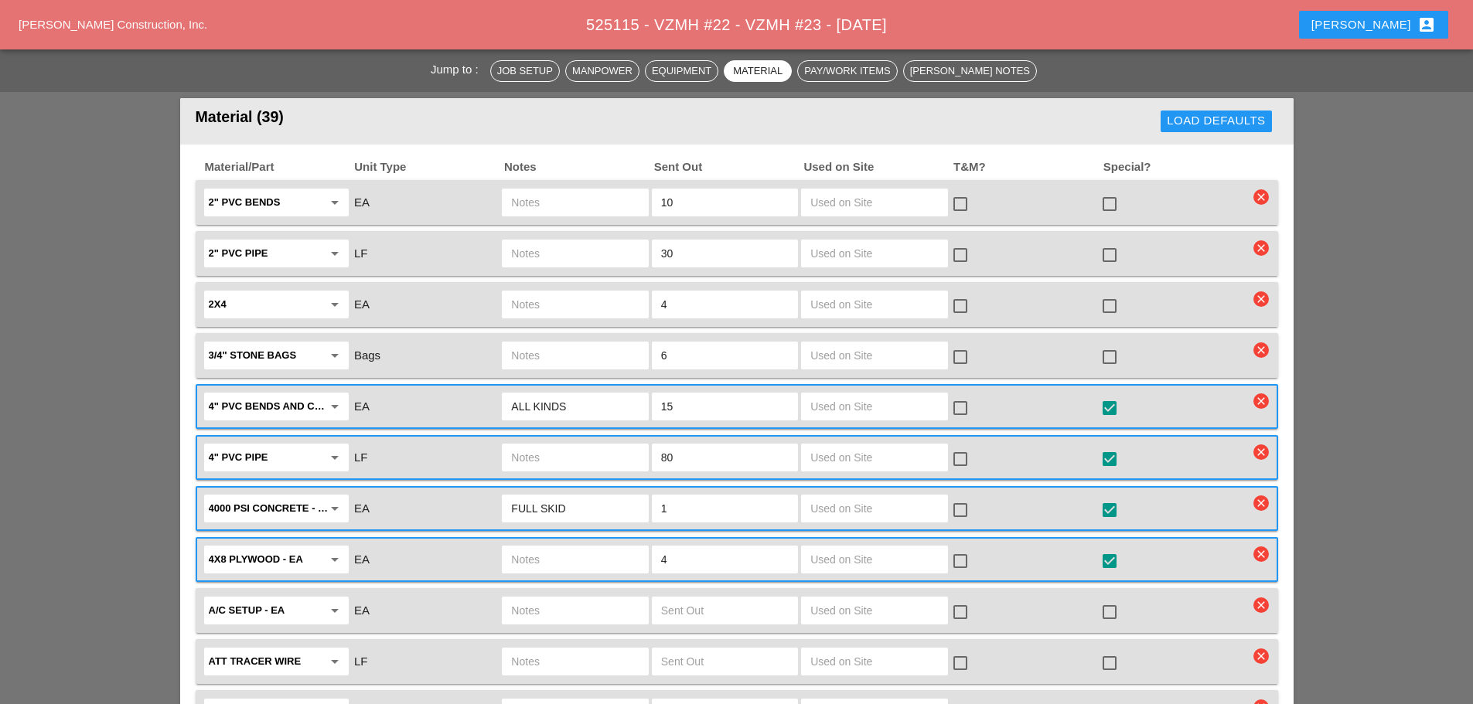
type input "0"
click at [700, 343] on input "6" at bounding box center [725, 355] width 128 height 25
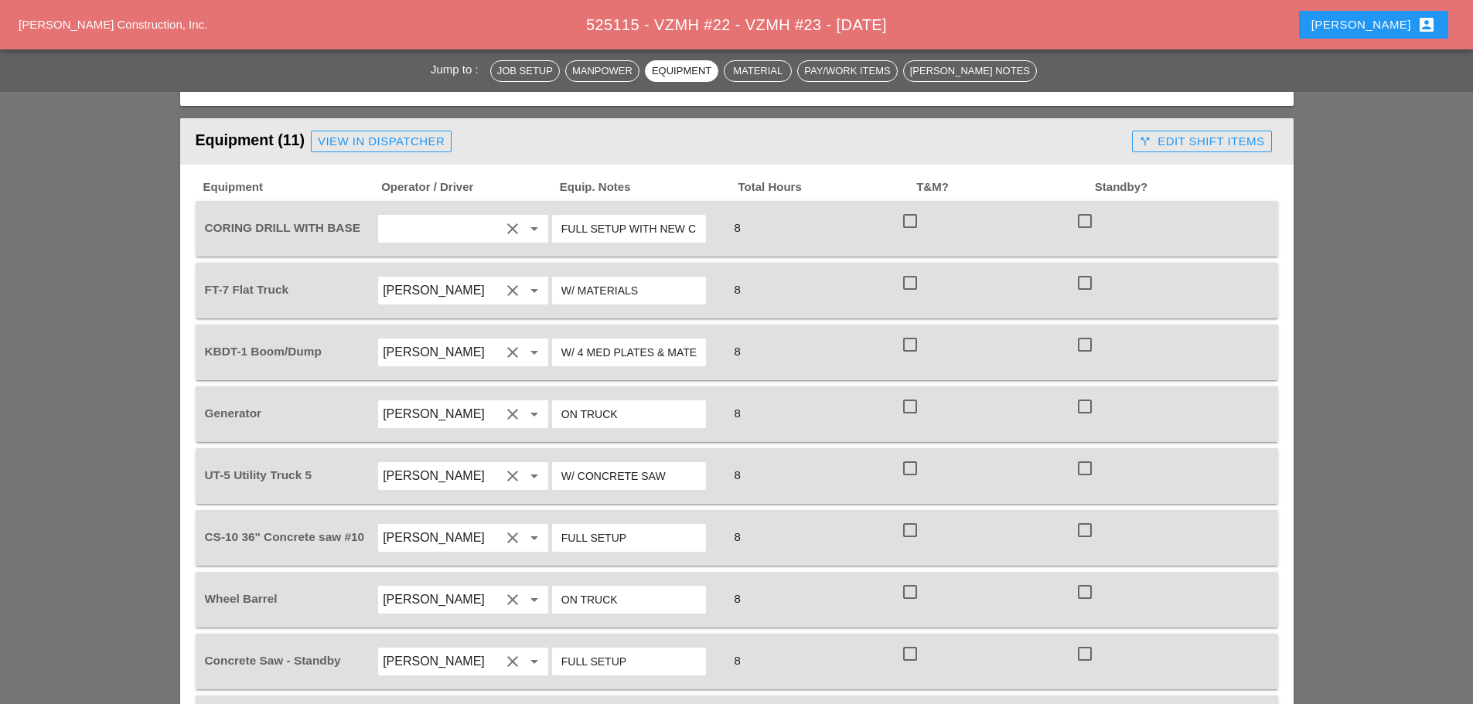
scroll to position [1237, 0]
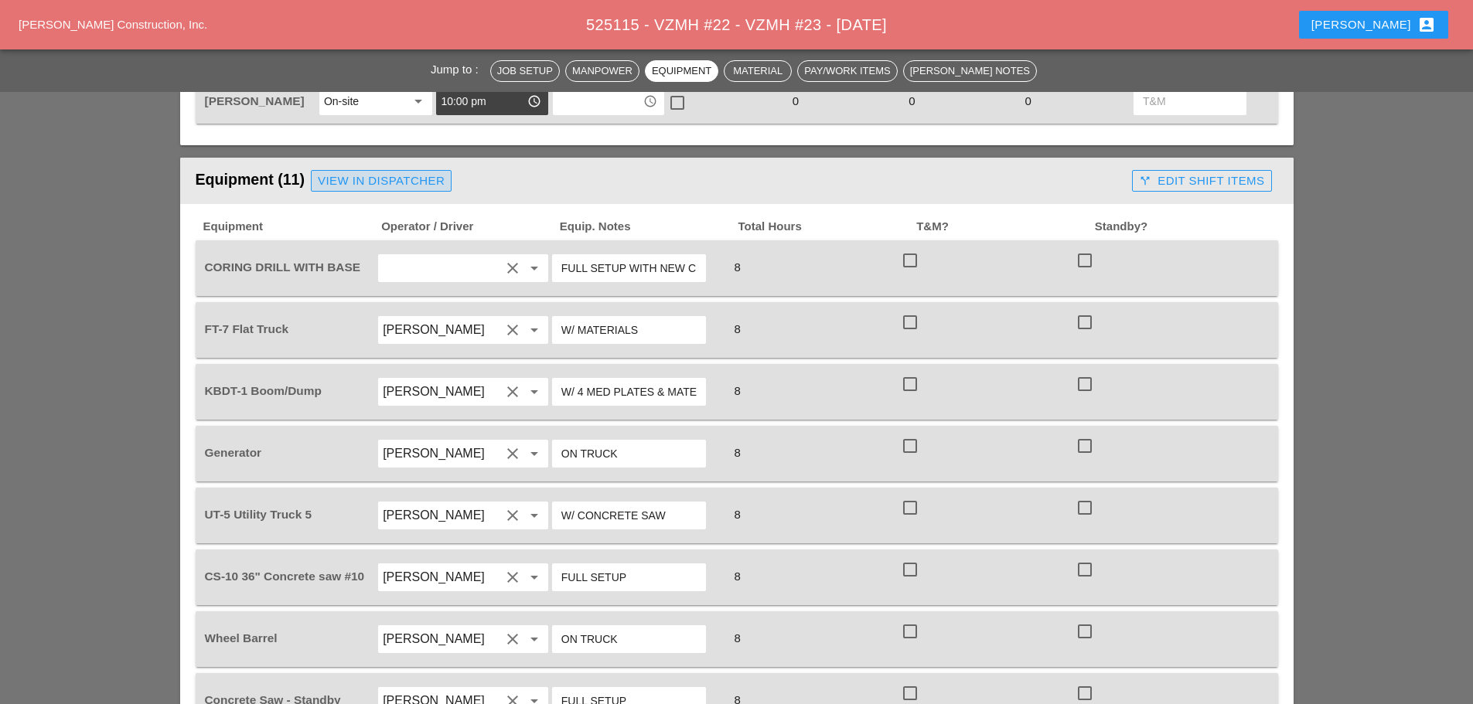
click at [414, 170] on link "View in Dispatcher" at bounding box center [381, 181] width 141 height 22
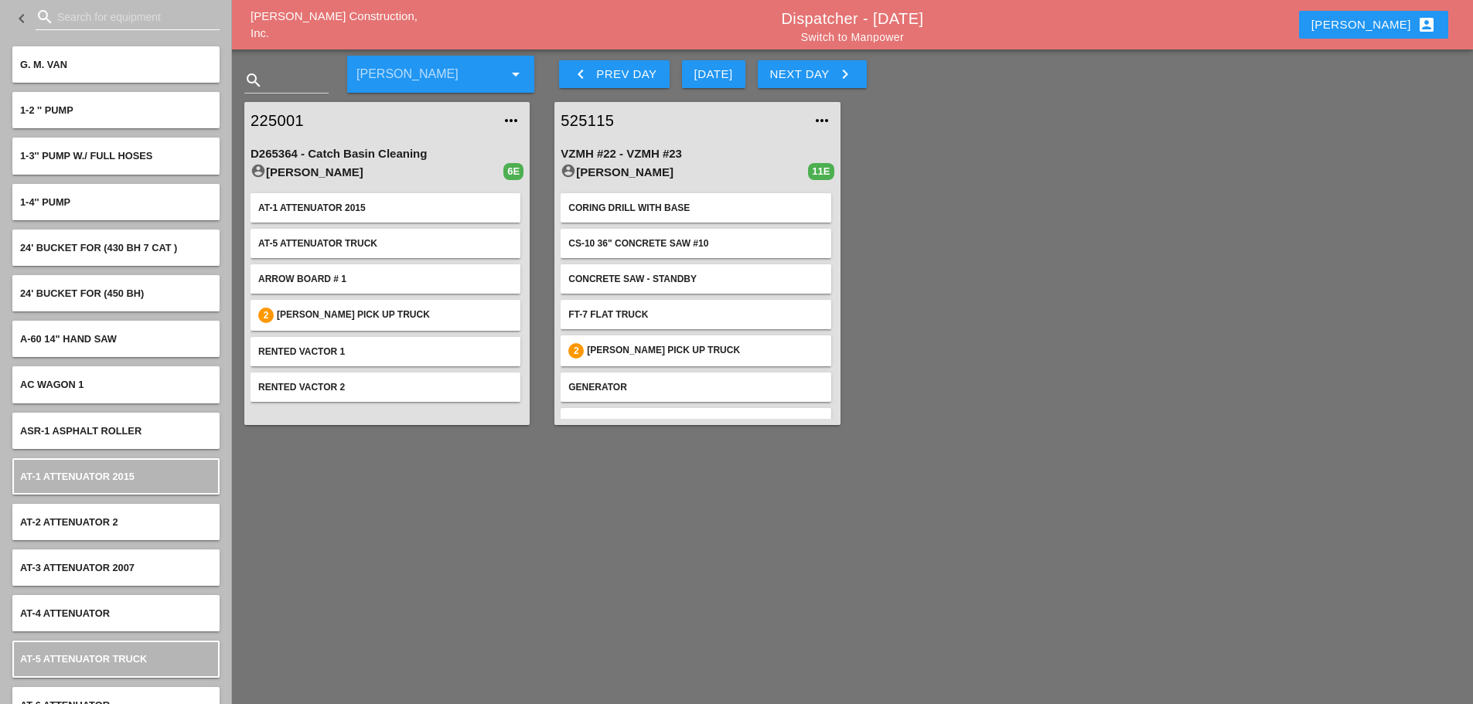
click at [60, 19] on input "Search for equipment" at bounding box center [127, 17] width 141 height 25
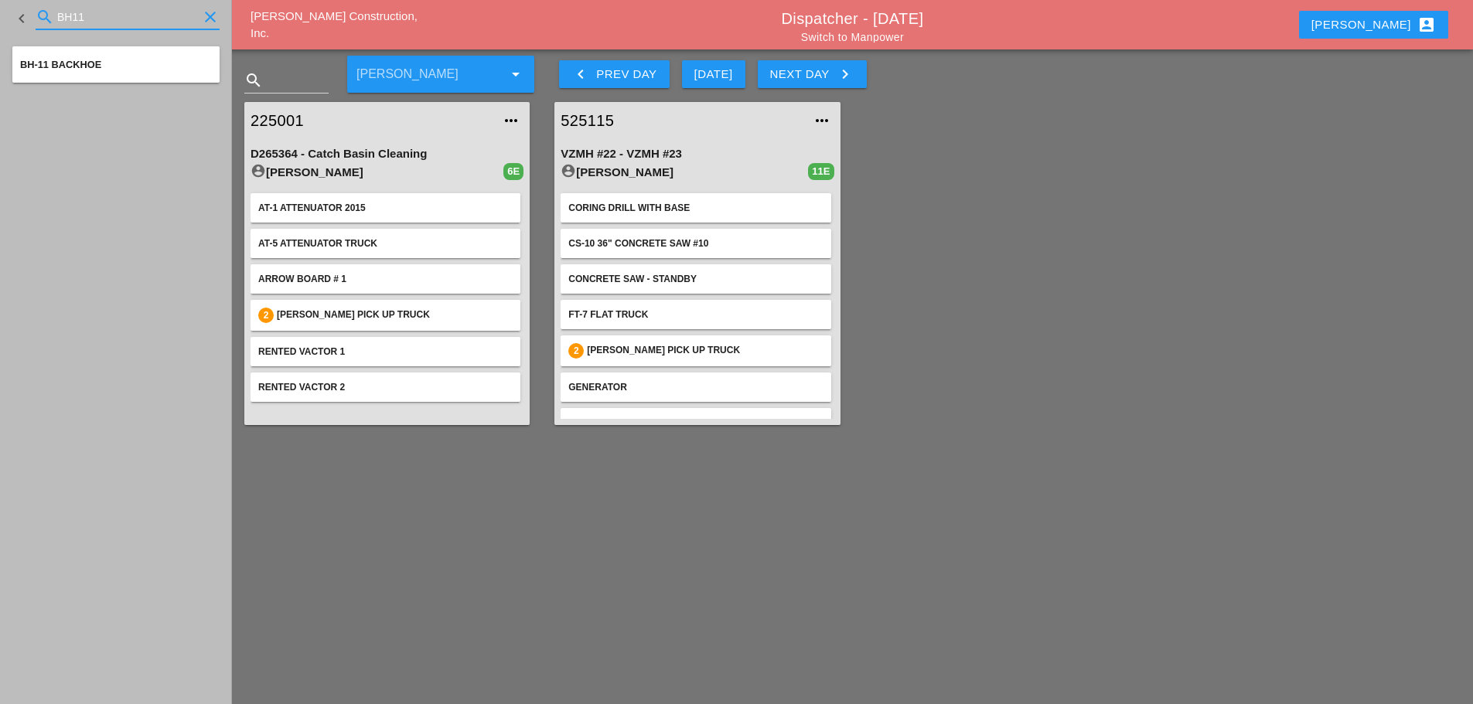
type input "BH11"
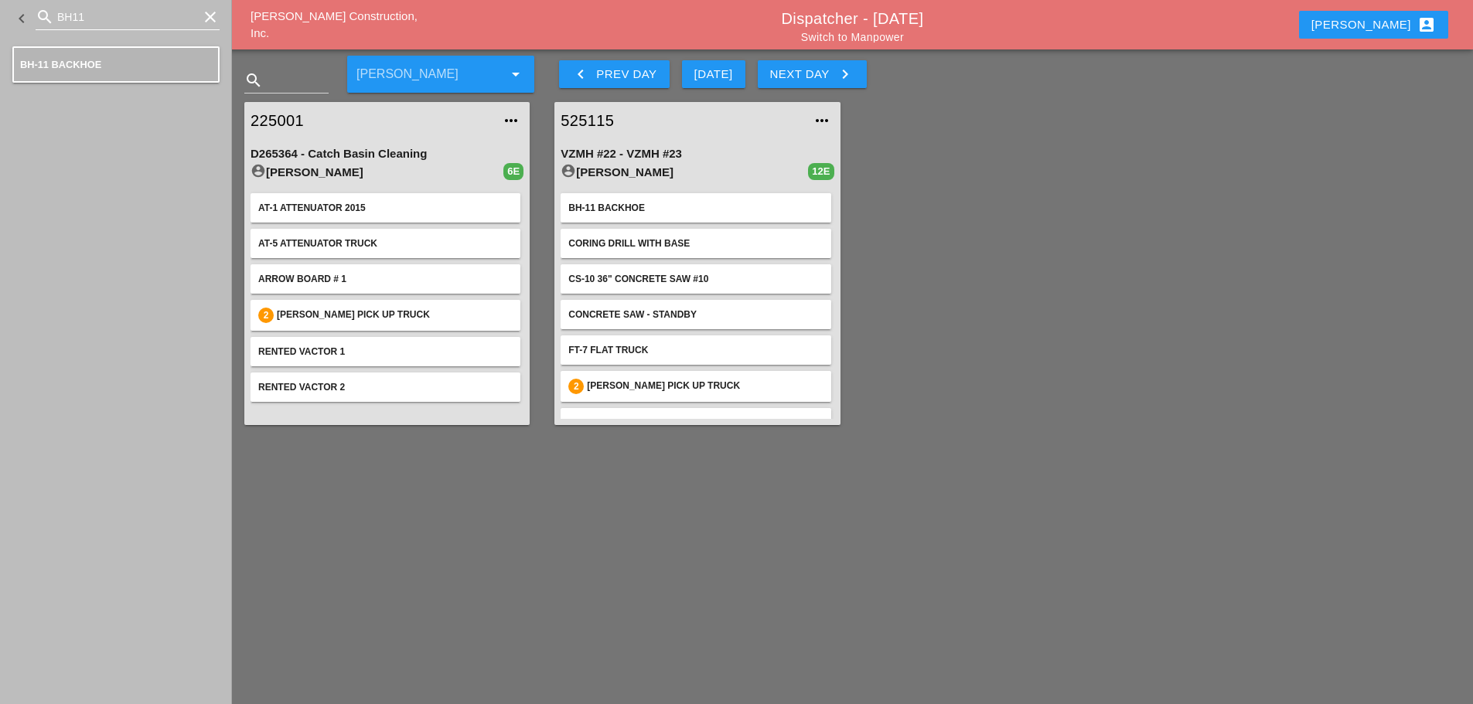
click at [215, 15] on icon "clear" at bounding box center [210, 17] width 19 height 19
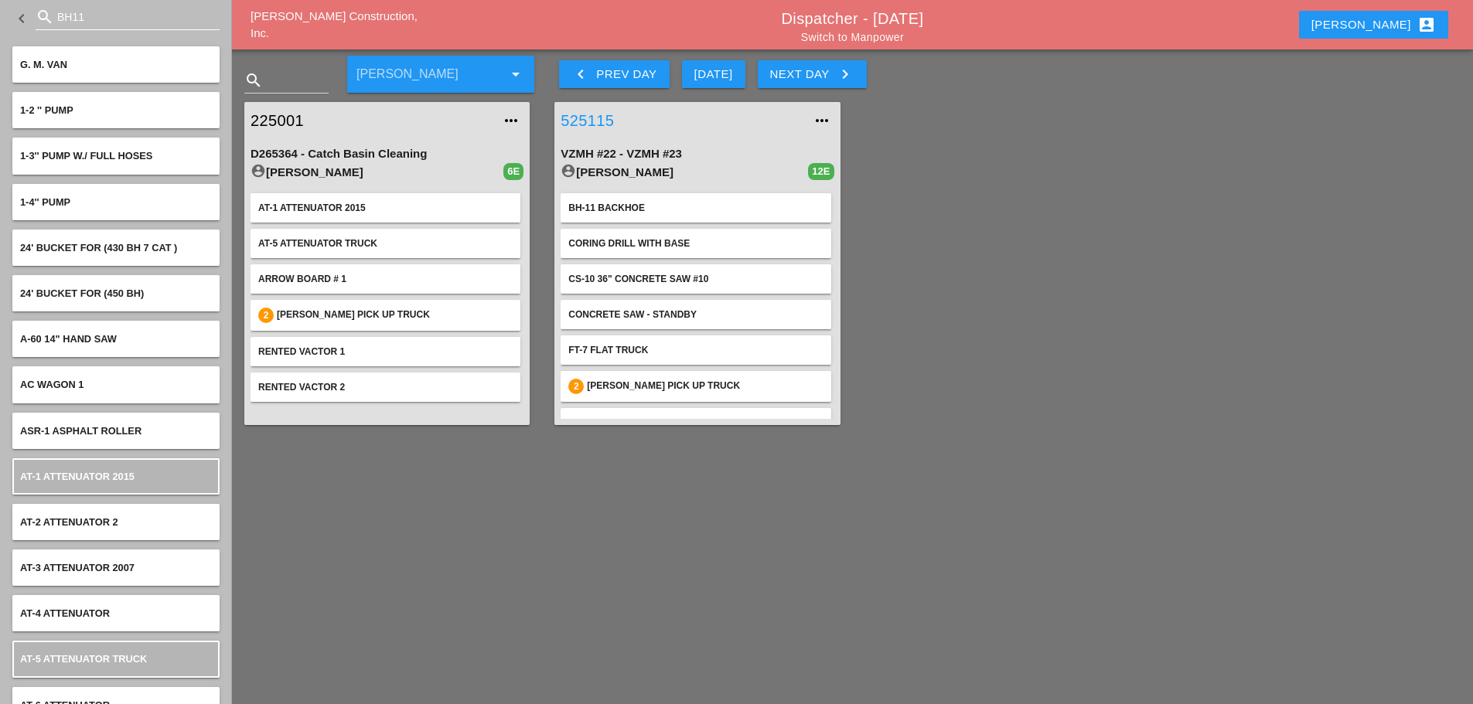
click at [595, 121] on link "525115" at bounding box center [682, 120] width 242 height 23
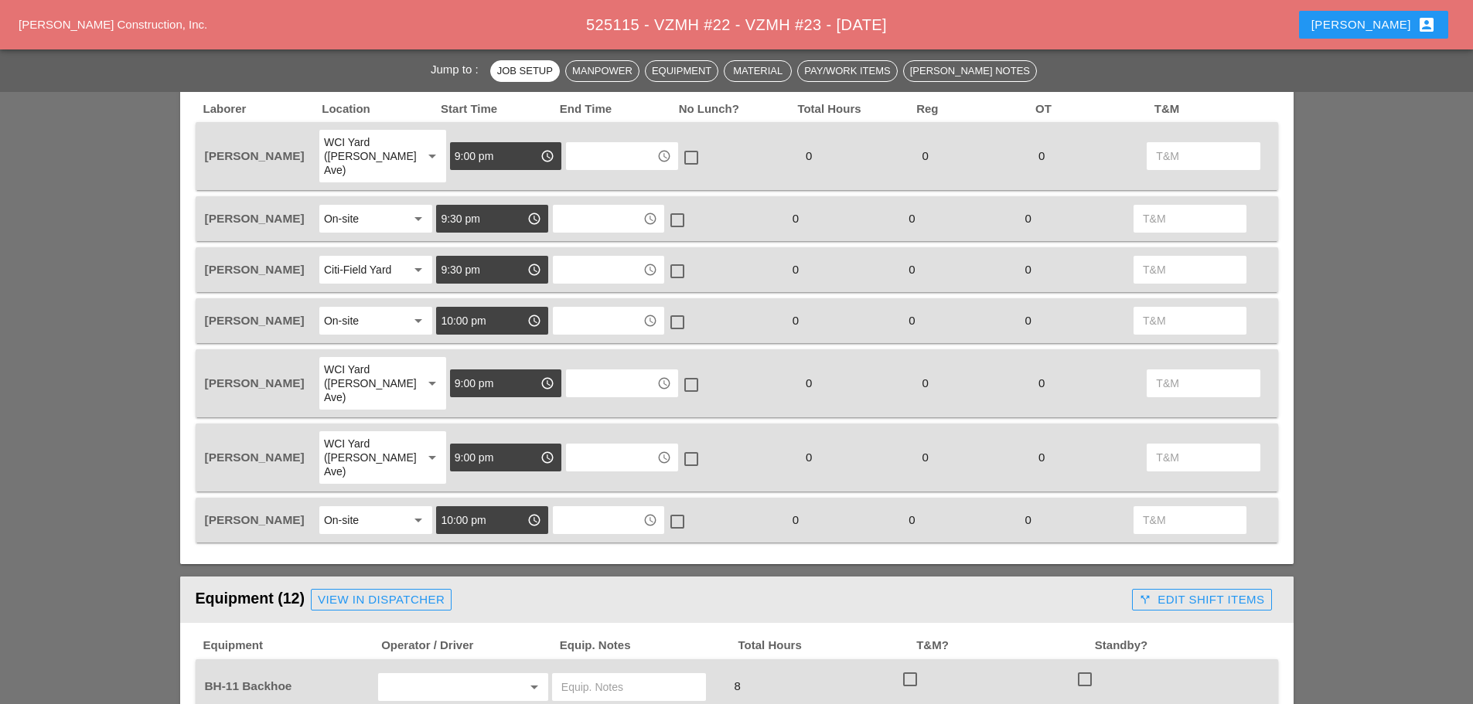
scroll to position [928, 0]
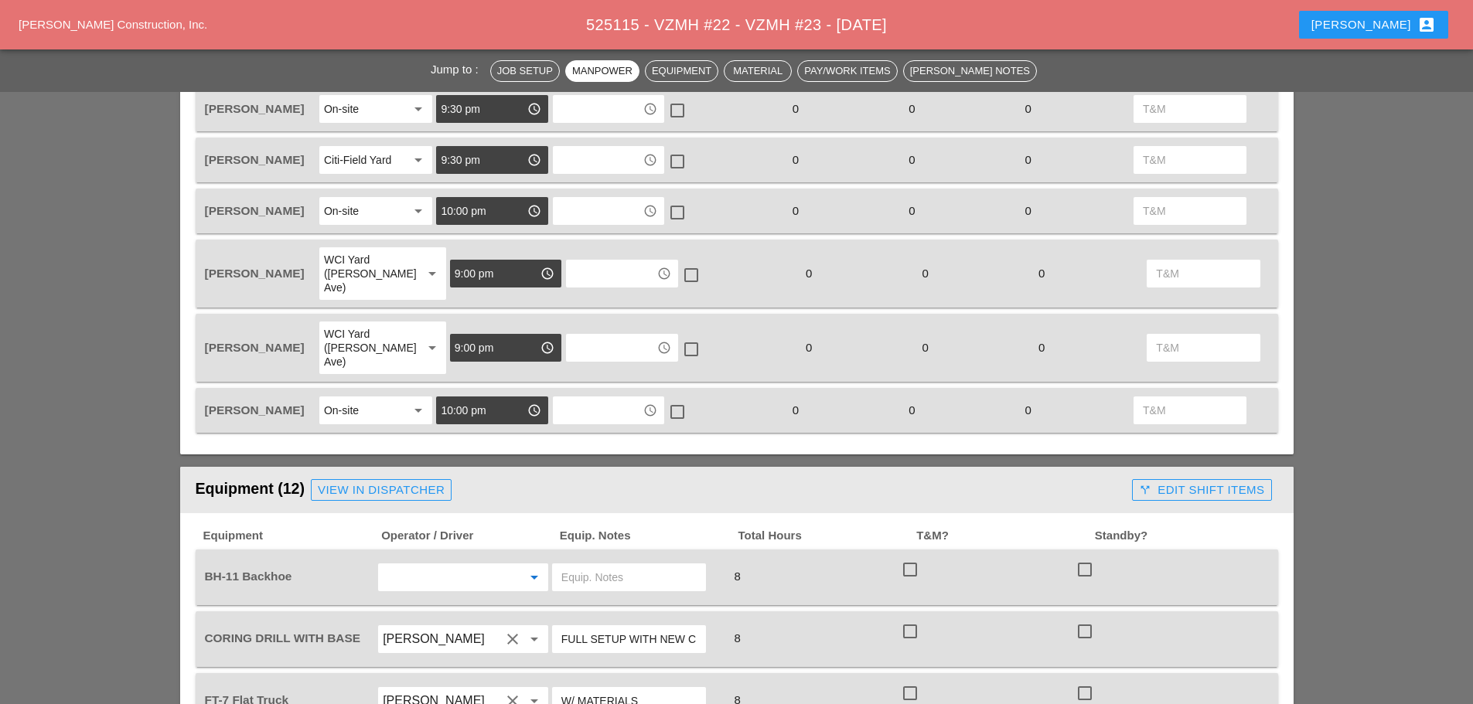
click at [455, 565] on input "text" at bounding box center [442, 577] width 118 height 25
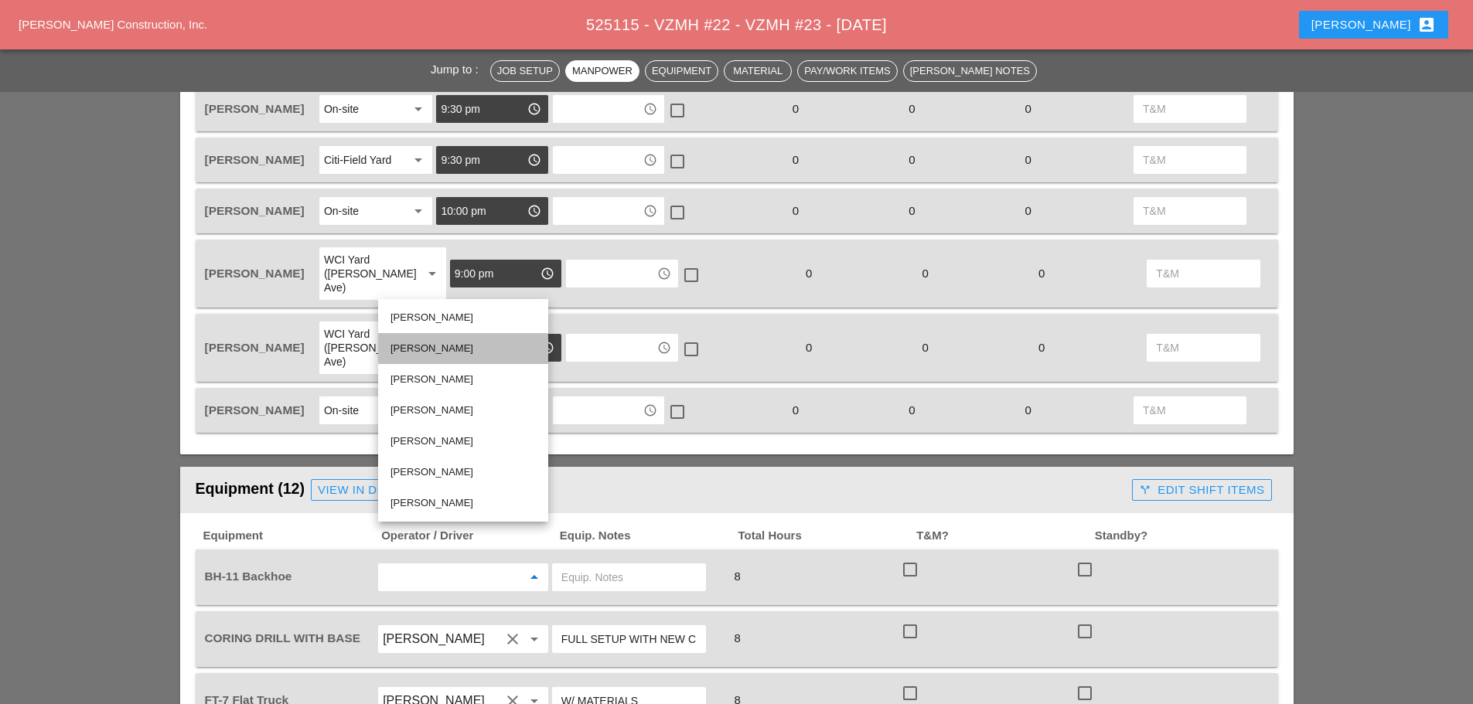
click at [425, 347] on div "[PERSON_NAME]" at bounding box center [463, 348] width 145 height 19
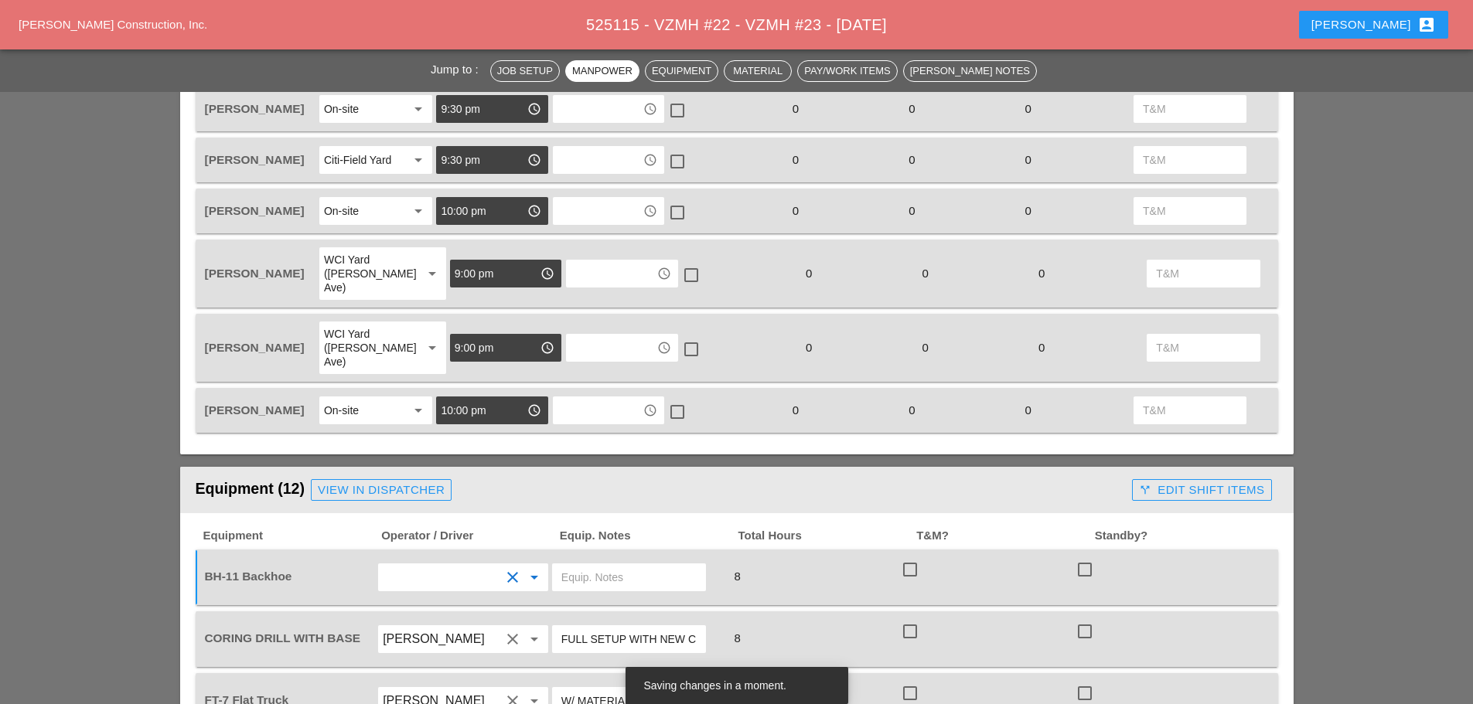
click at [597, 565] on input "text" at bounding box center [628, 577] width 135 height 25
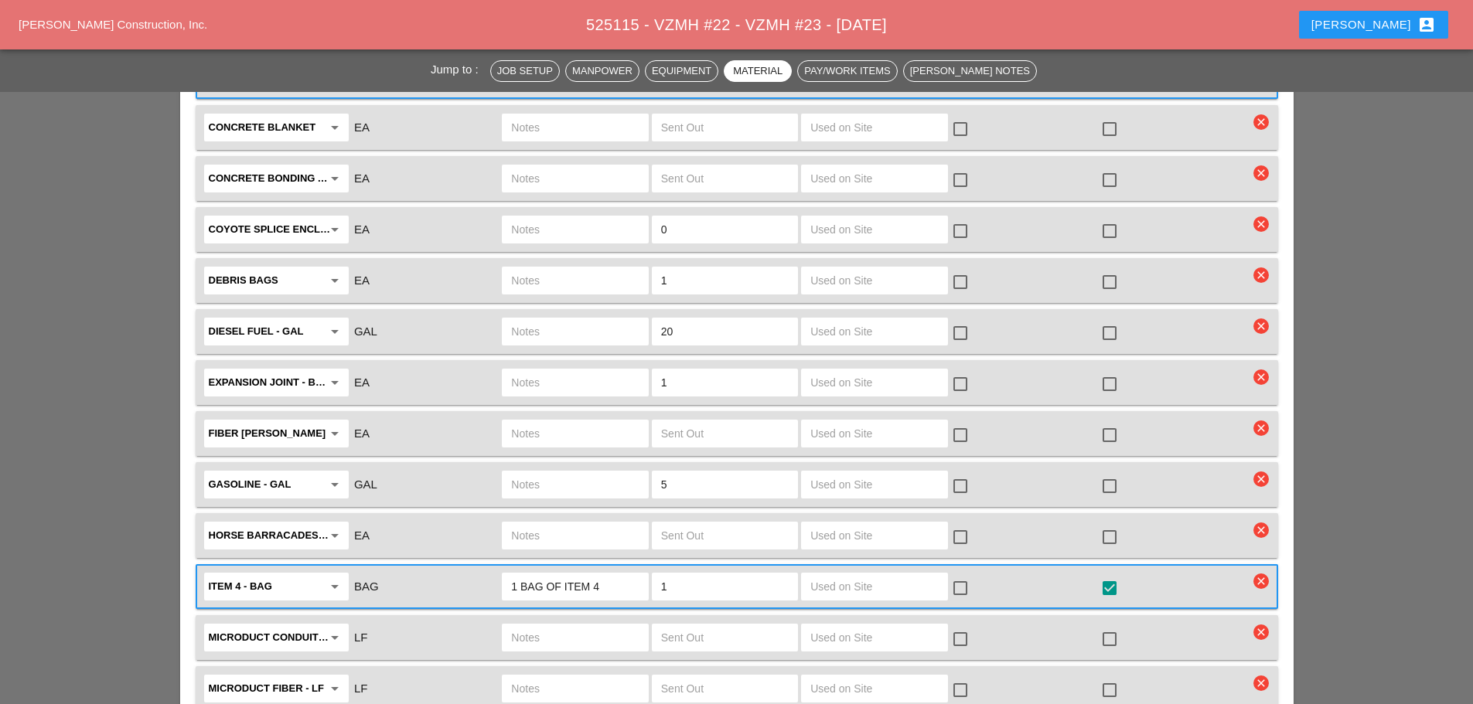
scroll to position [2861, 0]
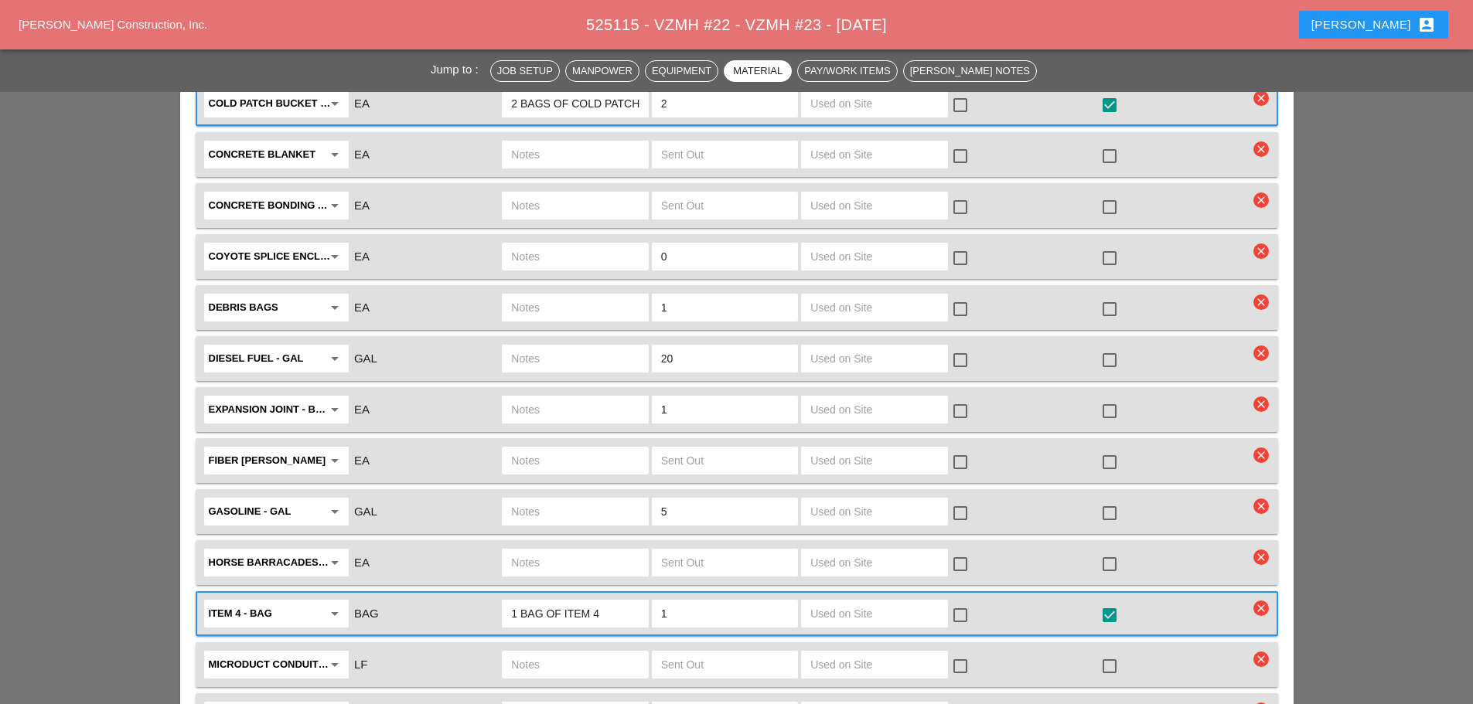
type input "OVER THE ROAD"
click at [1111, 347] on div at bounding box center [1110, 360] width 26 height 26
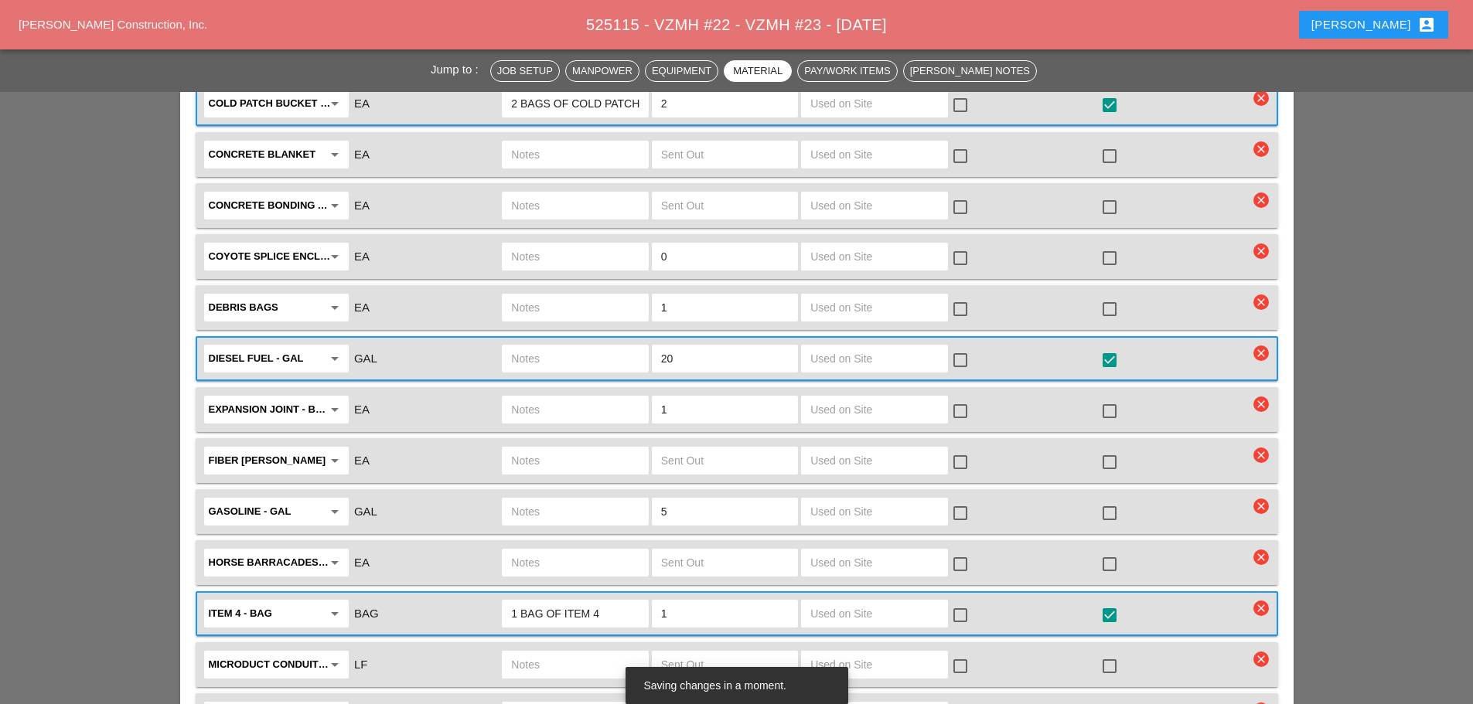
click at [1112, 500] on div at bounding box center [1110, 513] width 26 height 26
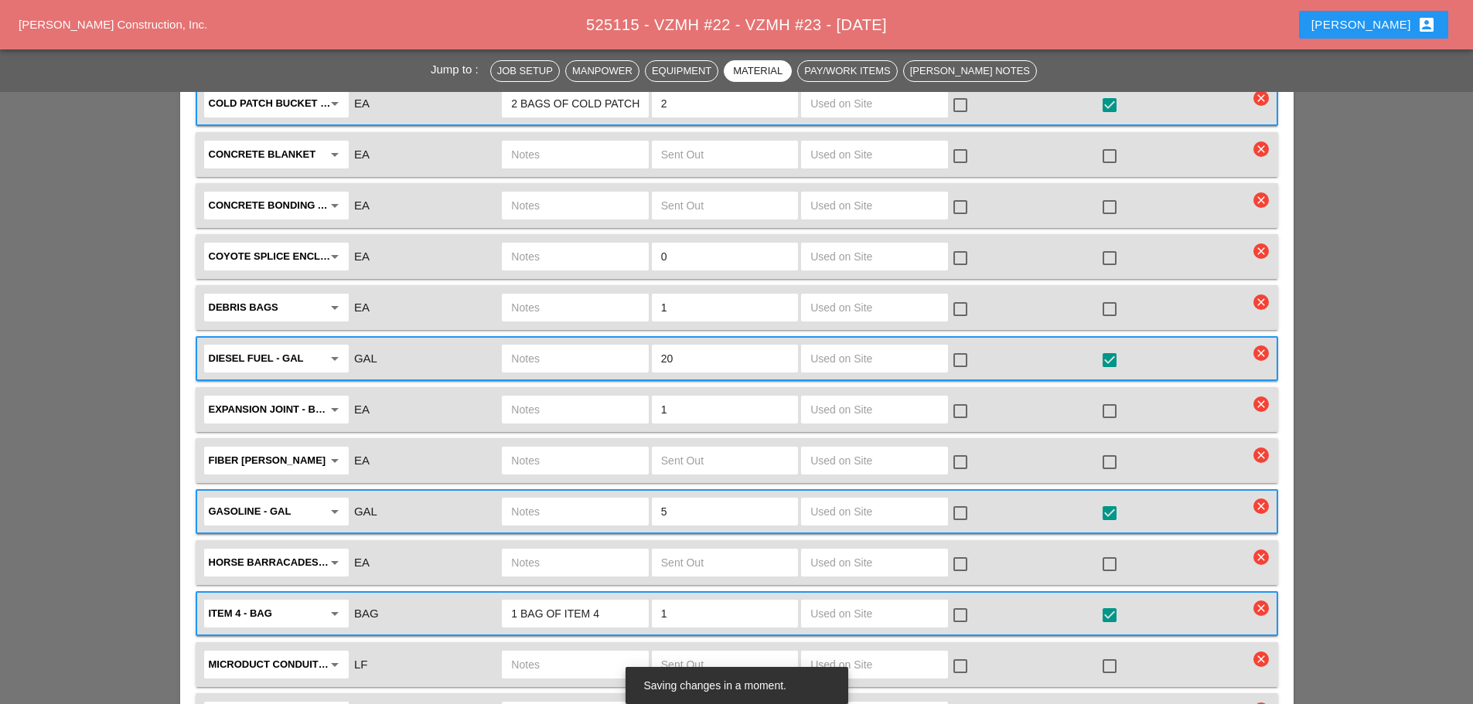
scroll to position [2784, 0]
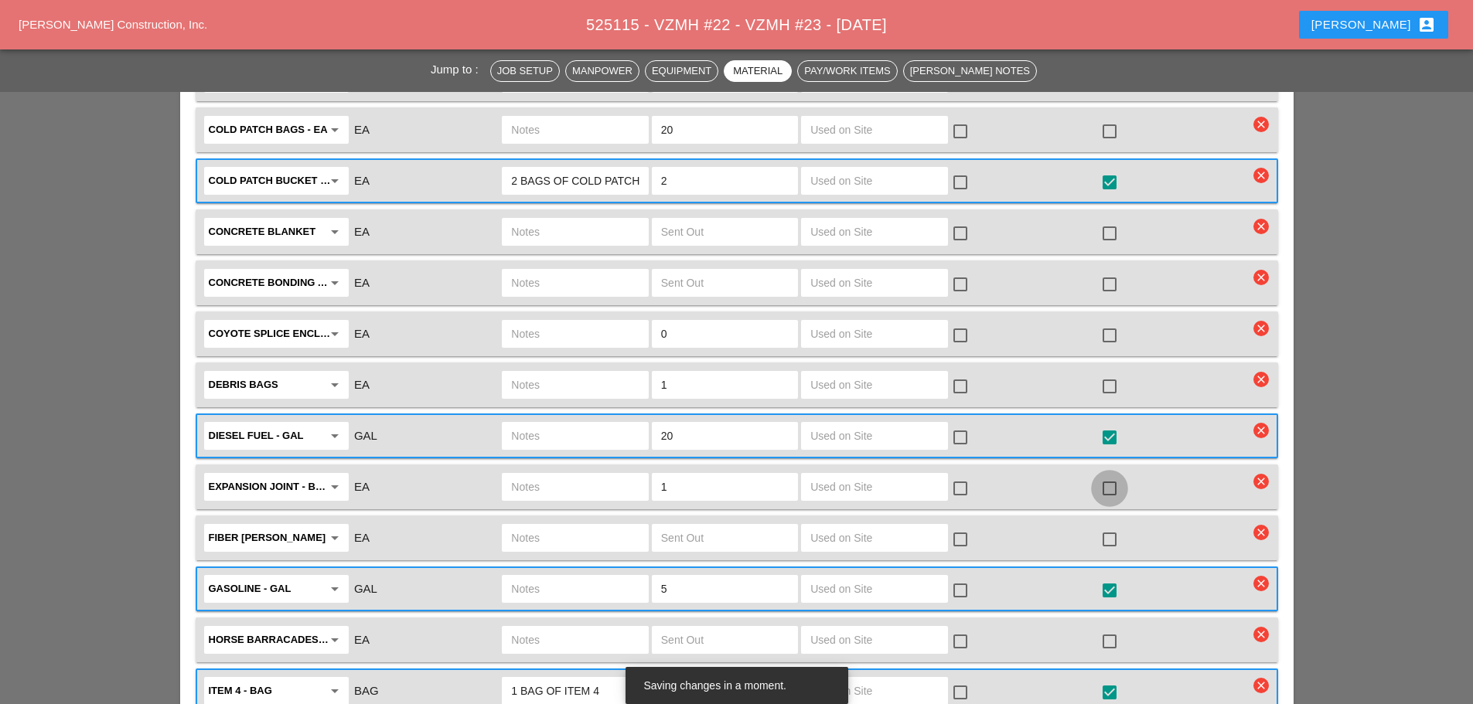
click at [1115, 476] on div at bounding box center [1110, 489] width 26 height 26
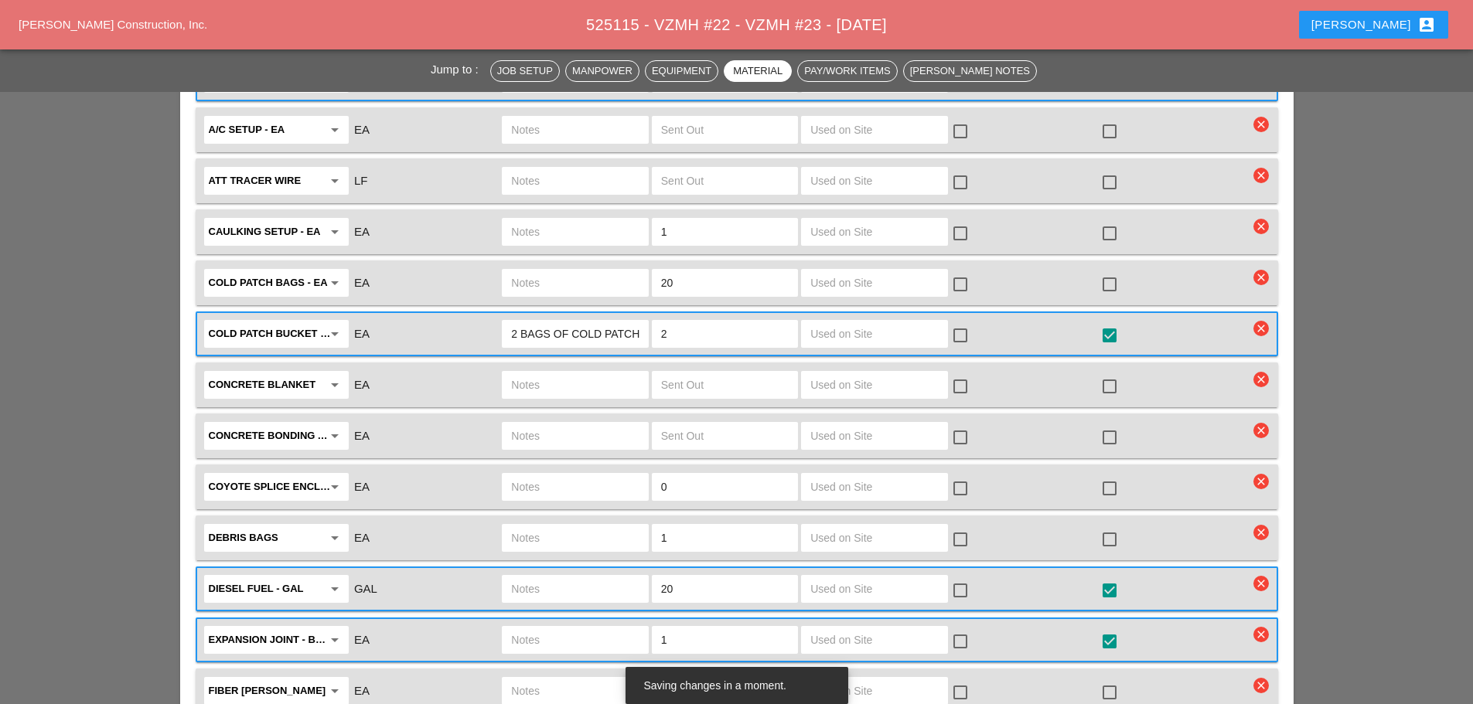
scroll to position [2629, 0]
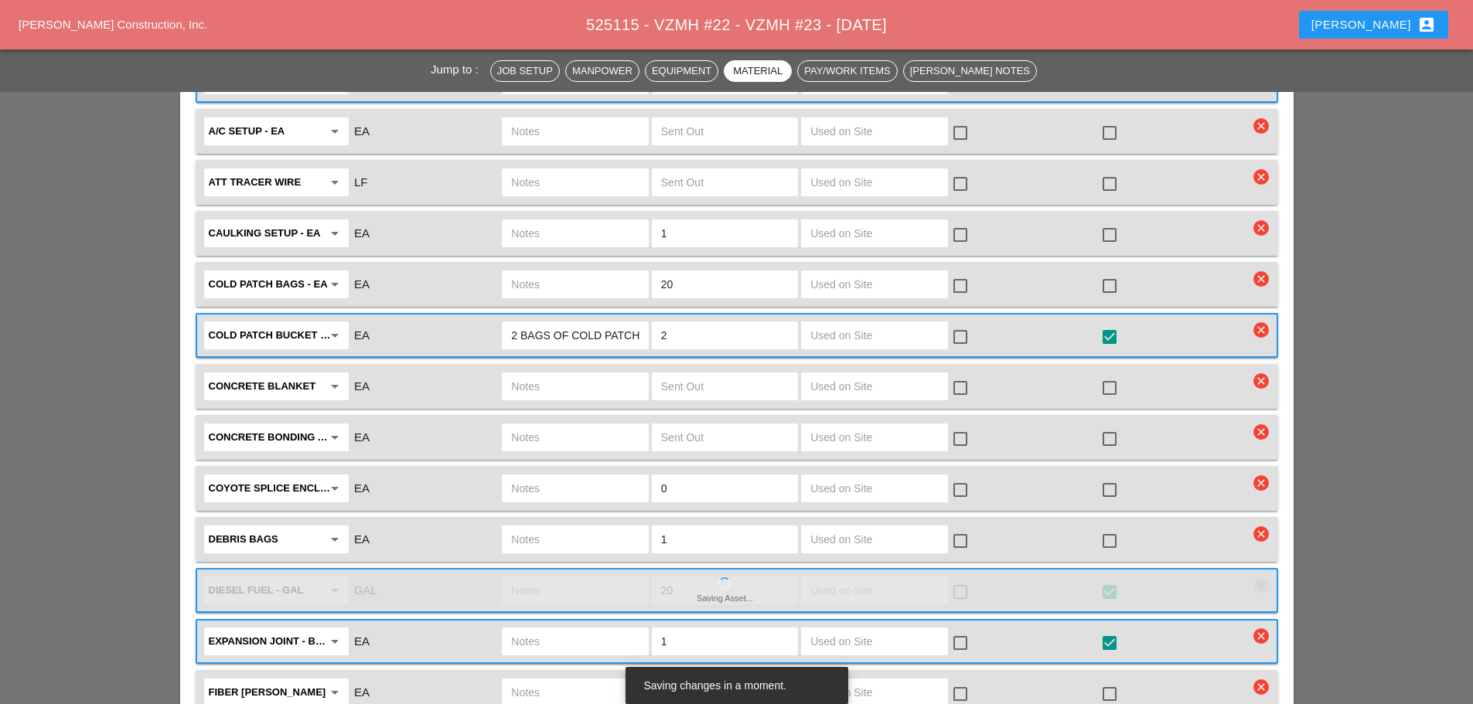
click at [687, 527] on input "1" at bounding box center [725, 539] width 128 height 25
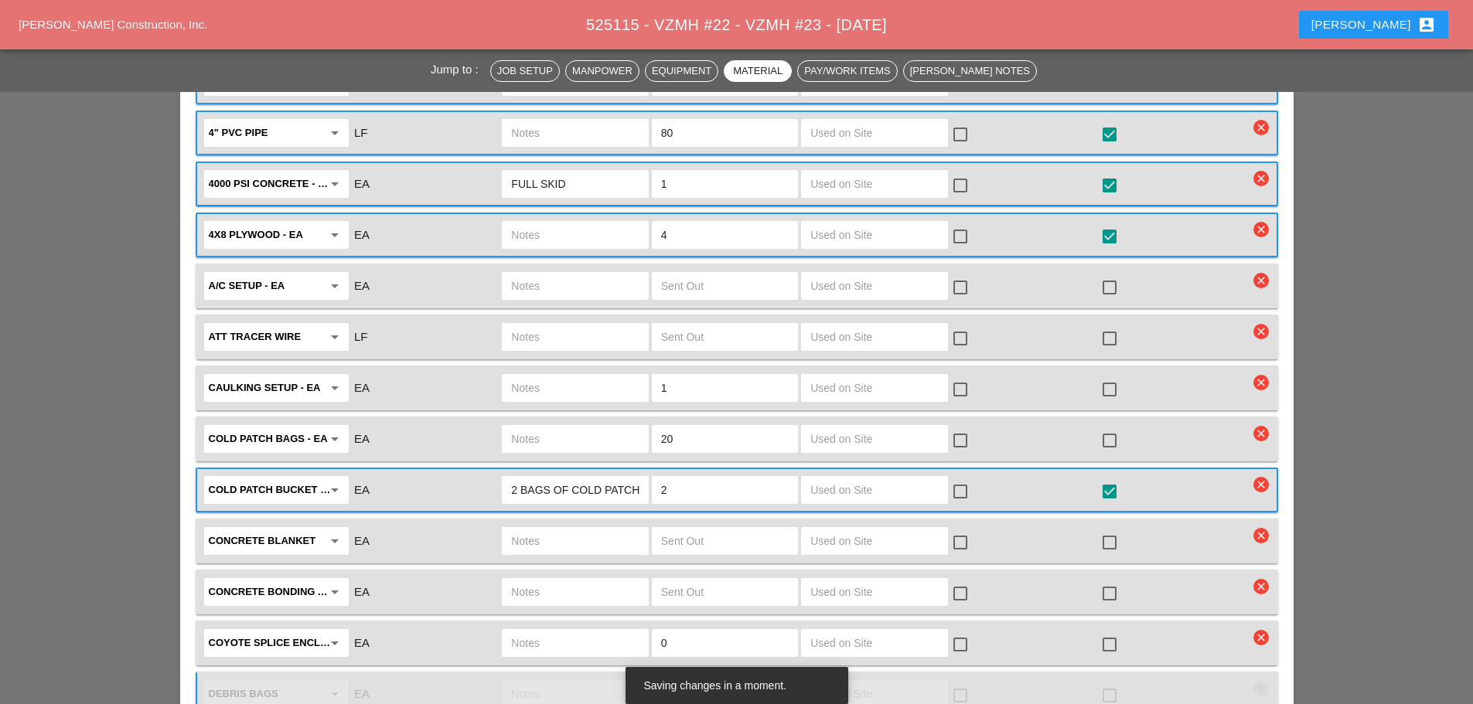
scroll to position [2320, 0]
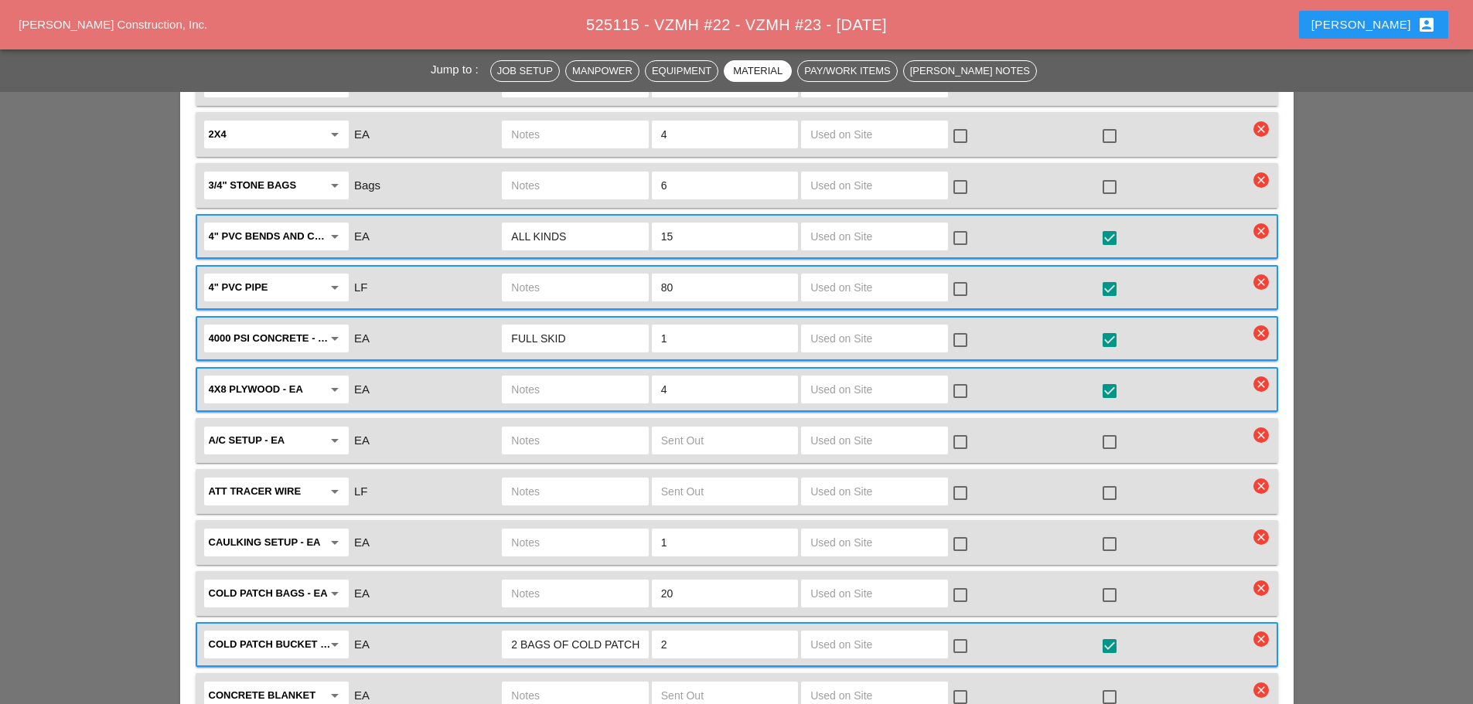
type input "0"
click at [543, 582] on input "text" at bounding box center [575, 594] width 128 height 25
type input "FULL SKID"
click at [1102, 582] on div at bounding box center [1110, 595] width 26 height 26
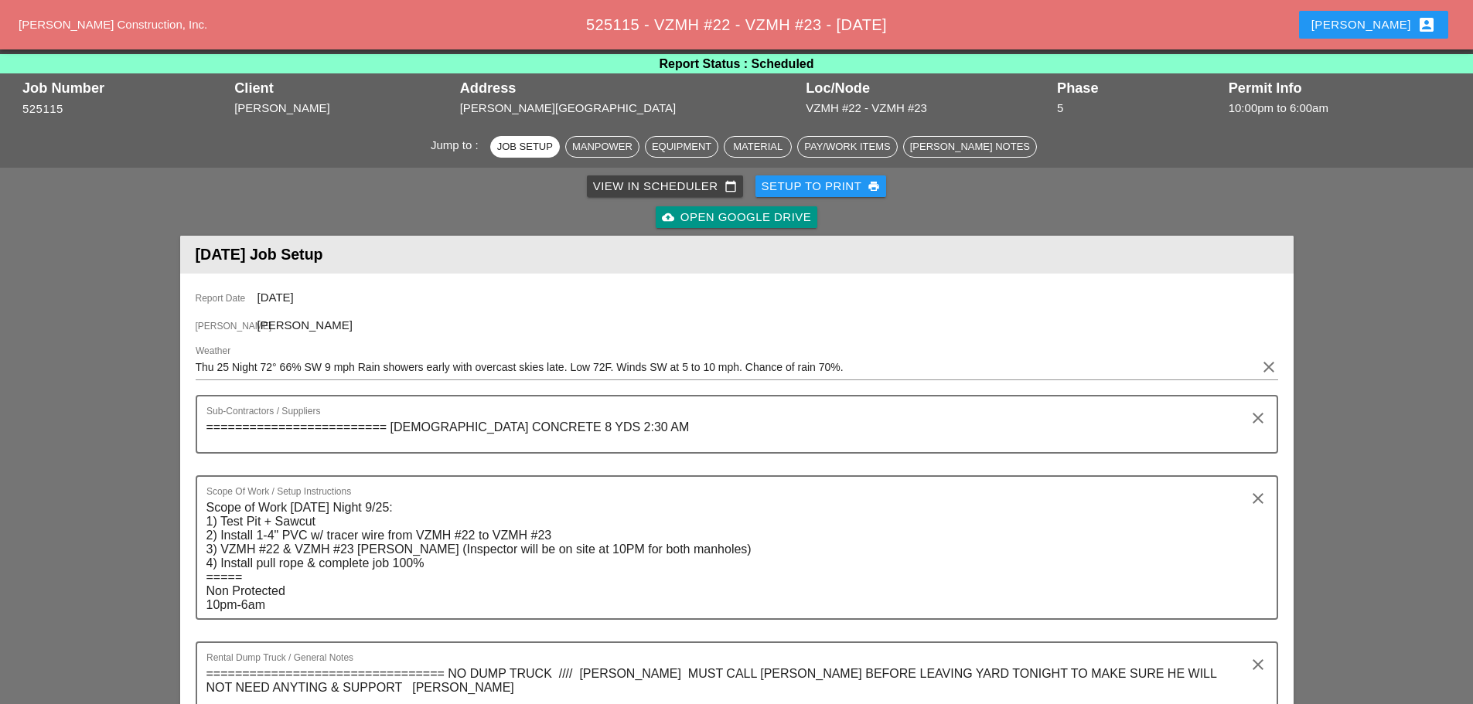
scroll to position [0, 0]
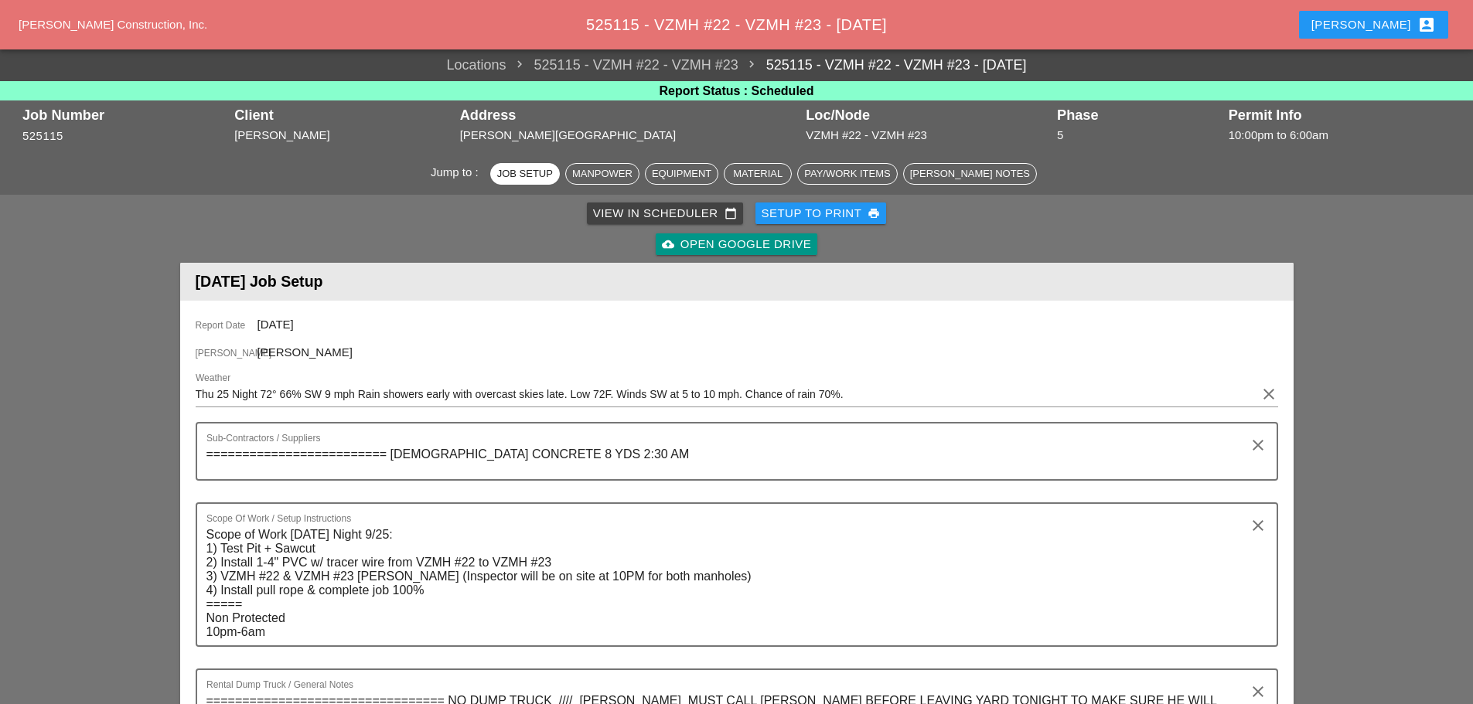
click at [819, 217] on div "Setup to Print print" at bounding box center [821, 214] width 119 height 18
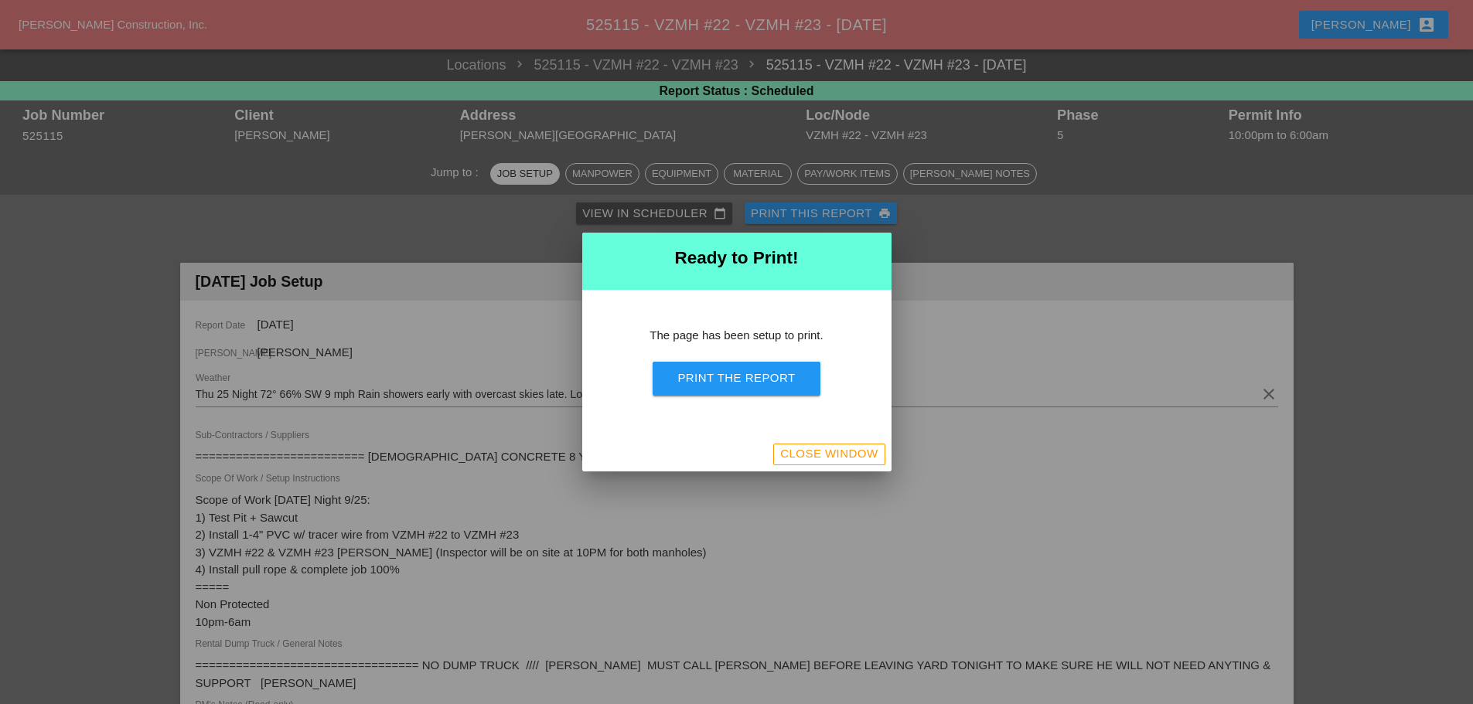
click at [793, 386] on div "Print the Report" at bounding box center [736, 379] width 118 height 18
